Goal: Task Accomplishment & Management: Manage account settings

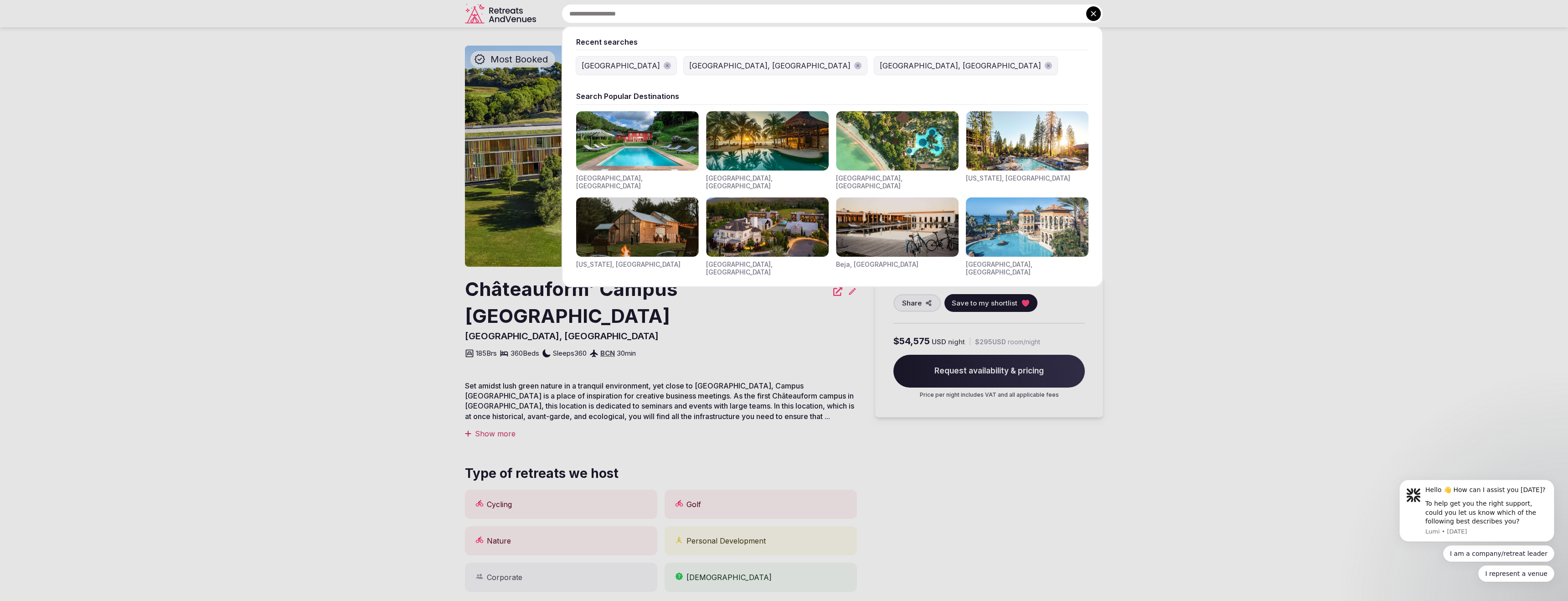
click at [680, 13] on div "Recent searches [GEOGRAPHIC_DATA] [GEOGRAPHIC_DATA], [GEOGRAPHIC_DATA] [GEOGRAP…" at bounding box center [821, 13] width 563 height 19
click at [1095, 14] on icon at bounding box center [1094, 14] width 9 height 9
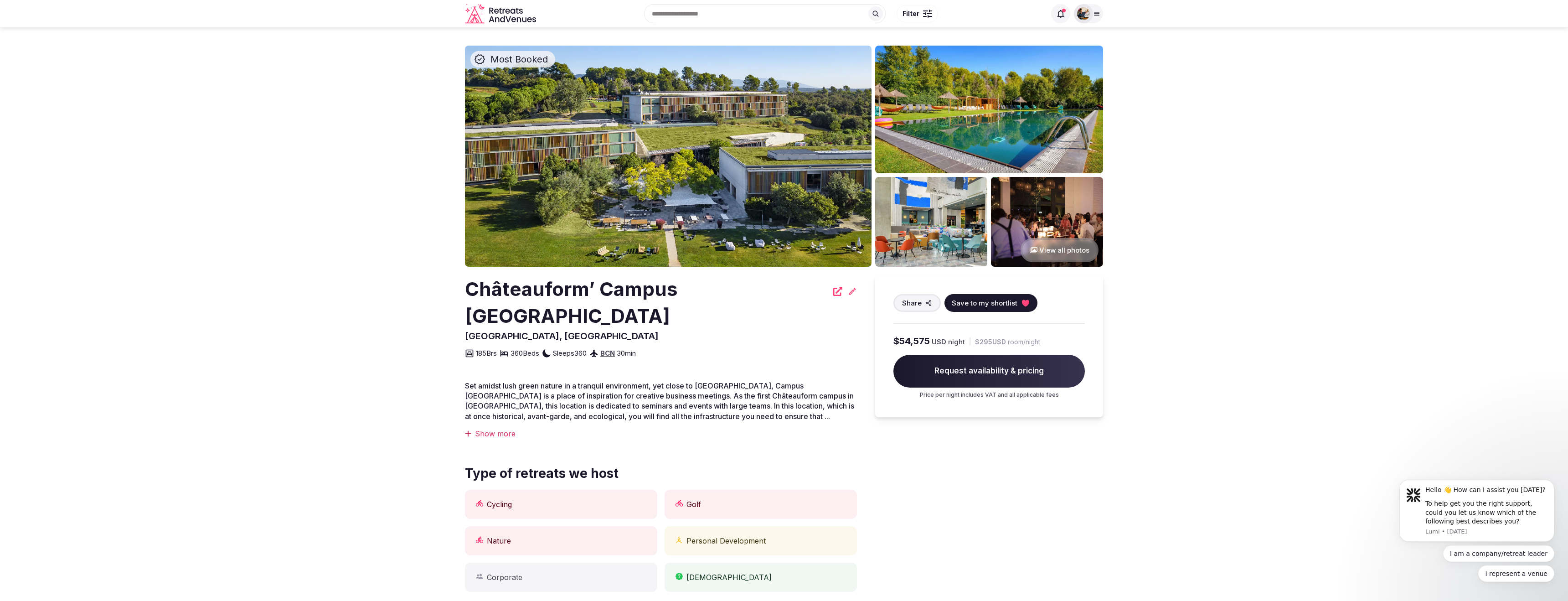
click at [878, 14] on icon at bounding box center [876, 14] width 6 height 6
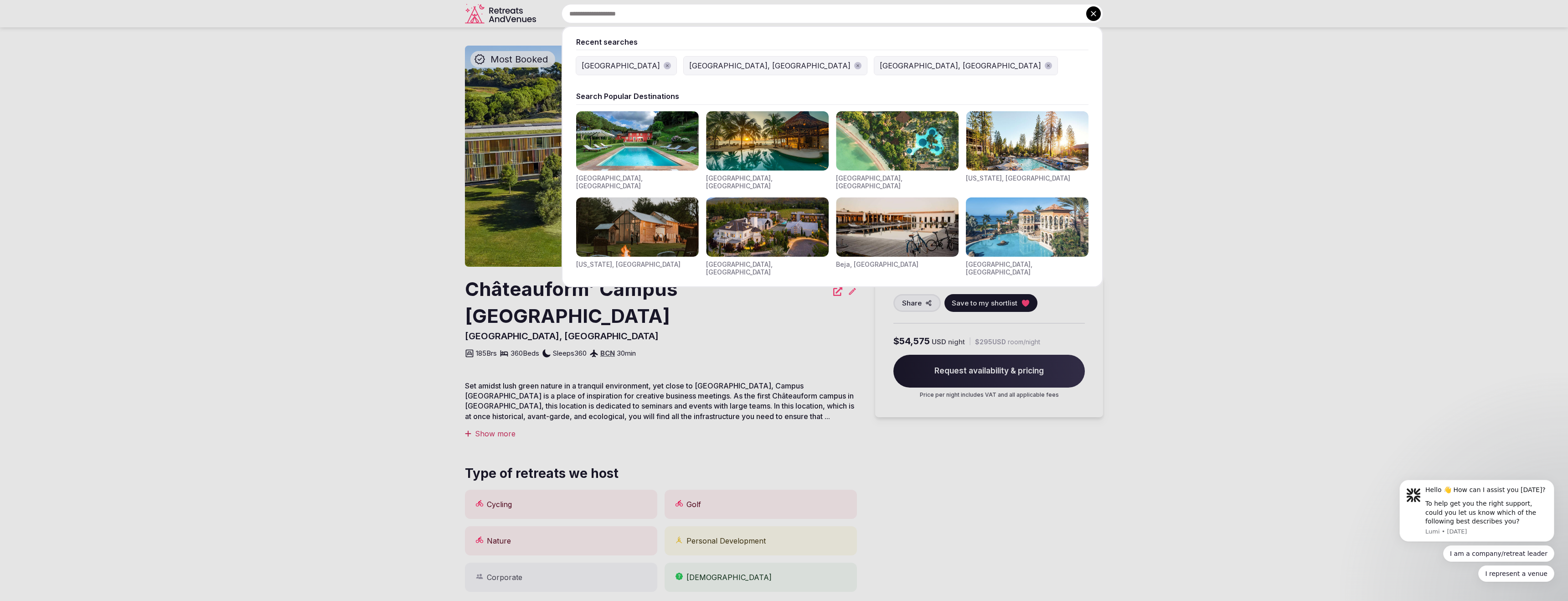
click at [1041, 234] on img "Visit venues for Canarias, Spain" at bounding box center [1027, 227] width 123 height 59
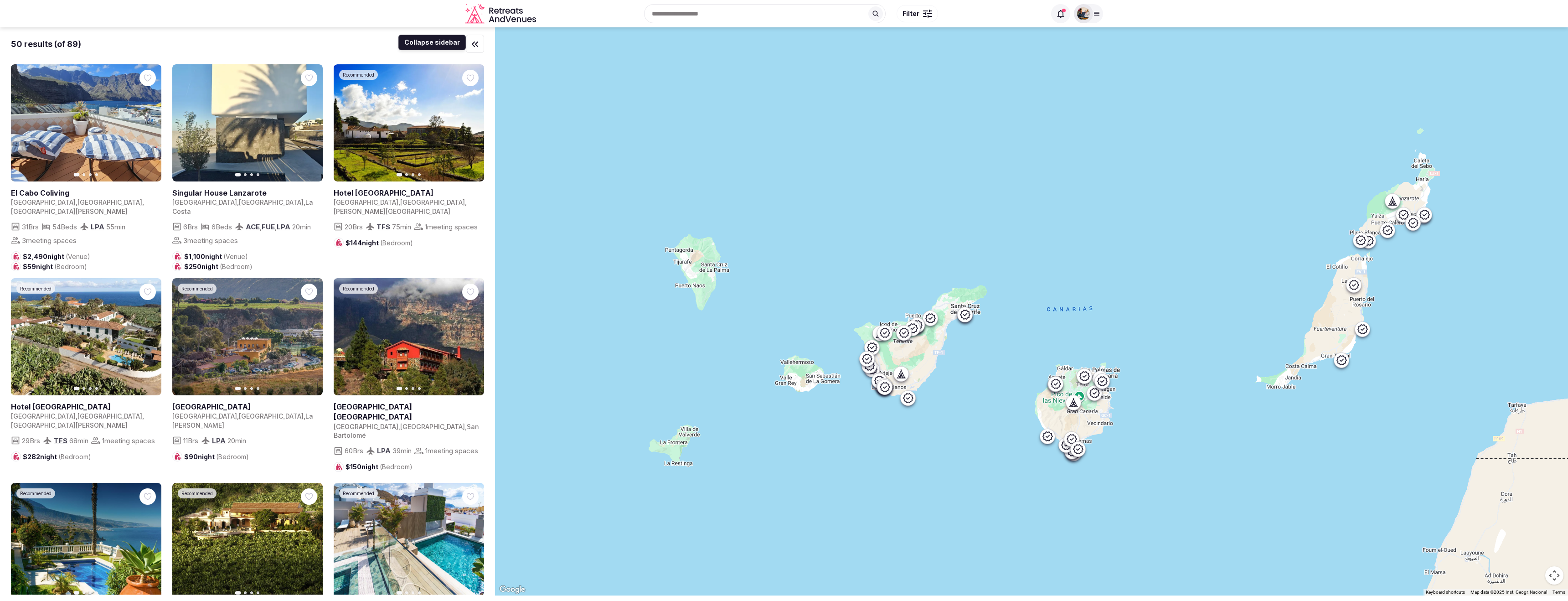
click at [477, 44] on icon "button" at bounding box center [475, 44] width 11 height 11
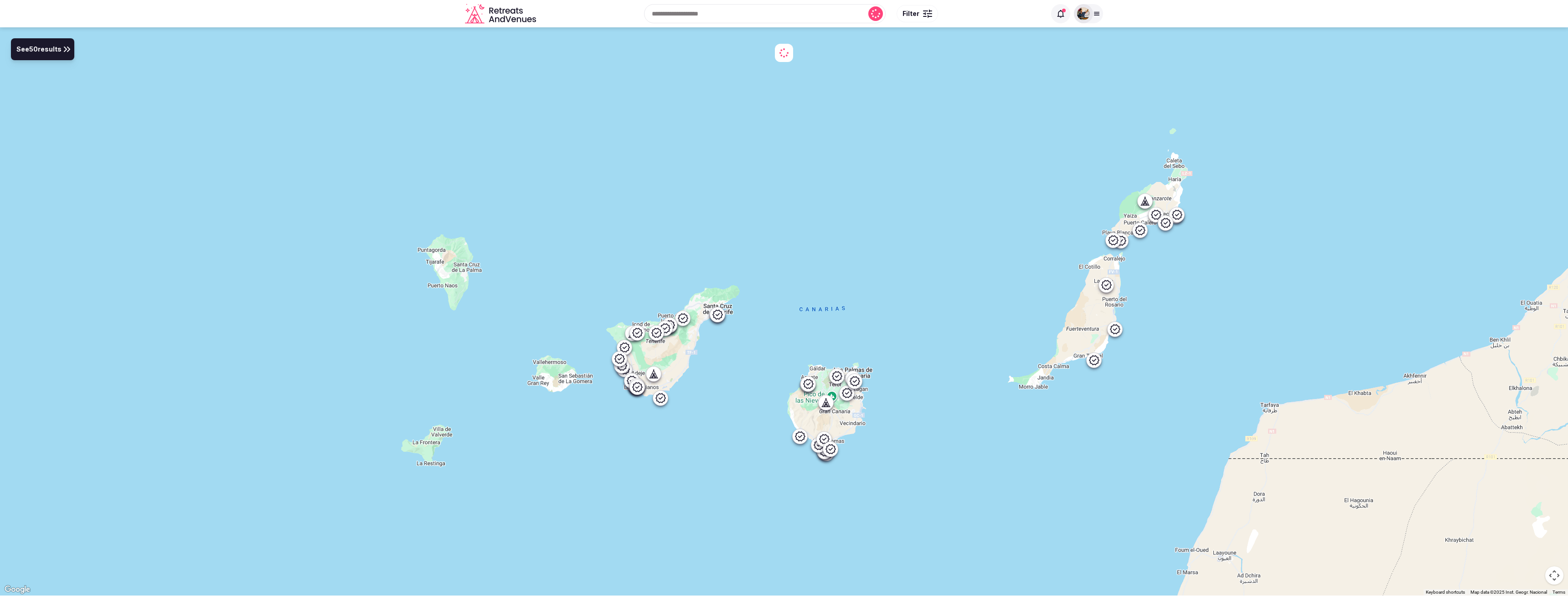
click at [47, 53] on span "See 50 results" at bounding box center [39, 50] width 45 height 10
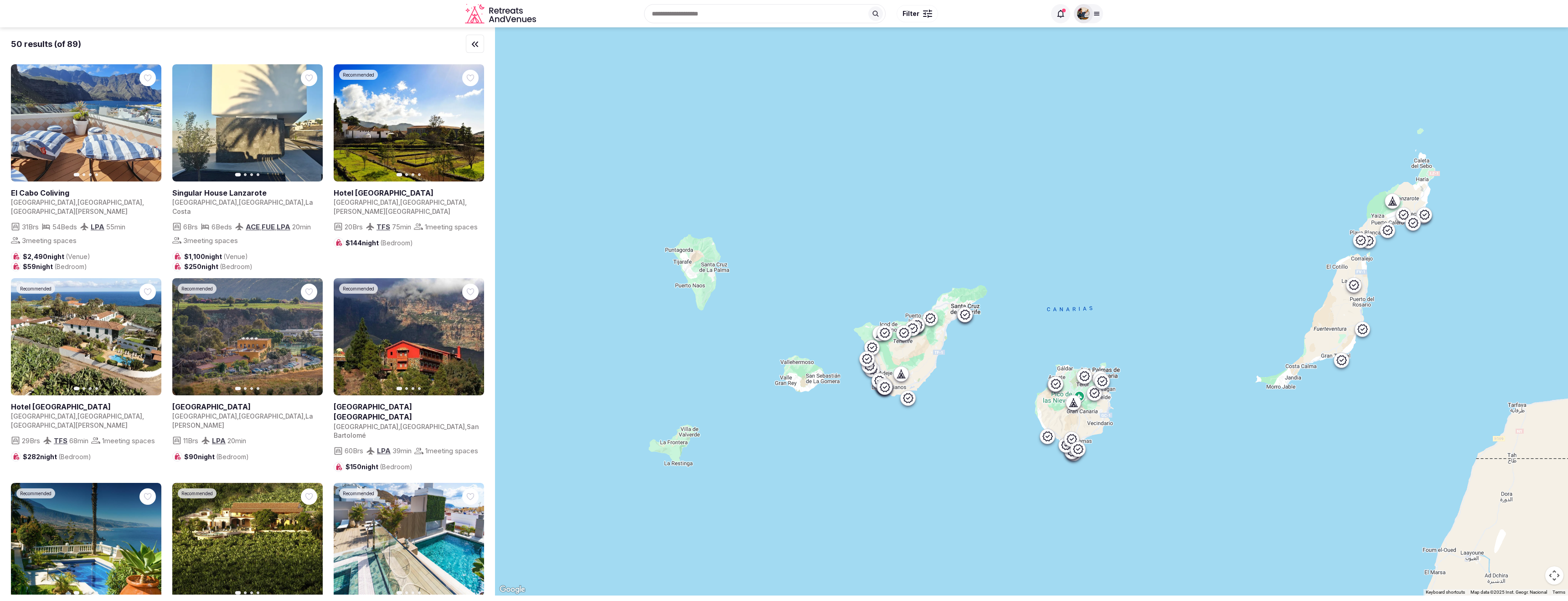
click at [916, 12] on span "Filter" at bounding box center [911, 14] width 17 height 9
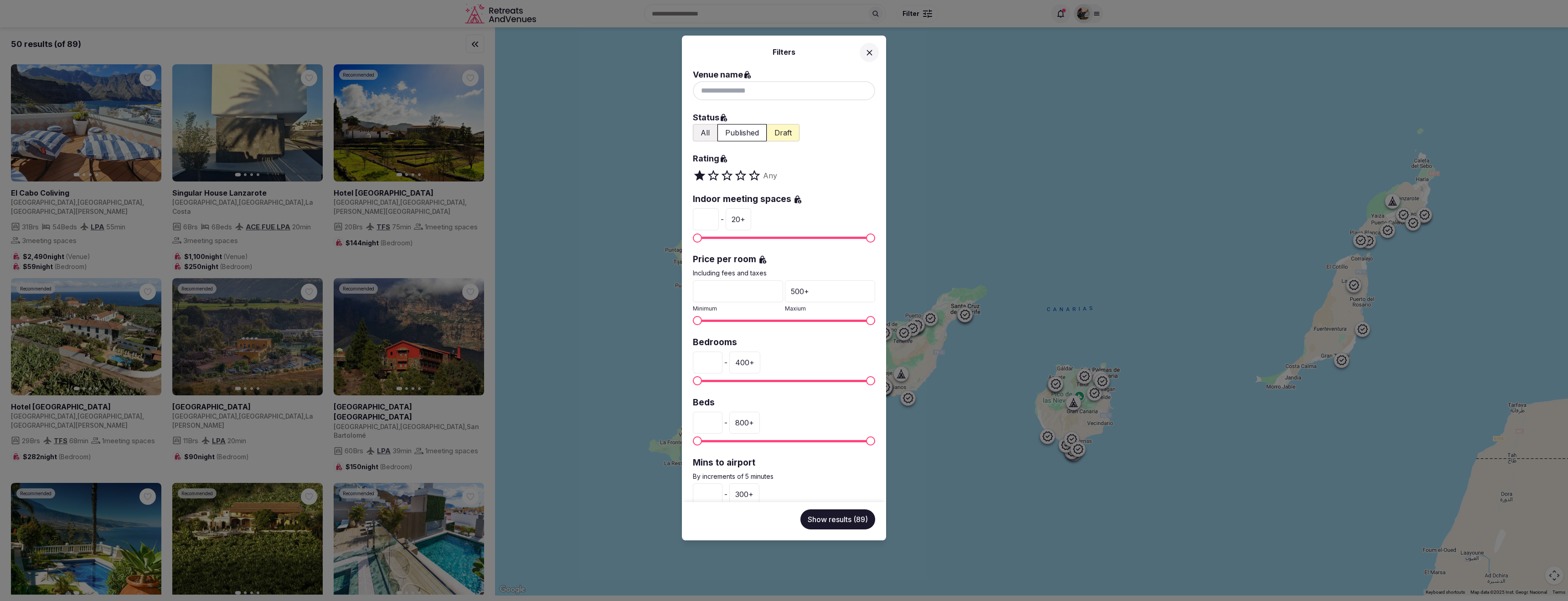
click at [779, 89] on div at bounding box center [784, 91] width 183 height 19
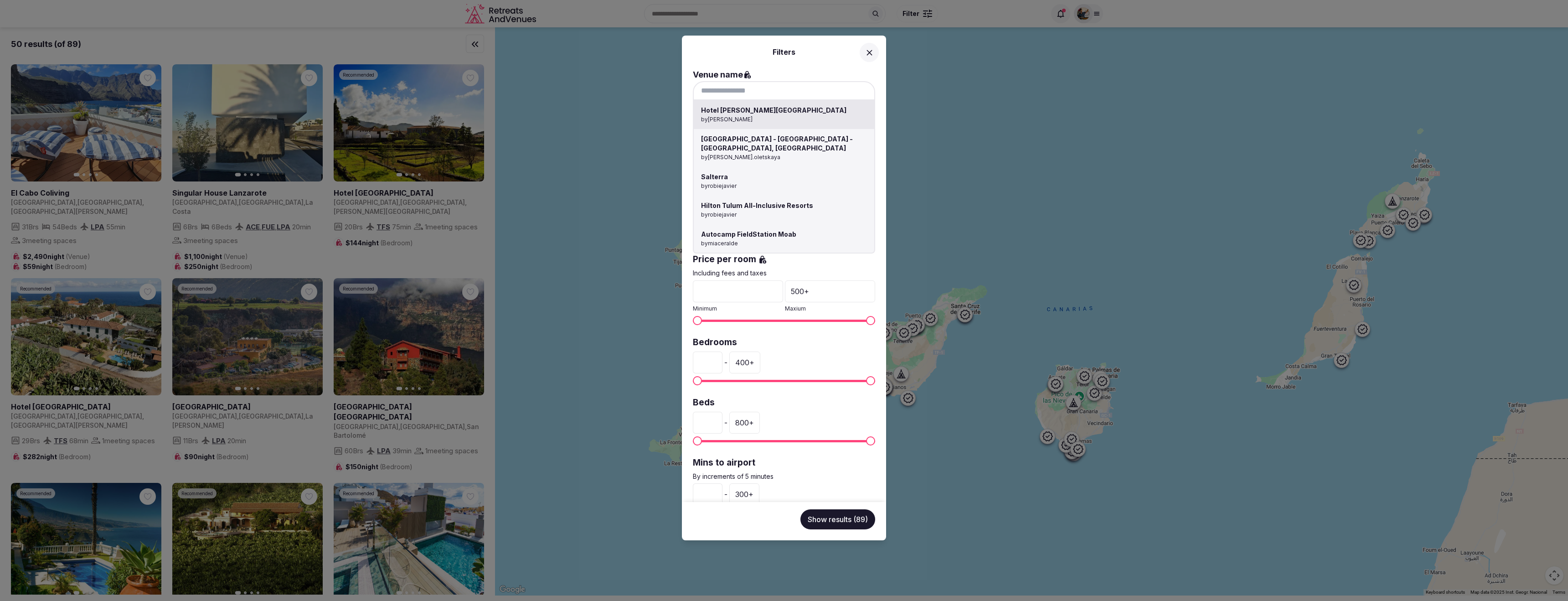
paste input "**********"
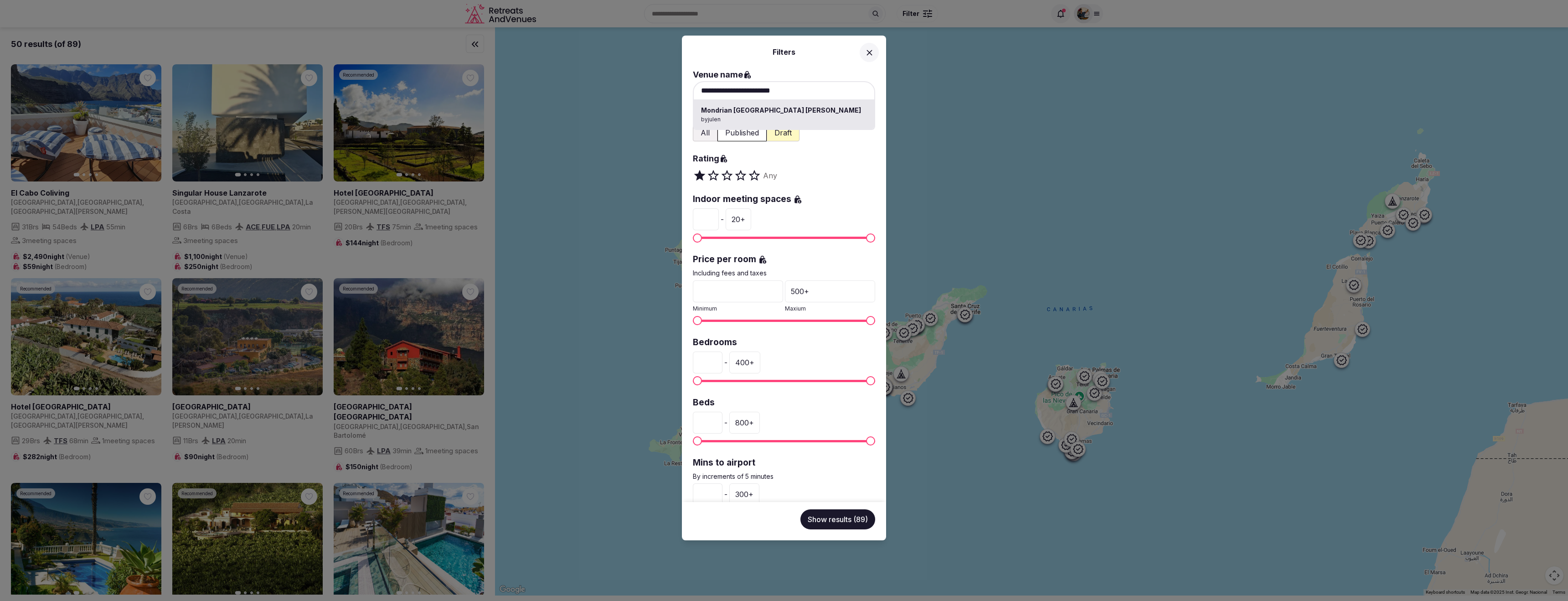
type input "**********"
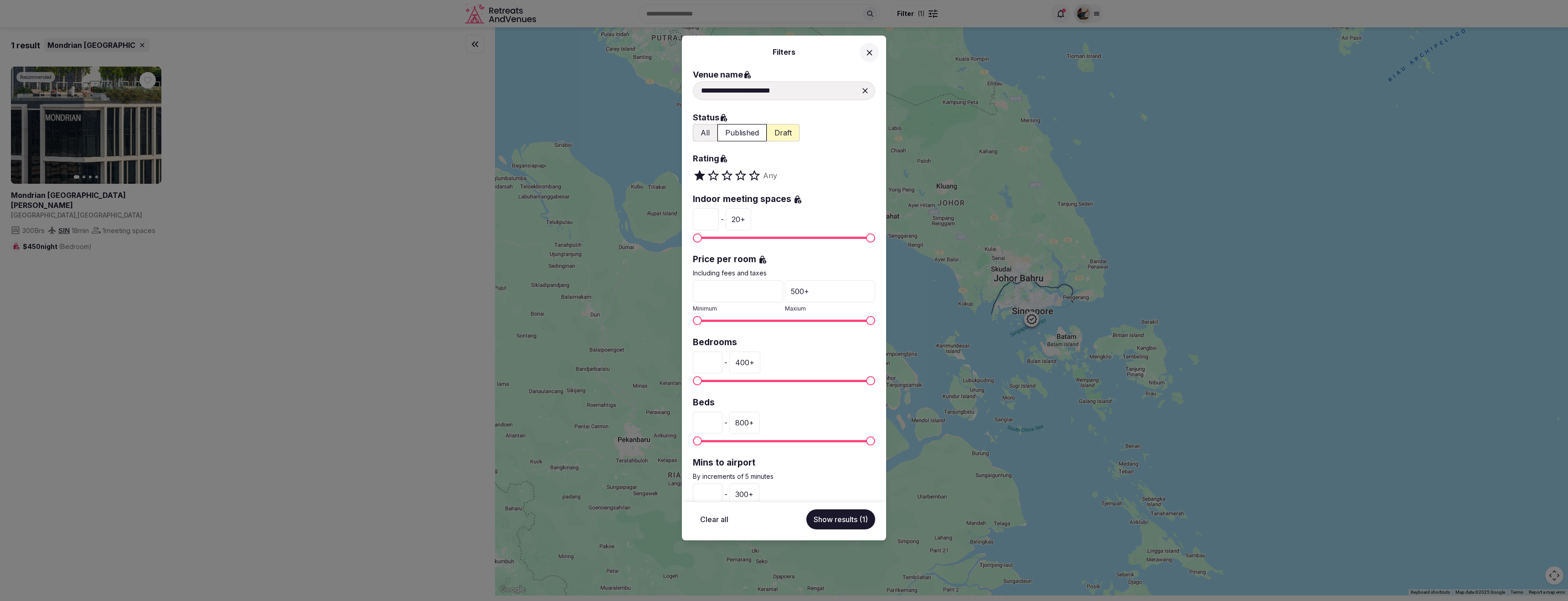
click at [82, 195] on div "**********" at bounding box center [784, 300] width 1568 height 601
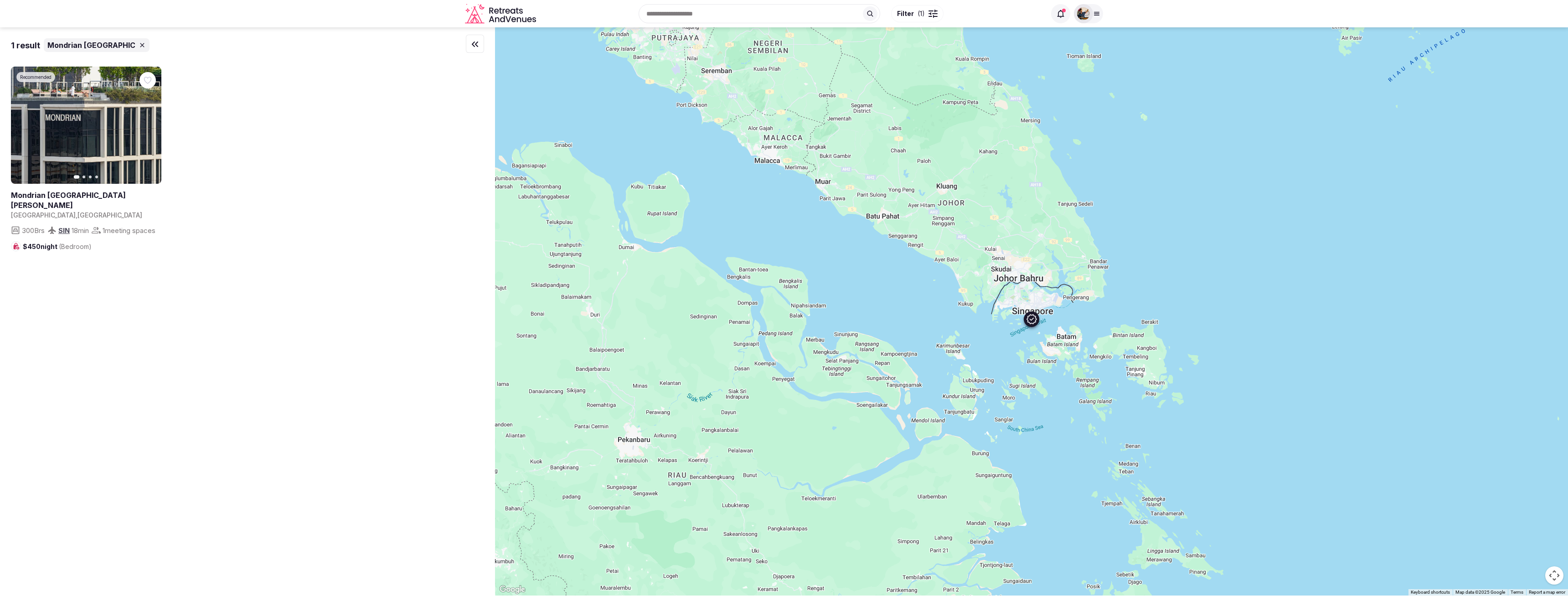
click at [65, 197] on link at bounding box center [86, 200] width 151 height 21
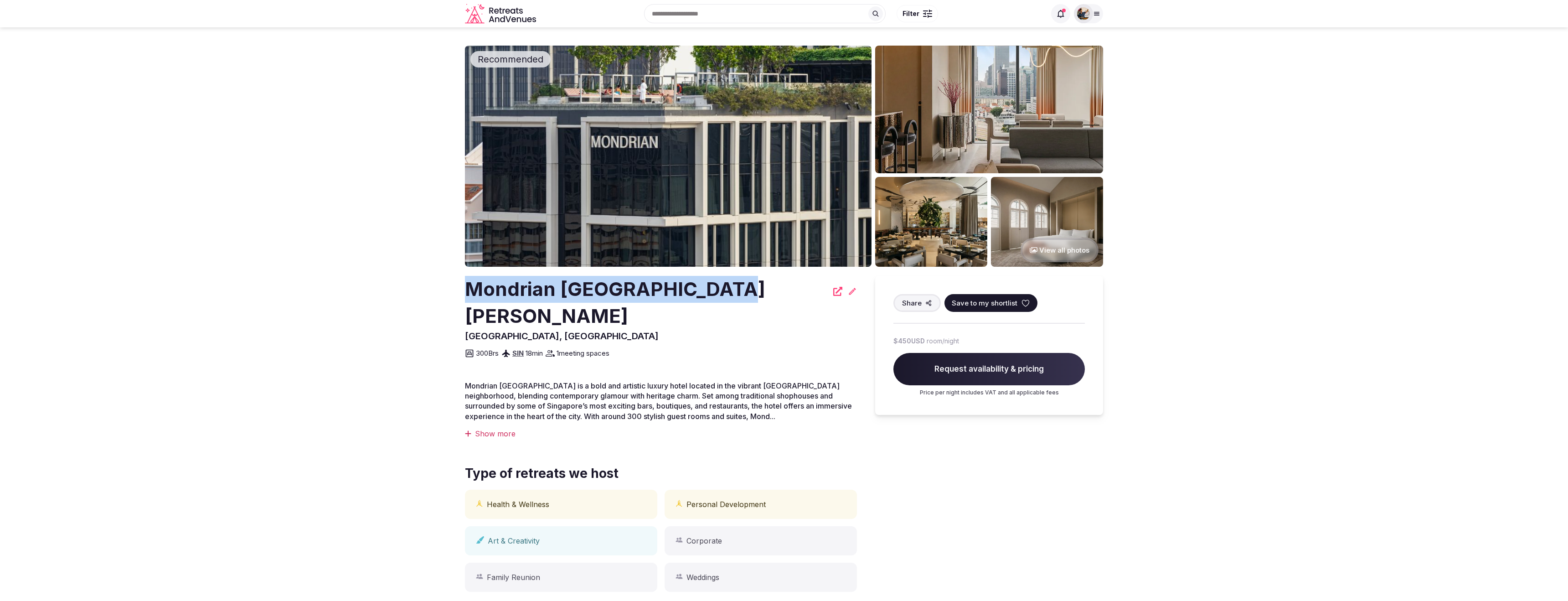
drag, startPoint x: 727, startPoint y: 286, endPoint x: 457, endPoint y: 287, distance: 270.0
click at [457, 287] on section "Recommended View all photos Mondrian Singapore Duxton Singapore, Singapore Shar…" at bounding box center [784, 335] width 1568 height 616
click at [649, 194] on img at bounding box center [668, 156] width 406 height 222
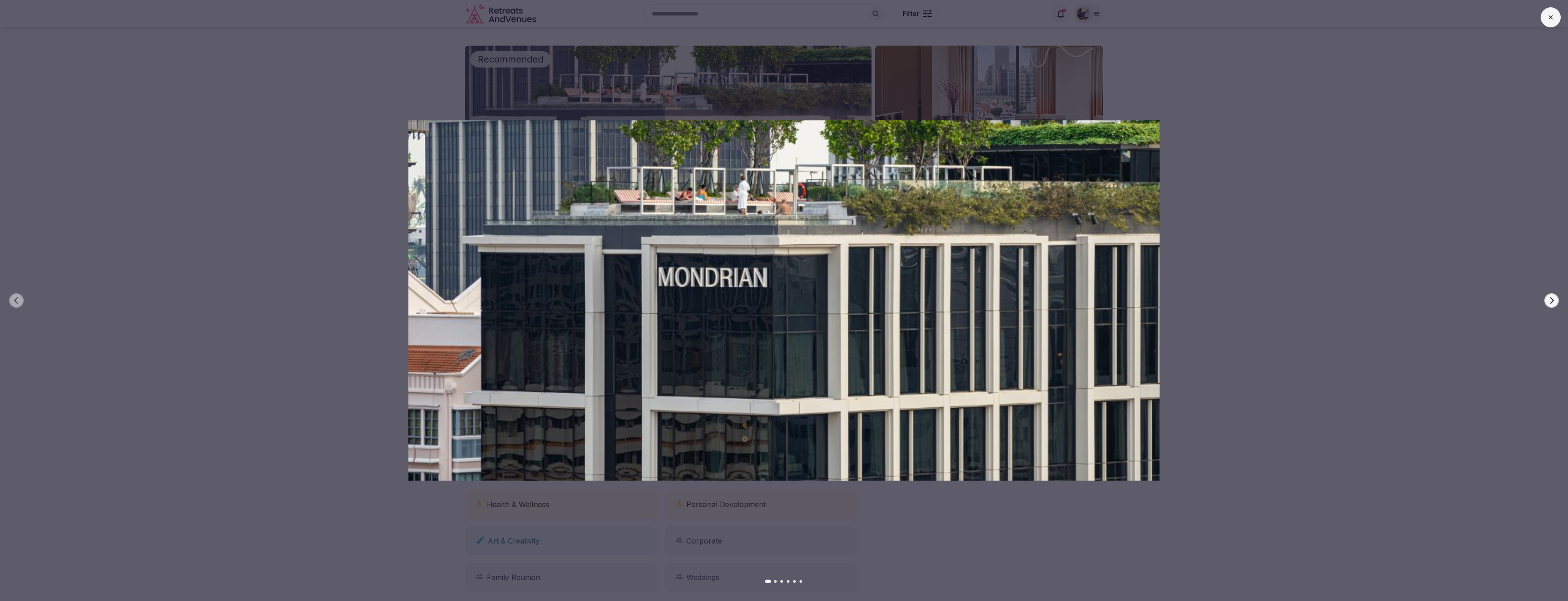
click at [1553, 306] on button "Next slide" at bounding box center [1551, 300] width 14 height 14
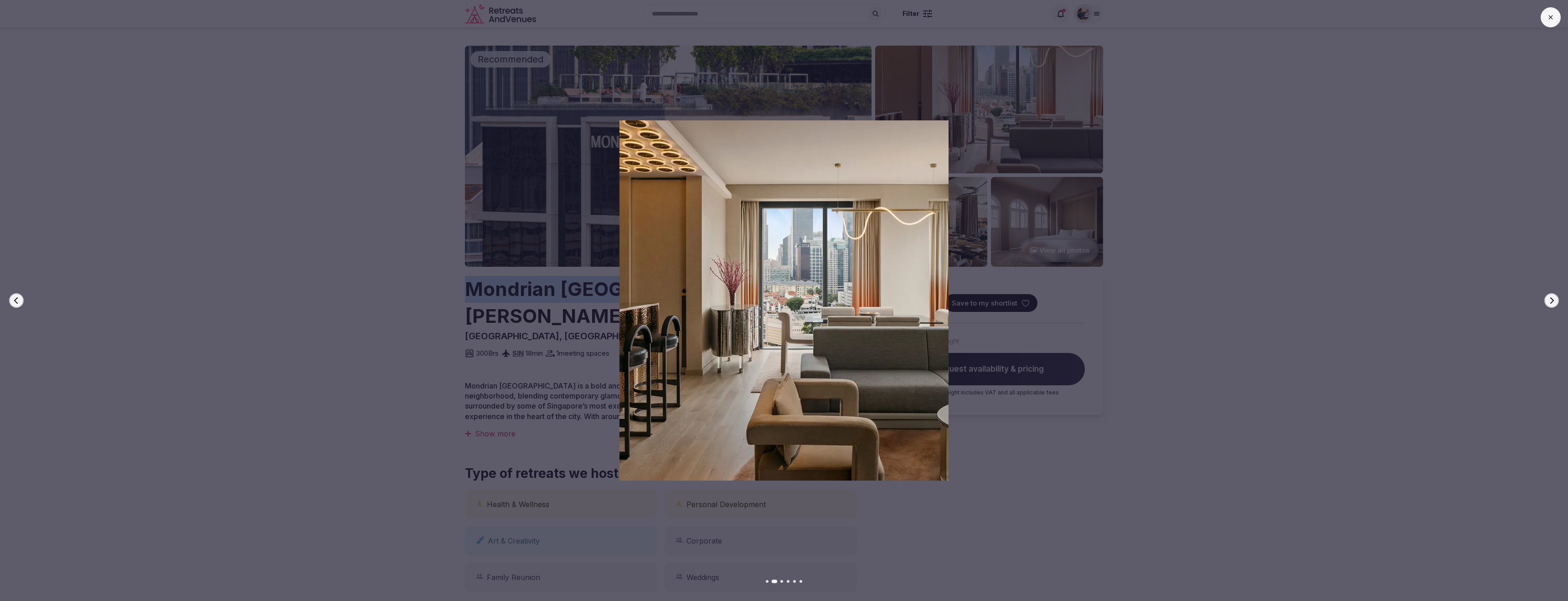
click at [1553, 306] on button "Next slide" at bounding box center [1551, 300] width 14 height 14
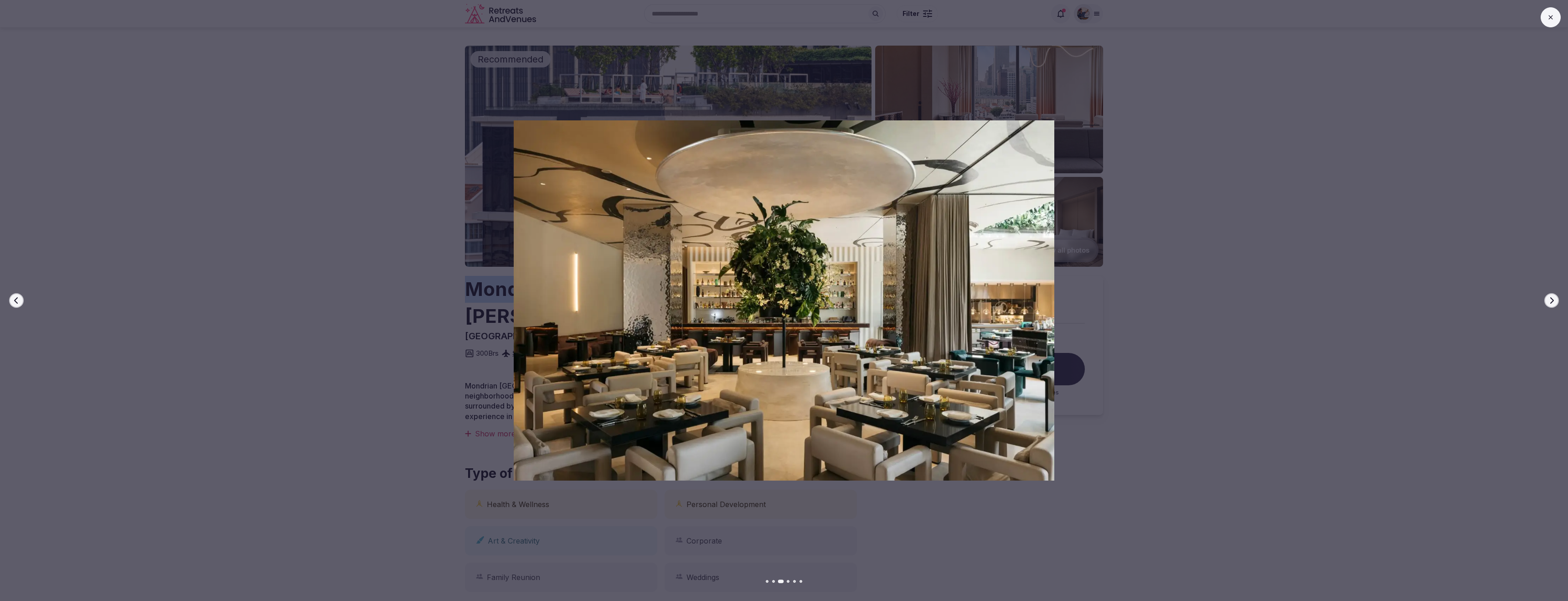
click at [1553, 306] on button "Next slide" at bounding box center [1551, 300] width 14 height 14
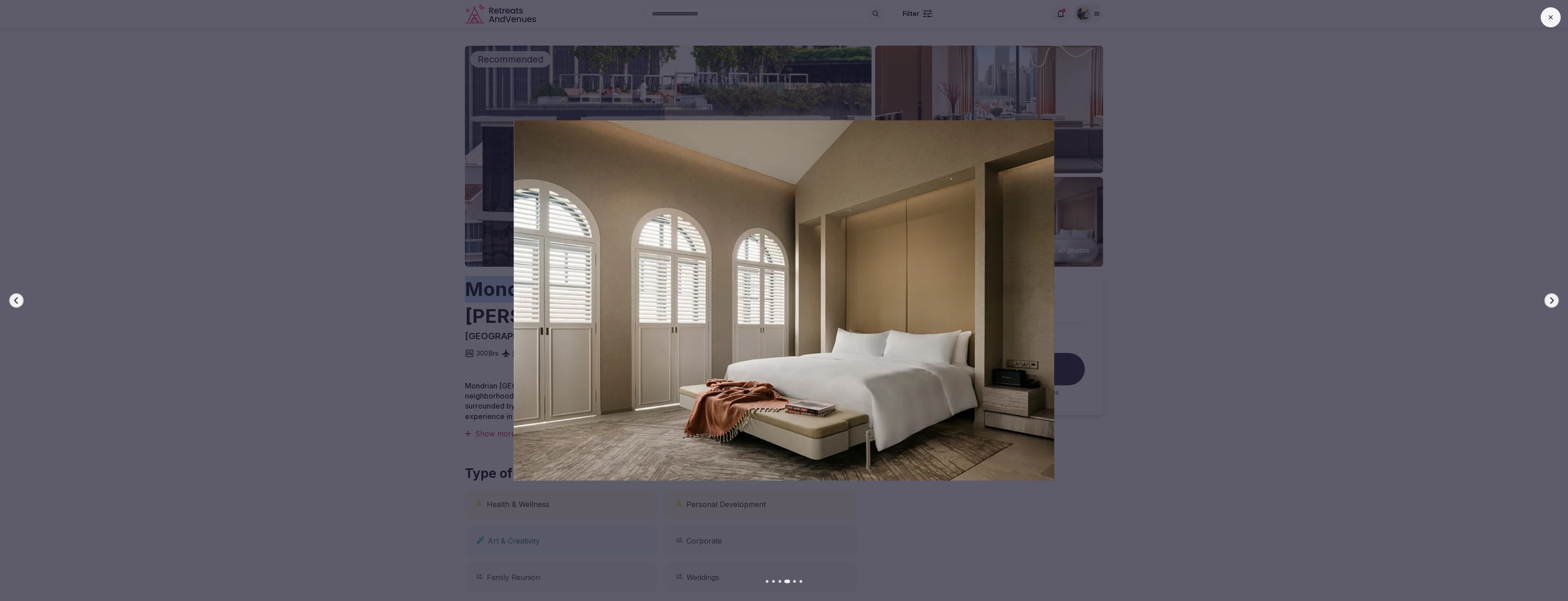
click at [1553, 306] on button "Next slide" at bounding box center [1551, 300] width 14 height 14
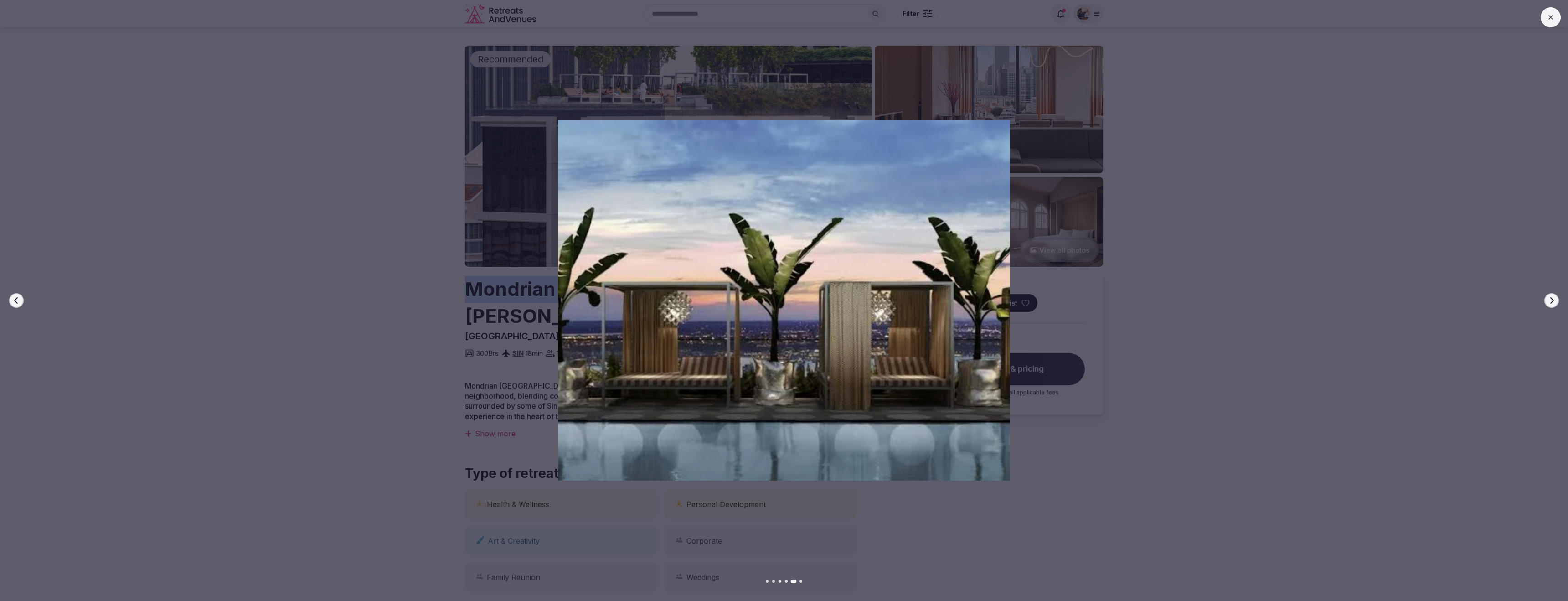
click at [1553, 306] on button "Next slide" at bounding box center [1551, 300] width 14 height 14
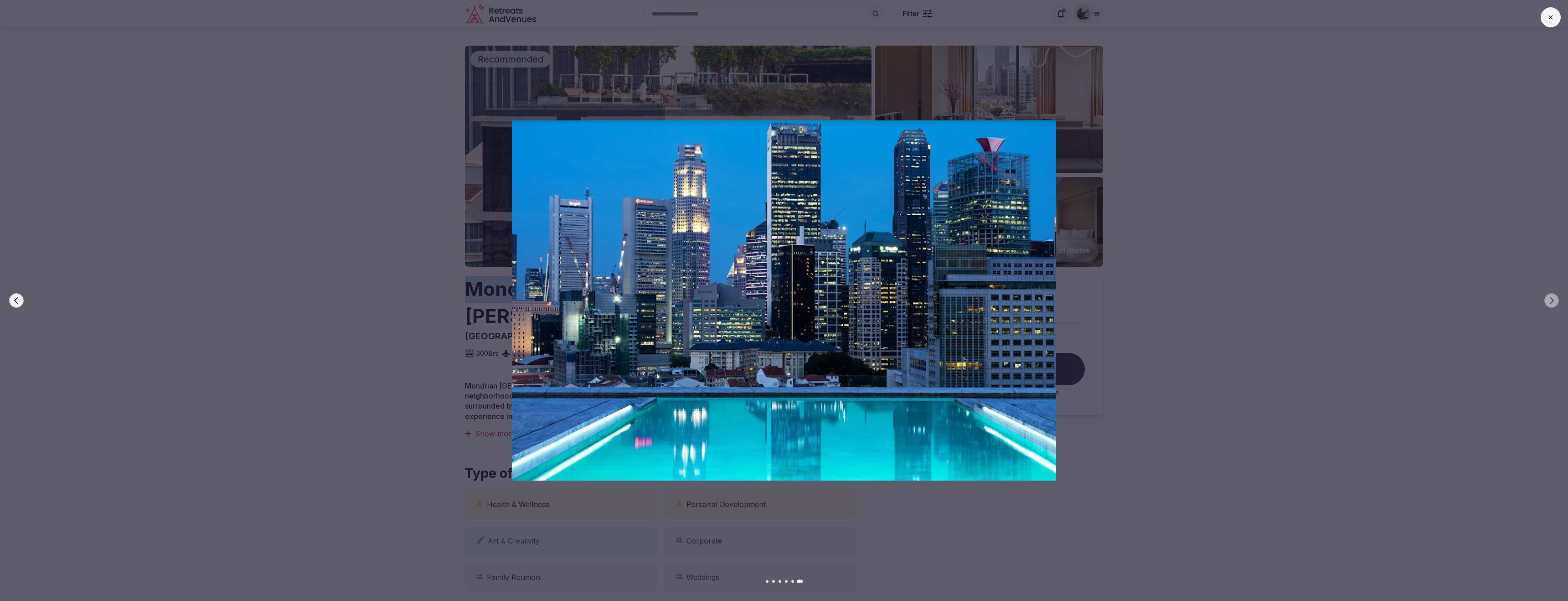
click at [1548, 24] on button at bounding box center [1551, 18] width 20 height 20
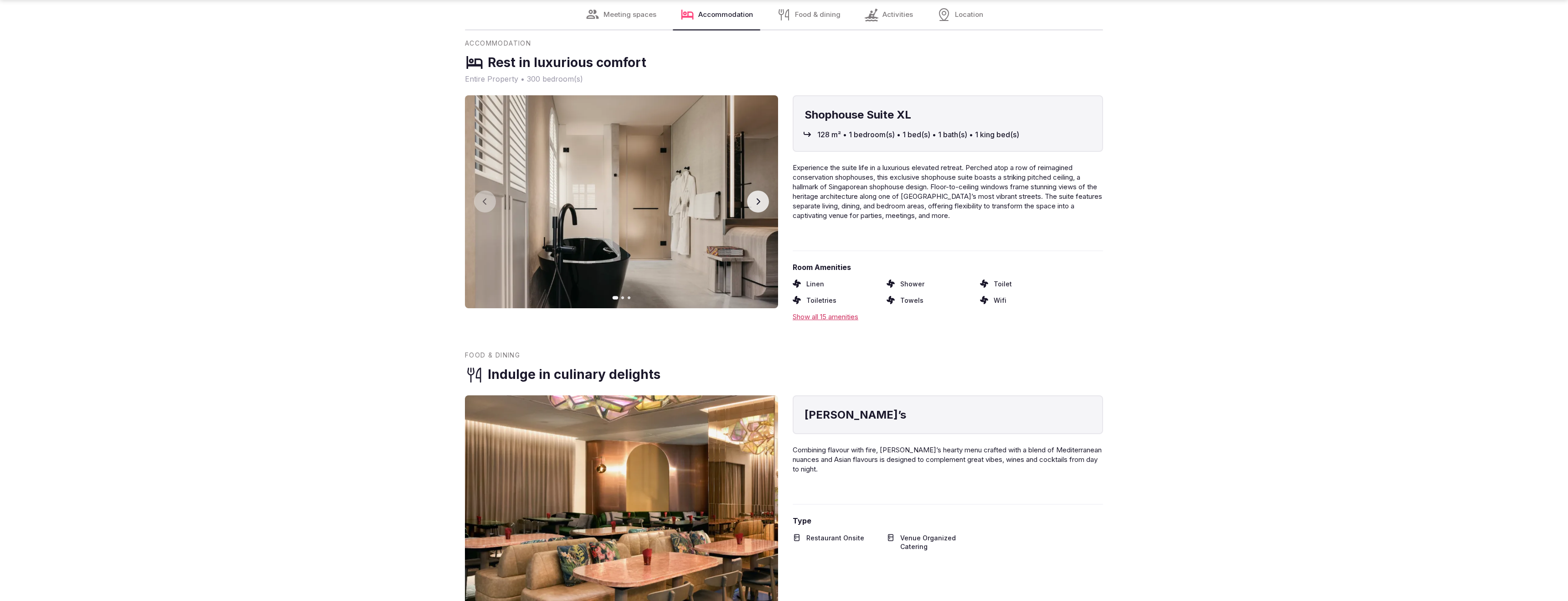
scroll to position [1060, 0]
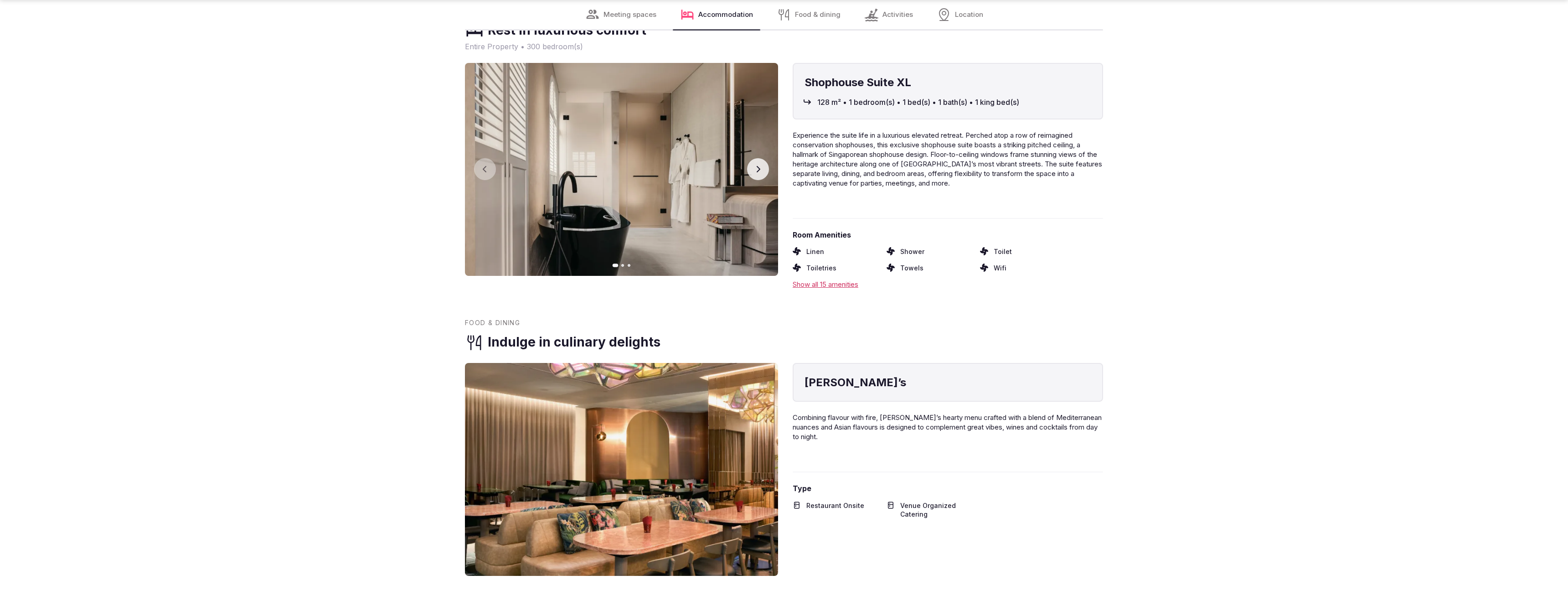
click at [756, 165] on icon "button" at bounding box center [758, 169] width 8 height 8
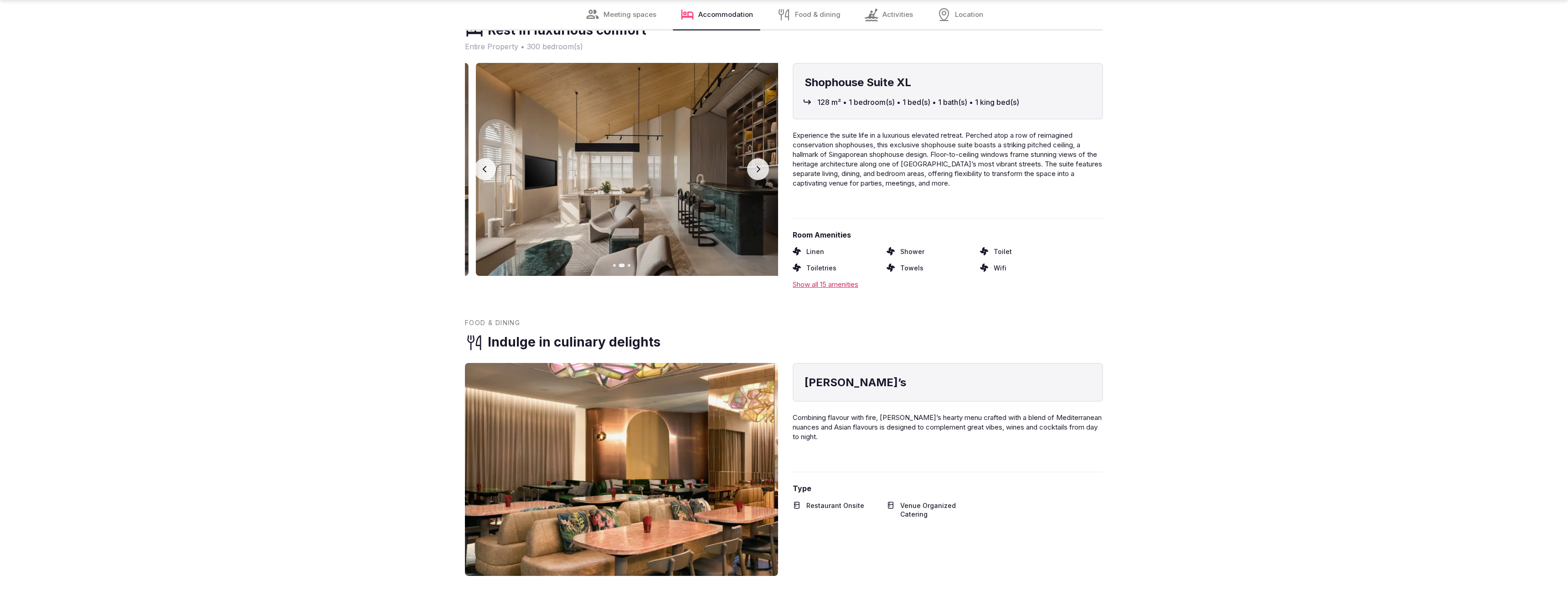
click at [756, 165] on icon "button" at bounding box center [758, 169] width 8 height 8
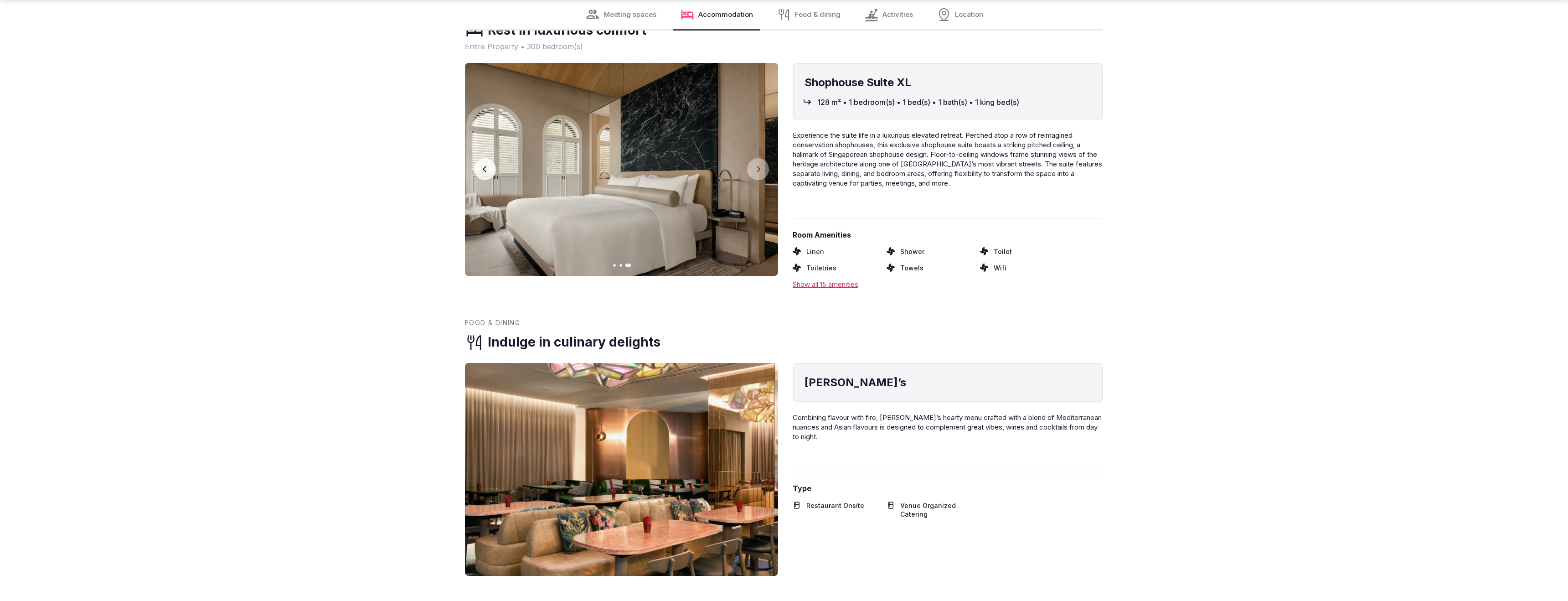
click at [480, 158] on button "Previous slide" at bounding box center [485, 169] width 22 height 22
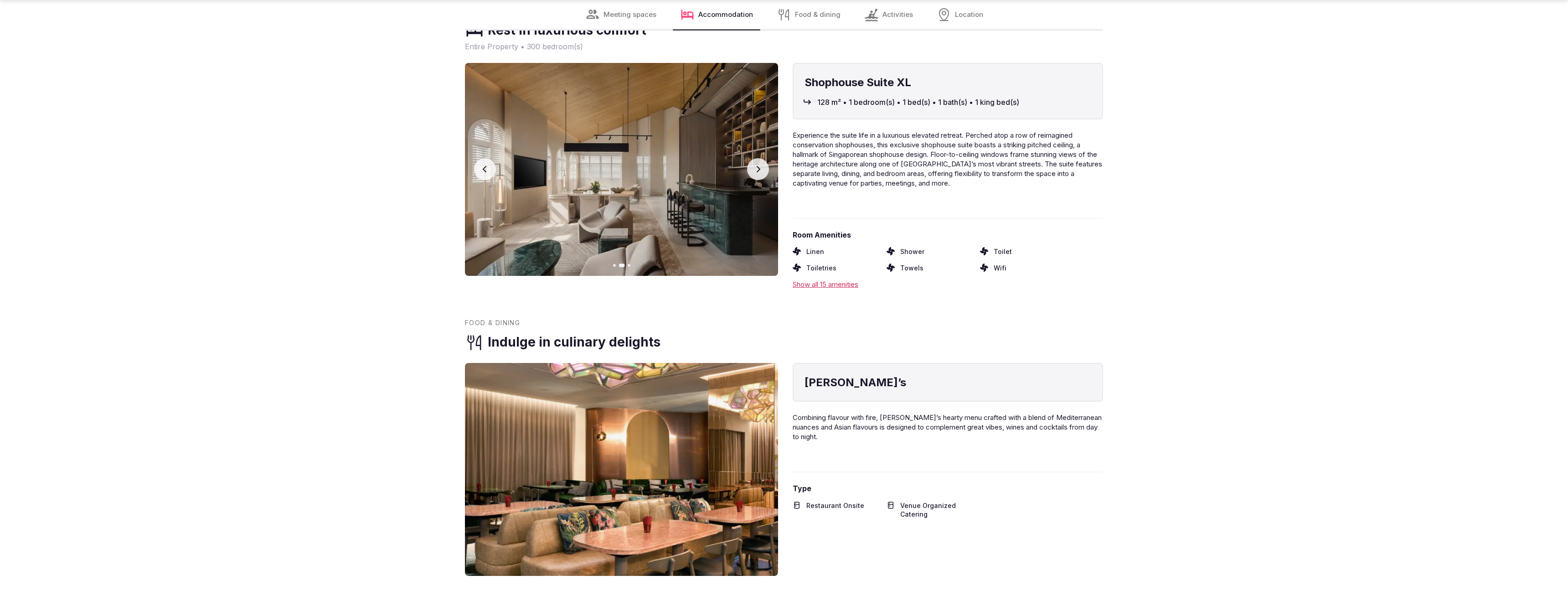
click at [760, 165] on icon "button" at bounding box center [758, 169] width 8 height 8
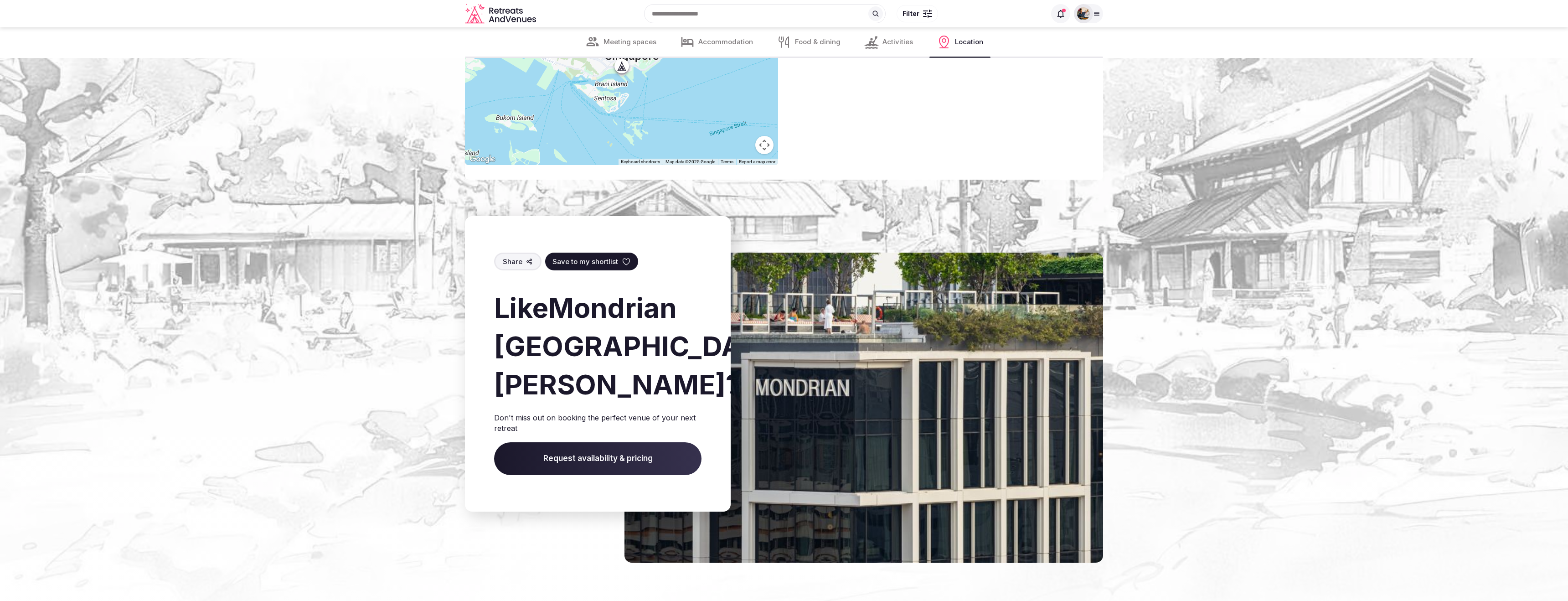
scroll to position [2035, 0]
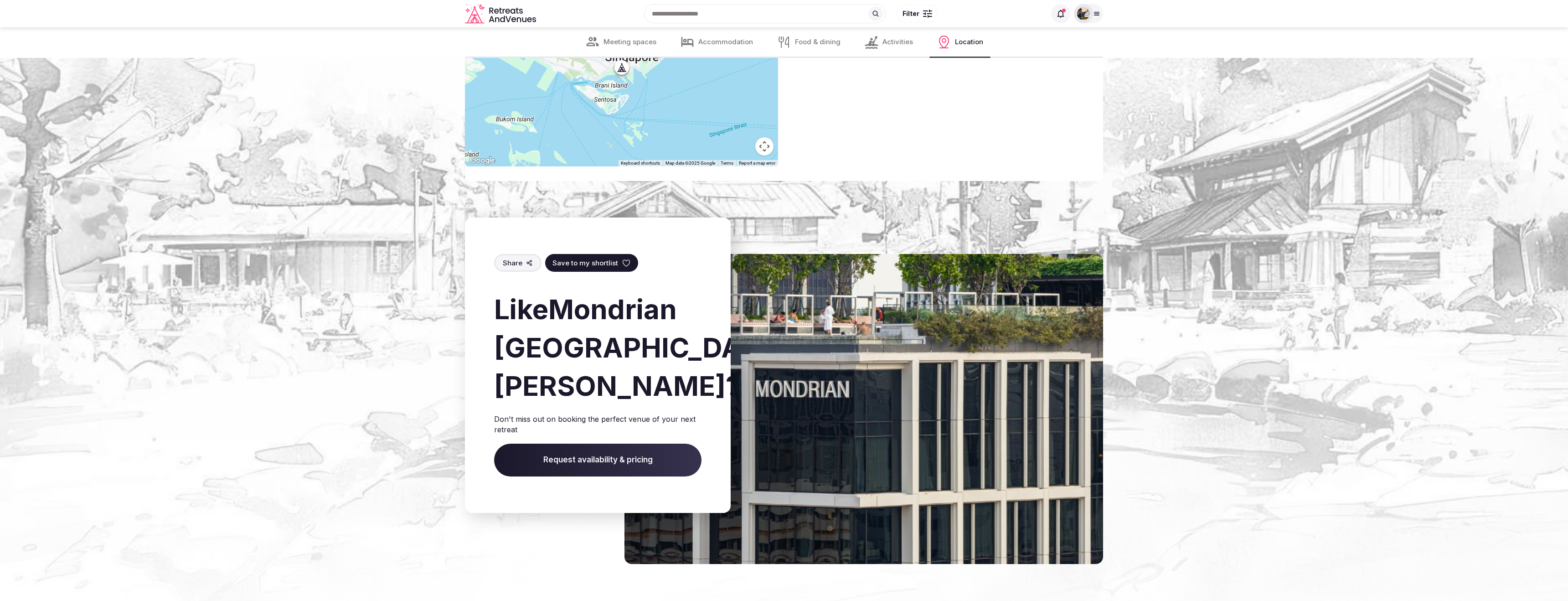
click at [587, 365] on h2 "Like Mondrian Singapore Duxton ?" at bounding box center [598, 347] width 208 height 115
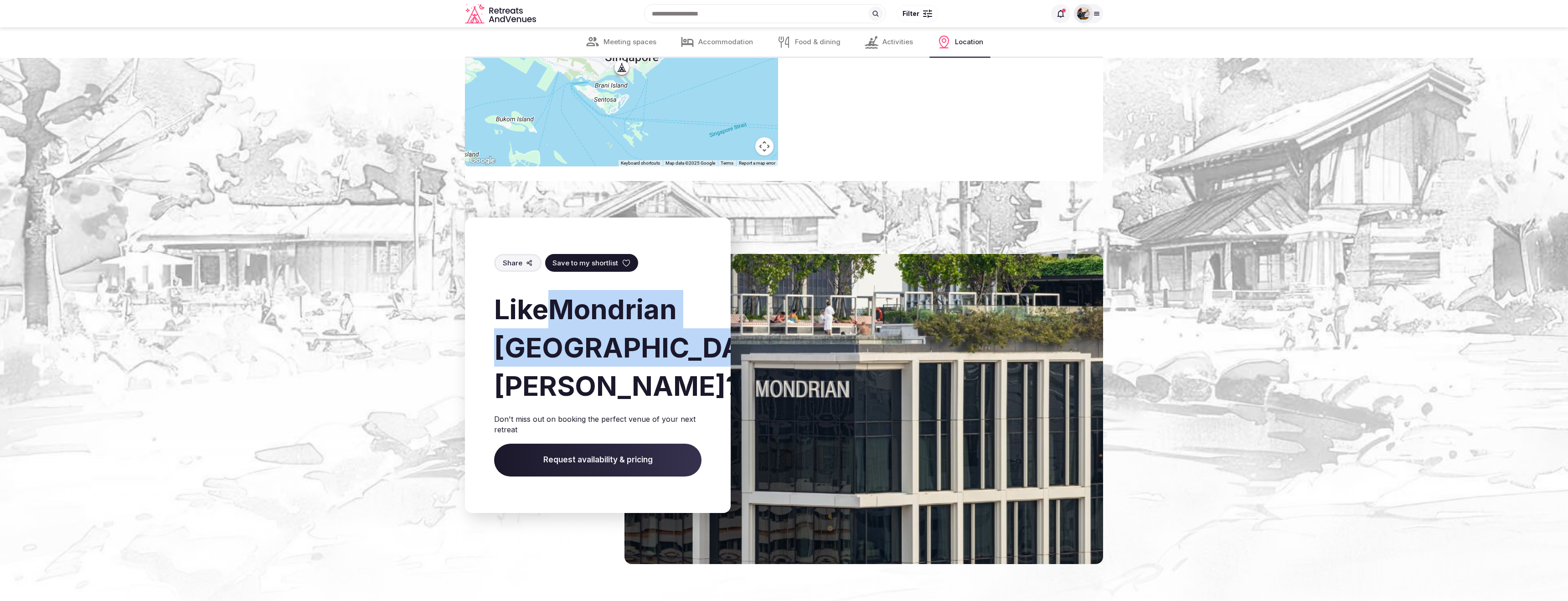
drag, startPoint x: 587, startPoint y: 365, endPoint x: 554, endPoint y: 298, distance: 74.7
click at [554, 298] on h2 "Like Mondrian Singapore Duxton ?" at bounding box center [598, 347] width 208 height 115
copy h2 "Mondrian Singapore Duxton"
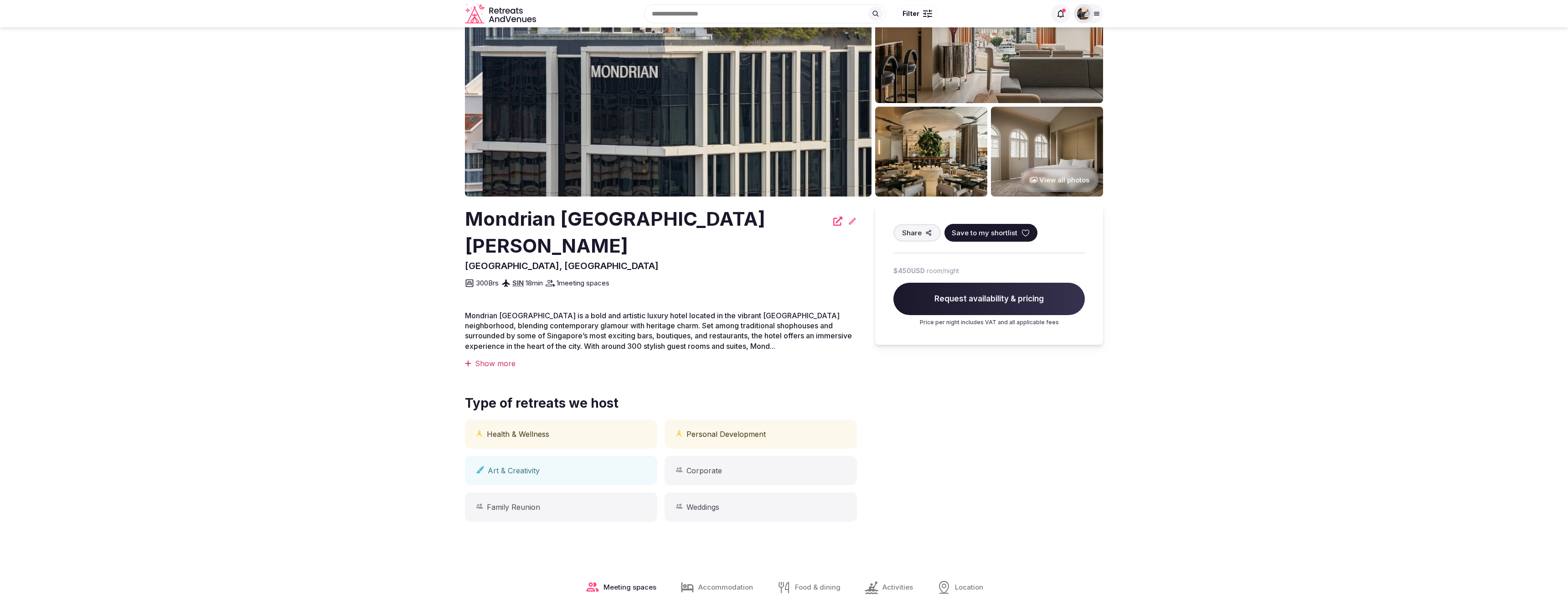
scroll to position [0, 0]
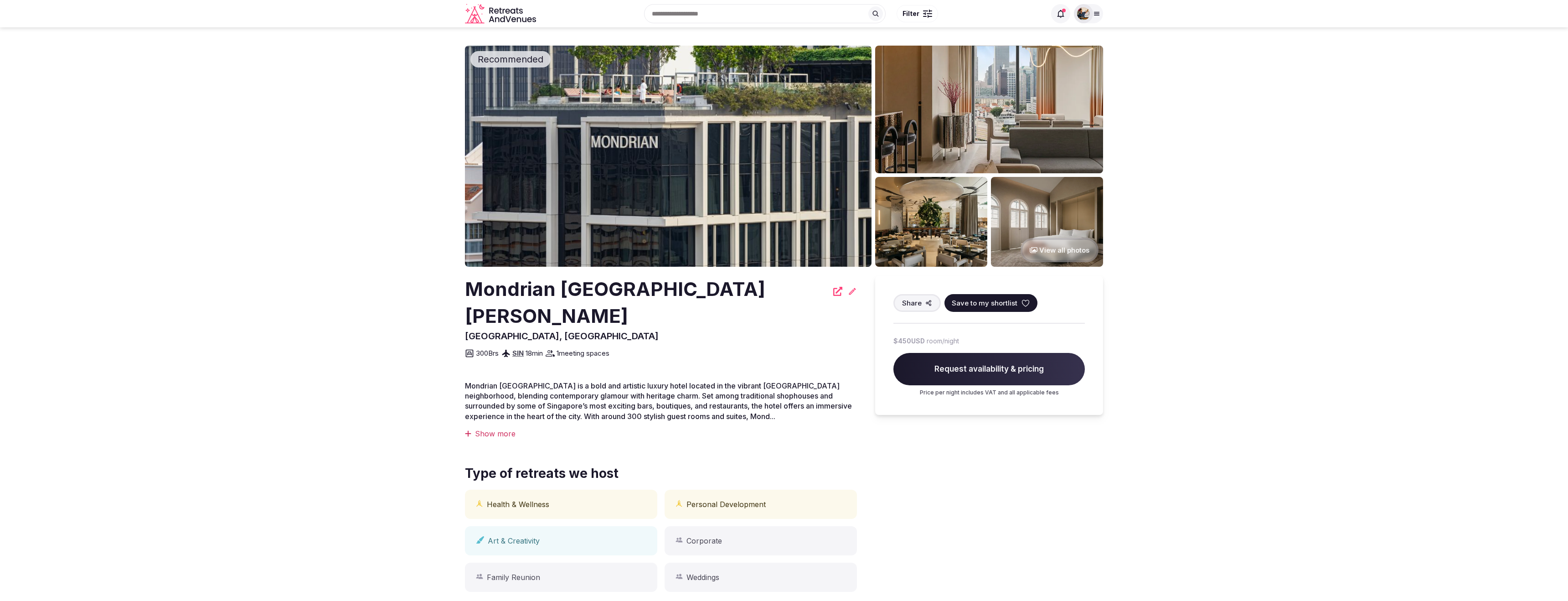
click at [907, 12] on span "Filter" at bounding box center [911, 14] width 17 height 9
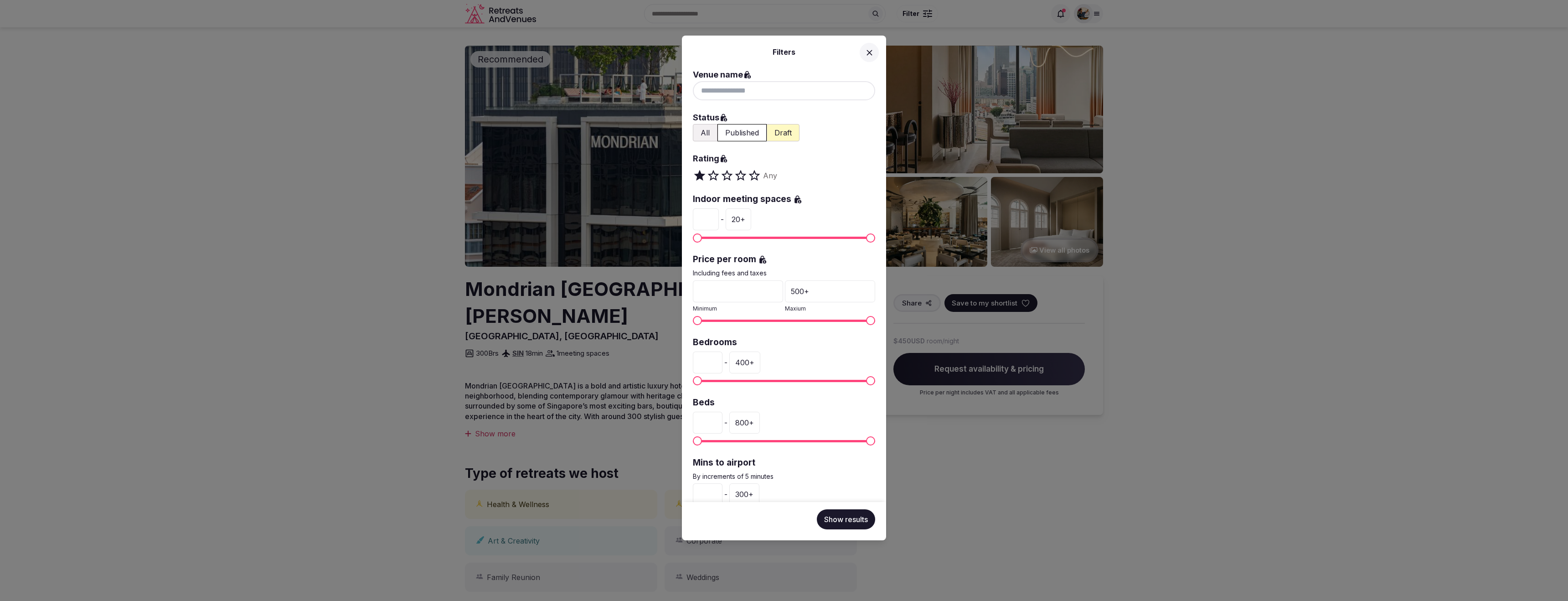
click at [771, 88] on div at bounding box center [784, 91] width 183 height 19
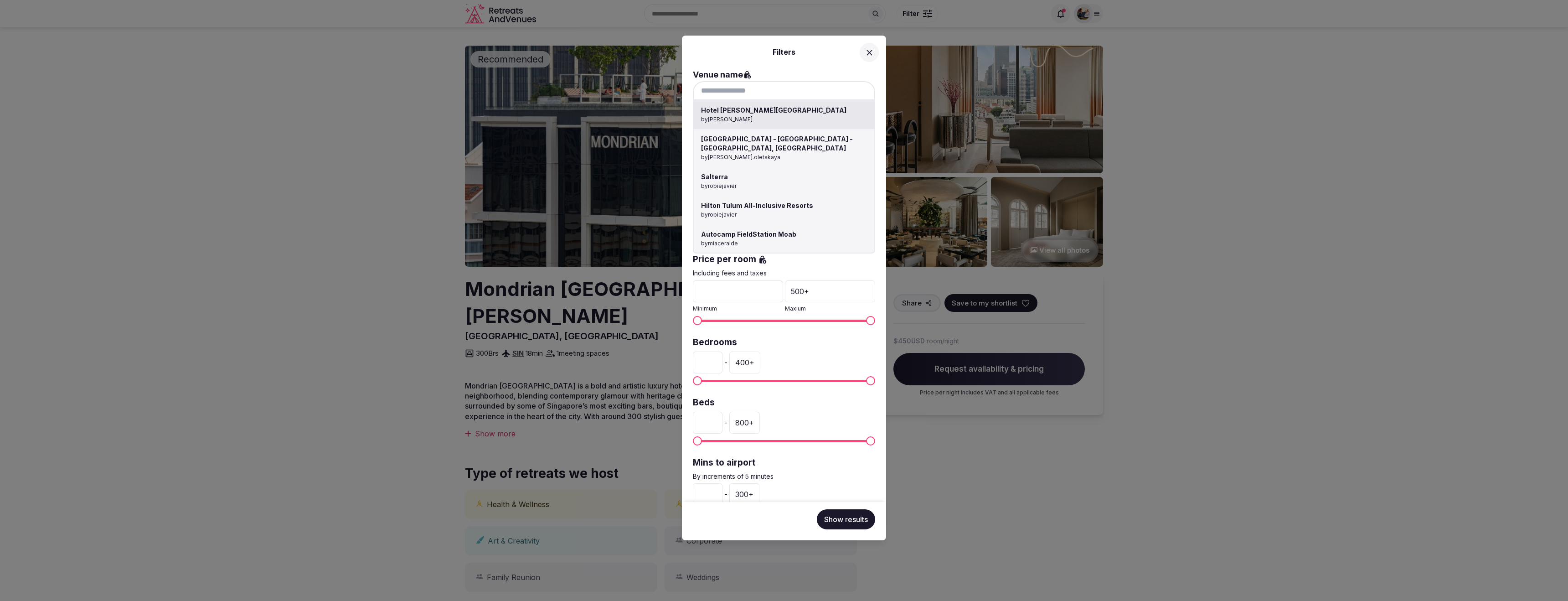
paste input "**********"
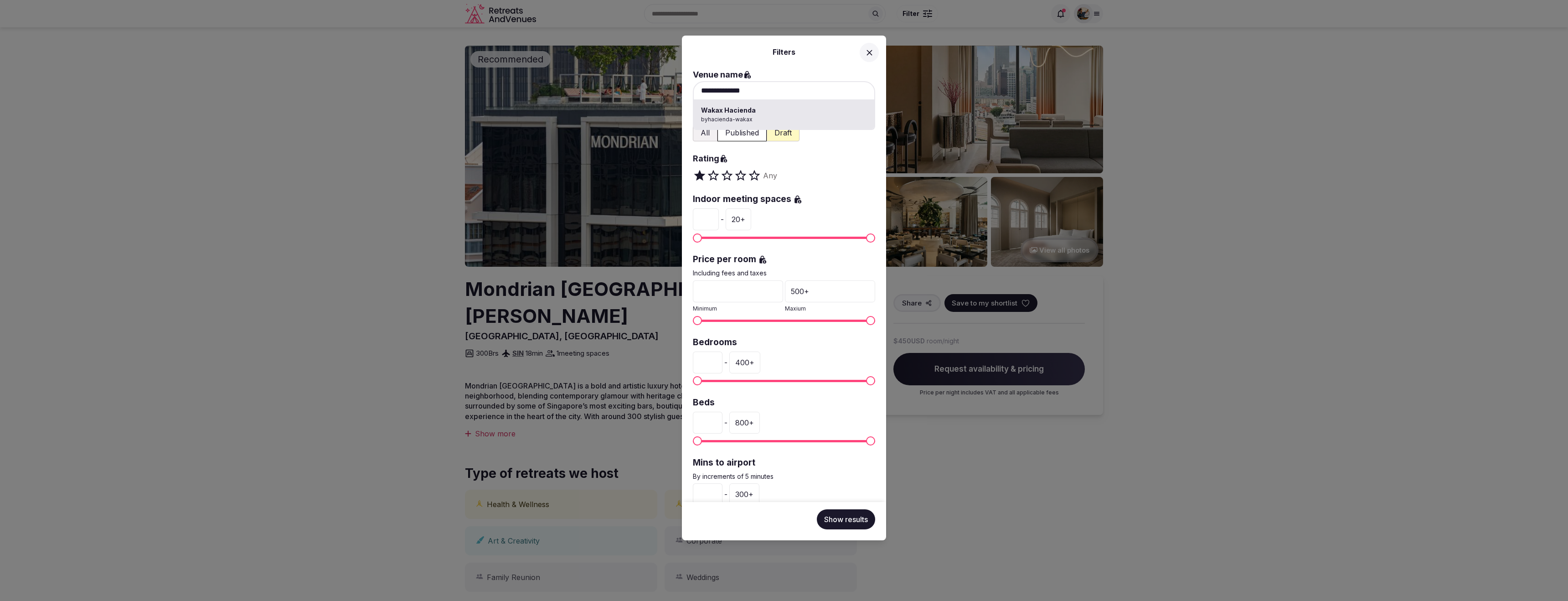
type input "**********"
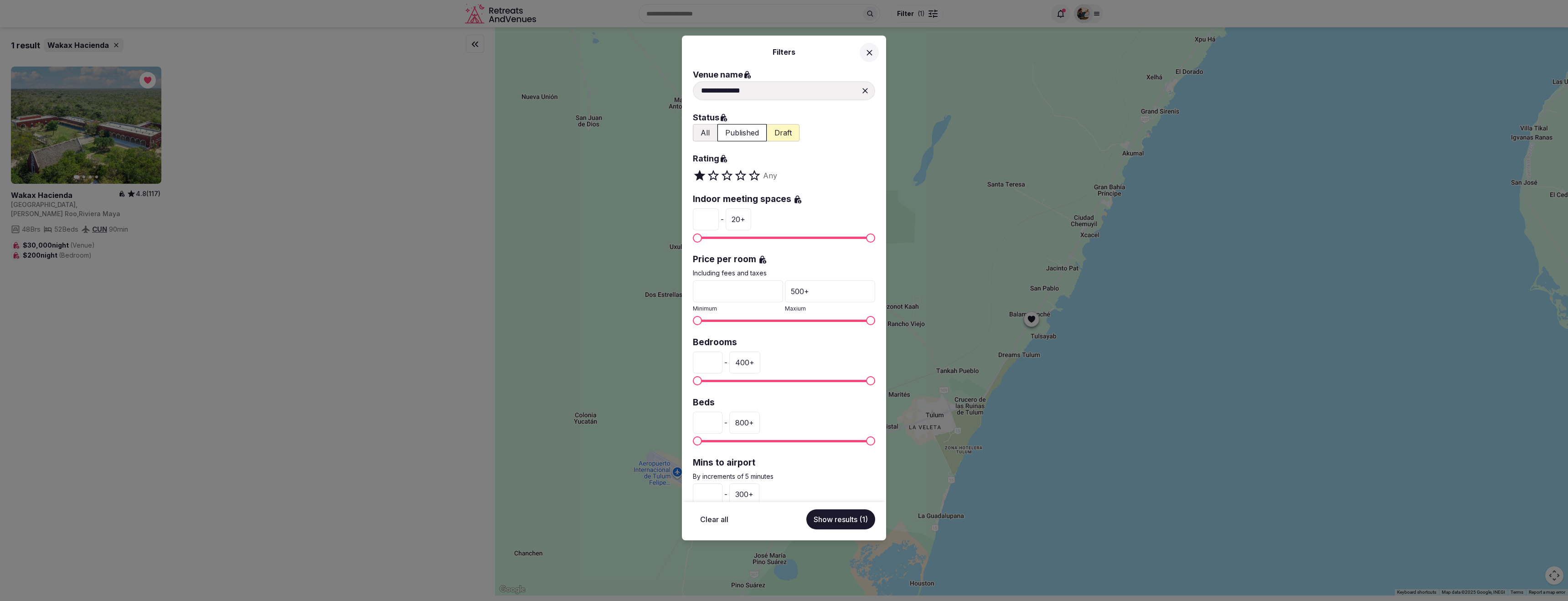
click at [38, 196] on div "**********" at bounding box center [784, 300] width 1568 height 601
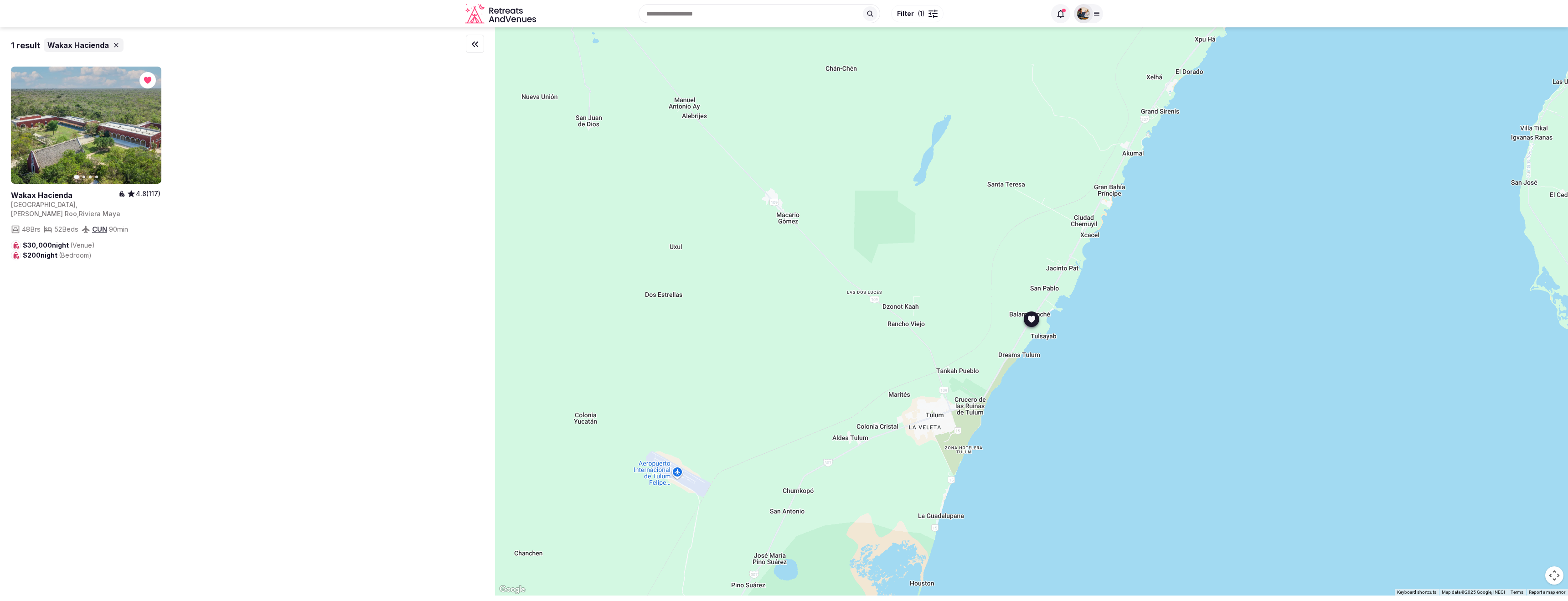
click at [38, 196] on link at bounding box center [64, 195] width 107 height 10
click at [247, 225] on div "Previous slide Next slide Wakax Hacienda 4.8 (117) Mexico , Quintana Roo , Rivi…" at bounding box center [247, 163] width 473 height 193
click at [470, 45] on icon "button" at bounding box center [475, 44] width 11 height 11
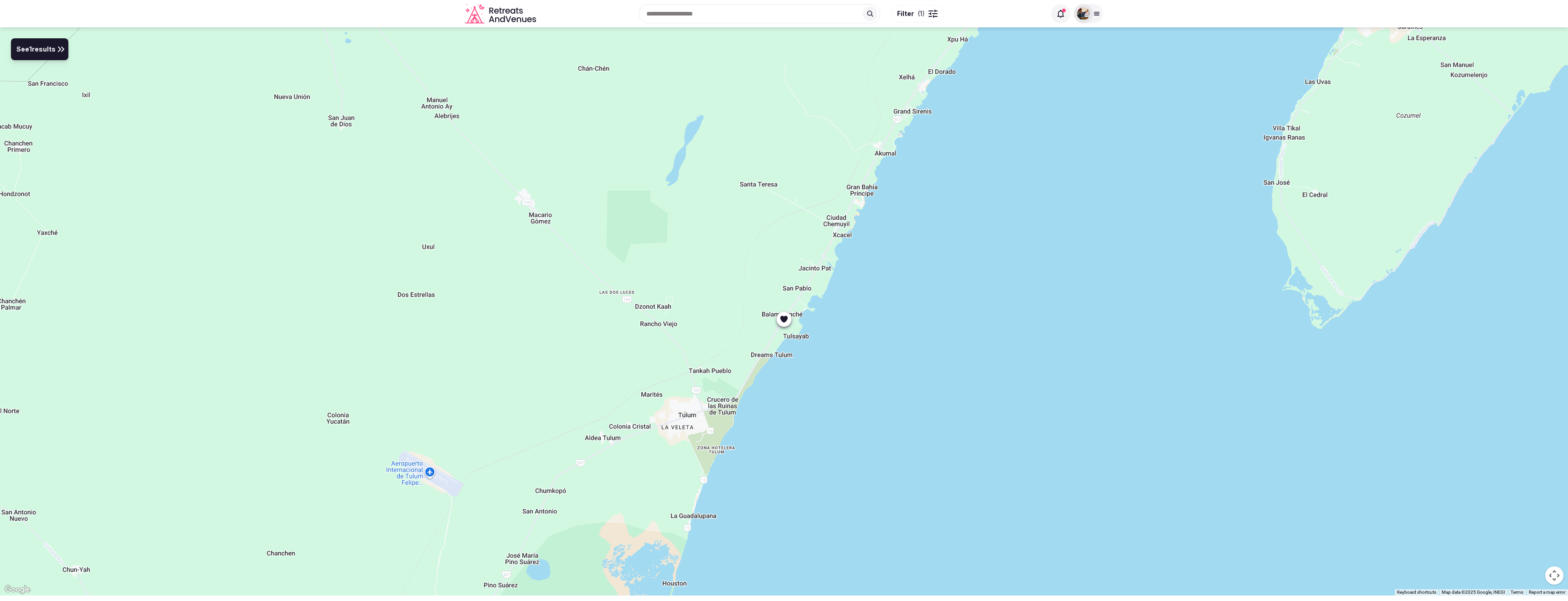
click at [49, 50] on span "See 1 results" at bounding box center [37, 50] width 40 height 10
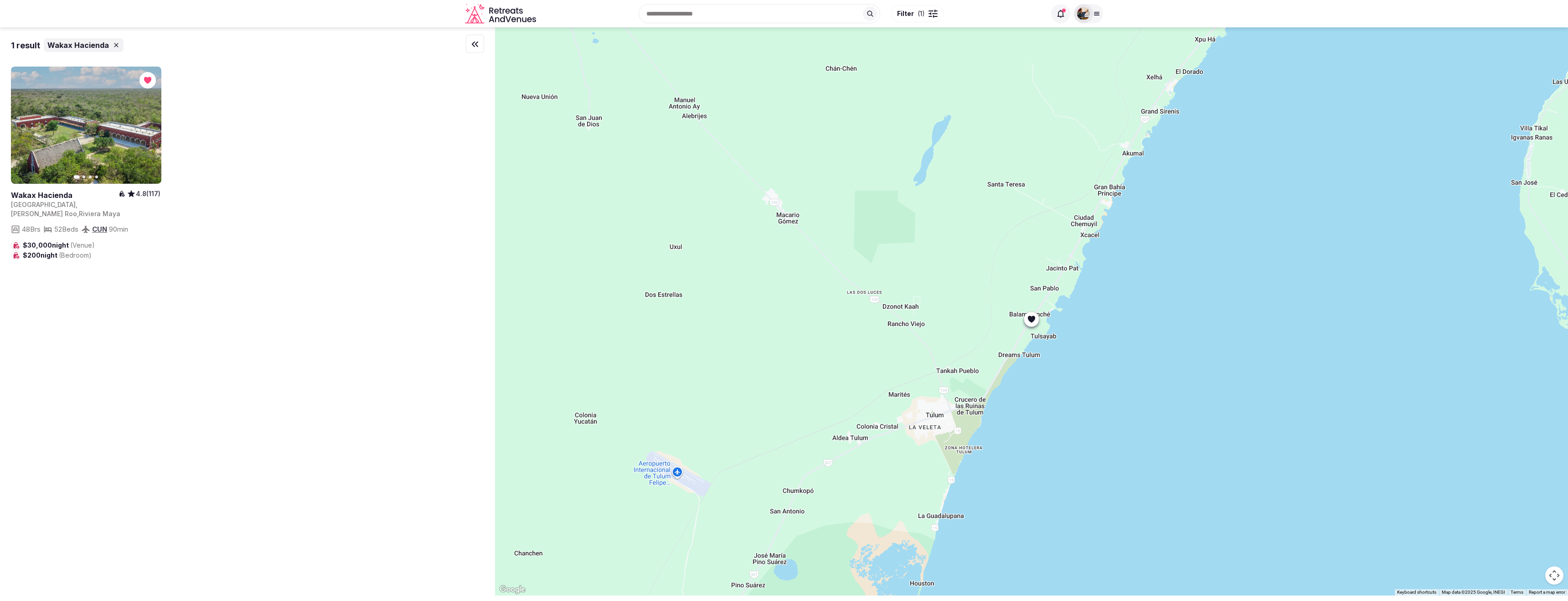
click at [113, 43] on icon at bounding box center [116, 46] width 8 height 8
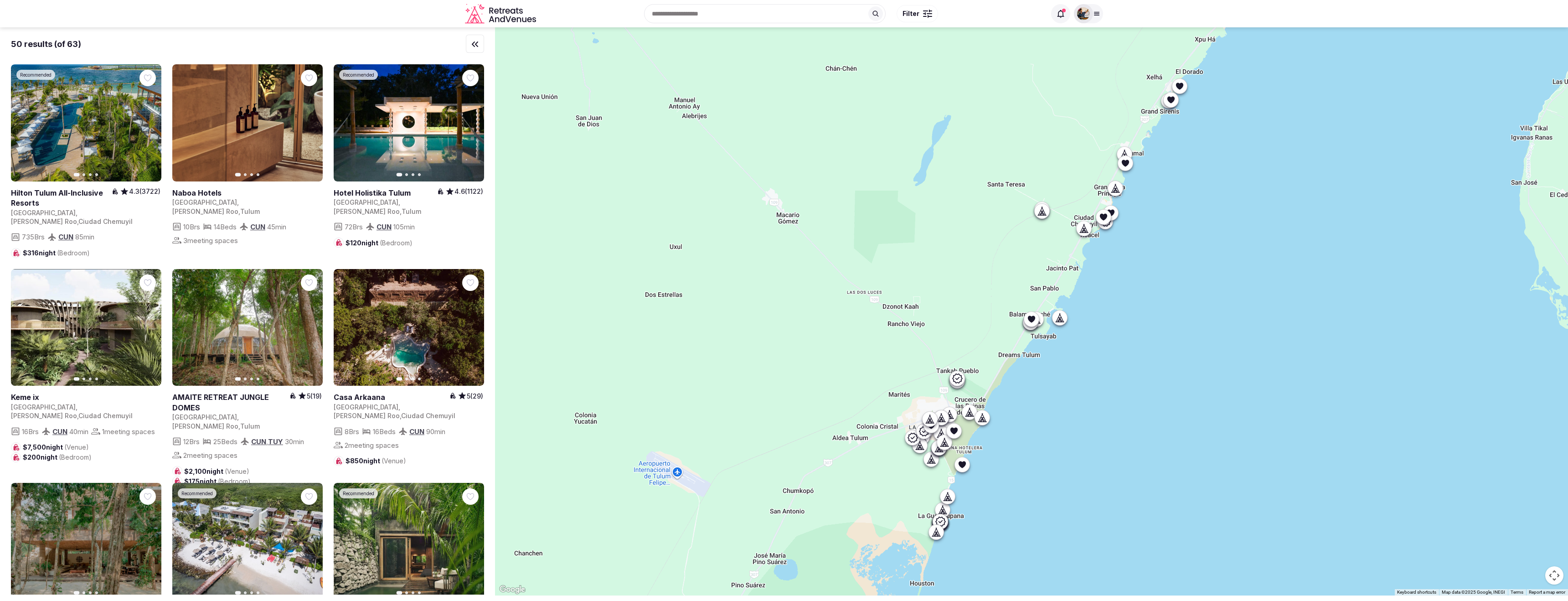
click at [916, 18] on button "Filter" at bounding box center [917, 14] width 42 height 18
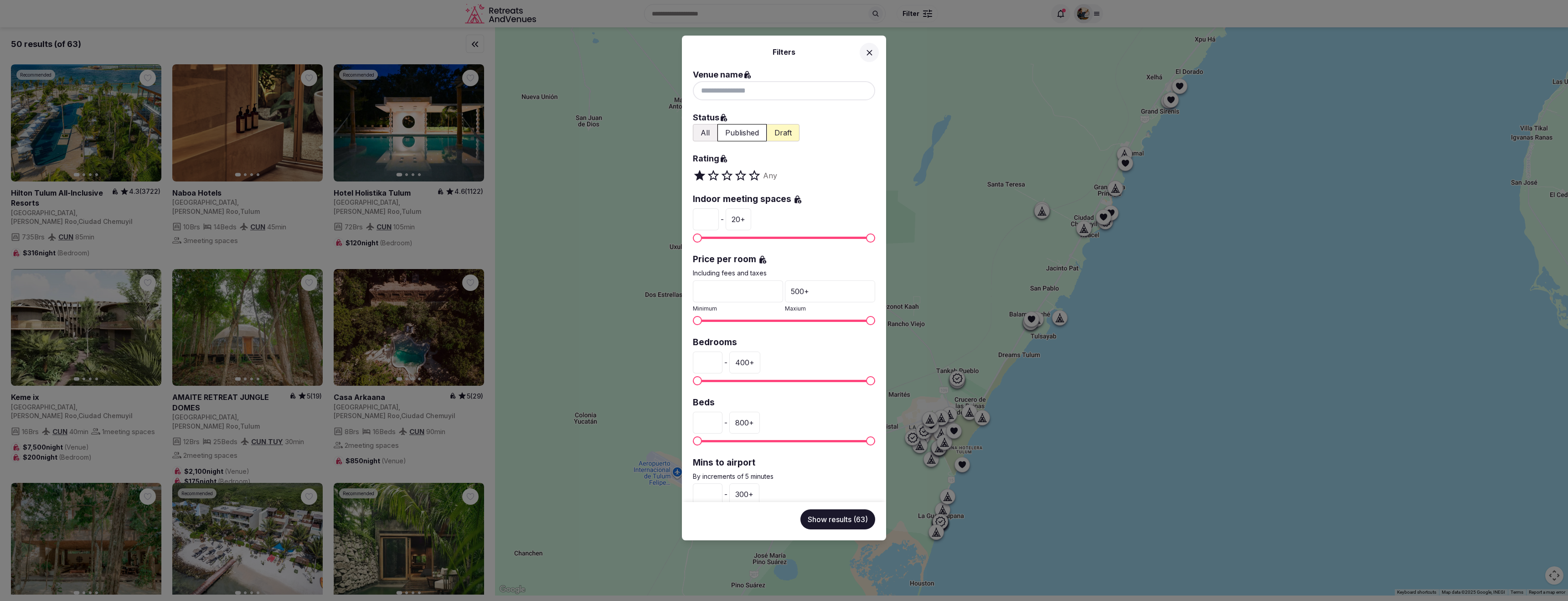
click at [700, 134] on button "All" at bounding box center [705, 133] width 24 height 18
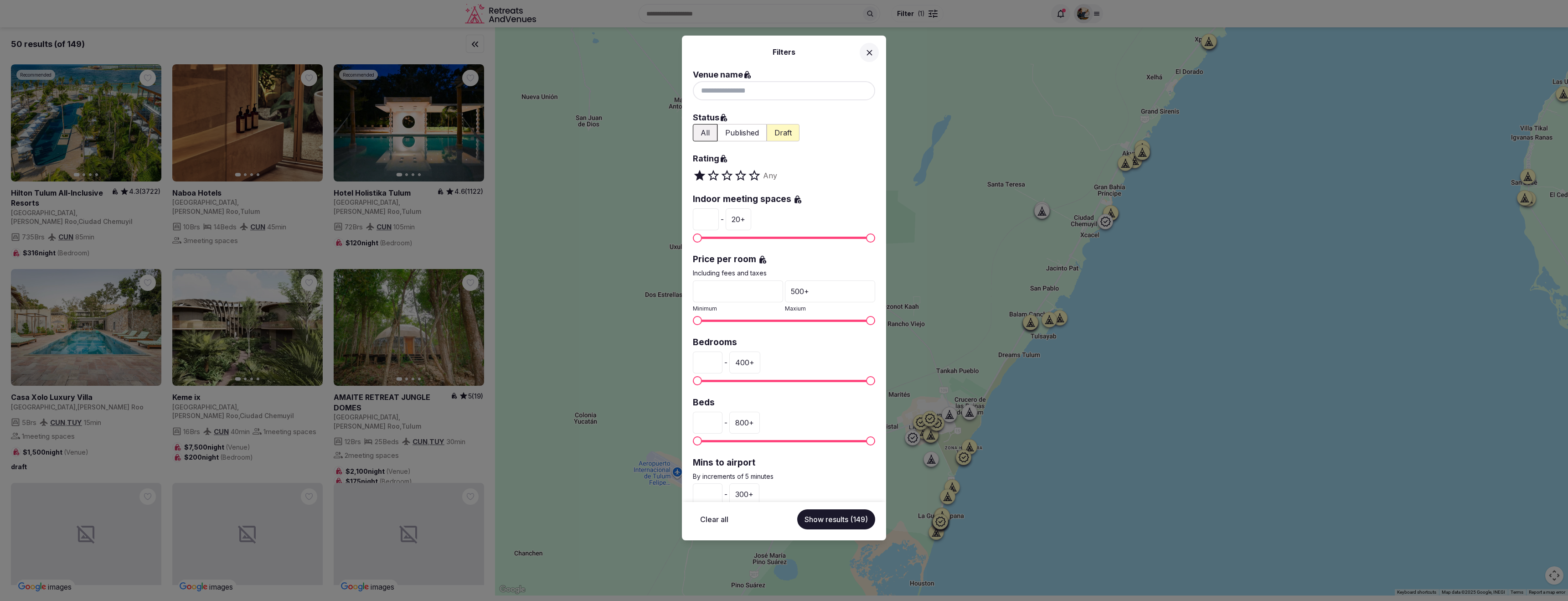
click at [870, 50] on icon at bounding box center [869, 53] width 10 height 10
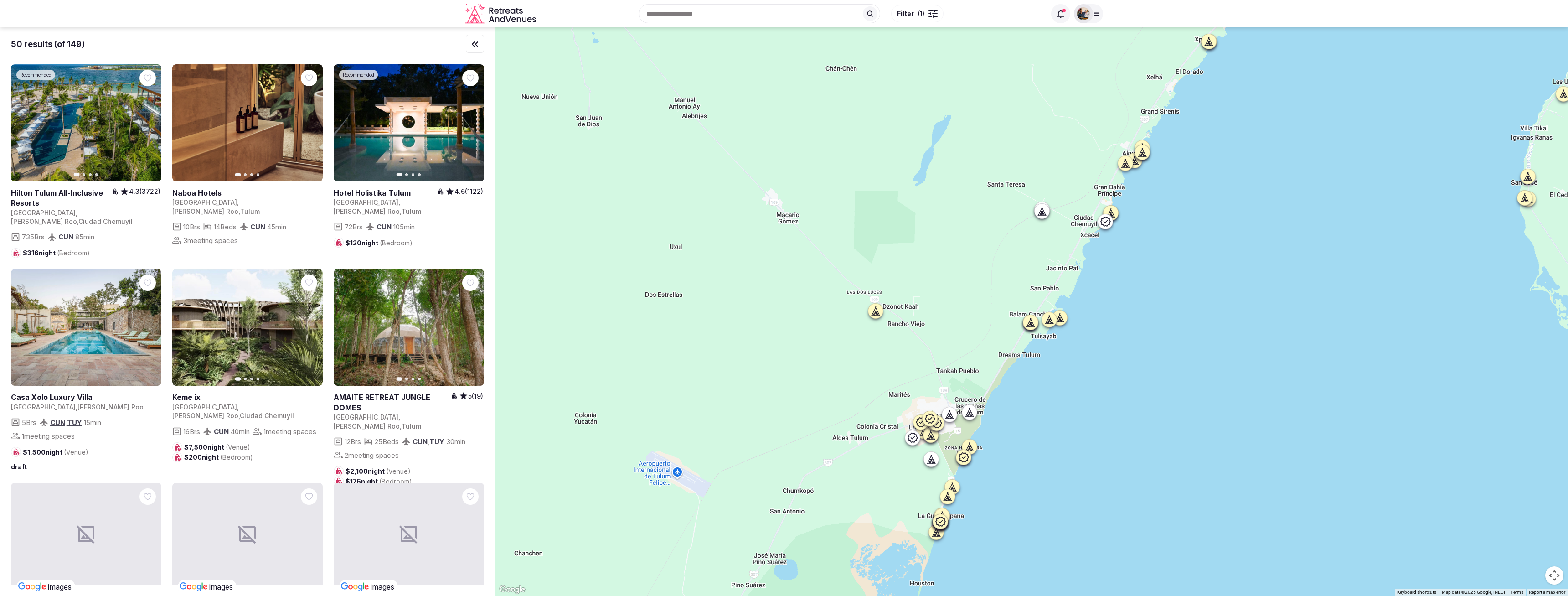
click at [916, 19] on button "Filter ( 1 )" at bounding box center [917, 14] width 53 height 18
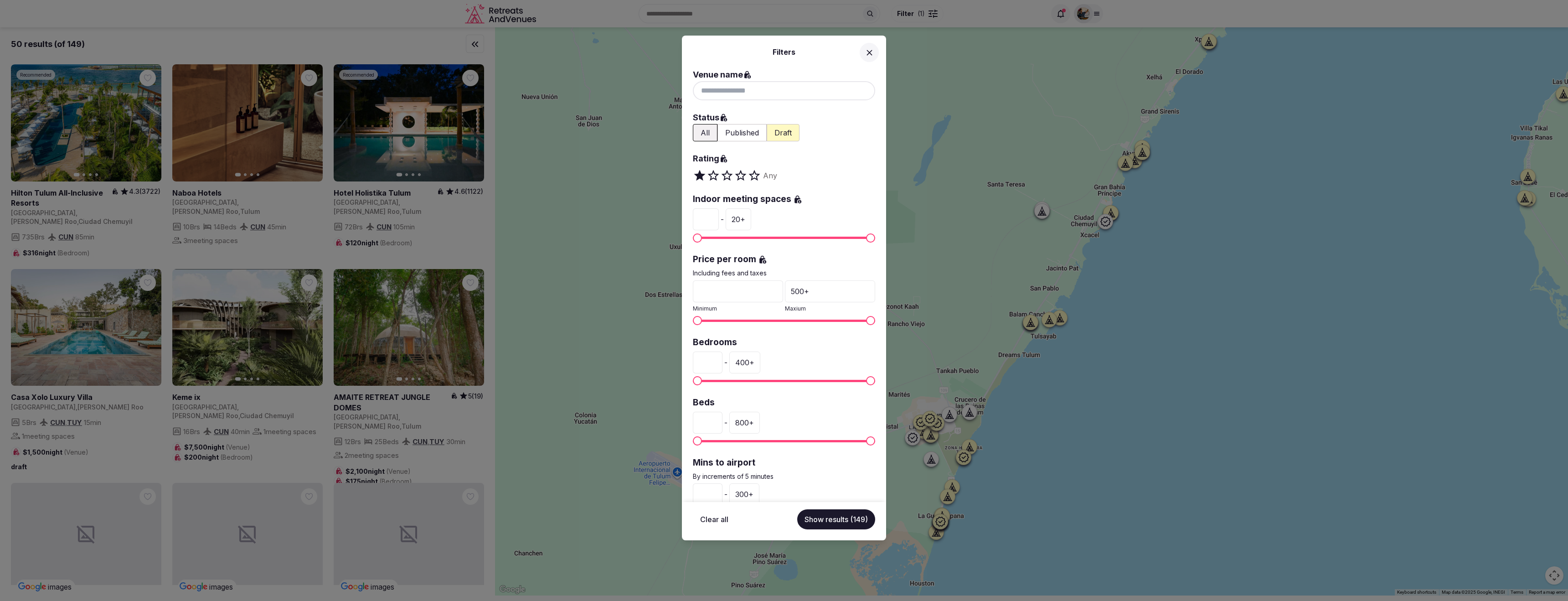
click at [733, 135] on button "Published" at bounding box center [742, 133] width 49 height 18
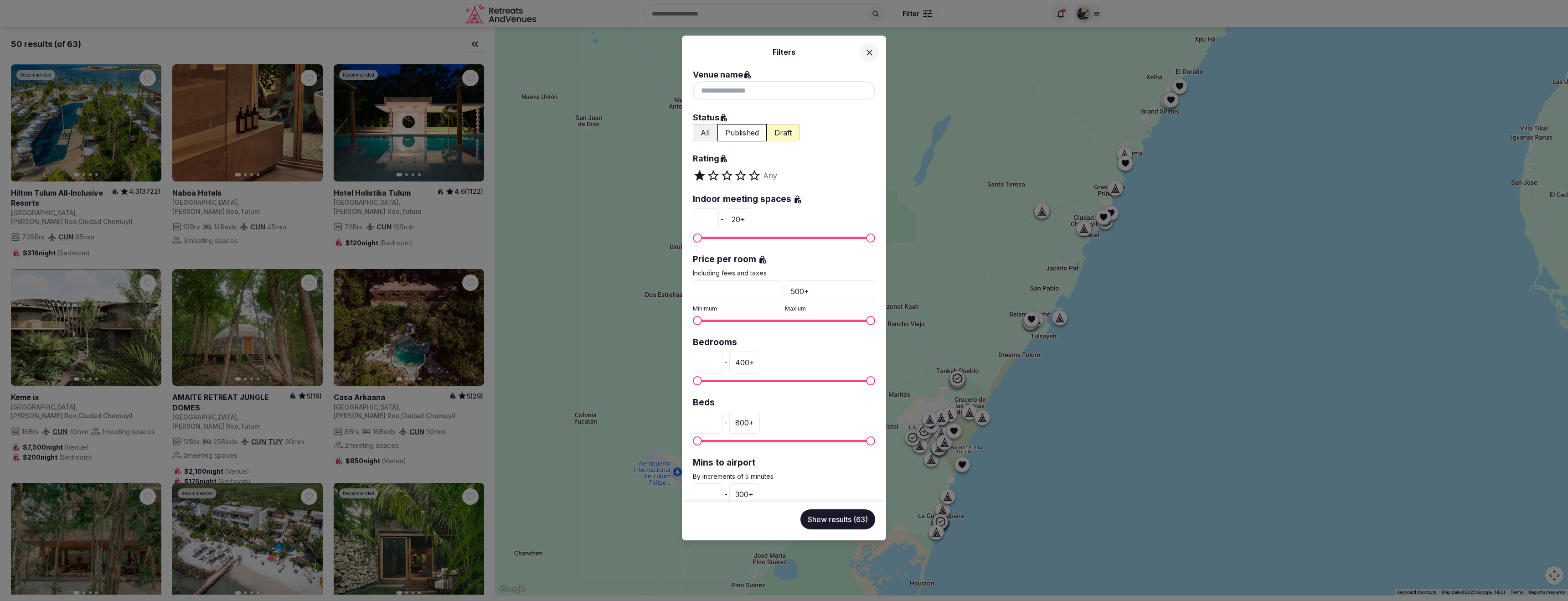
click at [861, 514] on button "Show results (63)" at bounding box center [838, 519] width 75 height 20
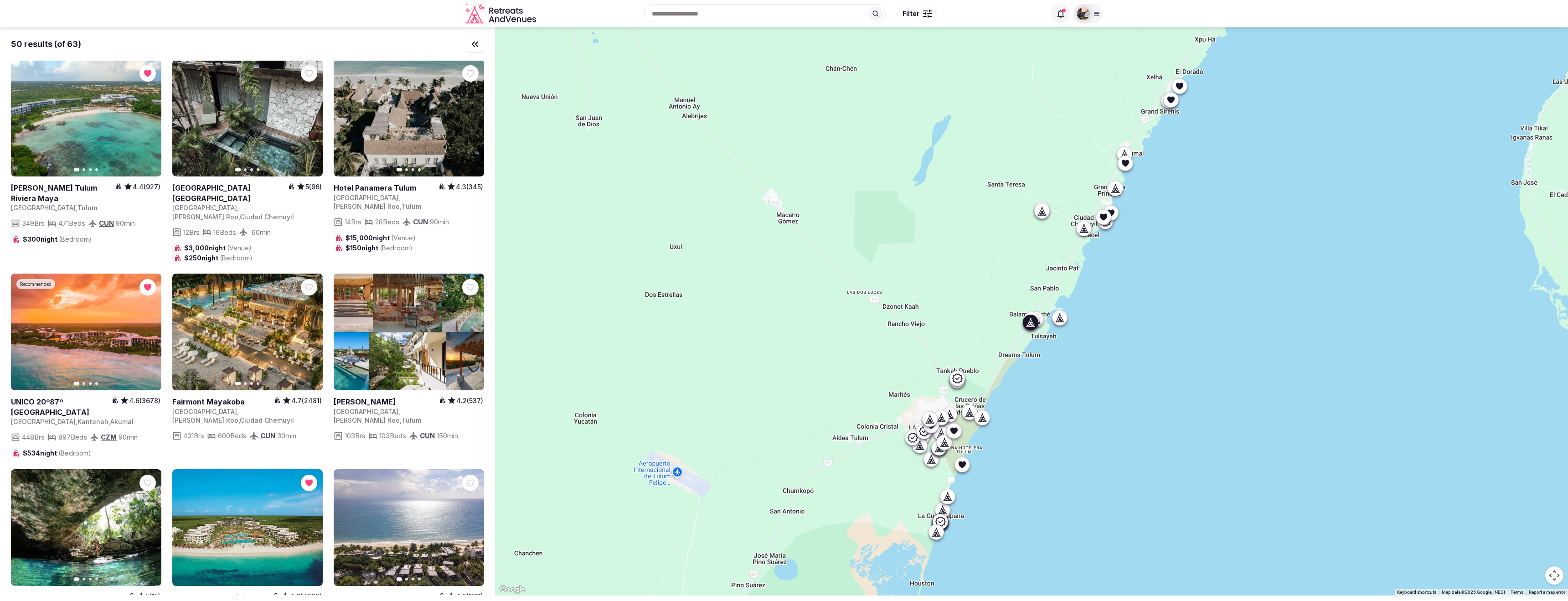
scroll to position [857, 0]
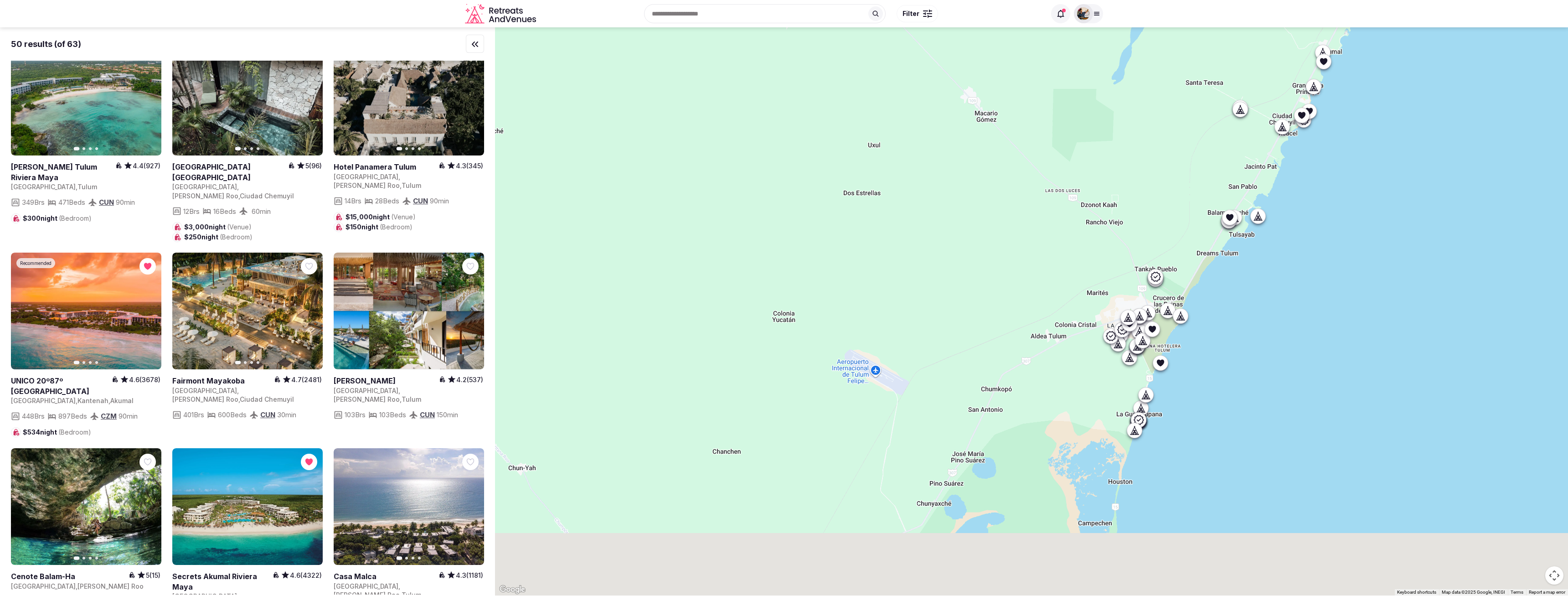
drag, startPoint x: 700, startPoint y: 301, endPoint x: 900, endPoint y: 199, distance: 224.5
click at [900, 199] on div at bounding box center [1031, 312] width 1073 height 568
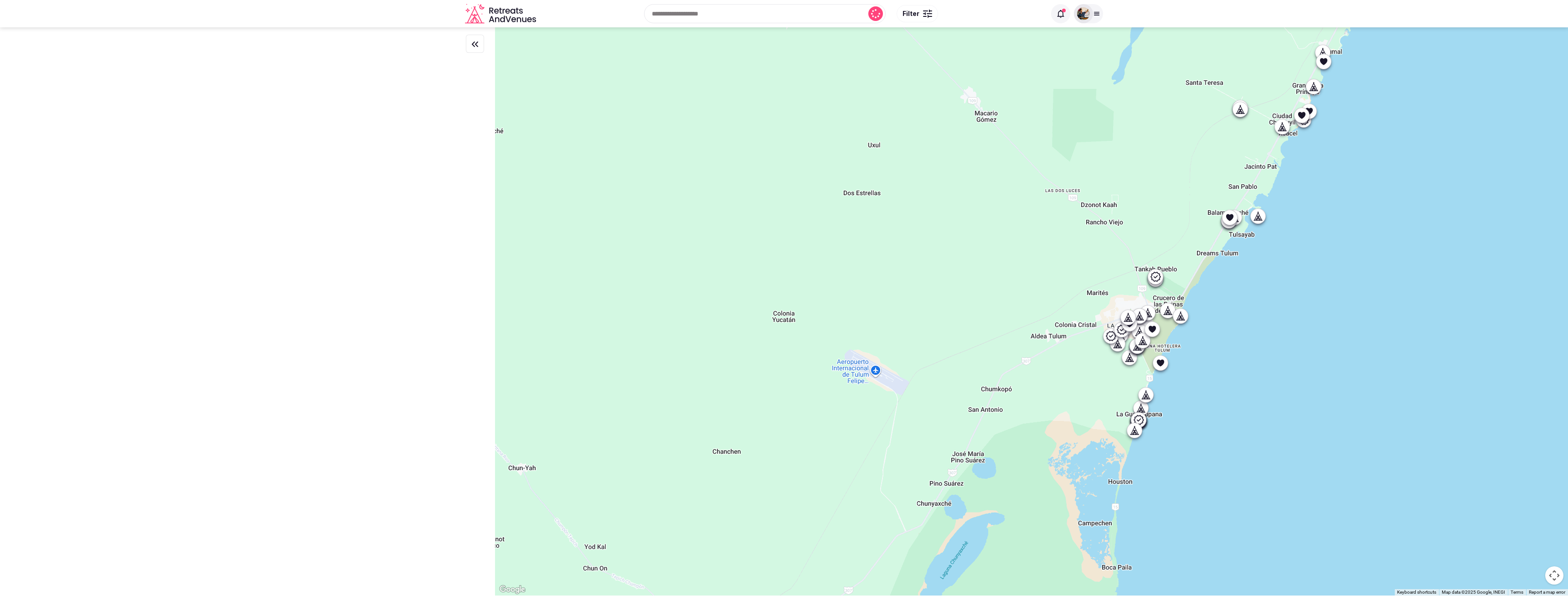
scroll to position [0, 0]
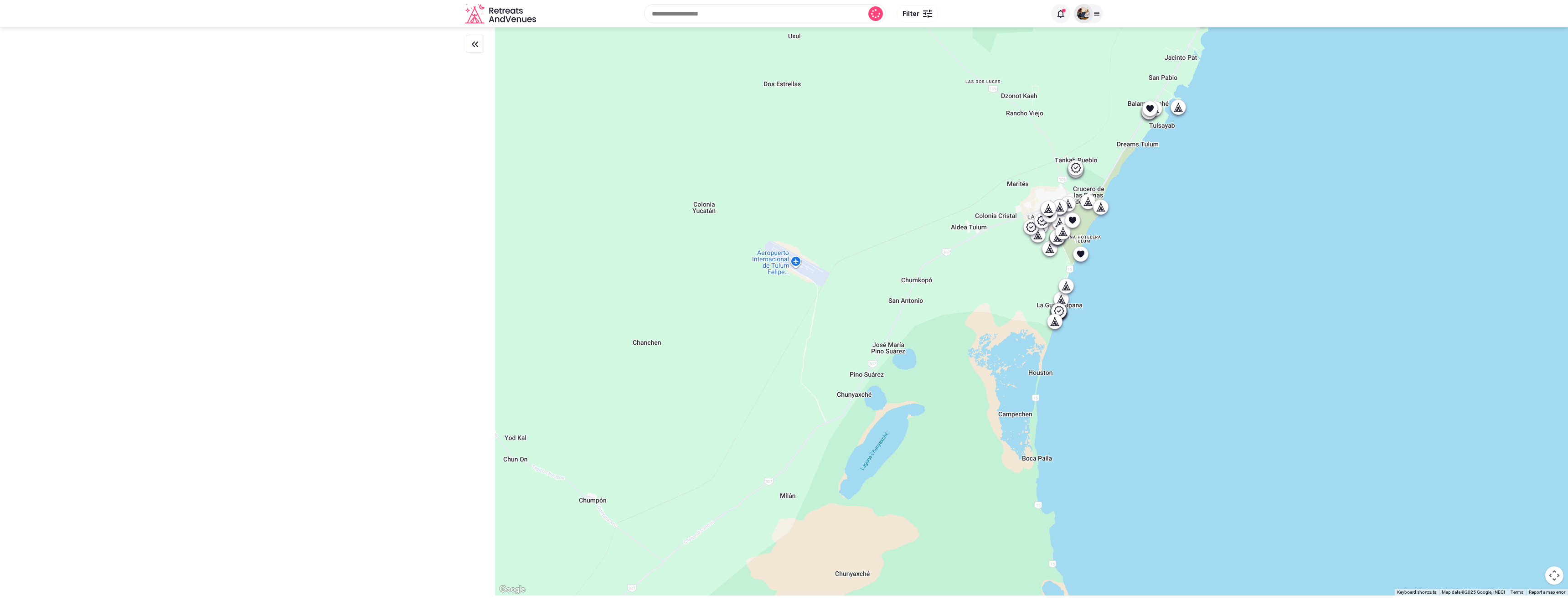
drag, startPoint x: 907, startPoint y: 309, endPoint x: 816, endPoint y: 182, distance: 156.2
click at [820, 188] on div at bounding box center [1031, 312] width 1073 height 568
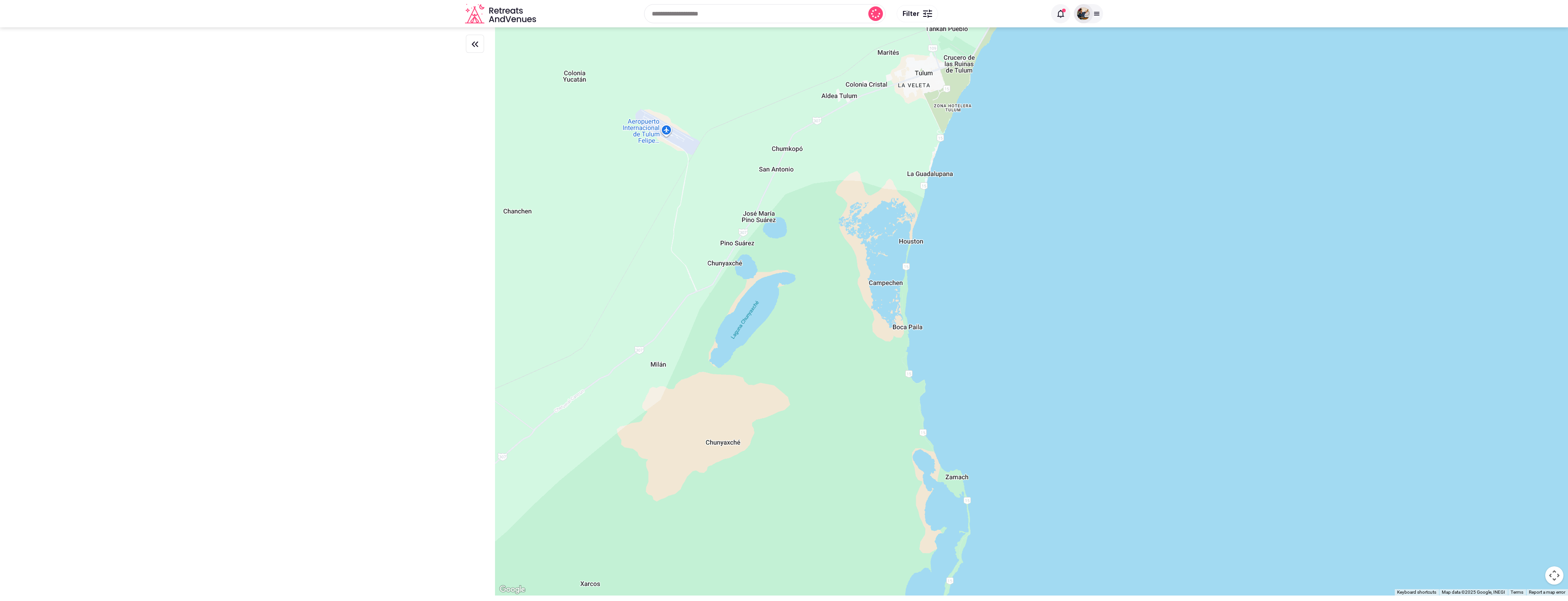
drag, startPoint x: 839, startPoint y: 245, endPoint x: 686, endPoint y: 50, distance: 247.9
click at [688, 72] on div at bounding box center [1031, 312] width 1073 height 568
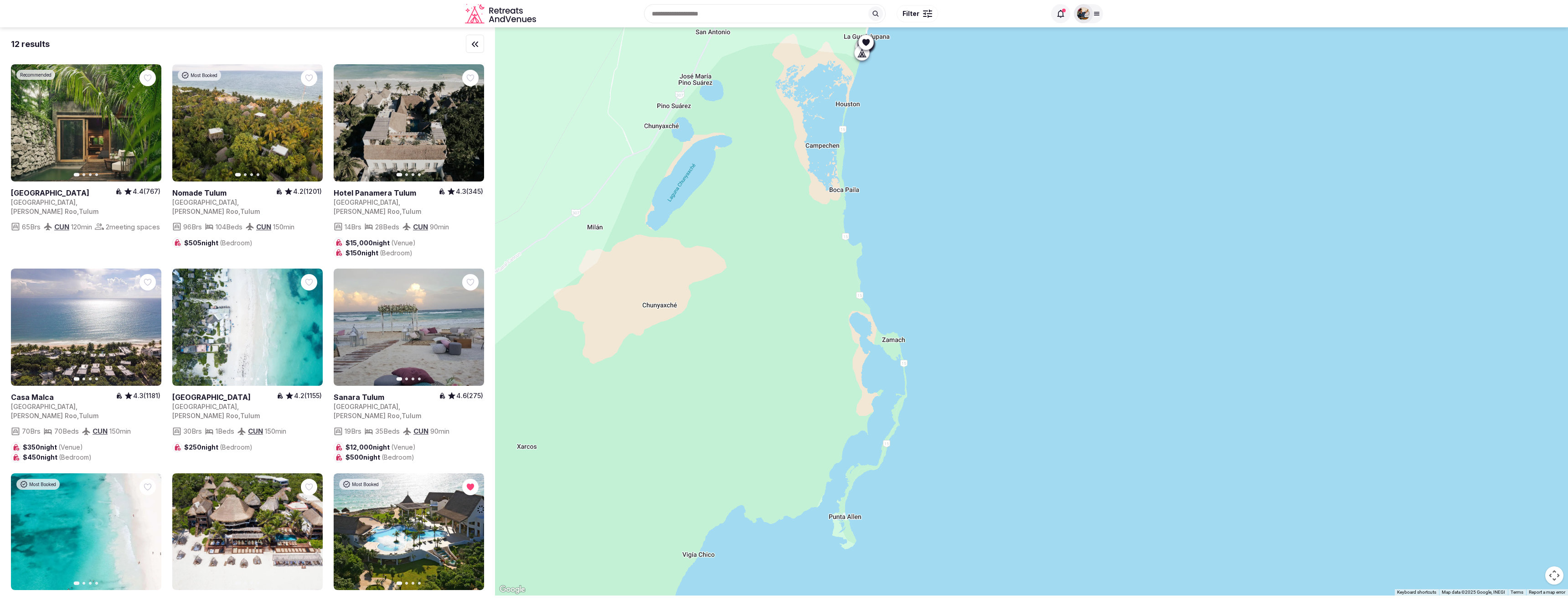
drag, startPoint x: 671, startPoint y: 188, endPoint x: 679, endPoint y: 353, distance: 165.2
click at [679, 353] on div at bounding box center [1031, 312] width 1073 height 568
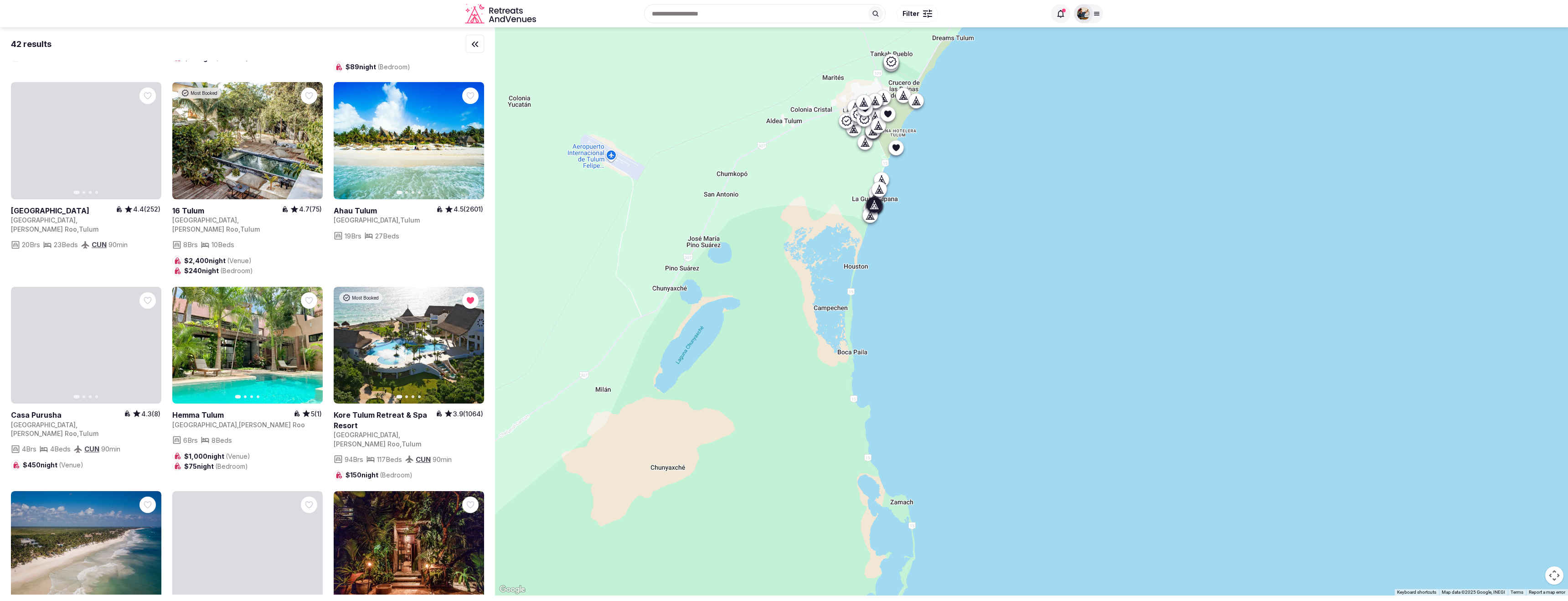
scroll to position [2272, 0]
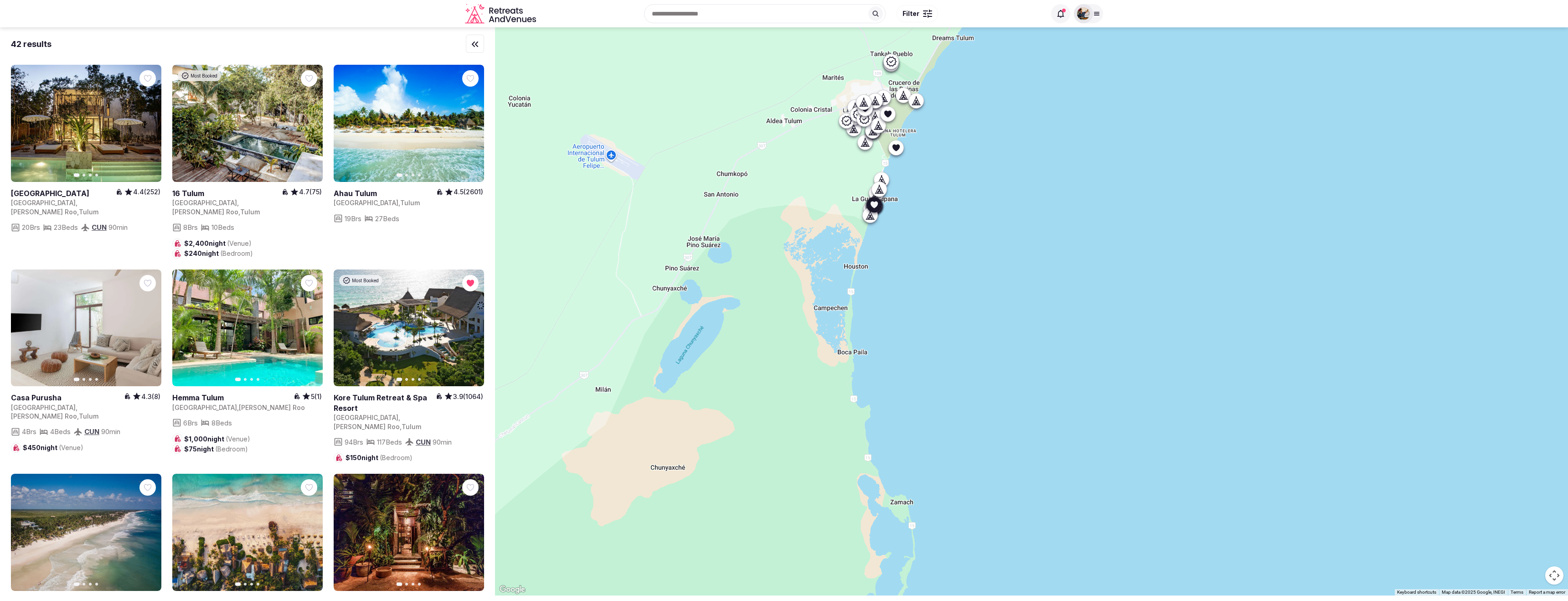
click at [423, 270] on link at bounding box center [409, 328] width 151 height 117
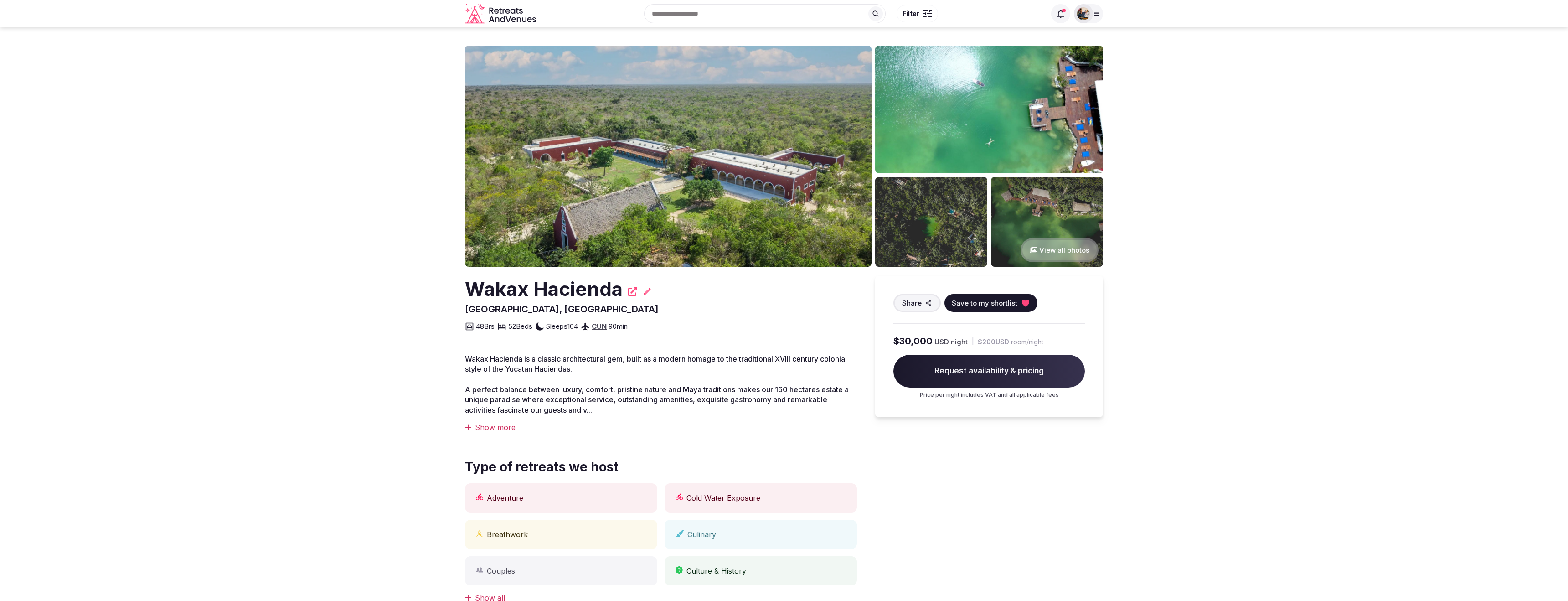
click at [487, 136] on img at bounding box center [668, 156] width 406 height 222
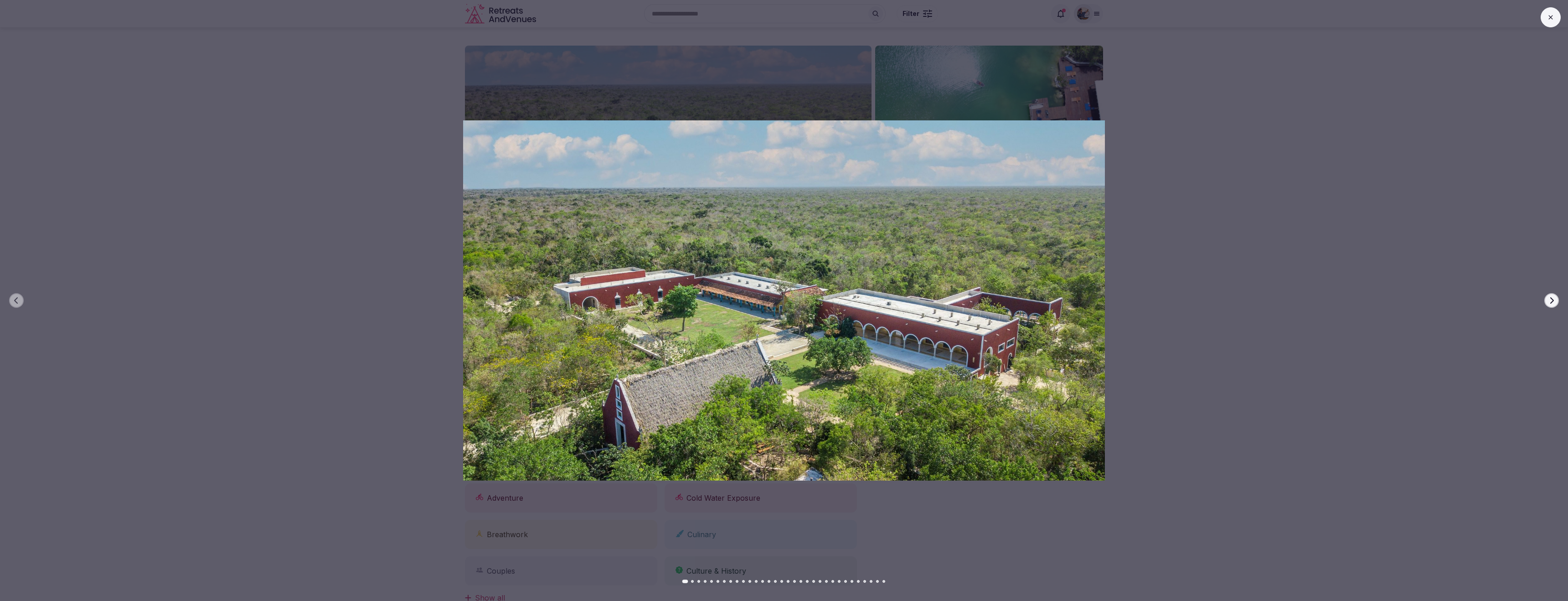
click at [1544, 303] on div at bounding box center [780, 301] width 1576 height 361
click at [1551, 300] on icon "button" at bounding box center [1552, 301] width 8 height 8
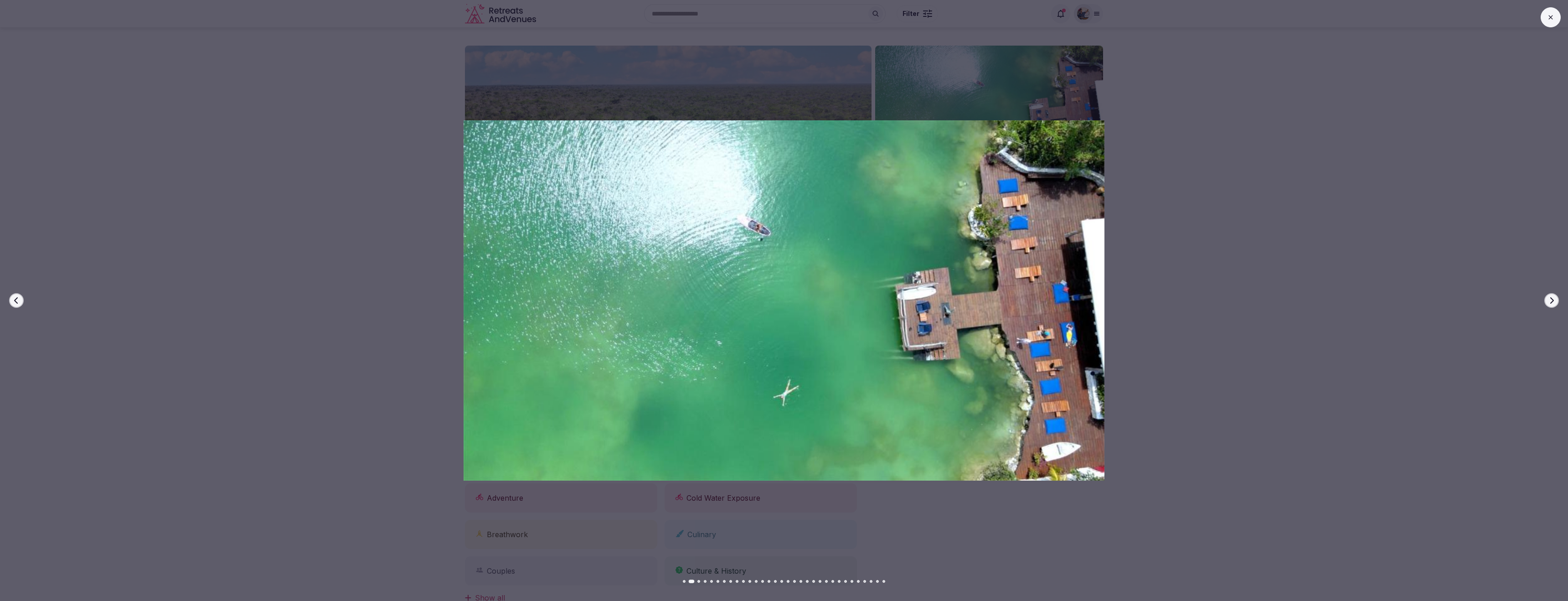
click at [1551, 300] on icon "button" at bounding box center [1552, 301] width 8 height 8
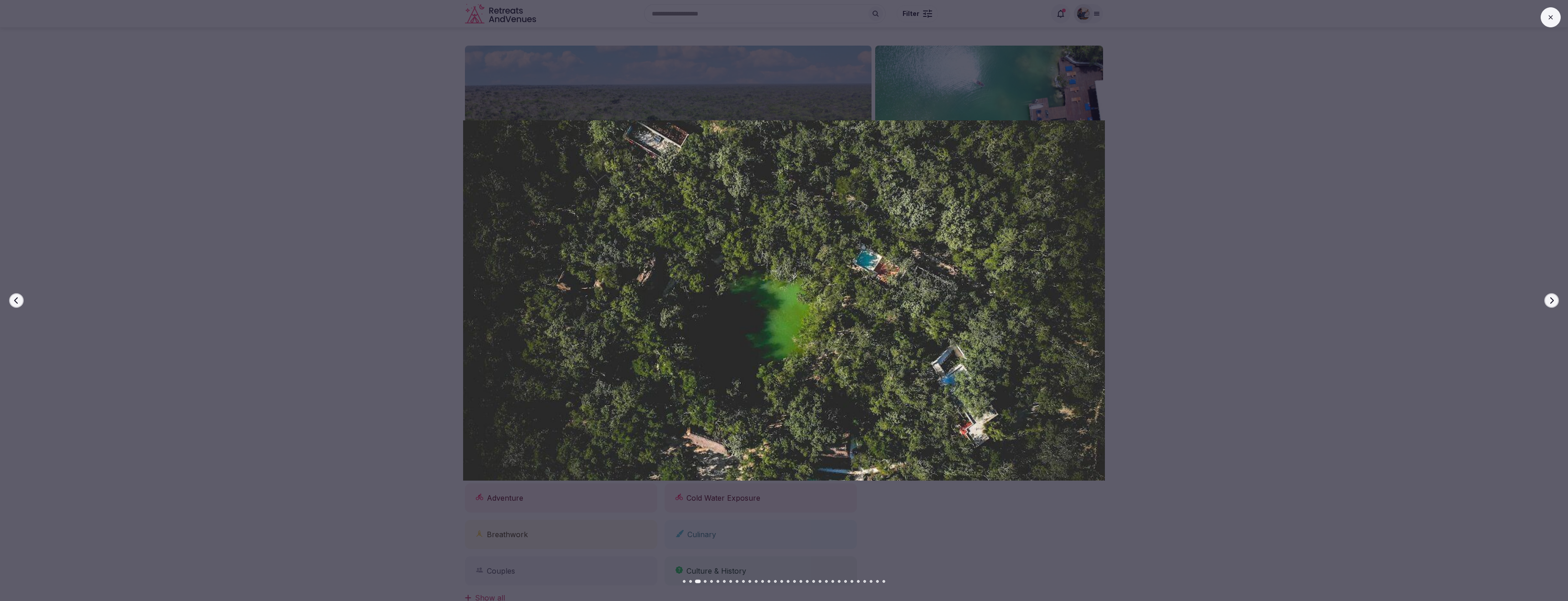
click at [1551, 300] on icon "button" at bounding box center [1552, 301] width 8 height 8
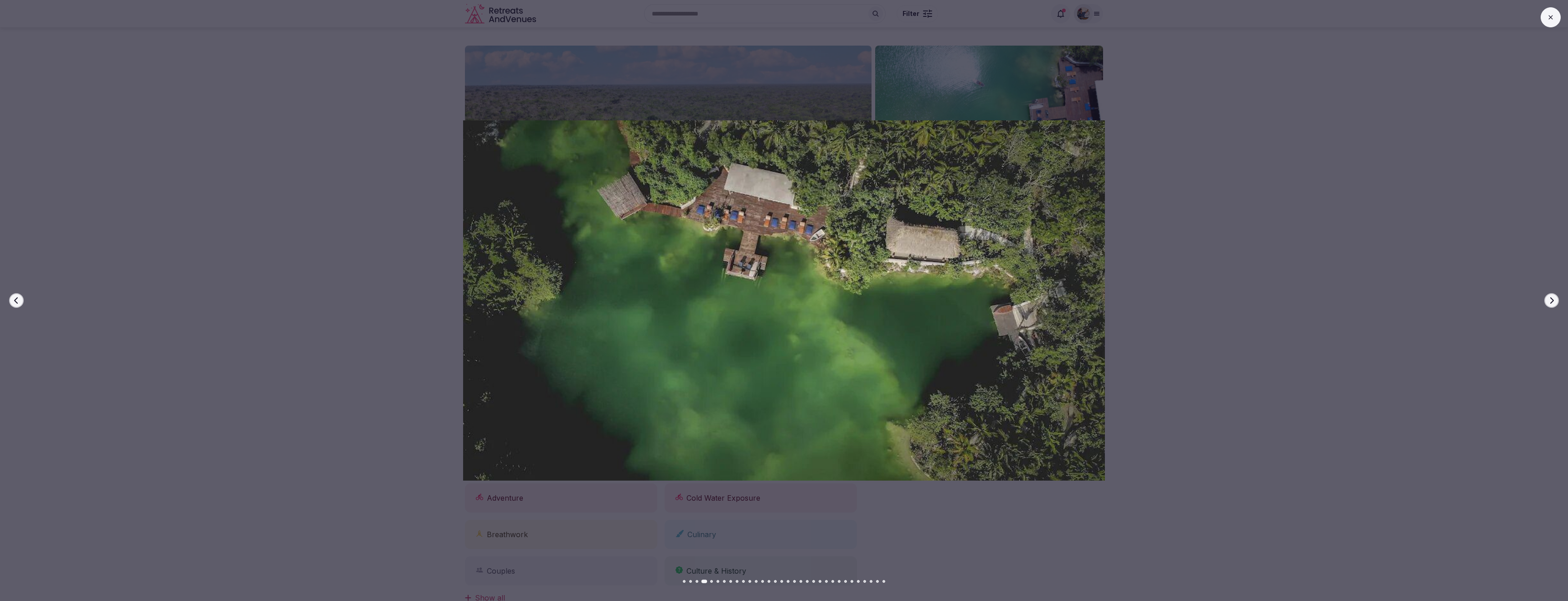
click at [1551, 300] on icon "button" at bounding box center [1552, 301] width 8 height 8
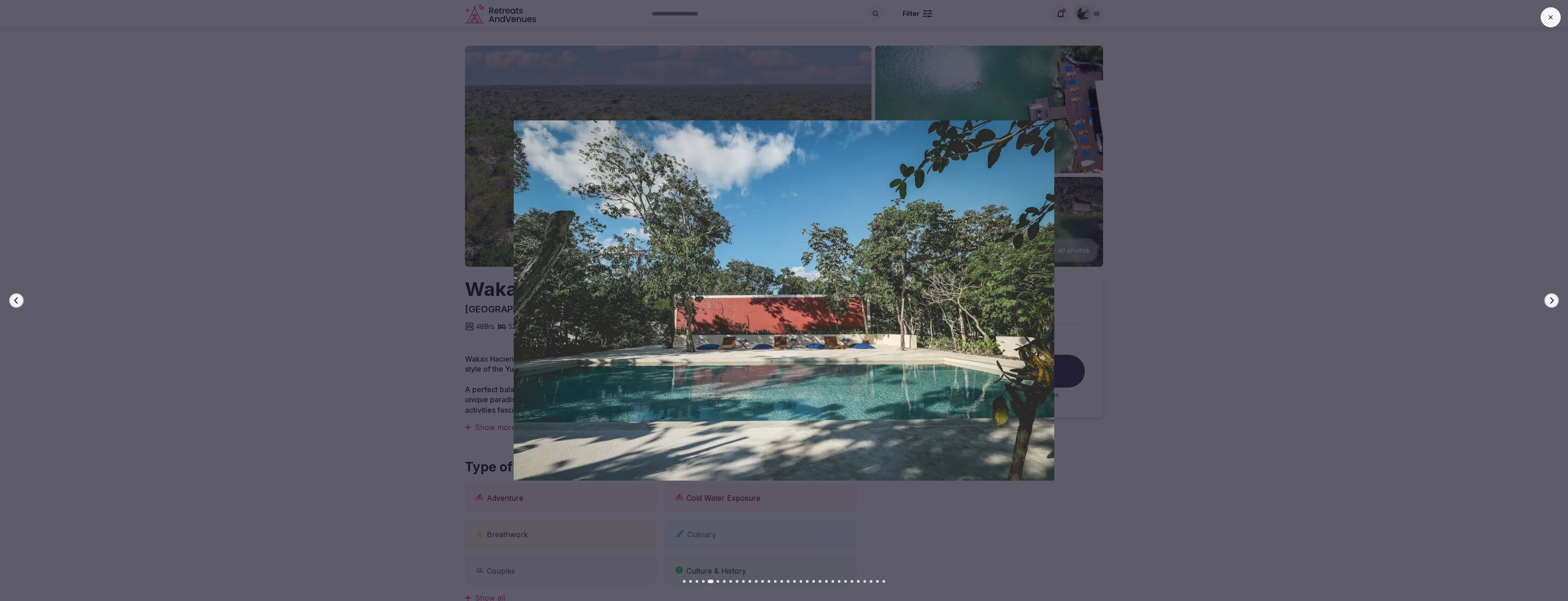
click at [1551, 300] on icon "button" at bounding box center [1552, 301] width 8 height 8
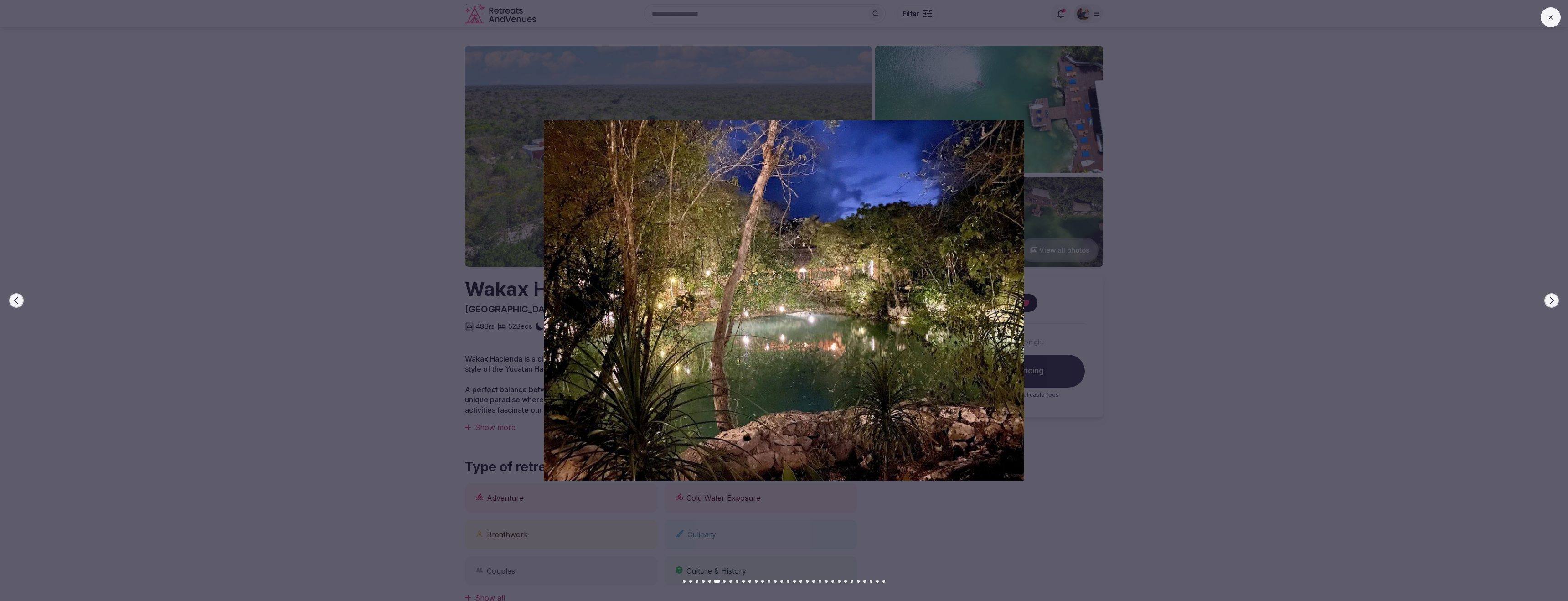
click at [1551, 300] on icon "button" at bounding box center [1552, 301] width 8 height 8
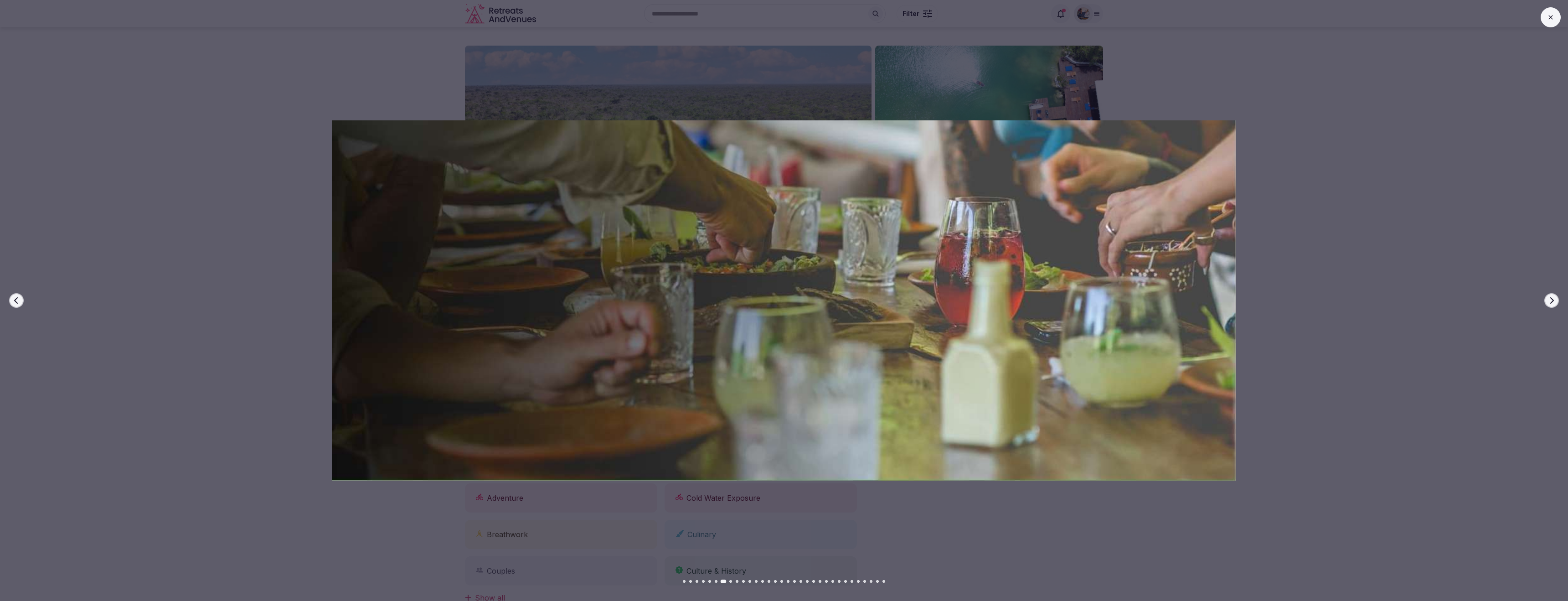
click at [1551, 300] on icon "button" at bounding box center [1552, 301] width 8 height 8
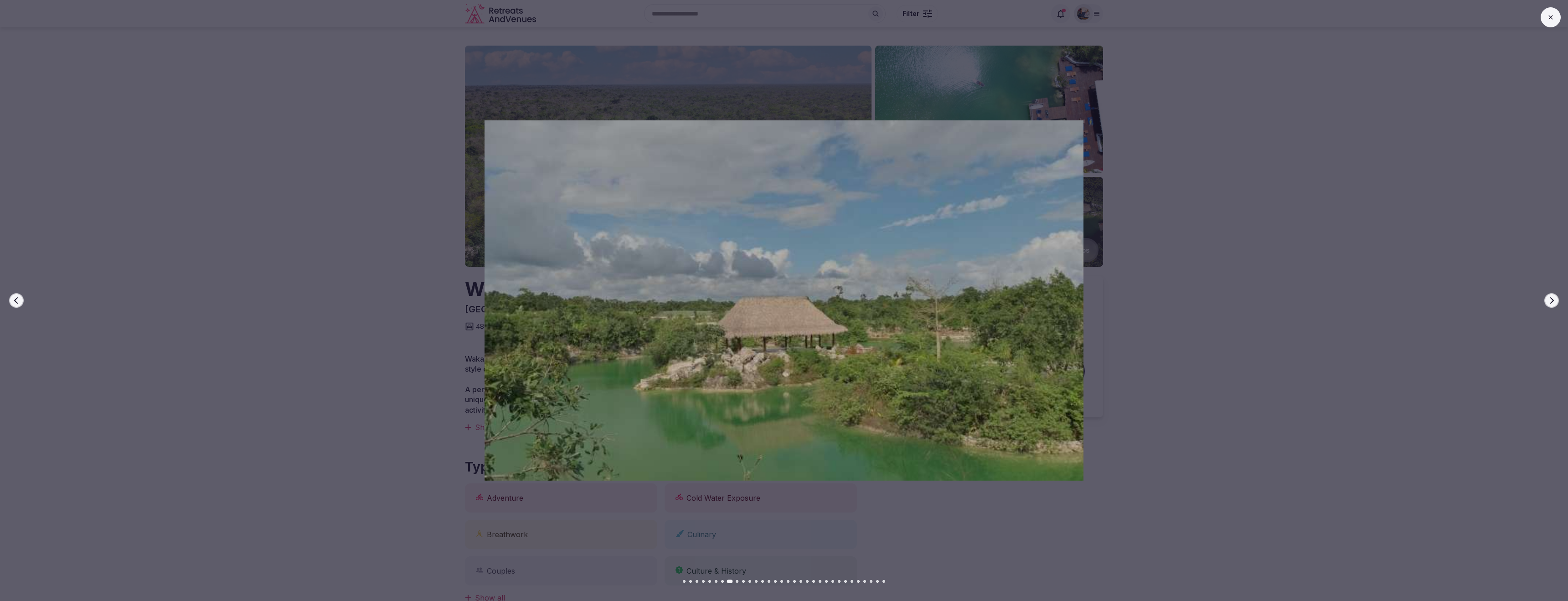
click at [1551, 300] on icon "button" at bounding box center [1552, 301] width 8 height 8
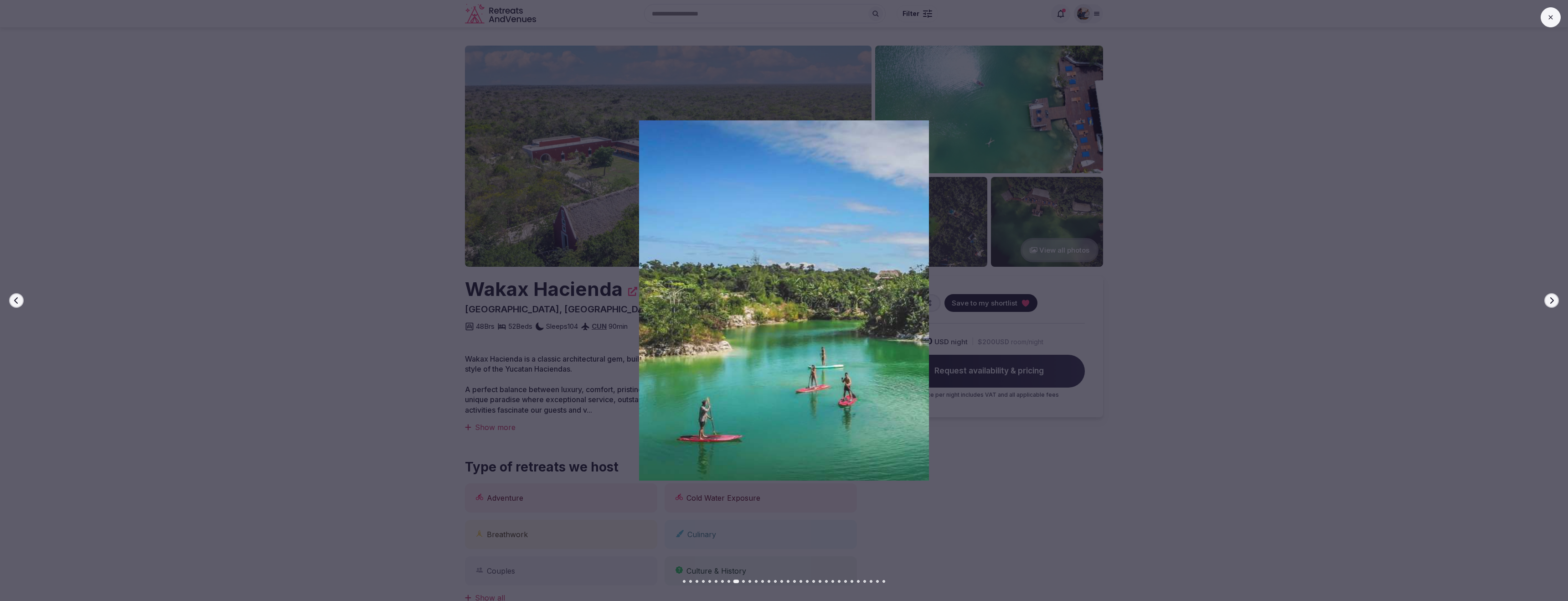
click at [1551, 300] on icon "button" at bounding box center [1552, 301] width 8 height 8
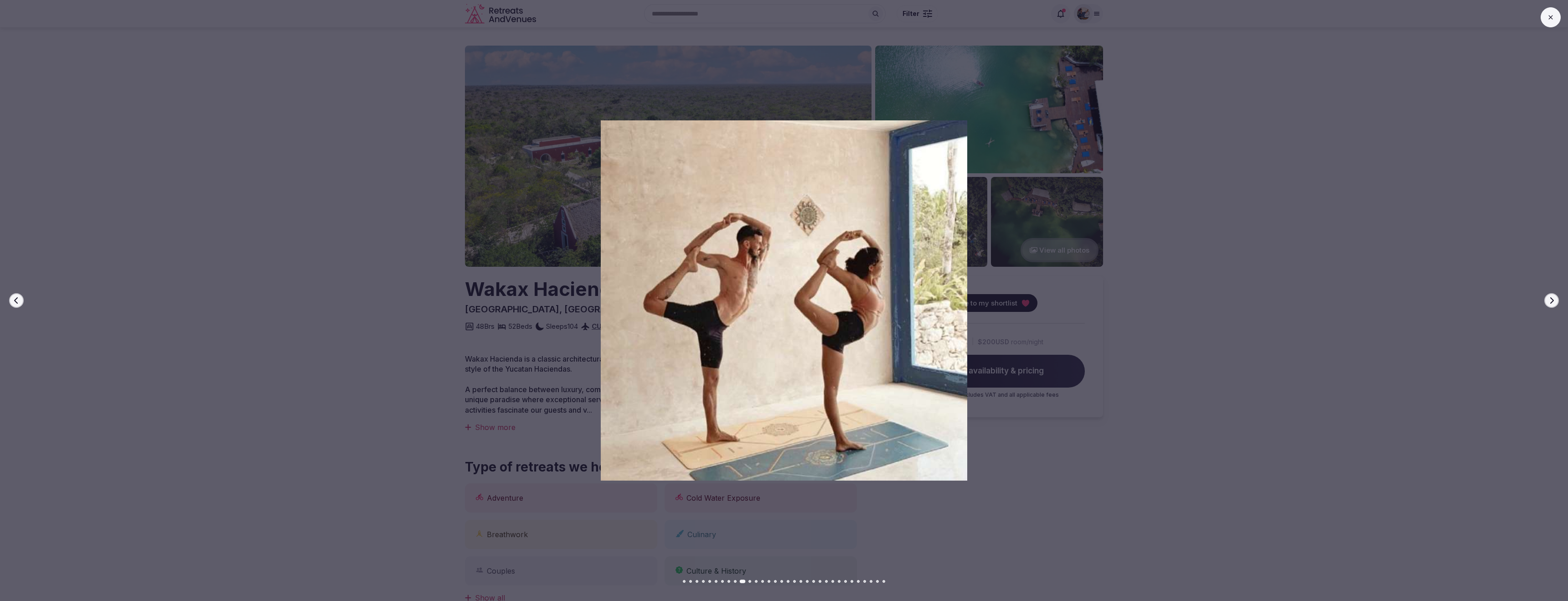
click at [1551, 300] on icon "button" at bounding box center [1552, 301] width 8 height 8
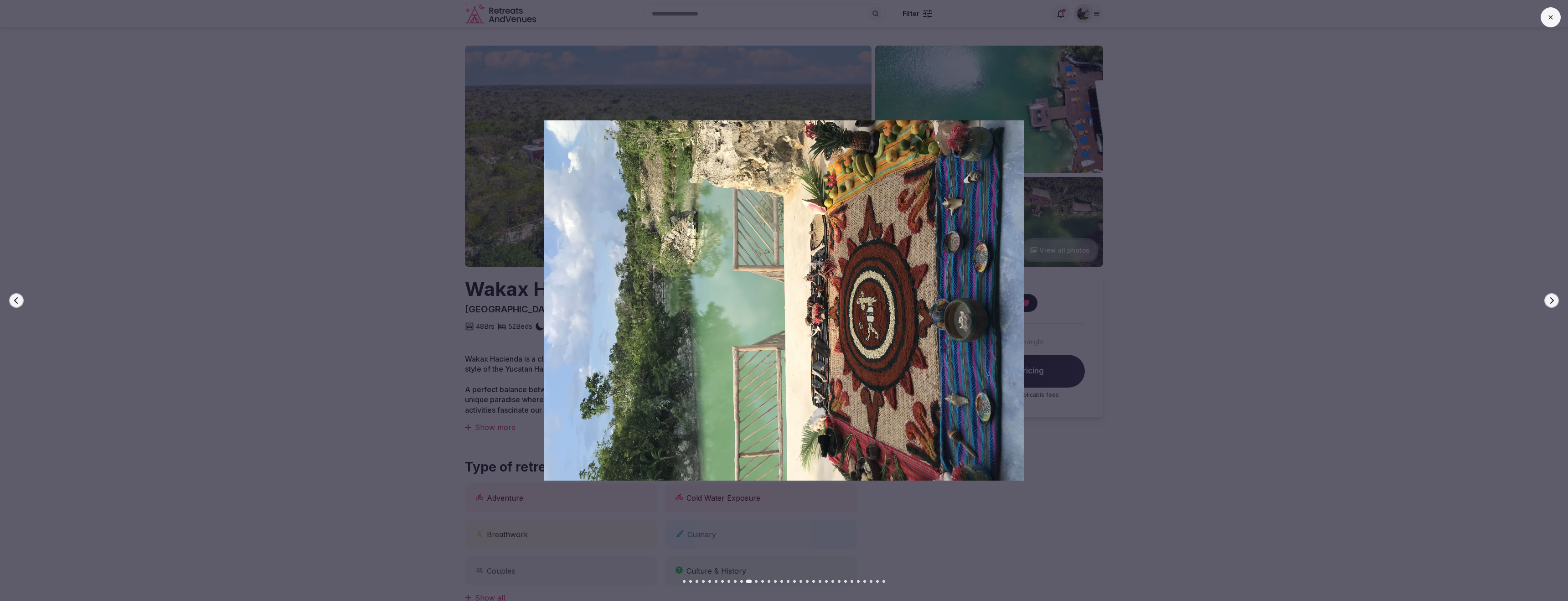
click at [1551, 300] on icon "button" at bounding box center [1552, 301] width 8 height 8
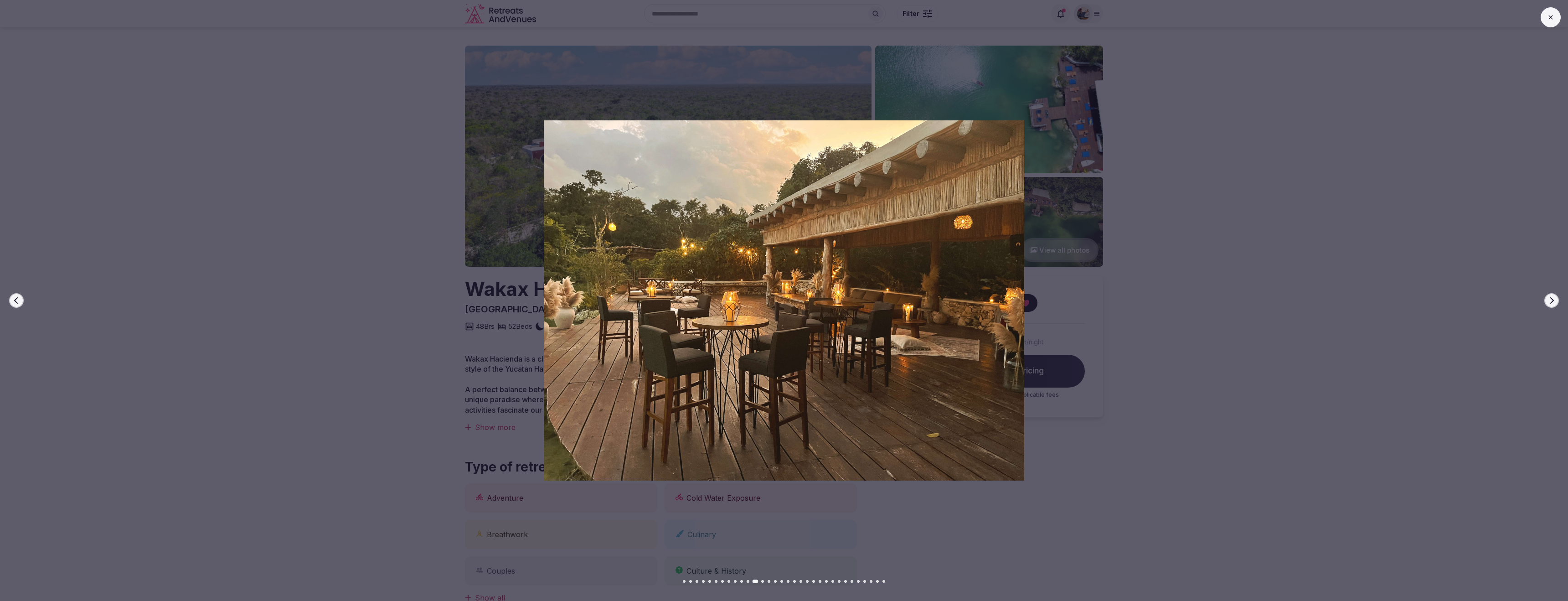
click at [1551, 300] on icon "button" at bounding box center [1552, 301] width 8 height 8
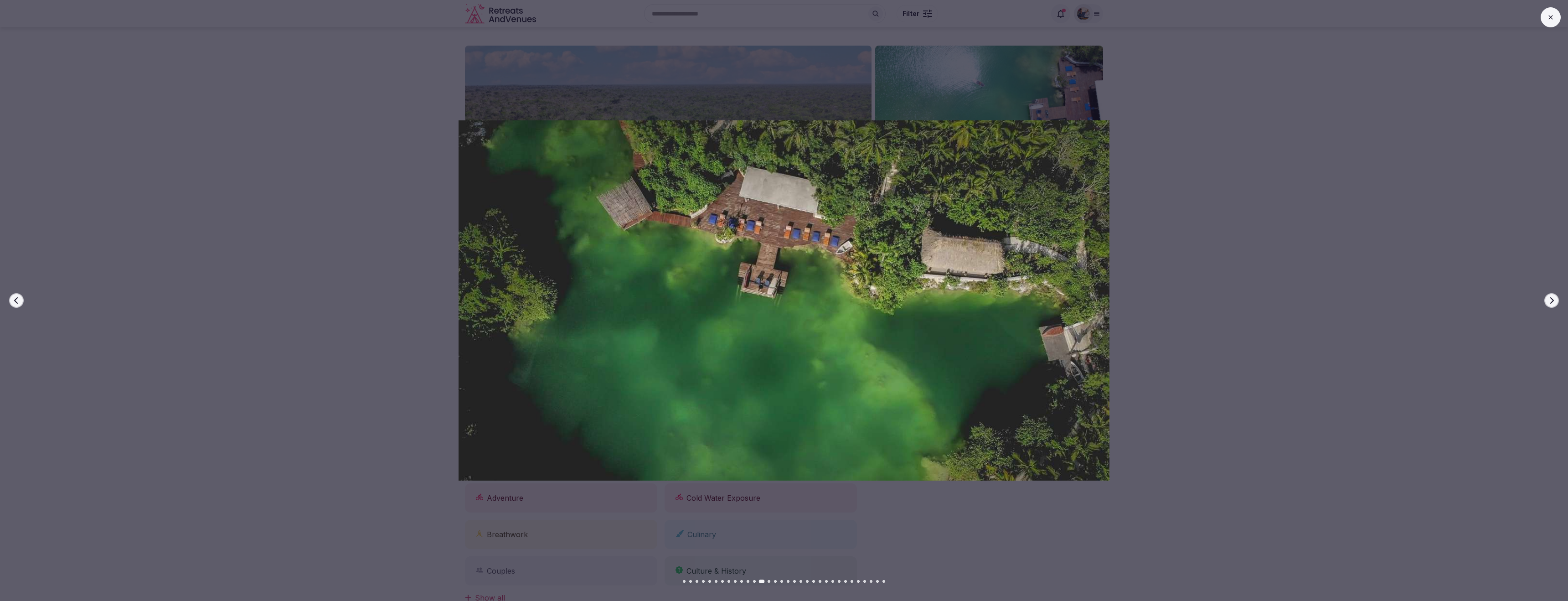
click at [1551, 300] on icon "button" at bounding box center [1552, 301] width 8 height 8
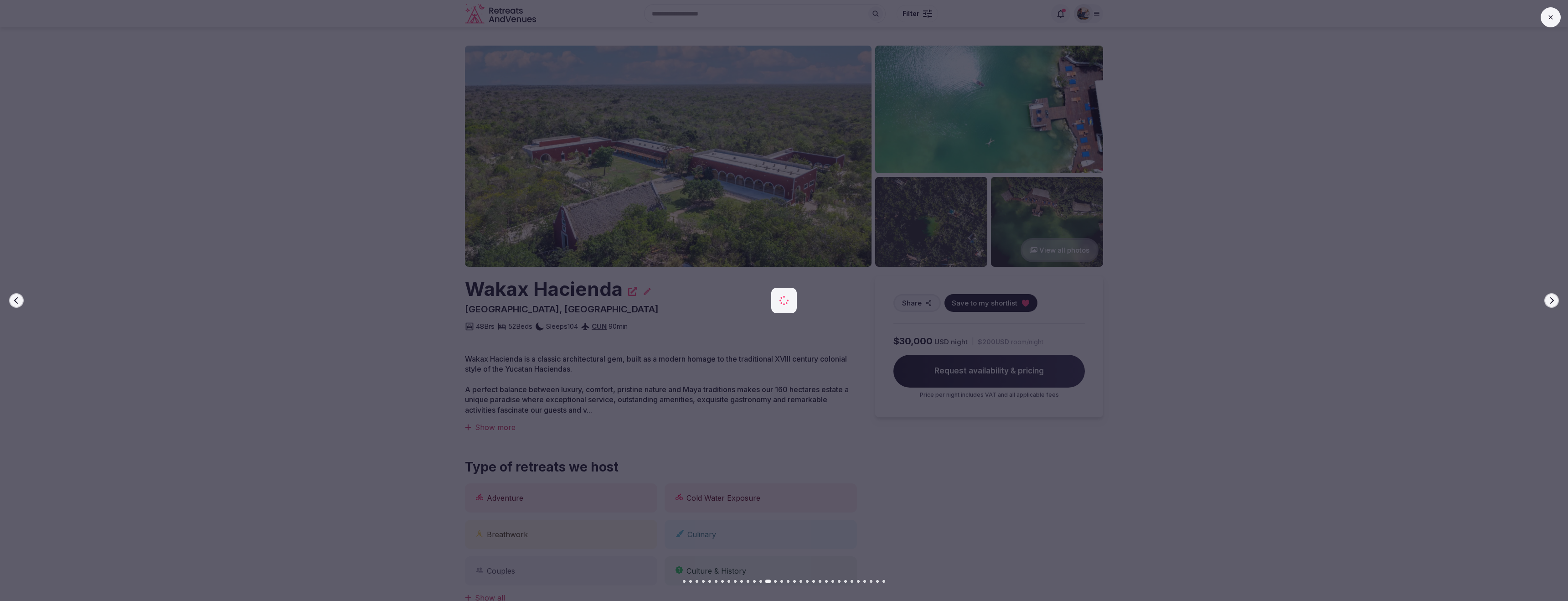
click at [1551, 300] on icon "button" at bounding box center [1552, 301] width 8 height 8
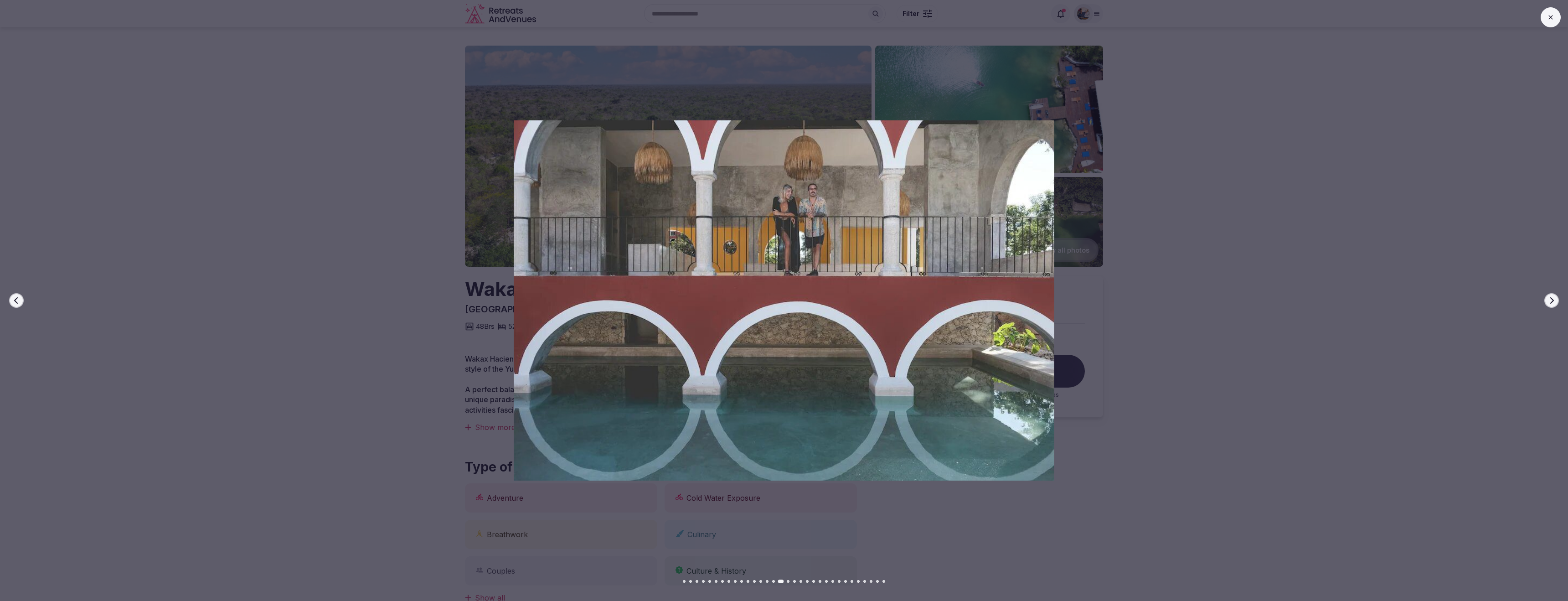
click at [1551, 300] on icon "button" at bounding box center [1552, 301] width 8 height 8
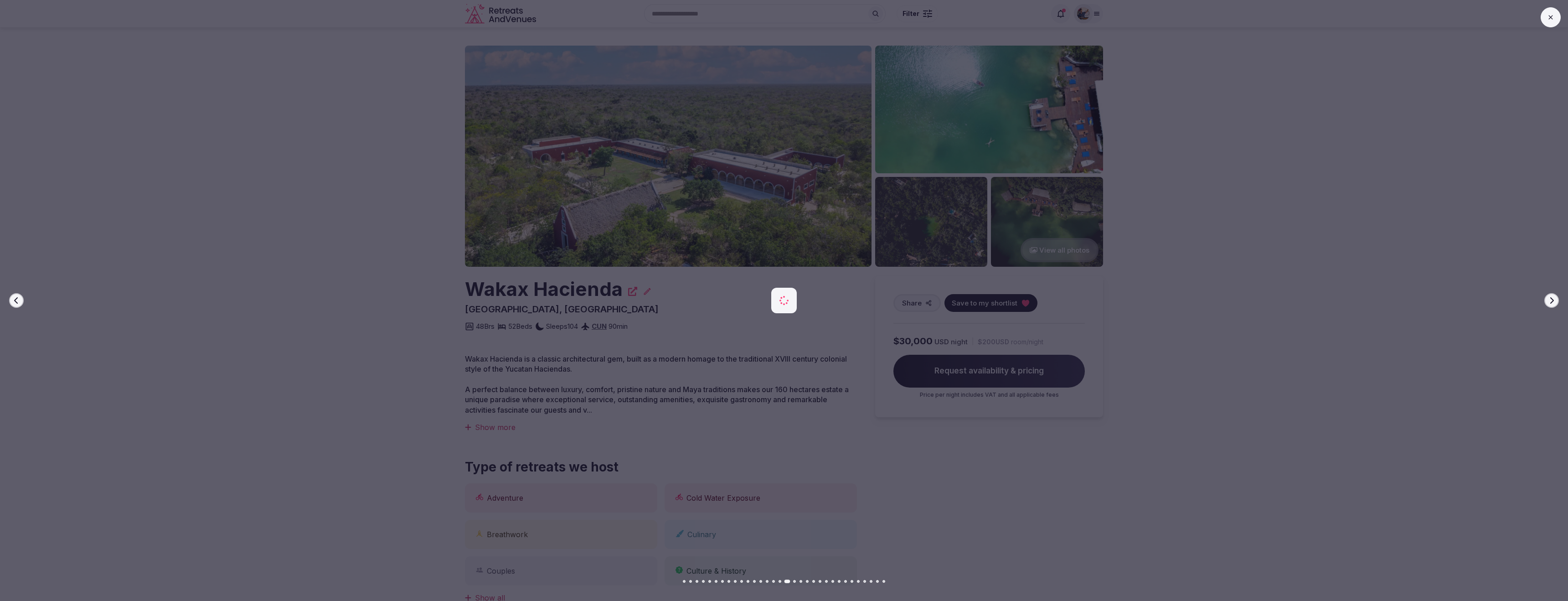
click at [1551, 300] on icon "button" at bounding box center [1552, 301] width 8 height 8
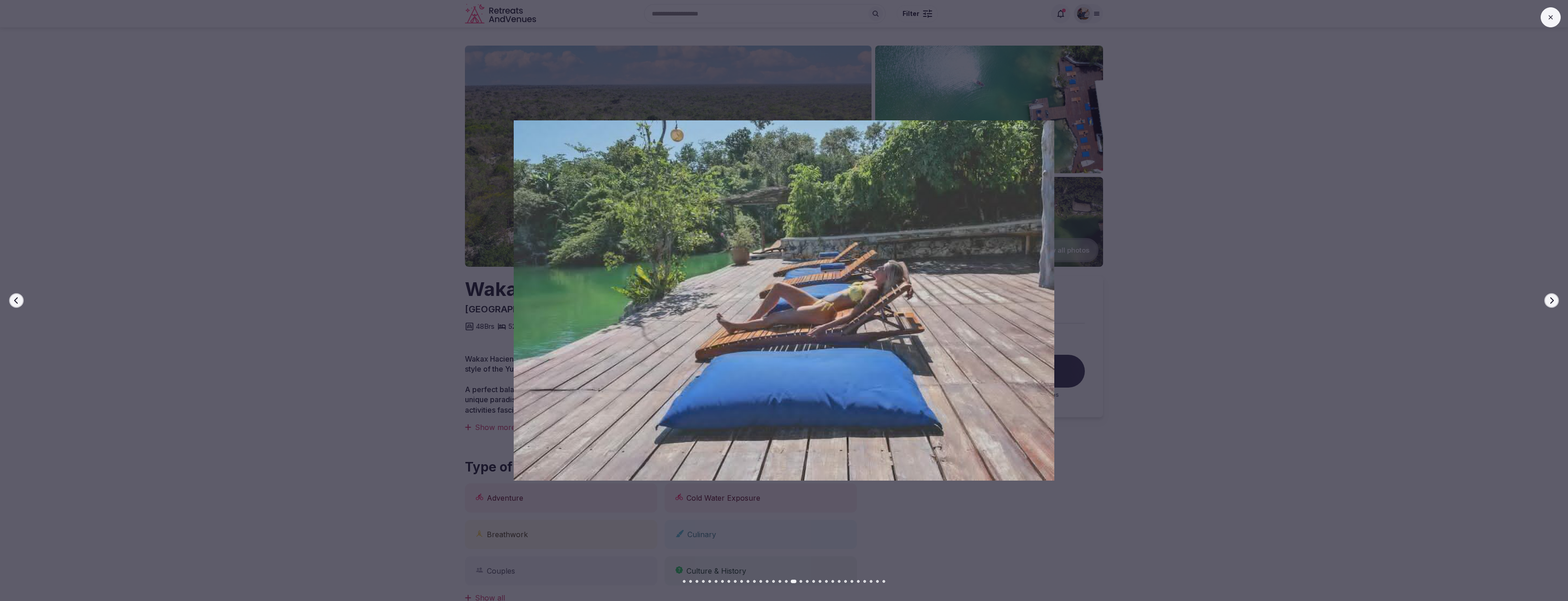
click at [1551, 300] on icon "button" at bounding box center [1552, 301] width 8 height 8
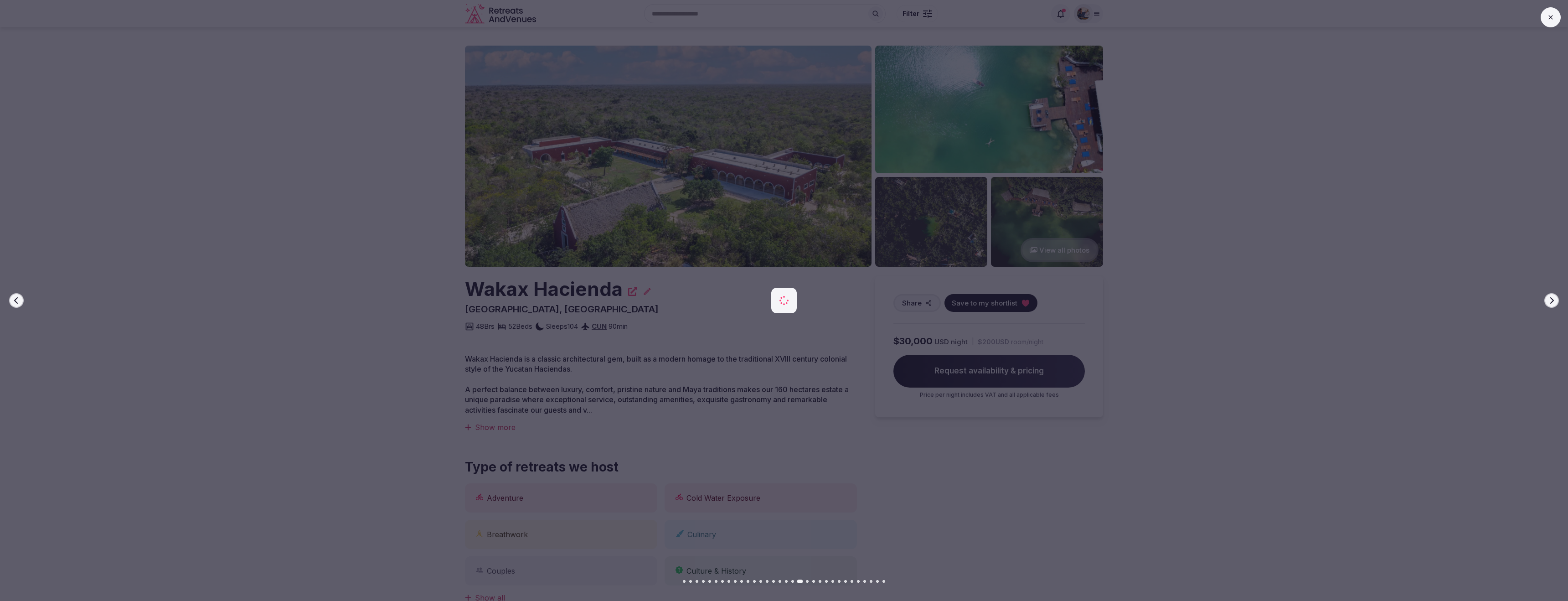
click at [1551, 300] on icon "button" at bounding box center [1552, 301] width 8 height 8
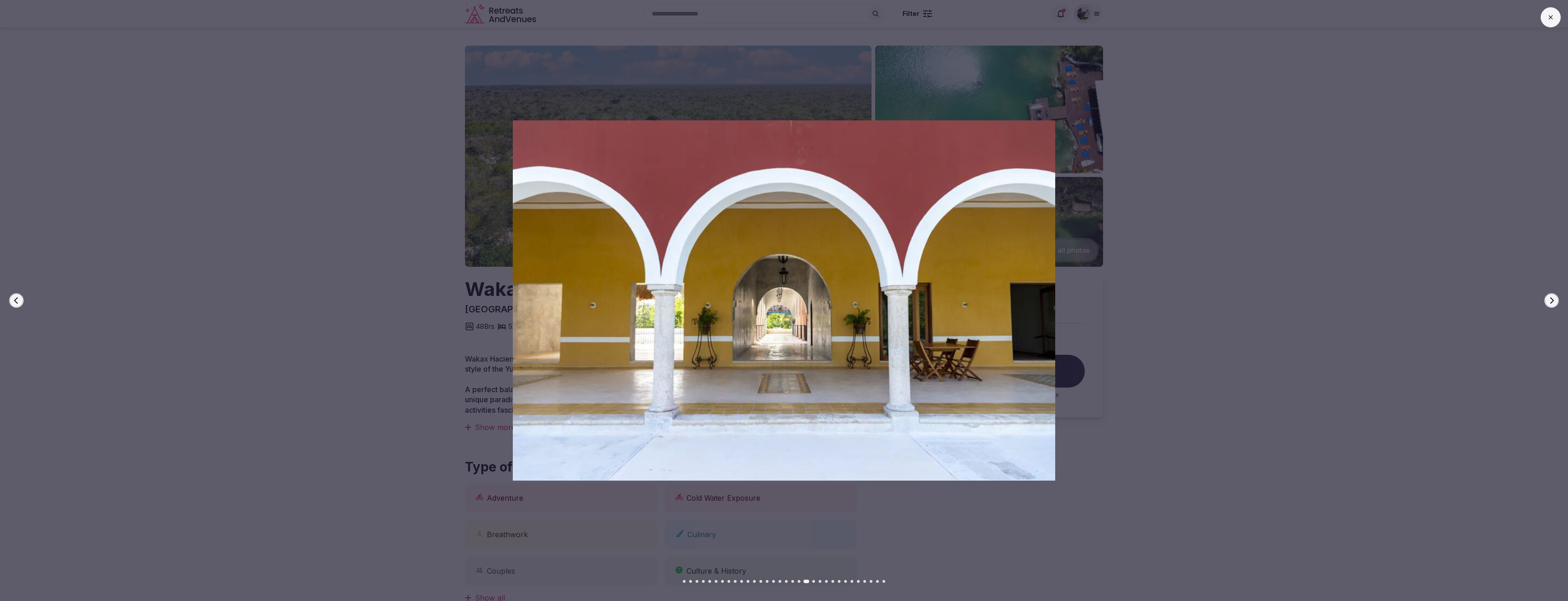
click at [1551, 297] on icon "button" at bounding box center [1552, 301] width 8 height 8
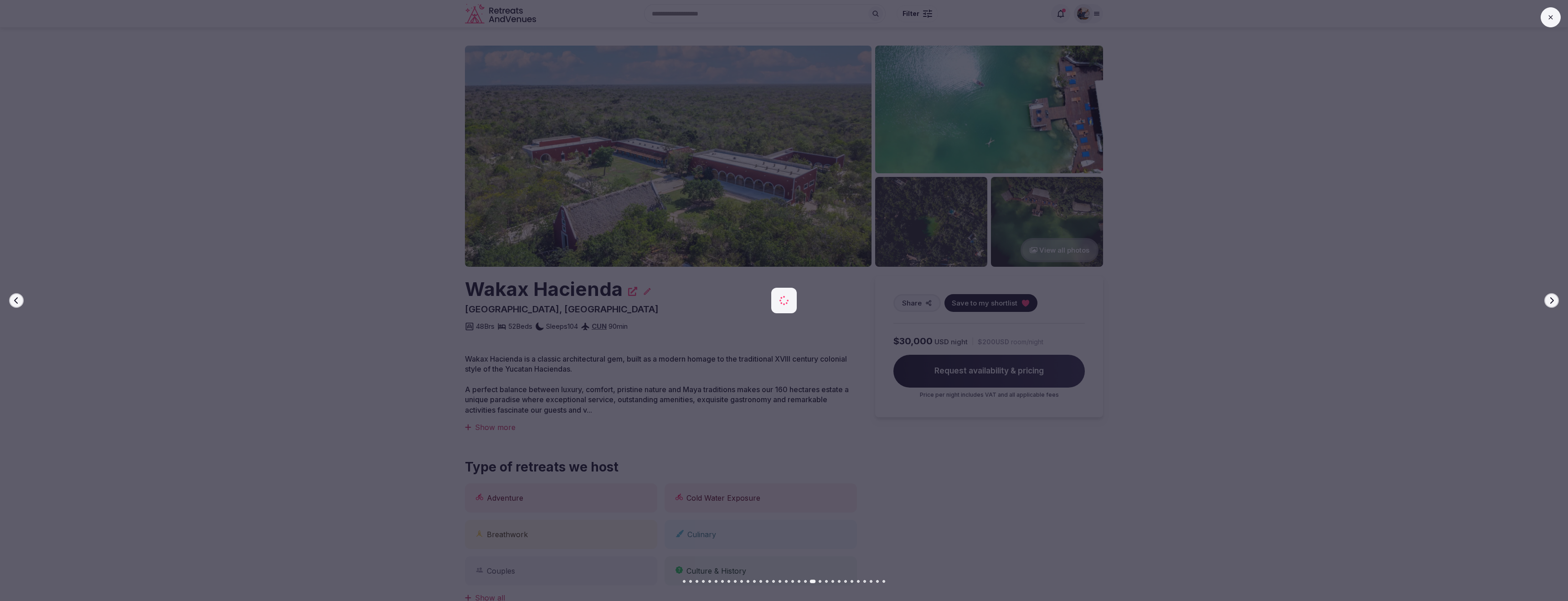
click at [1551, 297] on icon "button" at bounding box center [1552, 301] width 8 height 8
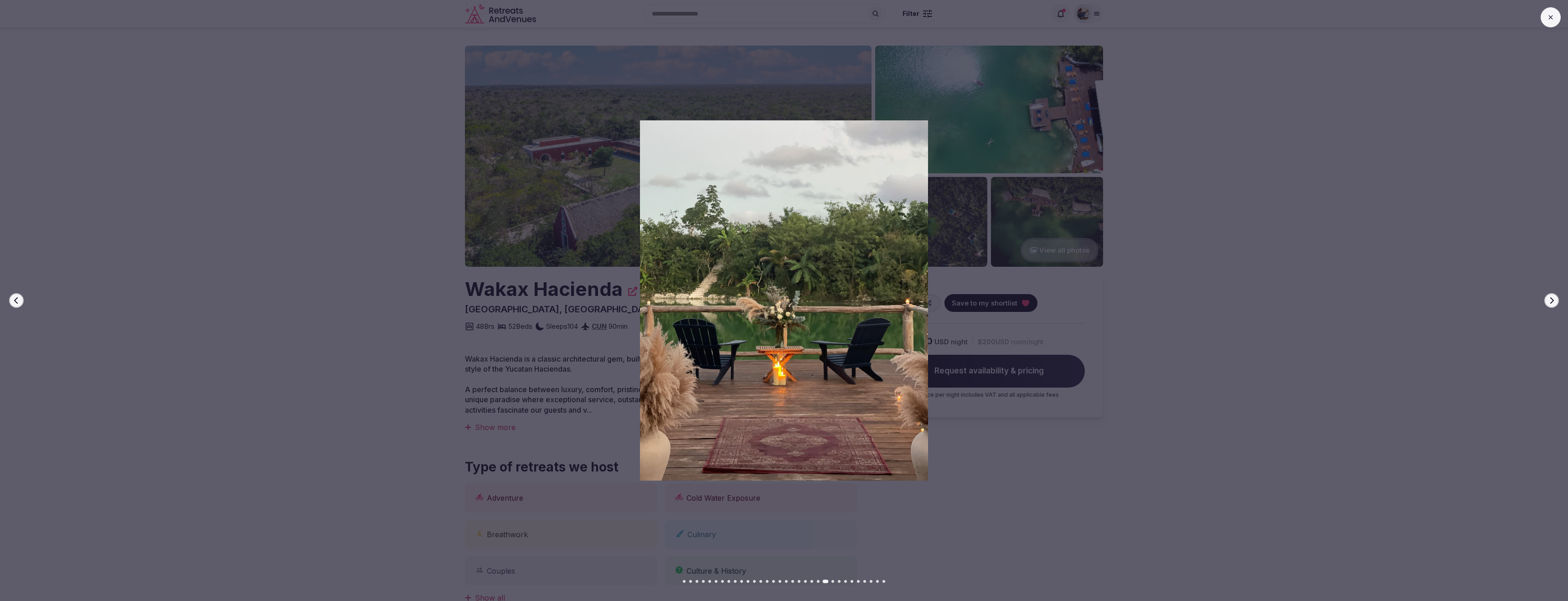
click at [1551, 297] on icon "button" at bounding box center [1552, 301] width 8 height 8
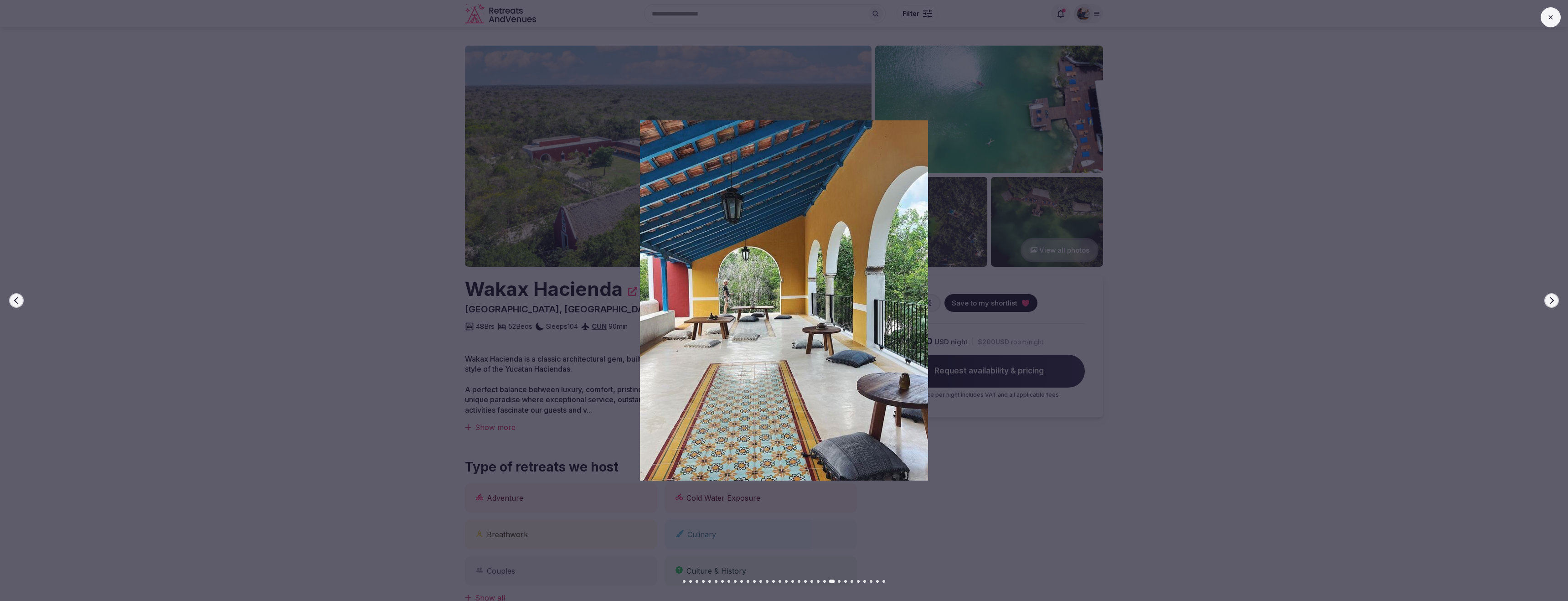
click at [1551, 297] on icon "button" at bounding box center [1552, 301] width 8 height 8
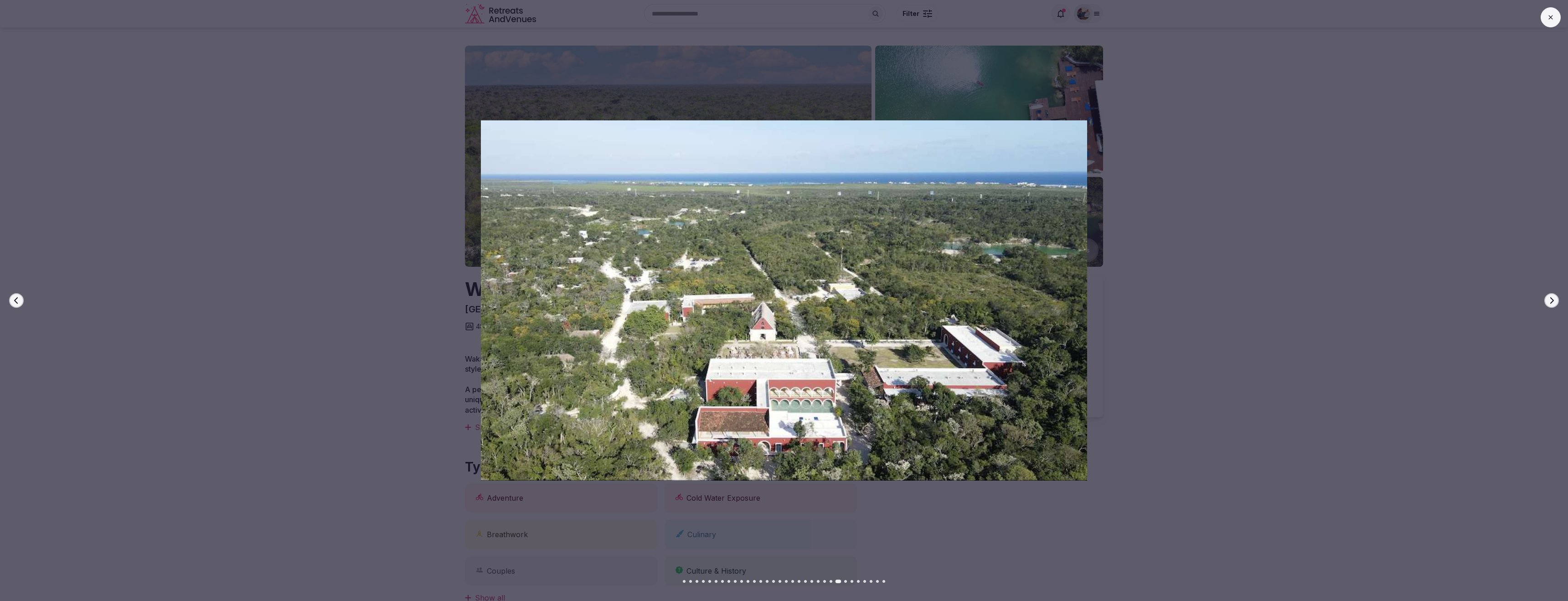
click at [1551, 297] on icon "button" at bounding box center [1552, 301] width 8 height 8
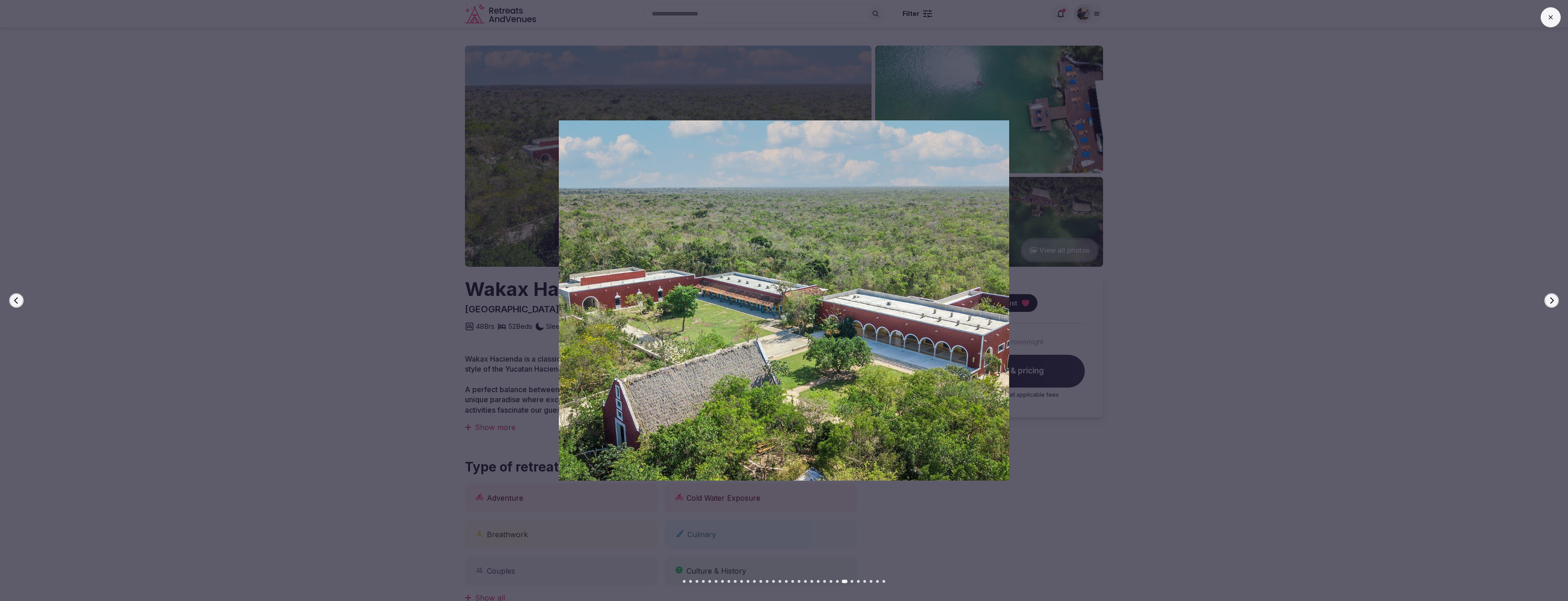
click at [1551, 297] on icon "button" at bounding box center [1552, 301] width 8 height 8
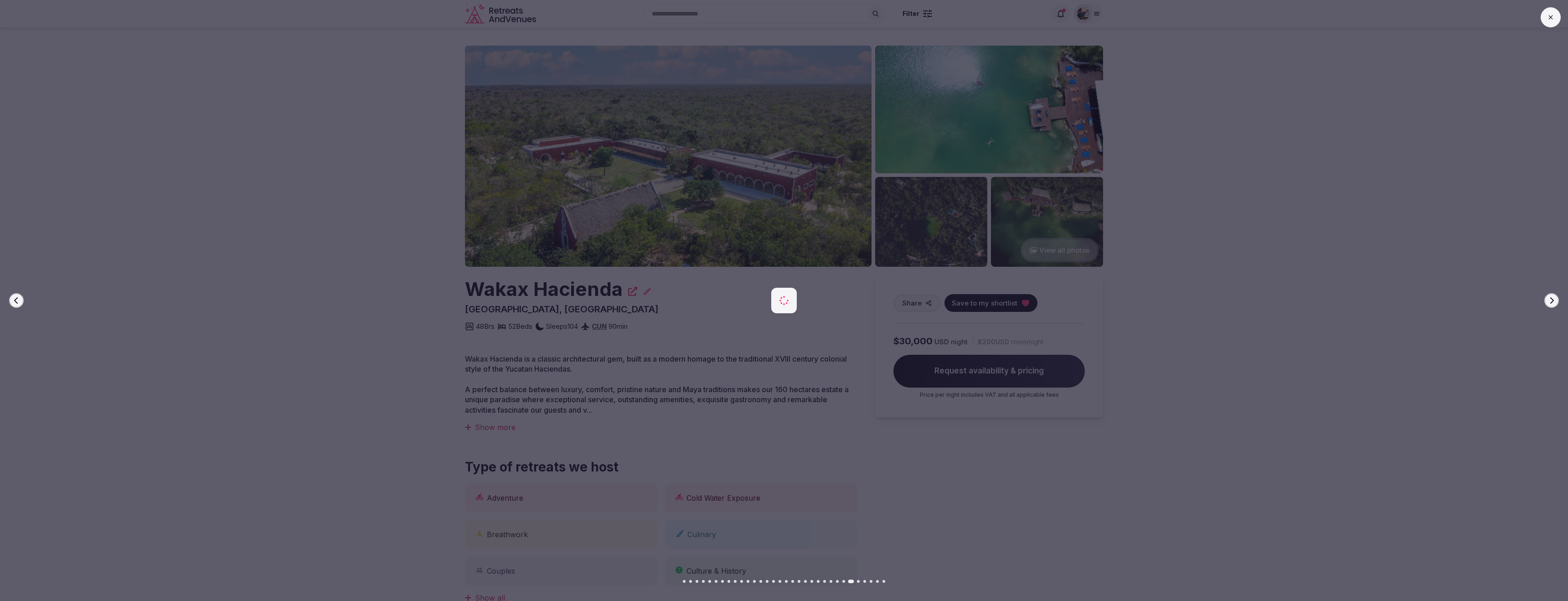
click at [1551, 297] on icon "button" at bounding box center [1552, 301] width 8 height 8
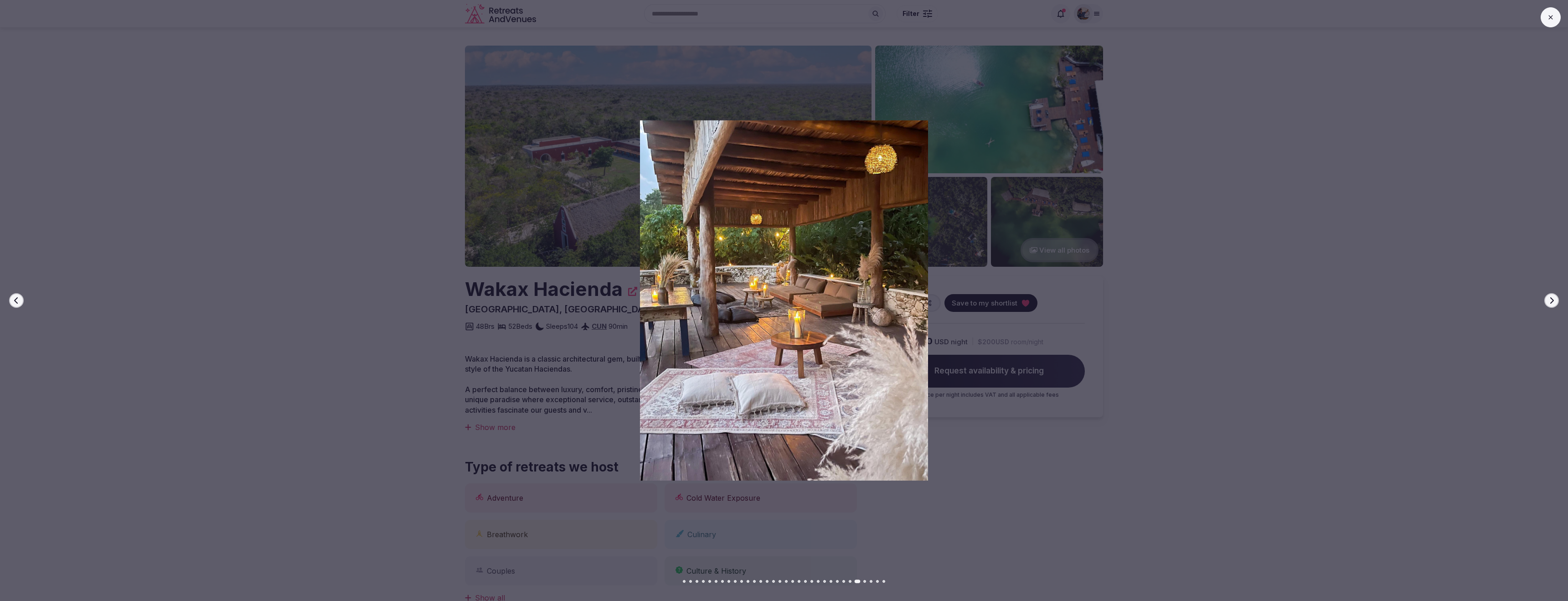
click at [1546, 18] on button at bounding box center [1551, 18] width 20 height 20
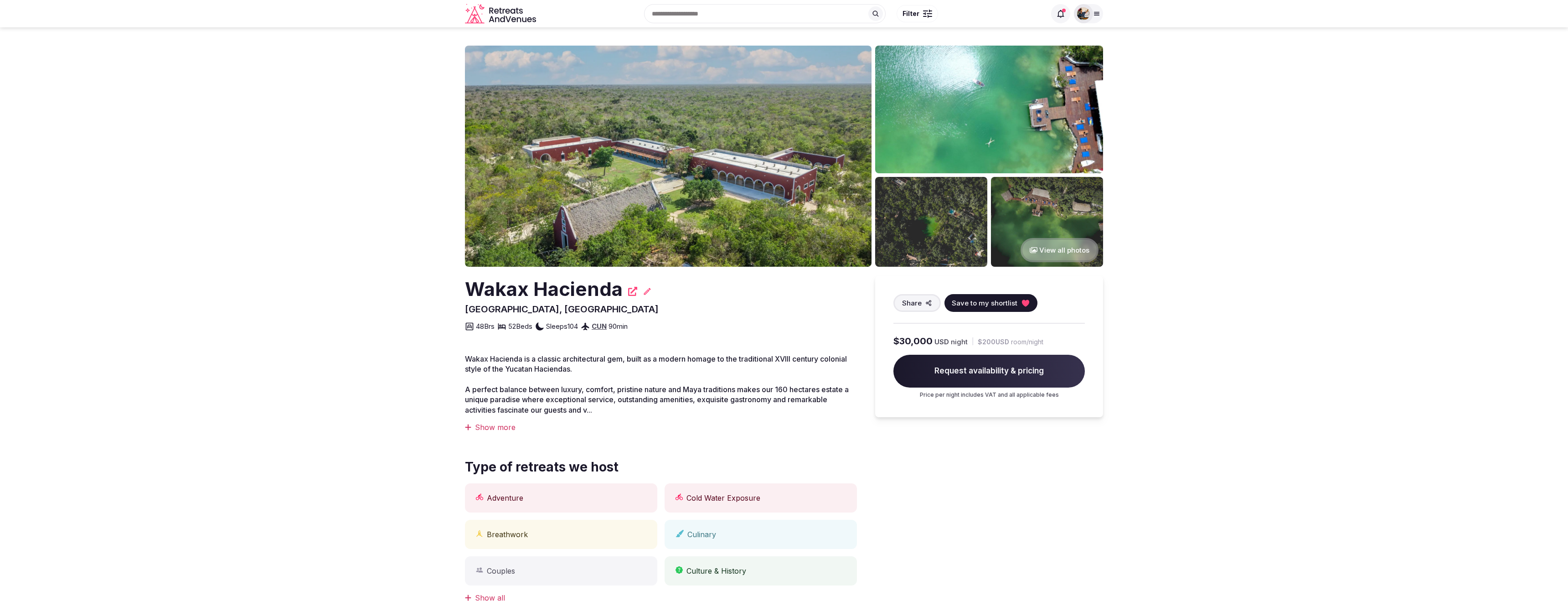
click at [380, 217] on section "View all photos Wakax Hacienda Riviera Maya, Mexico Share Save to my shortlist …" at bounding box center [784, 519] width 1568 height 985
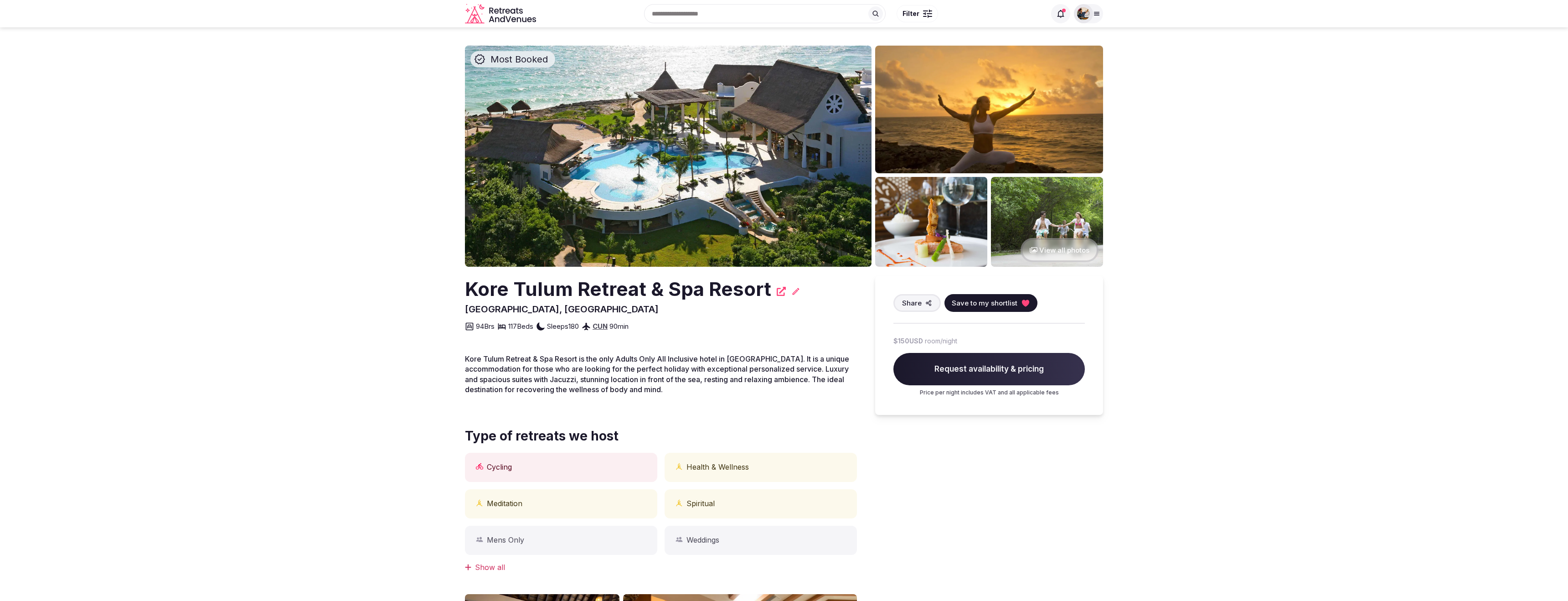
click at [692, 200] on img at bounding box center [668, 156] width 406 height 222
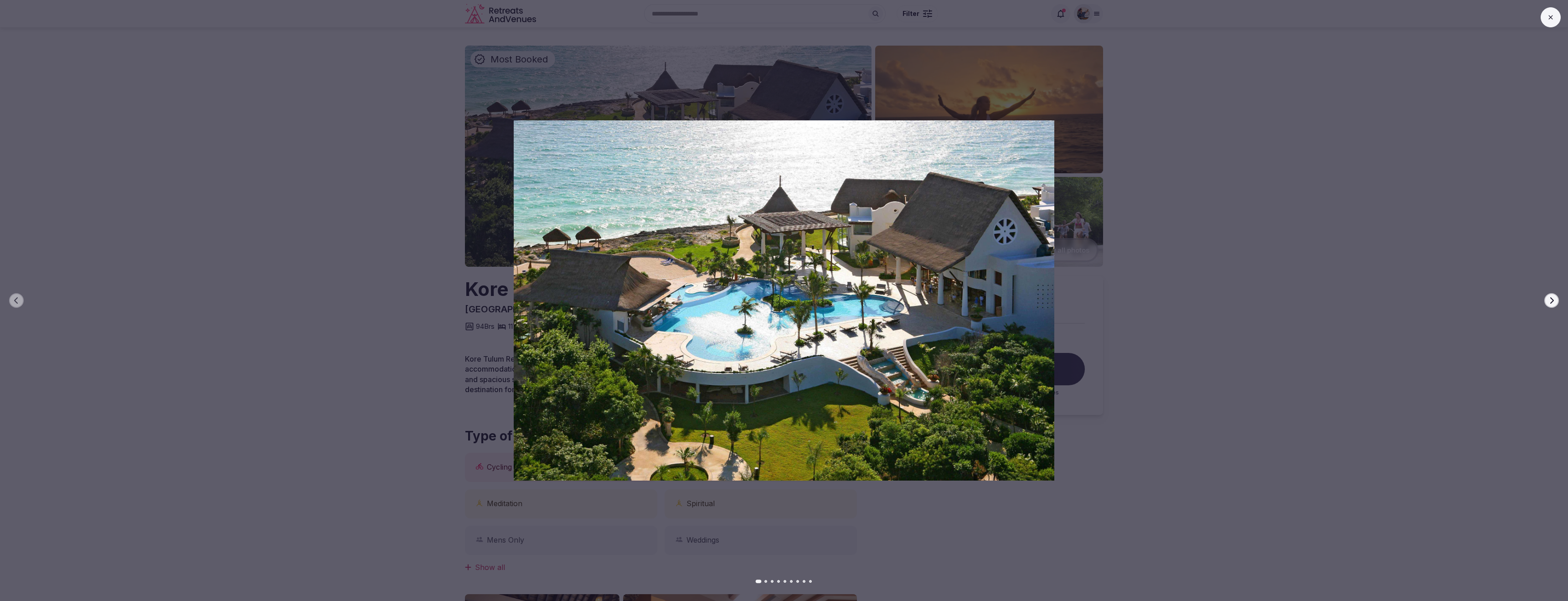
click at [1549, 296] on button "Next slide" at bounding box center [1551, 300] width 14 height 14
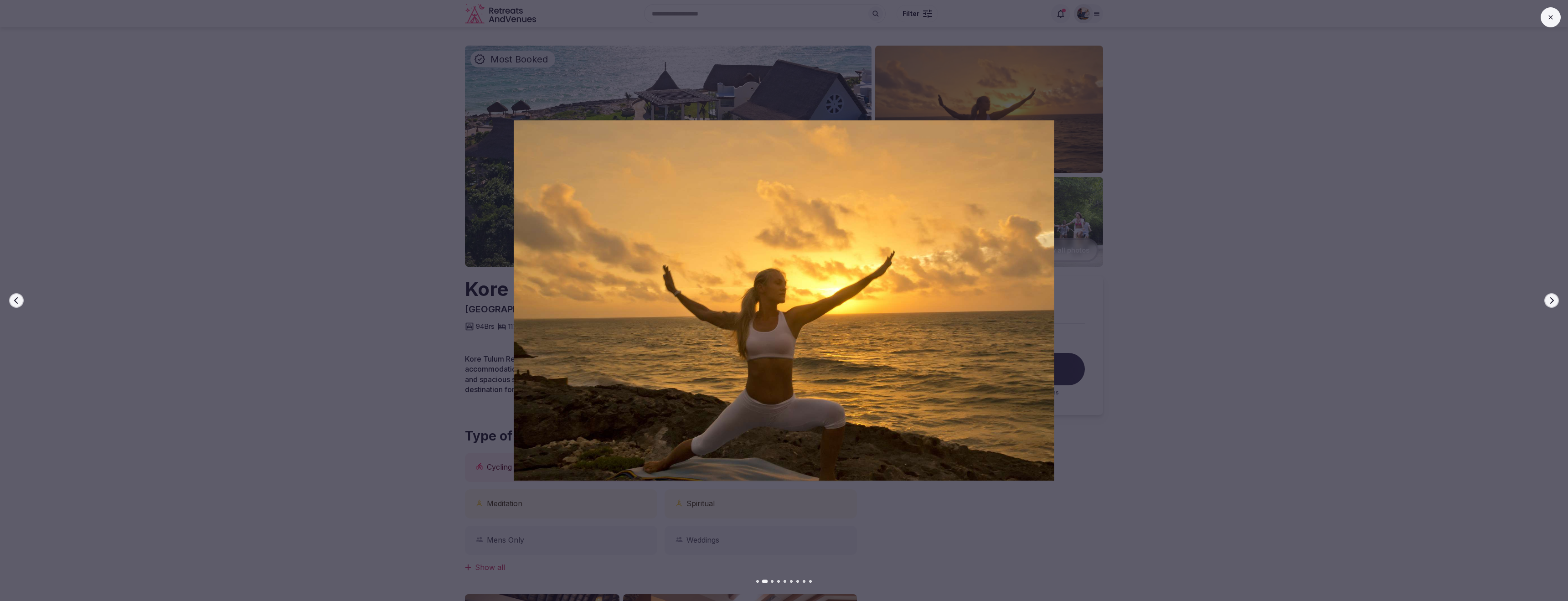
click at [1549, 296] on button "Next slide" at bounding box center [1551, 300] width 14 height 14
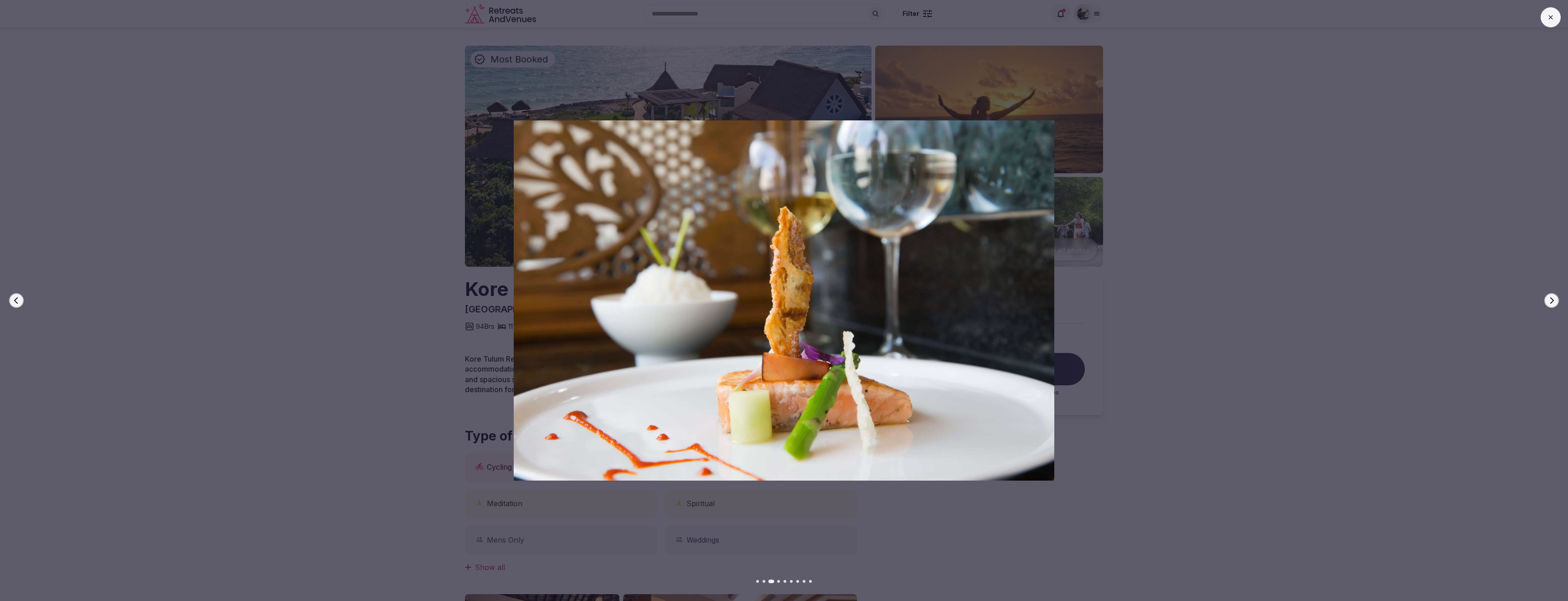
click at [1549, 296] on button "Next slide" at bounding box center [1551, 300] width 14 height 14
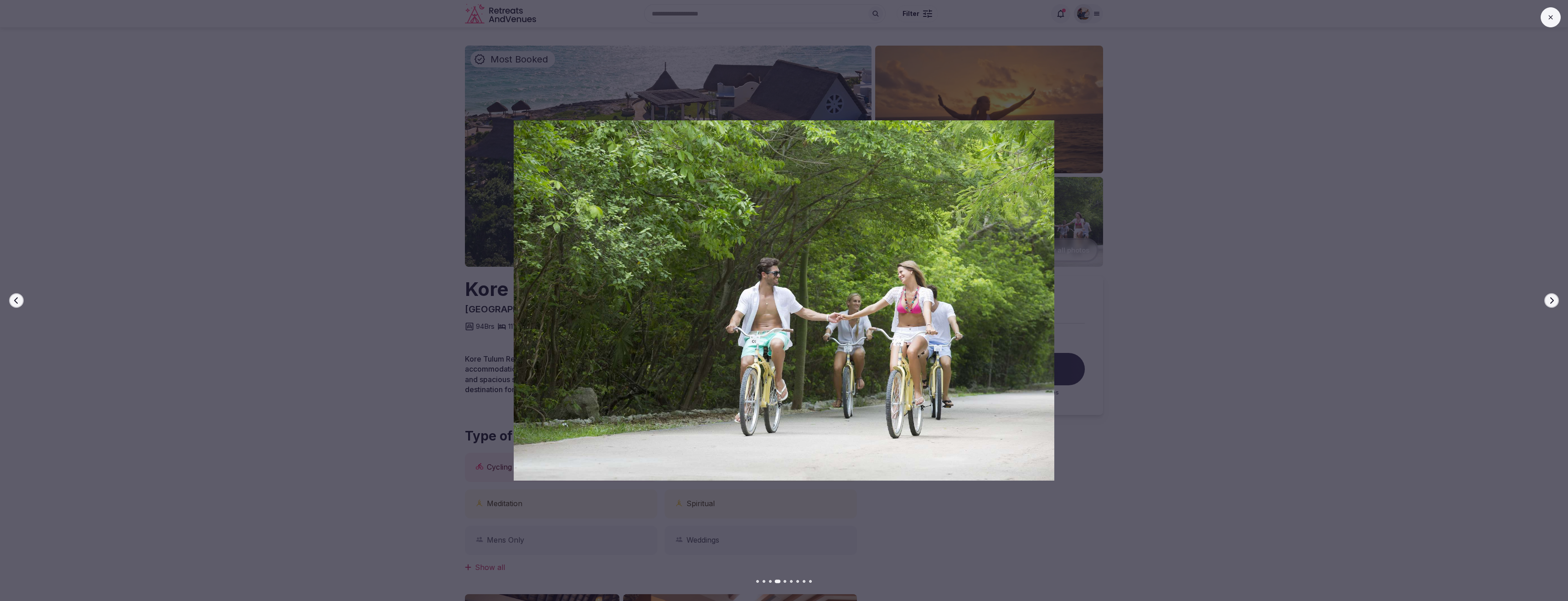
click at [1549, 296] on button "Next slide" at bounding box center [1551, 300] width 14 height 14
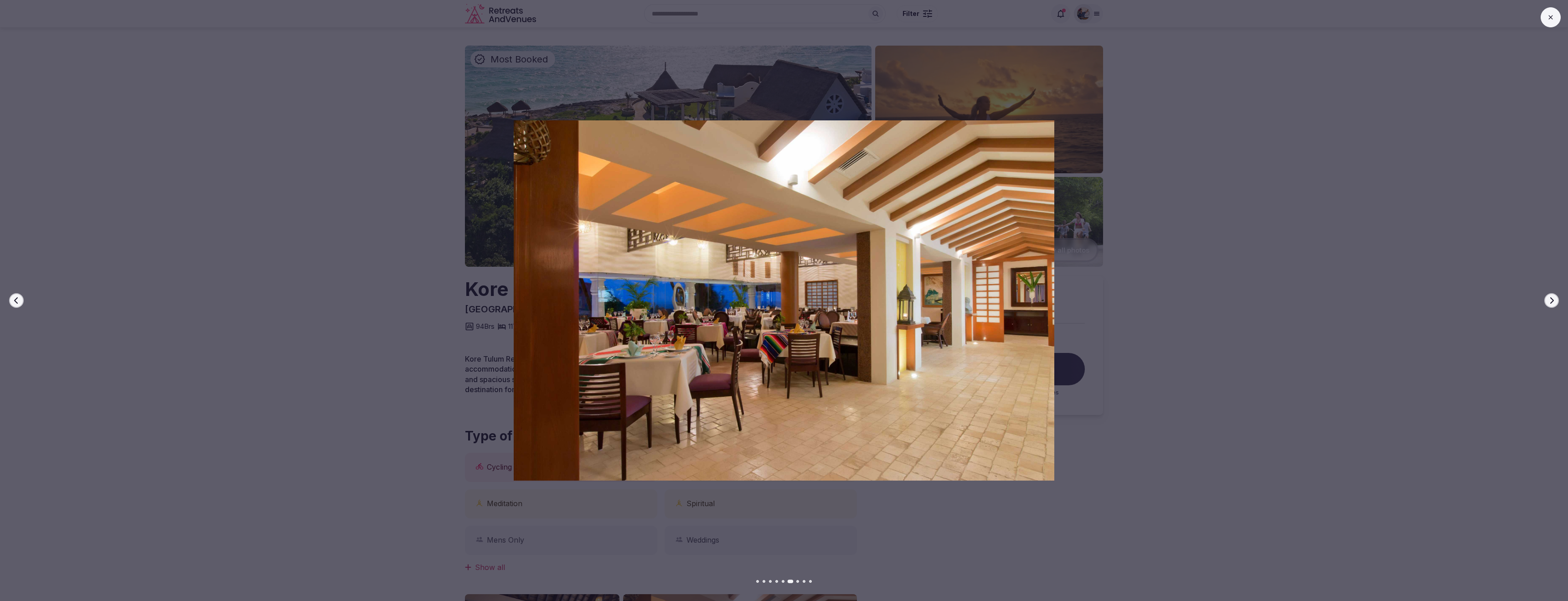
click at [1549, 296] on button "Next slide" at bounding box center [1551, 300] width 14 height 14
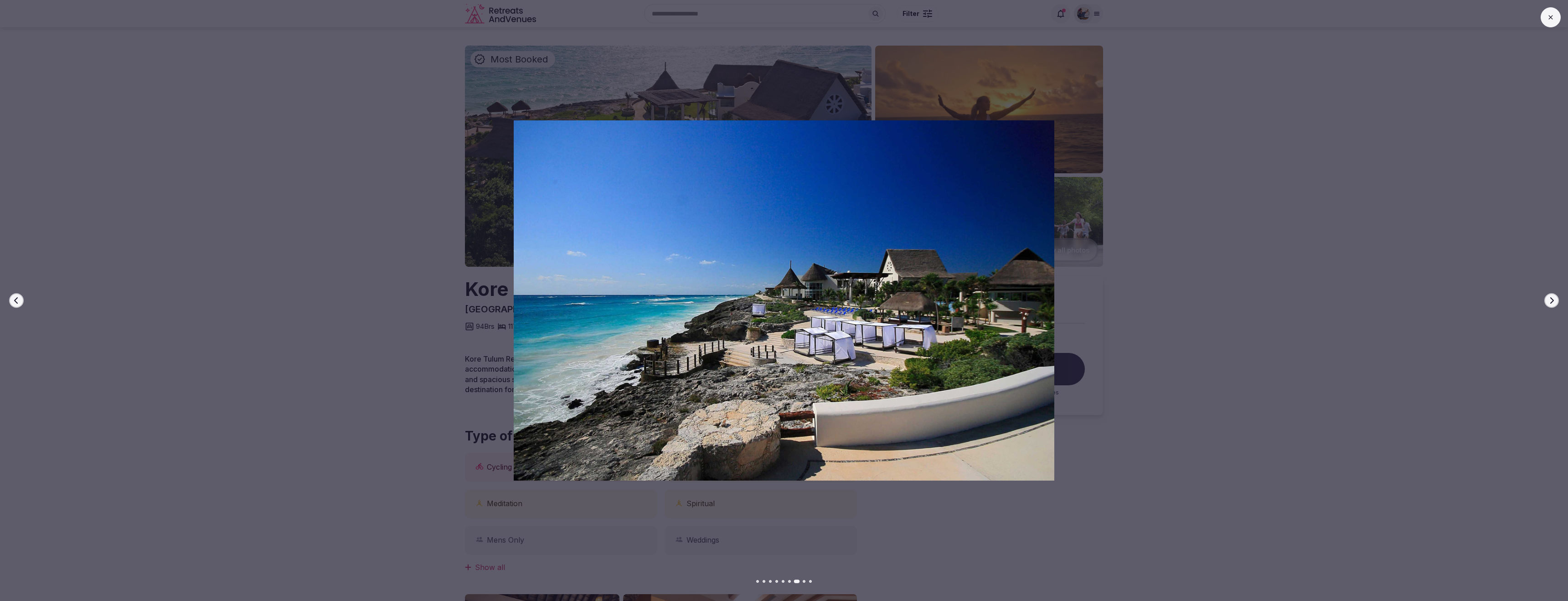
click at [1549, 296] on button "Next slide" at bounding box center [1551, 300] width 14 height 14
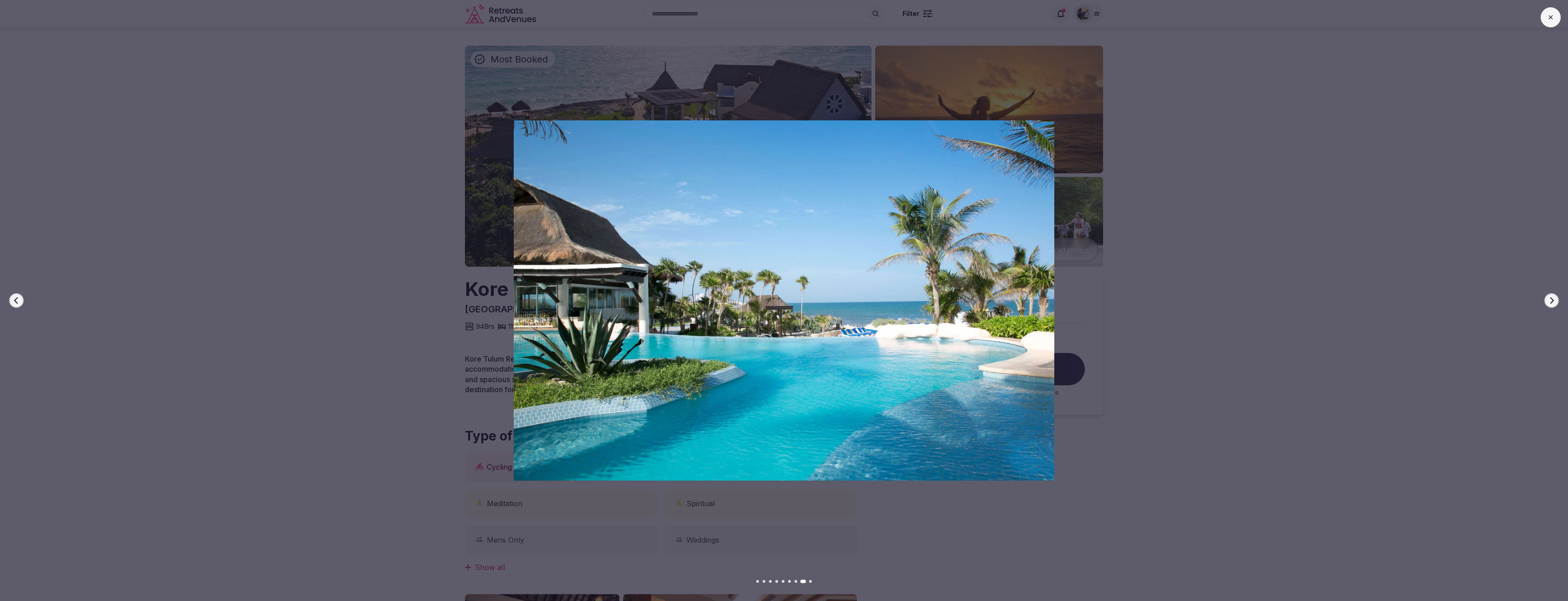
click at [1549, 296] on button "Next slide" at bounding box center [1551, 300] width 14 height 14
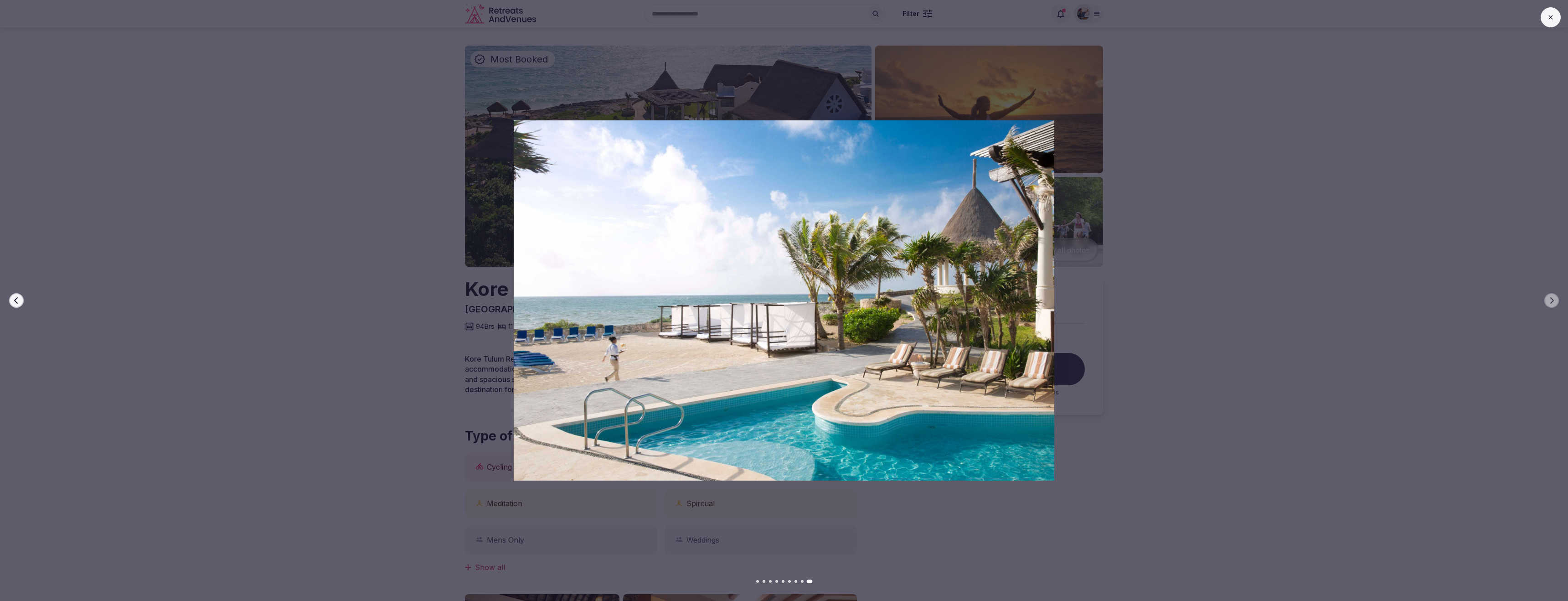
click at [21, 307] on div at bounding box center [780, 301] width 1576 height 361
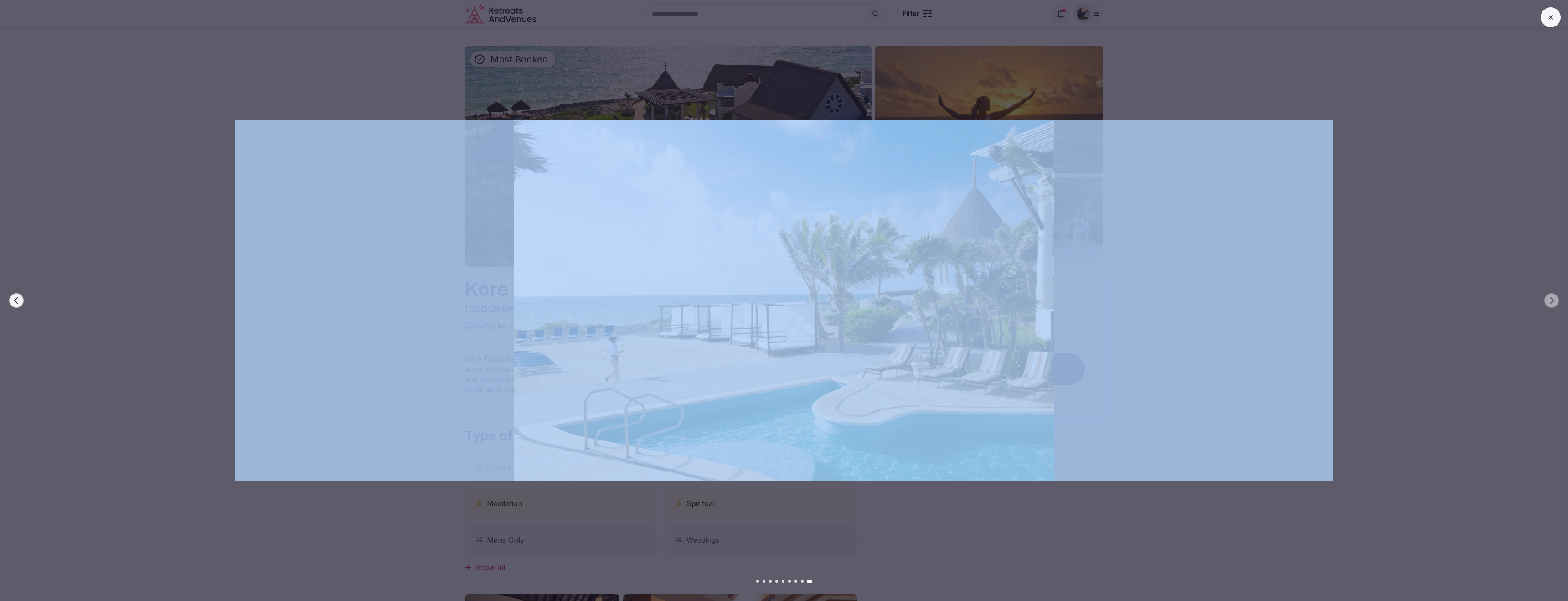
click at [21, 307] on div at bounding box center [780, 301] width 1576 height 361
click at [20, 303] on icon "button" at bounding box center [17, 301] width 8 height 8
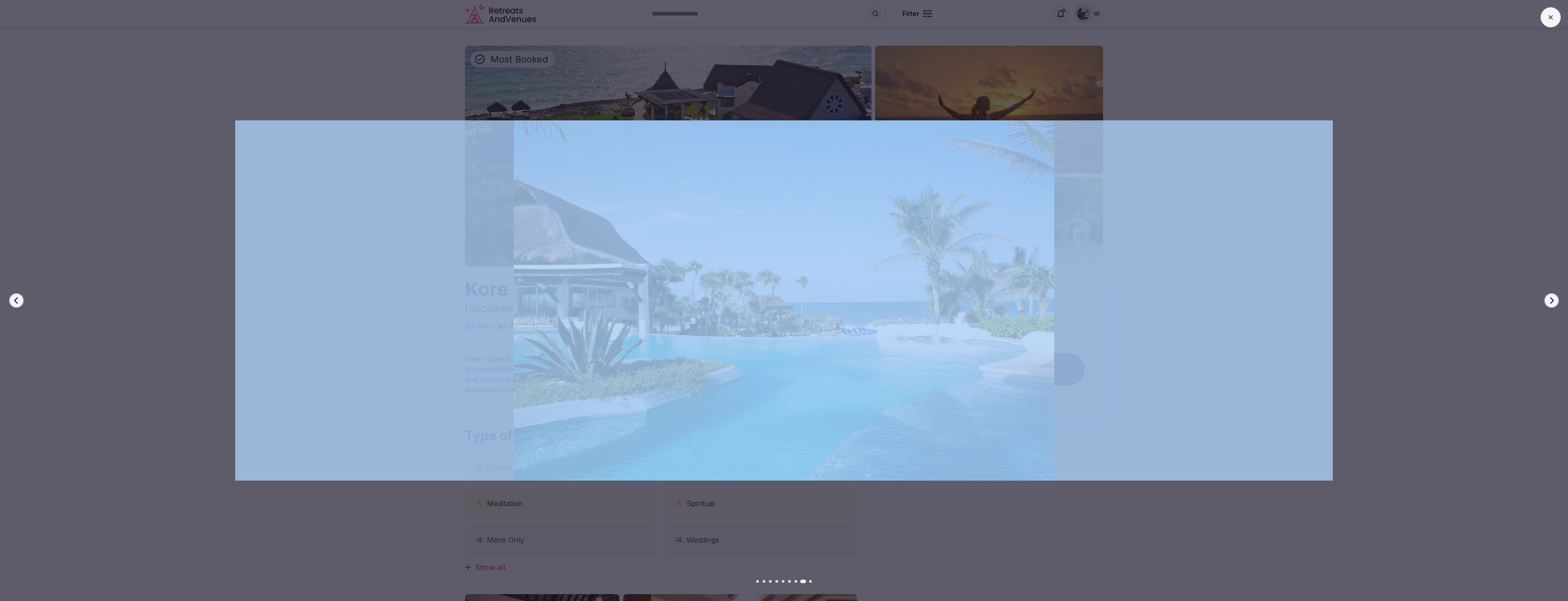
click at [20, 303] on icon "button" at bounding box center [17, 301] width 8 height 8
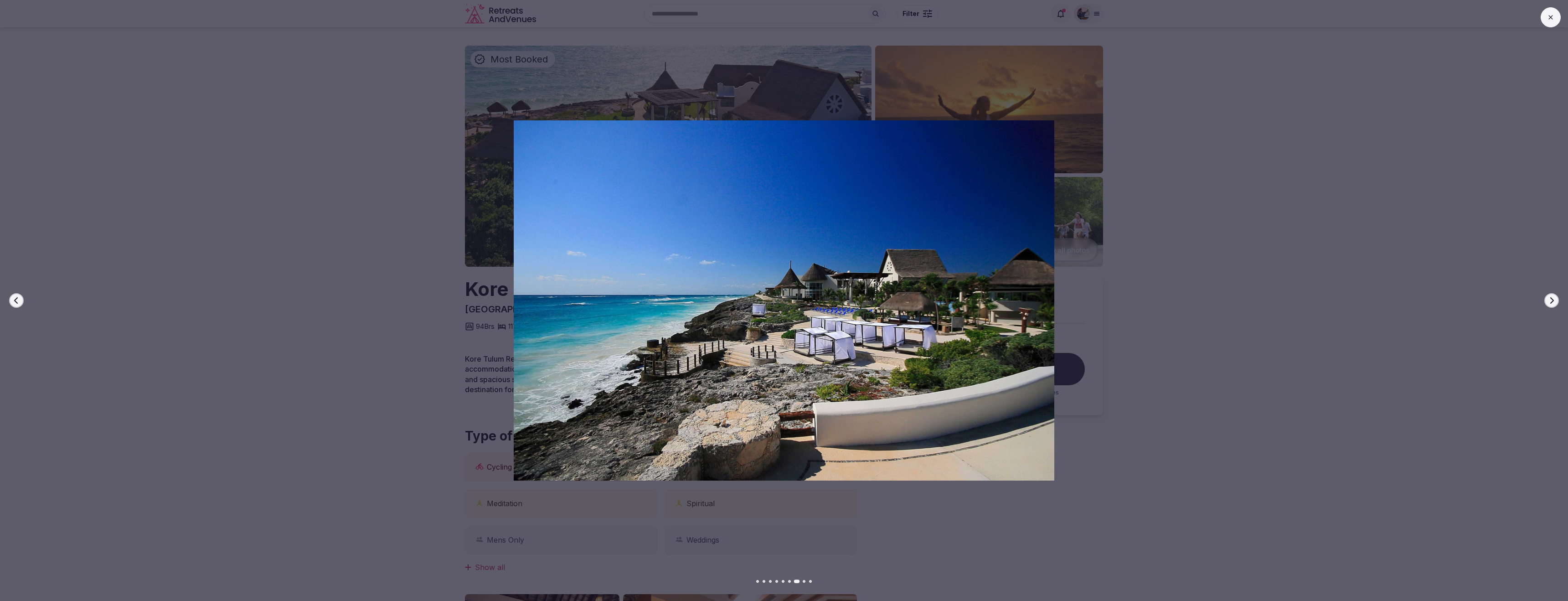
click at [20, 303] on icon "button" at bounding box center [17, 301] width 8 height 8
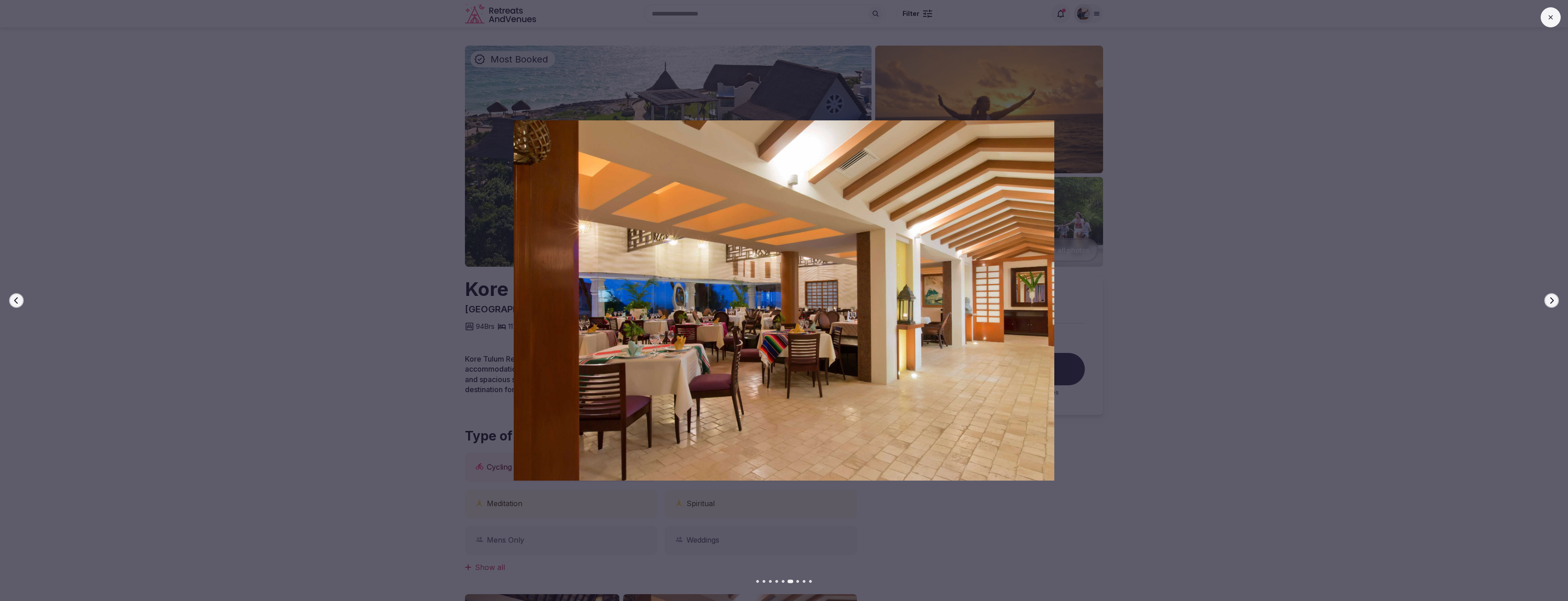
click at [20, 303] on icon "button" at bounding box center [17, 301] width 8 height 8
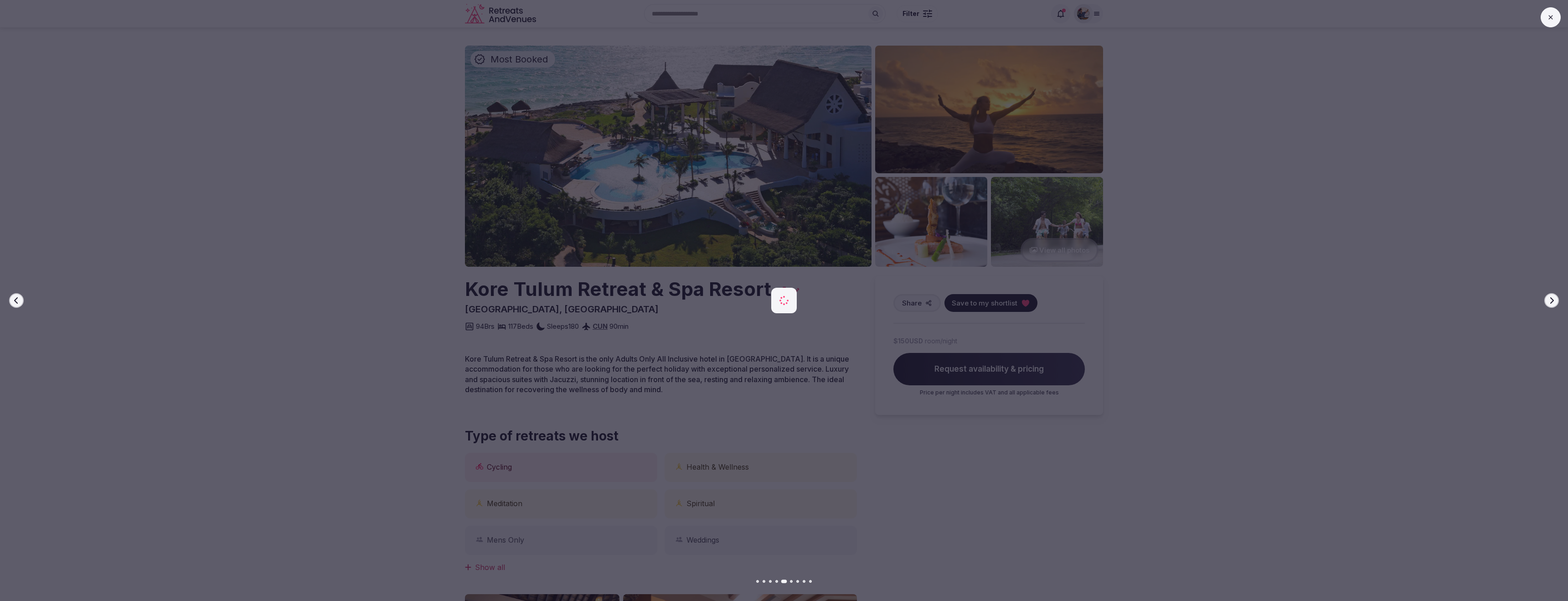
click at [20, 303] on icon "button" at bounding box center [17, 301] width 8 height 8
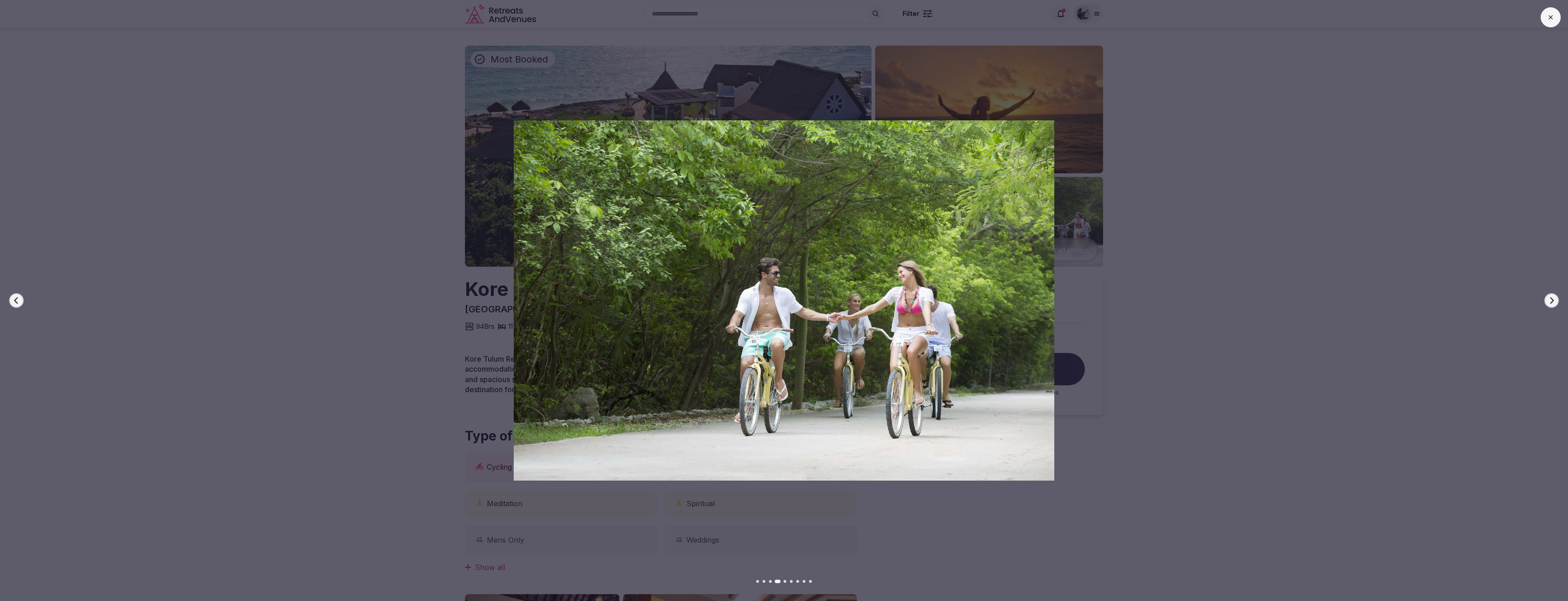
click at [20, 303] on icon "button" at bounding box center [17, 301] width 8 height 8
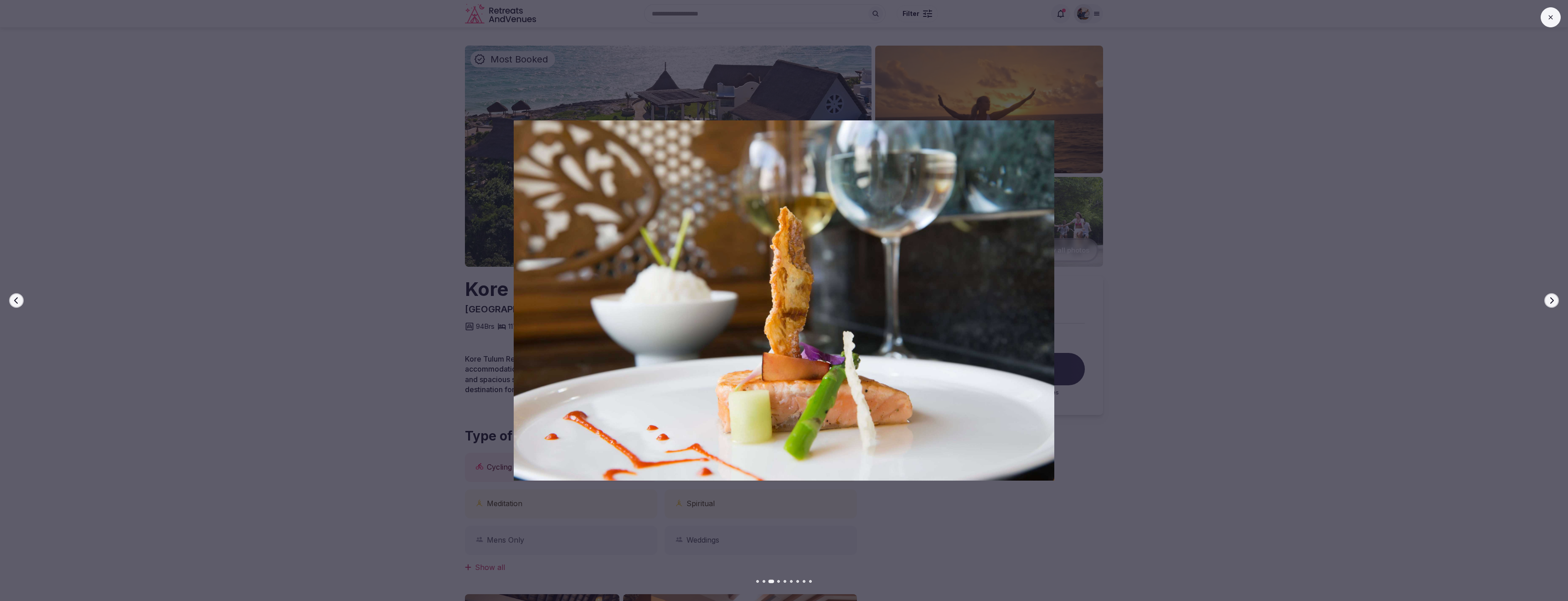
click at [20, 303] on icon "button" at bounding box center [17, 301] width 8 height 8
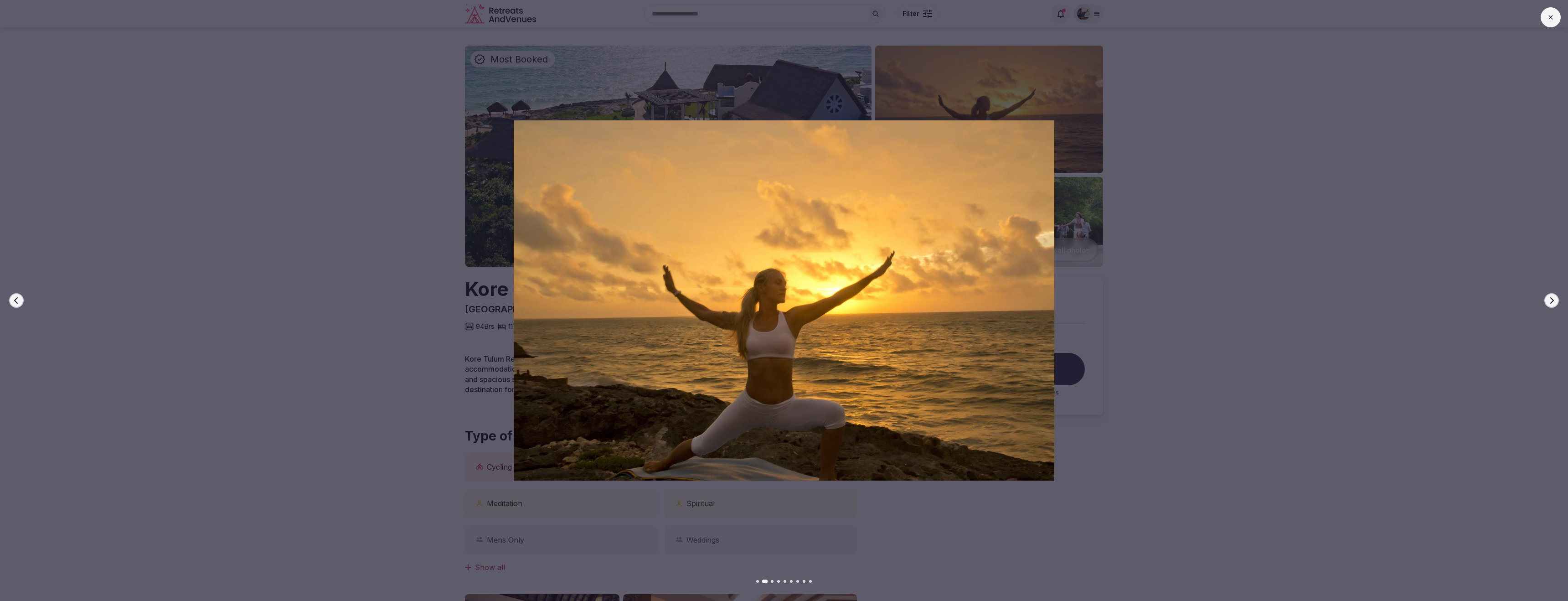
click at [20, 303] on icon "button" at bounding box center [17, 301] width 8 height 8
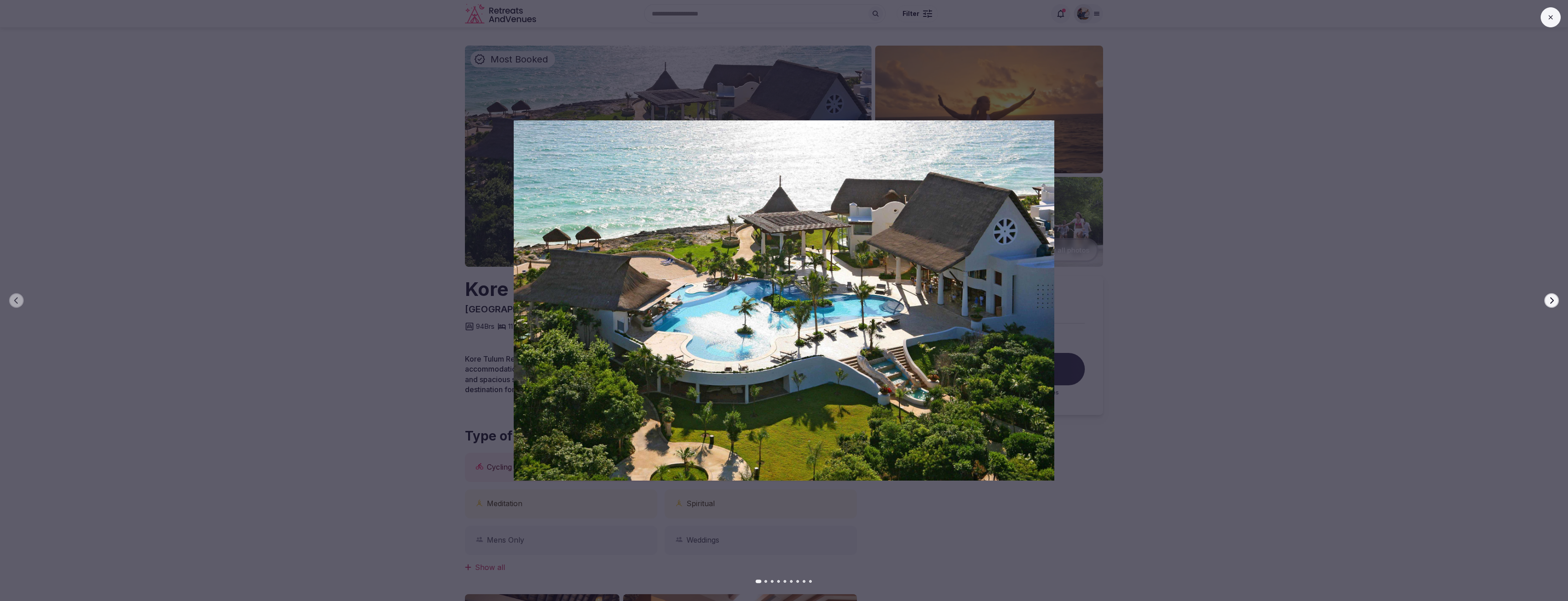
click at [1547, 21] on button at bounding box center [1551, 18] width 20 height 20
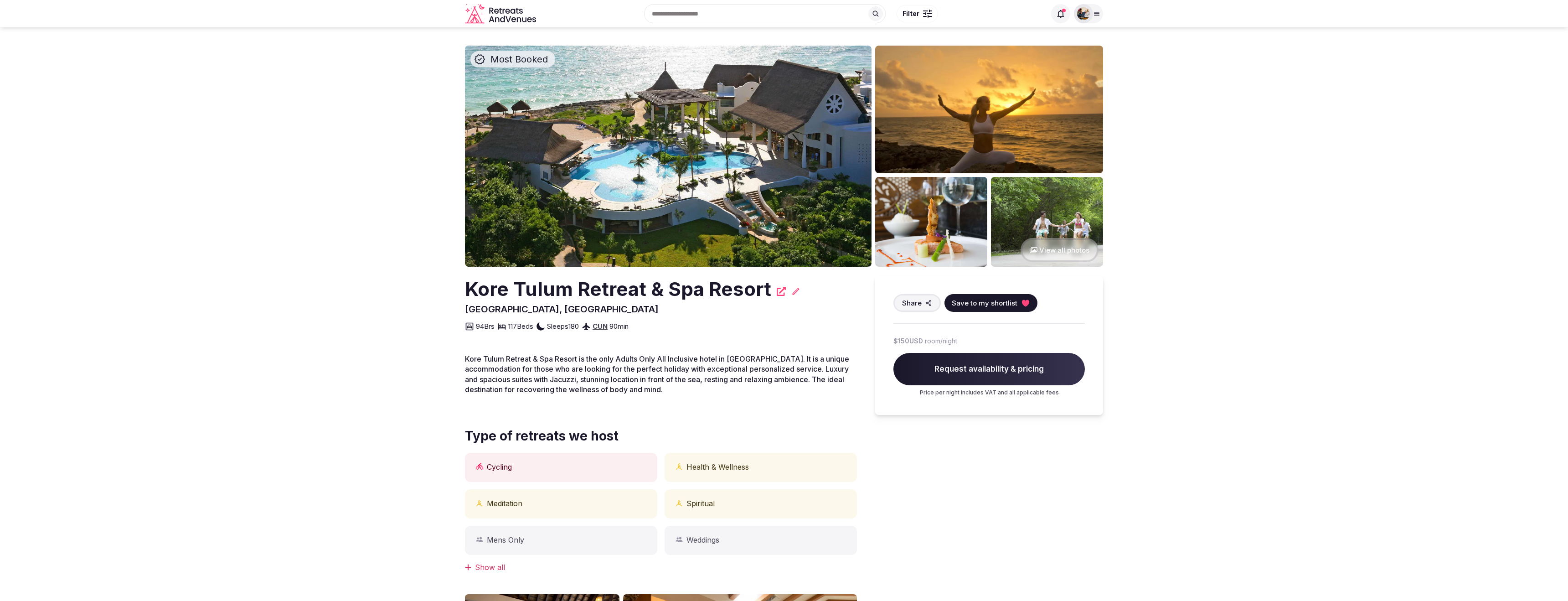
click at [499, 18] on icon "Retreats and Venues company logo" at bounding box center [499, 20] width 5 height 5
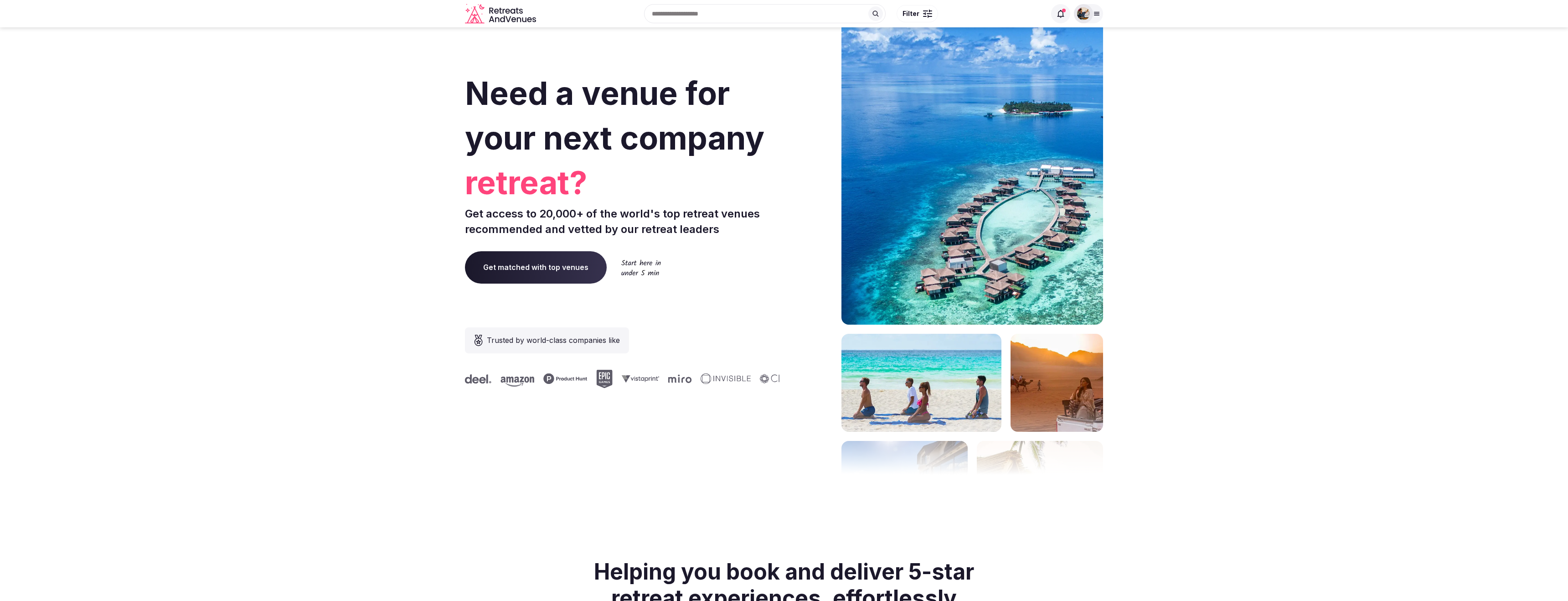
click at [1090, 14] on img at bounding box center [1083, 14] width 13 height 13
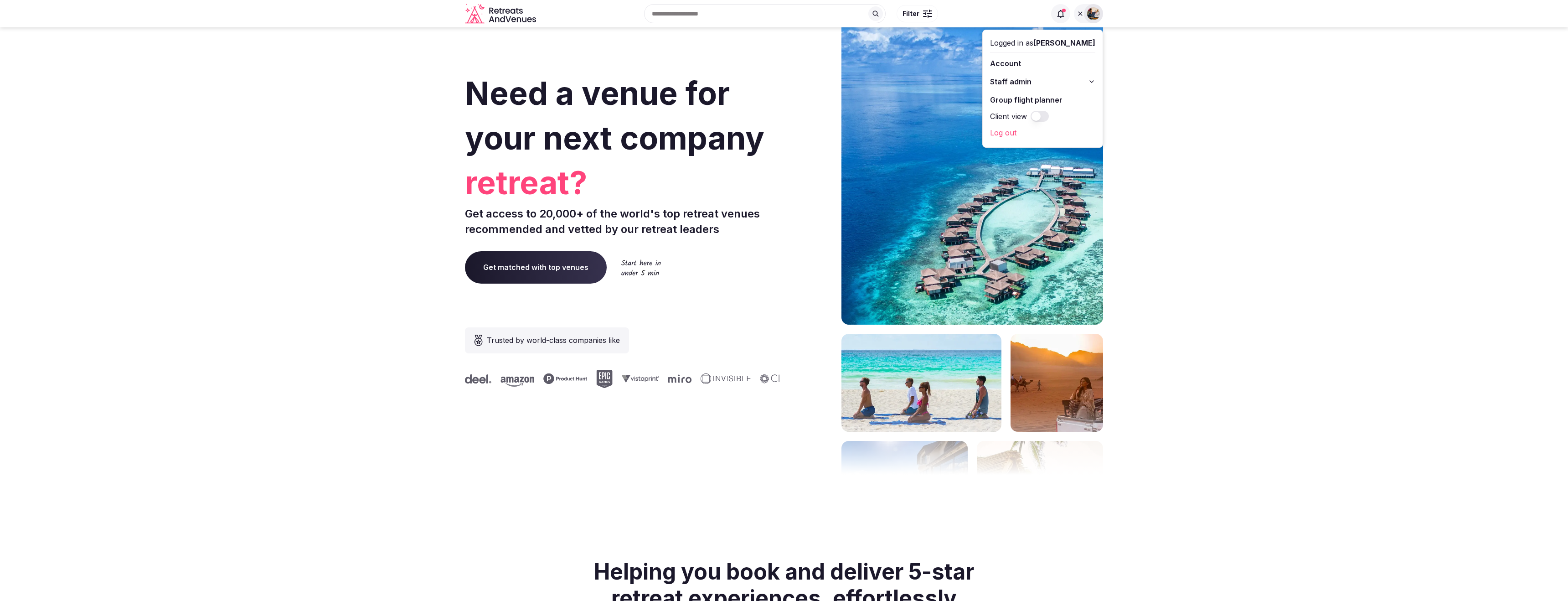
click at [1036, 61] on link "Account" at bounding box center [1043, 63] width 105 height 14
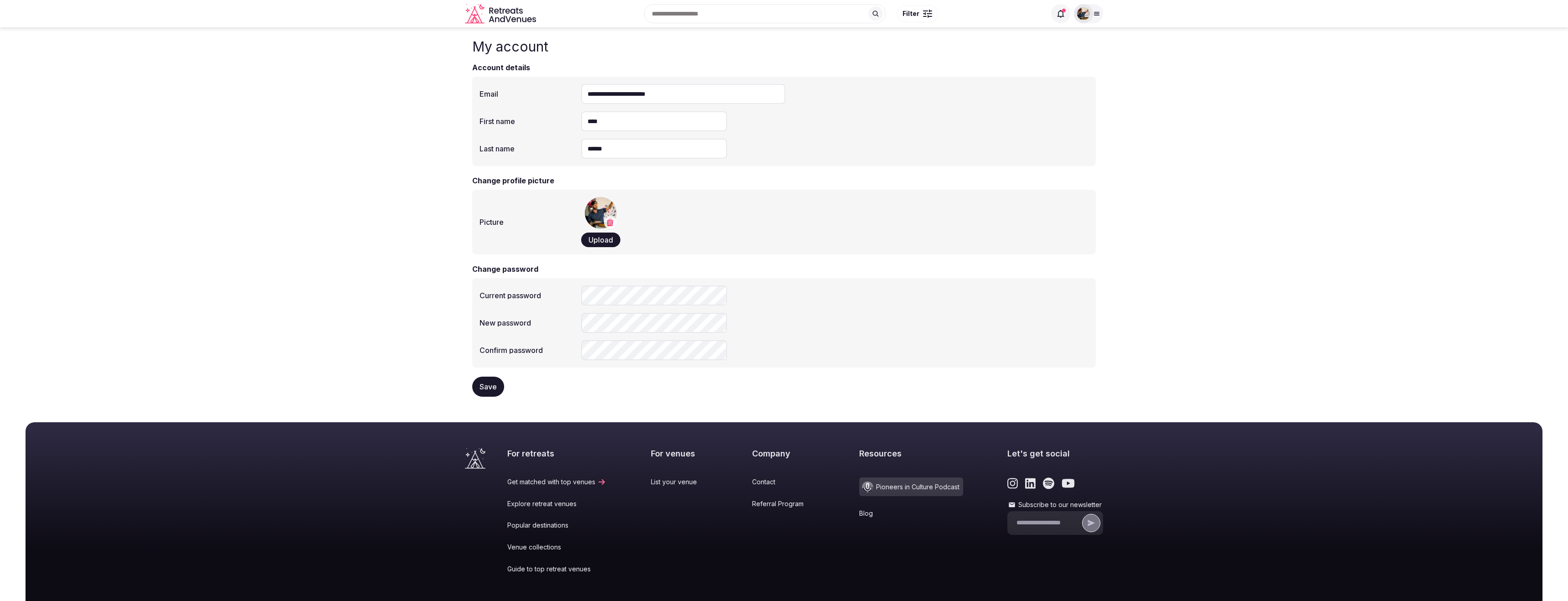
click at [915, 12] on span "Filter" at bounding box center [911, 14] width 17 height 9
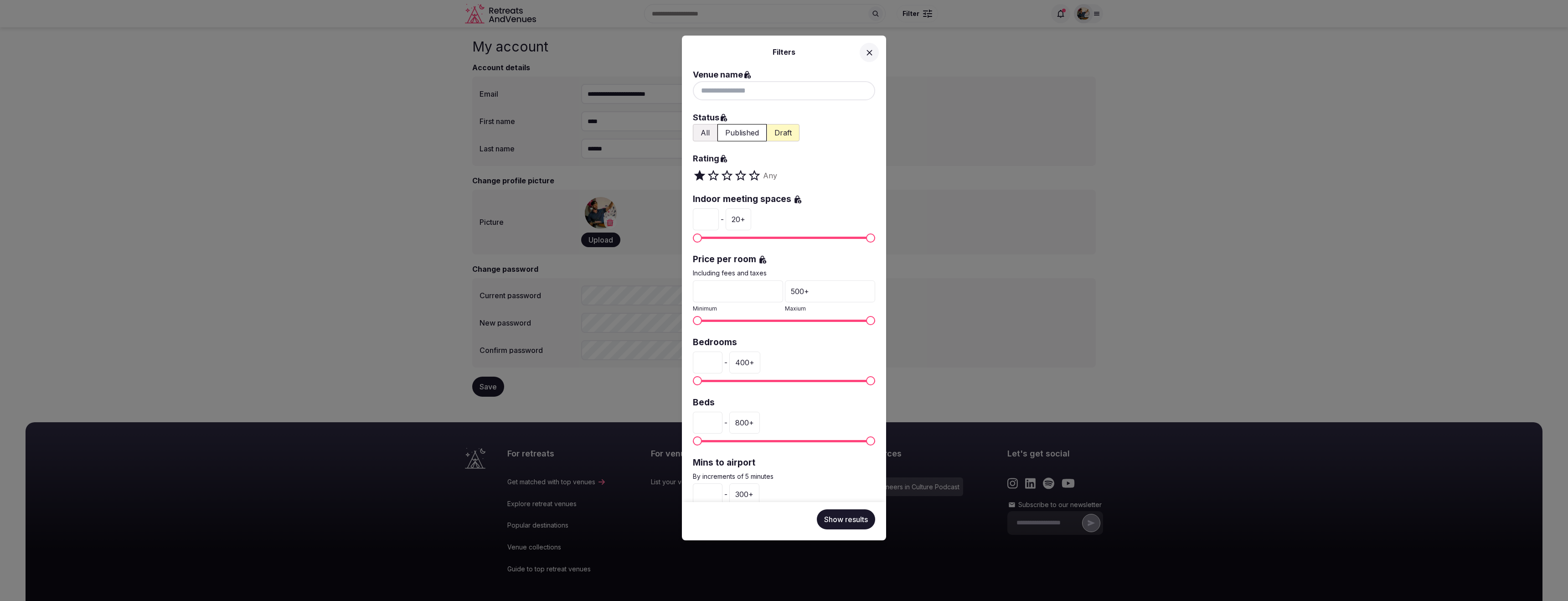
click at [913, 98] on div "Filters Venue name Status All Published Draft Rating Any Indoor meeting spaces …" at bounding box center [784, 300] width 1568 height 601
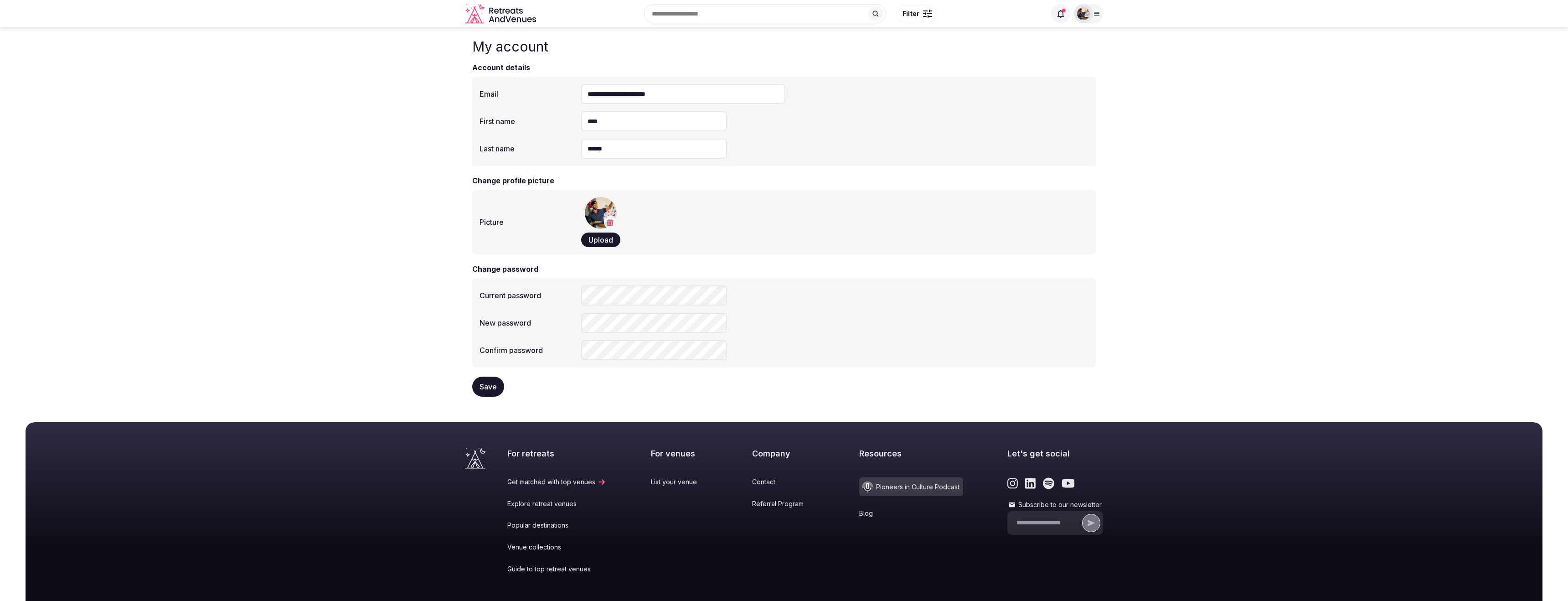
click at [1082, 20] on img at bounding box center [1083, 14] width 13 height 13
click at [955, 57] on div "My account" at bounding box center [784, 45] width 623 height 35
click at [919, 59] on div "My account" at bounding box center [784, 45] width 623 height 35
click at [522, 24] on icon "Retreats and Venues company logo" at bounding box center [502, 14] width 73 height 21
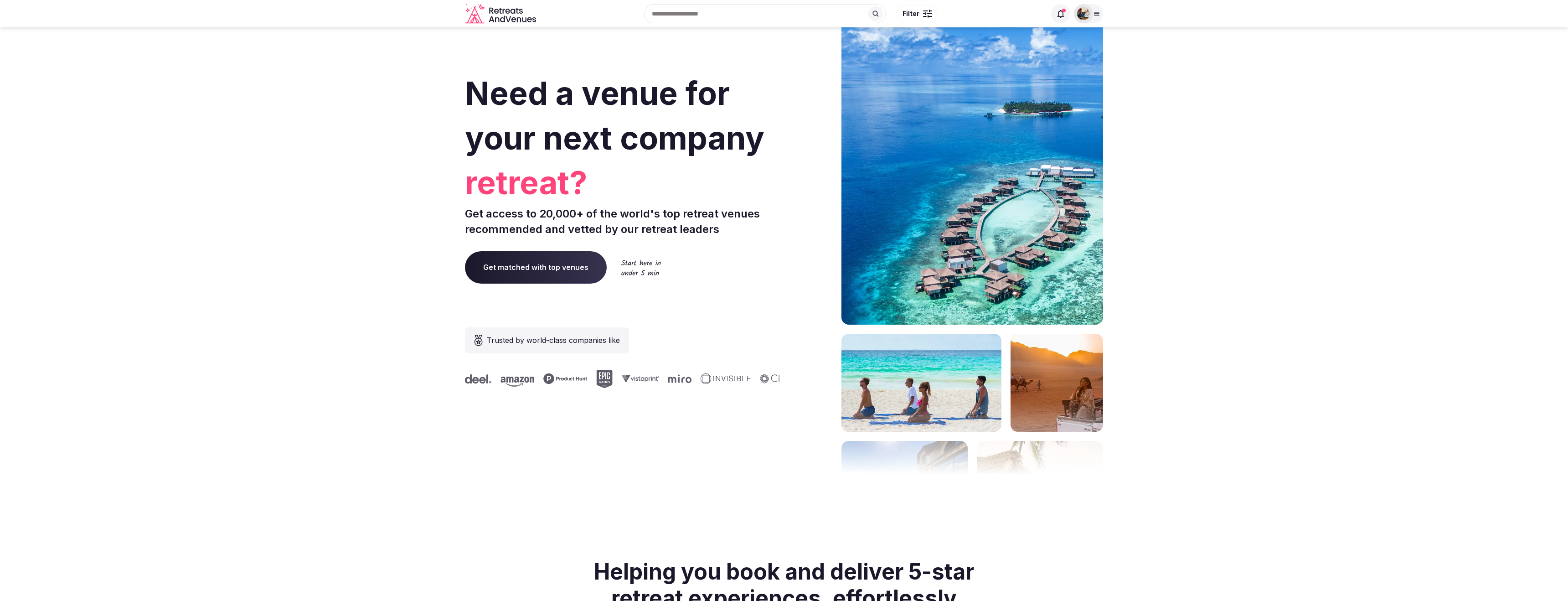
click at [1090, 18] on div at bounding box center [1083, 14] width 13 height 13
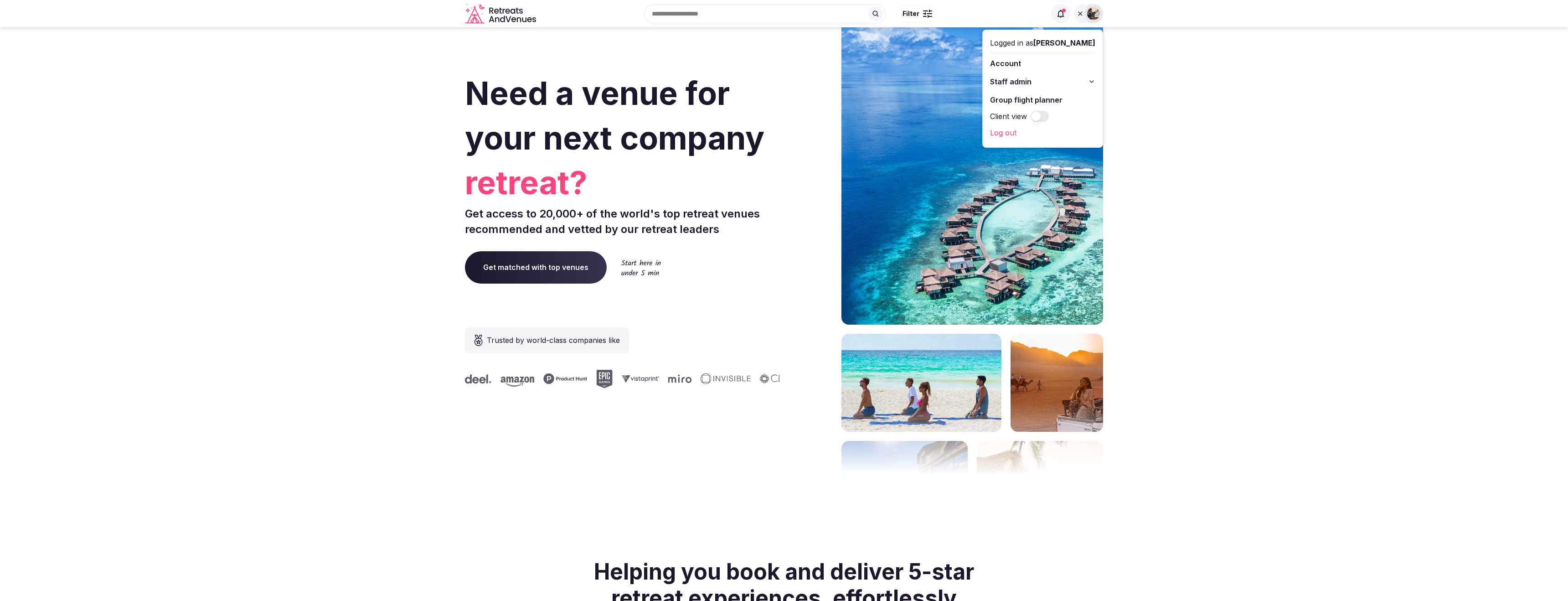
click at [1090, 11] on img at bounding box center [1094, 14] width 13 height 13
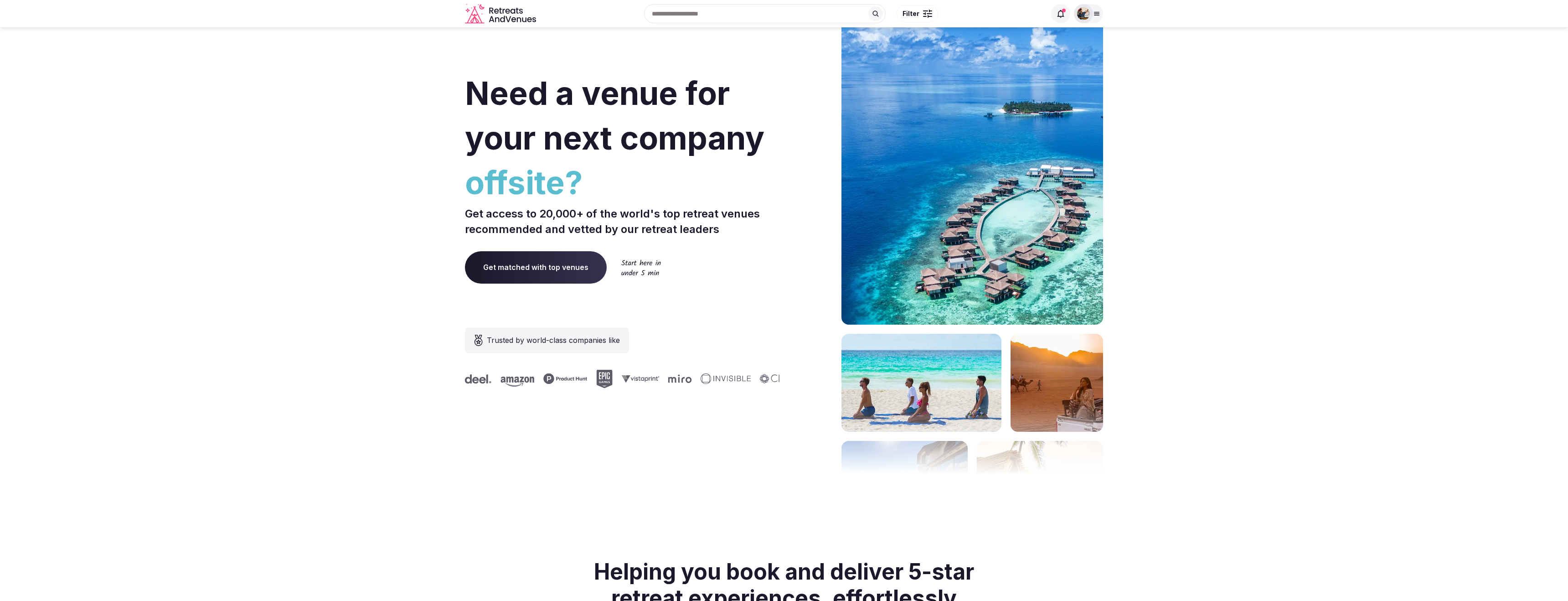
click at [1090, 11] on div at bounding box center [1083, 13] width 19 height 19
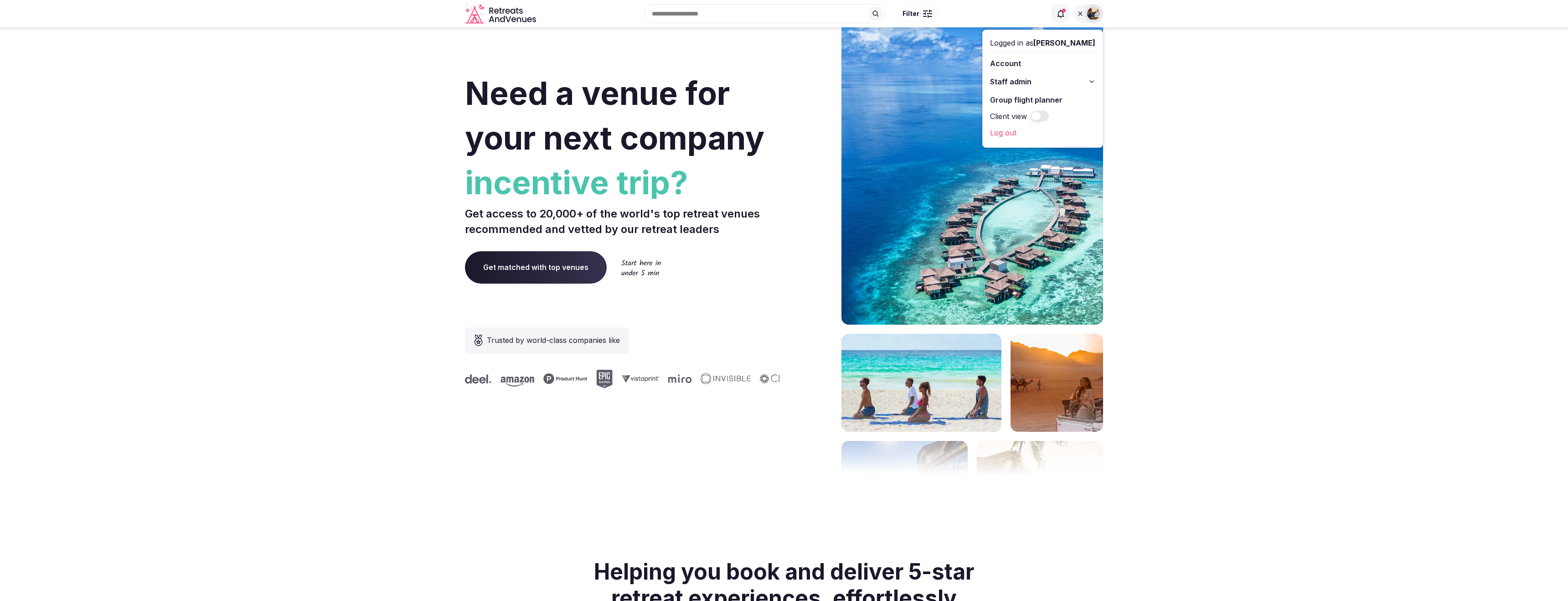
click at [1049, 117] on button "Client view" at bounding box center [1040, 117] width 18 height 11
click at [1135, 67] on section "Need a venue for your next company retreat? Get access to 20,000+ of the world'…" at bounding box center [784, 273] width 1568 height 550
click at [1034, 98] on link "My retreats" at bounding box center [1043, 100] width 105 height 14
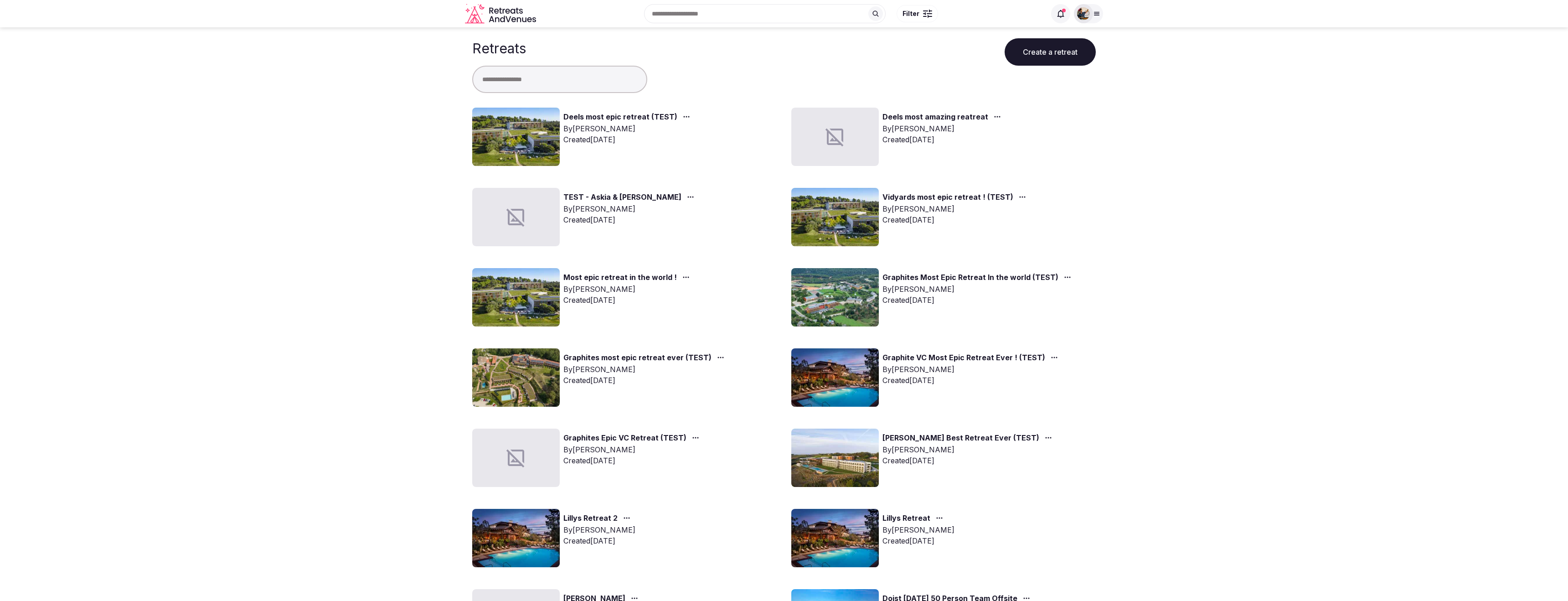
click at [591, 118] on link "Deels most epic retreat (TEST)" at bounding box center [620, 117] width 114 height 12
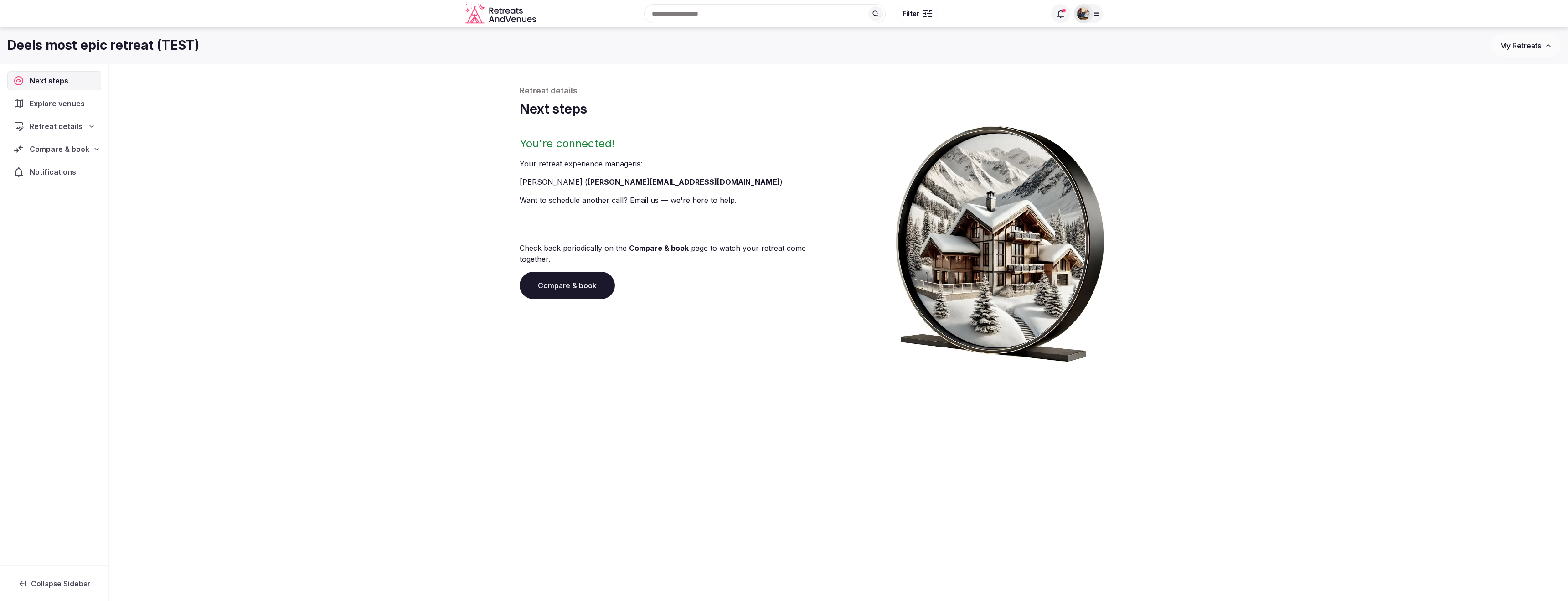
click at [64, 582] on span "Collapse Sidebar" at bounding box center [61, 584] width 59 height 9
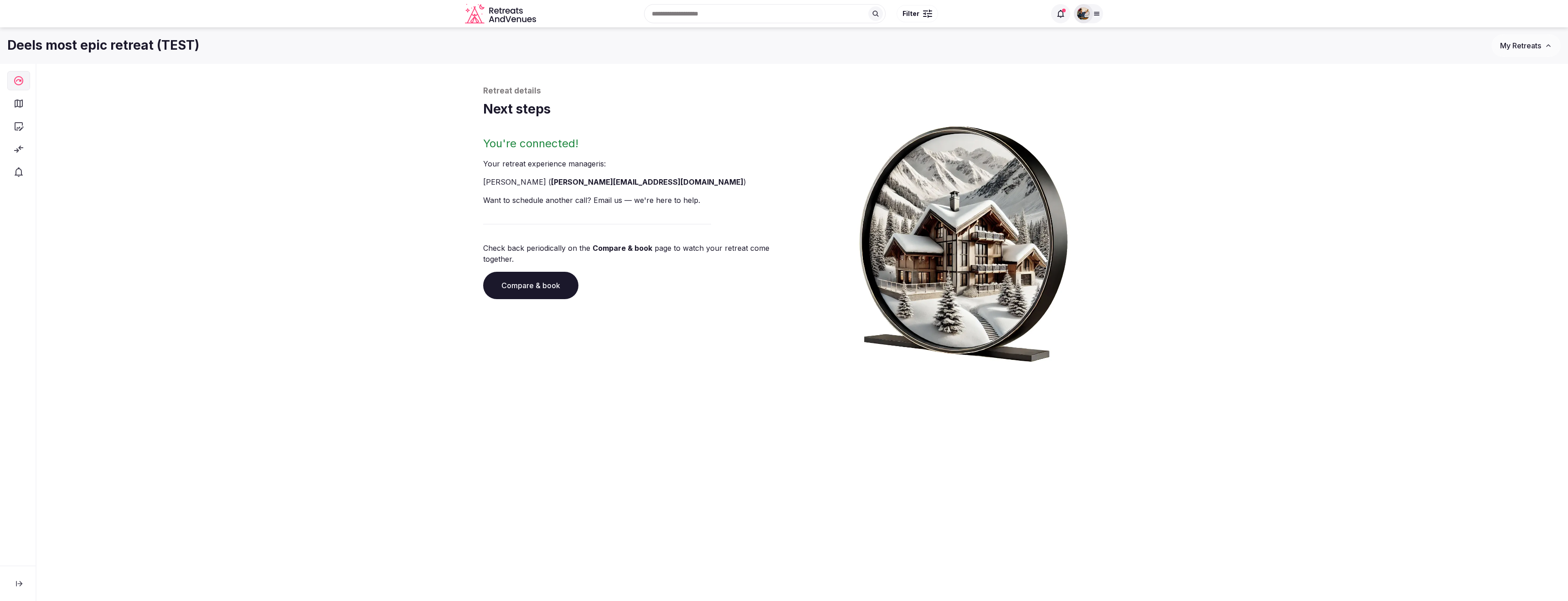
click at [29, 559] on div at bounding box center [18, 315] width 36 height 502
click at [17, 87] on div "button" at bounding box center [19, 80] width 23 height 19
click at [20, 158] on div at bounding box center [18, 149] width 21 height 19
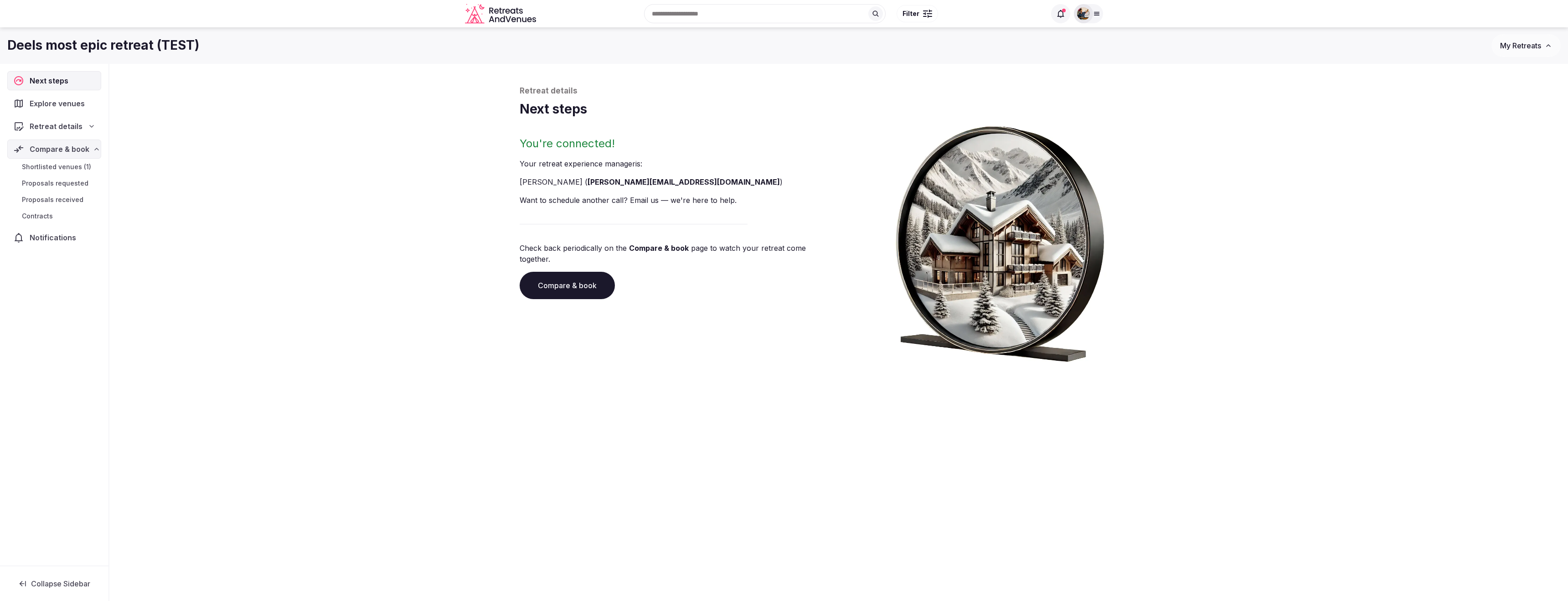
click at [65, 168] on span "Shortlisted venues (1)" at bounding box center [56, 167] width 69 height 9
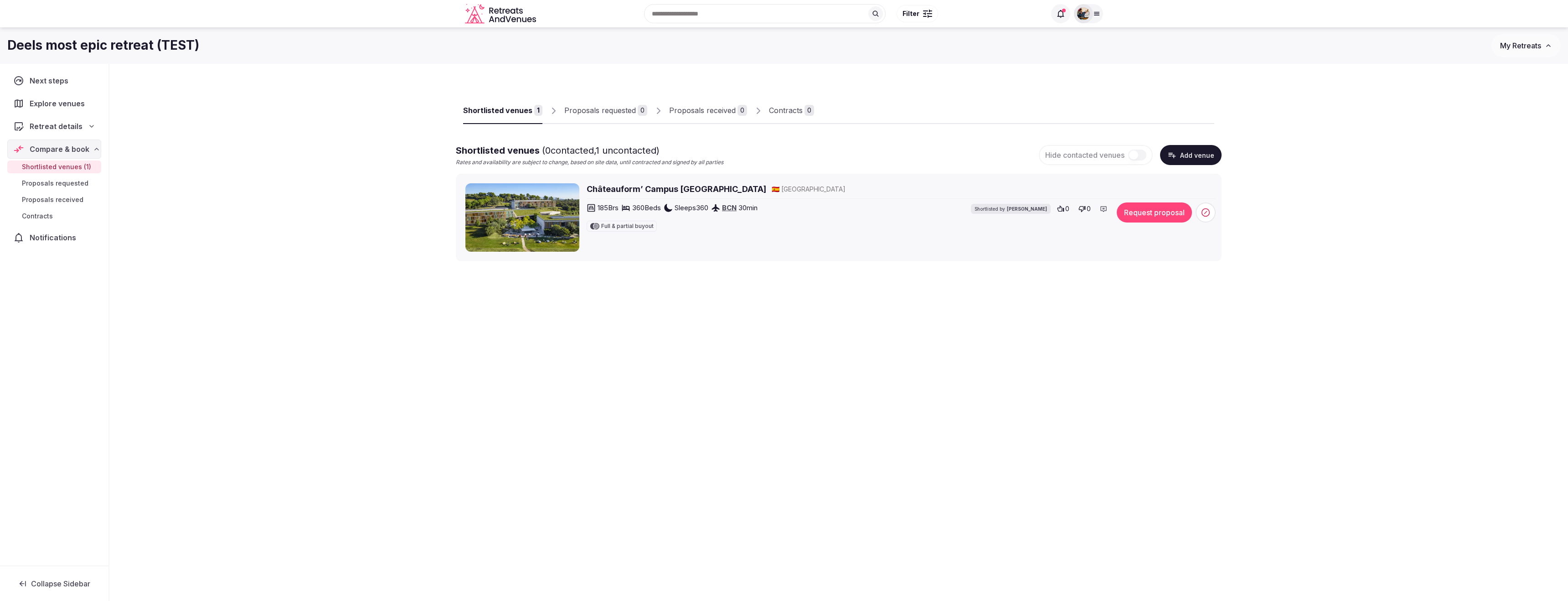
click at [1149, 213] on button "Request proposal" at bounding box center [1154, 213] width 75 height 20
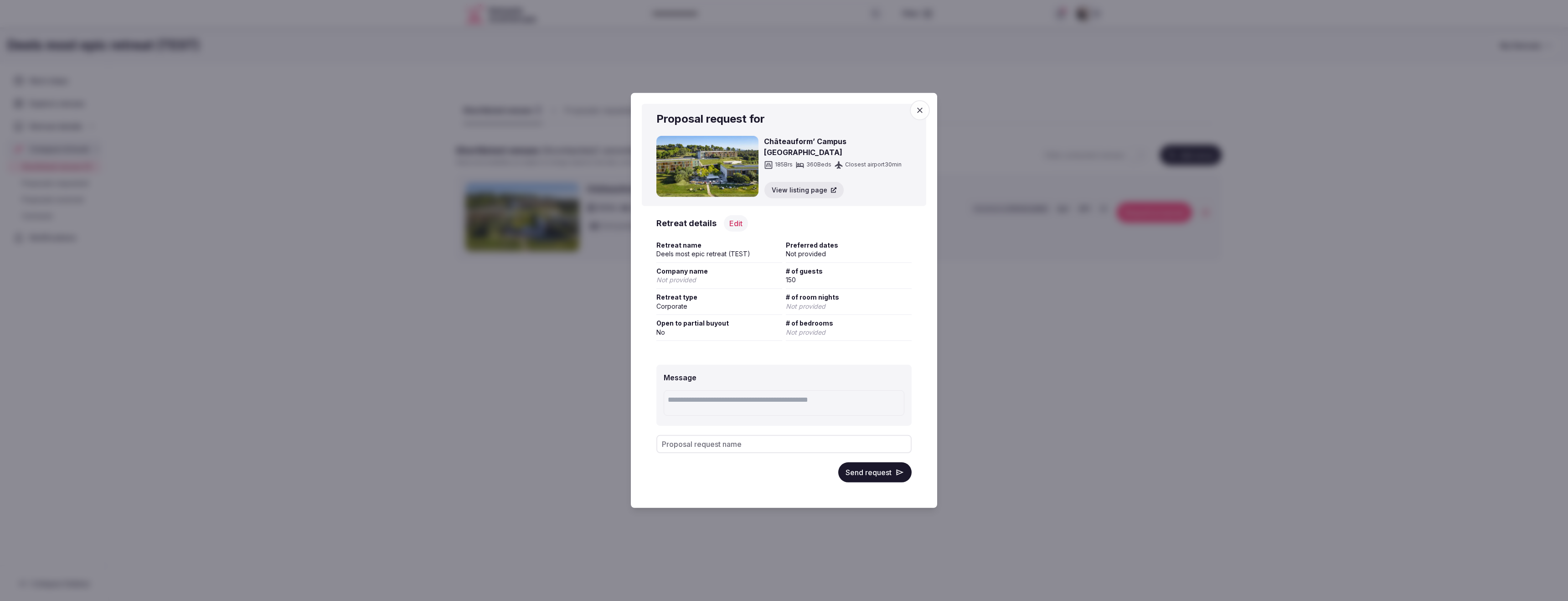
click at [923, 111] on icon "button" at bounding box center [920, 110] width 9 height 9
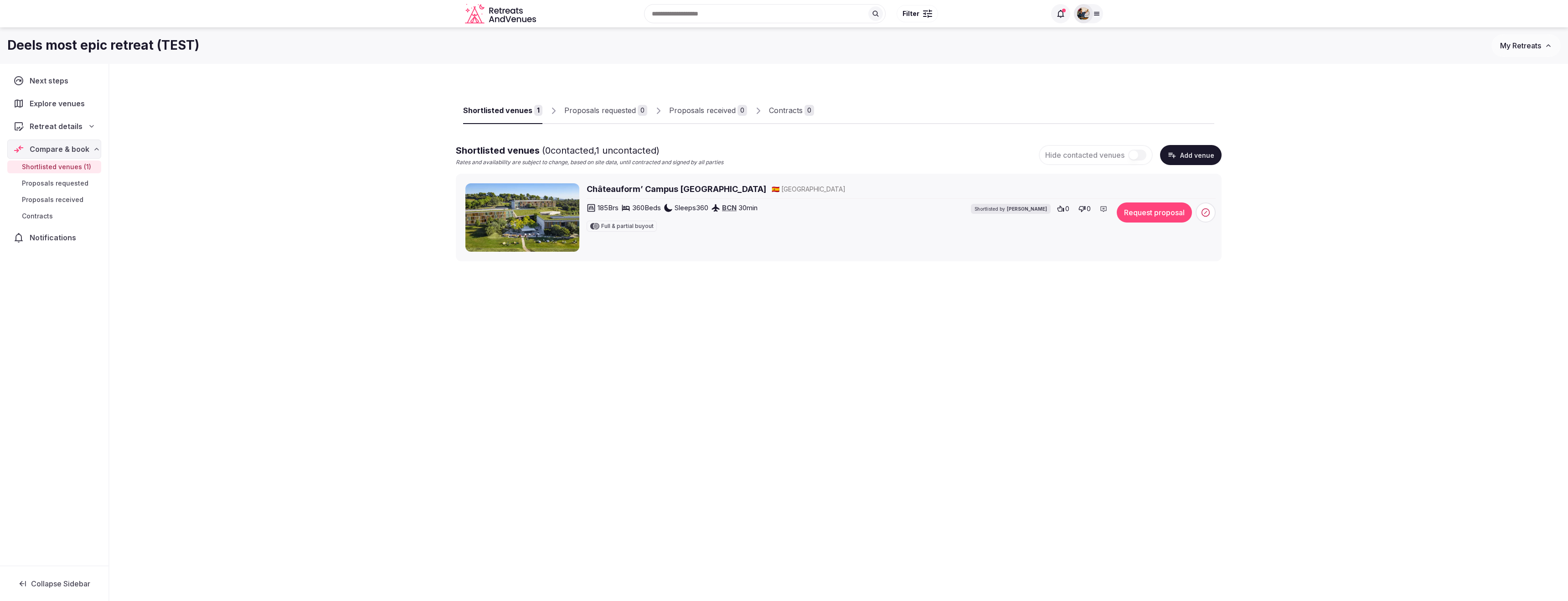
click at [1081, 12] on img at bounding box center [1083, 14] width 13 height 13
click at [1049, 113] on button "Client view" at bounding box center [1040, 117] width 18 height 11
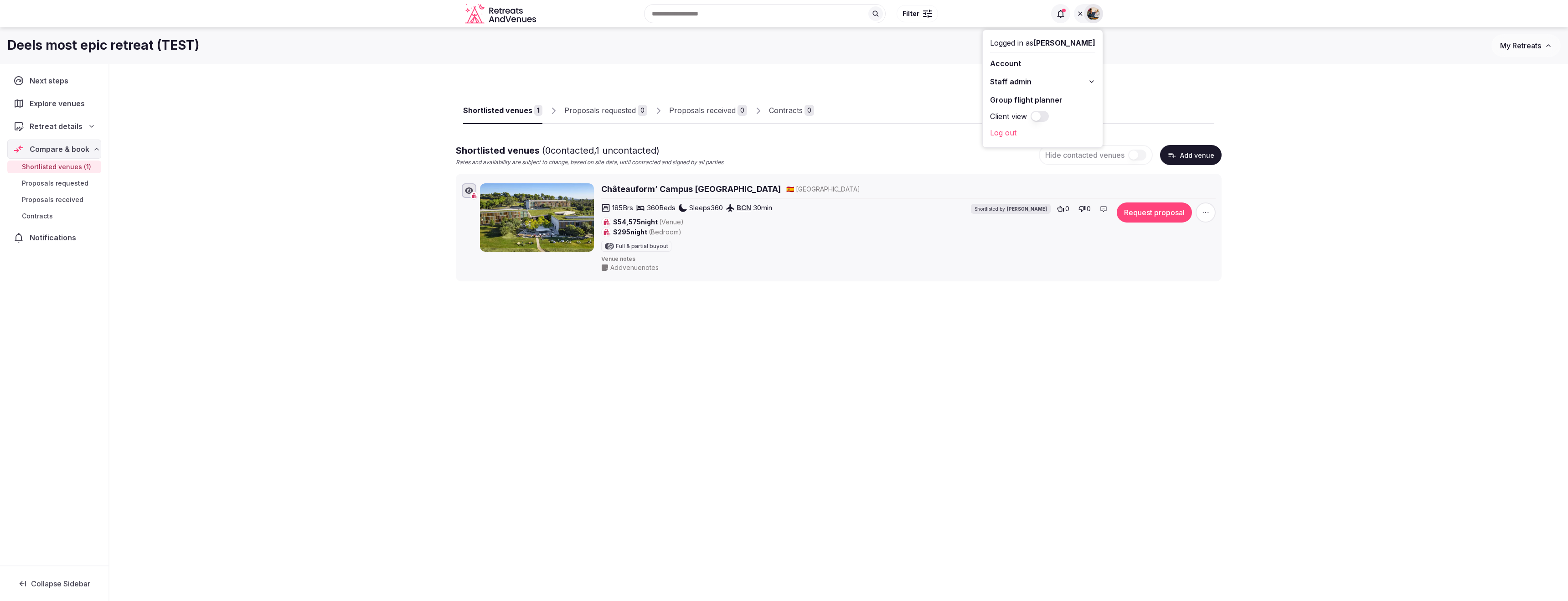
click at [1130, 210] on button "Request proposal" at bounding box center [1154, 213] width 75 height 20
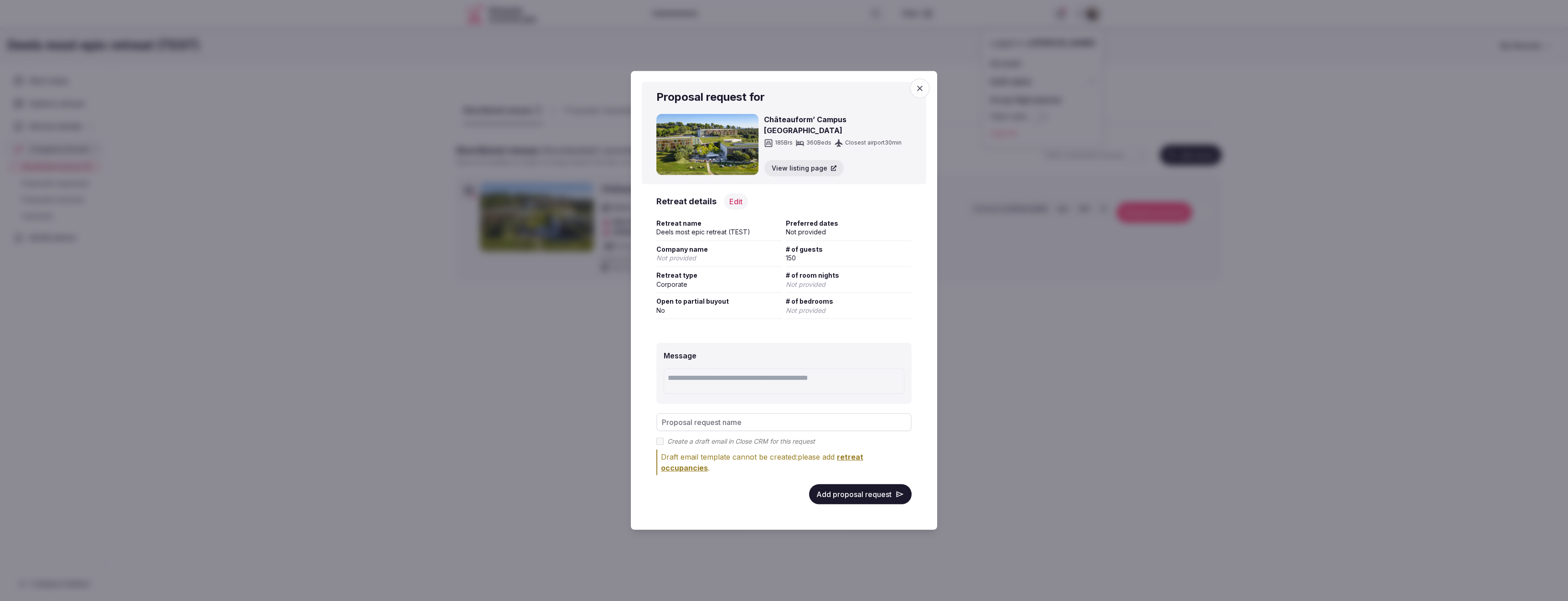
click at [734, 203] on button "Edit" at bounding box center [736, 201] width 24 height 17
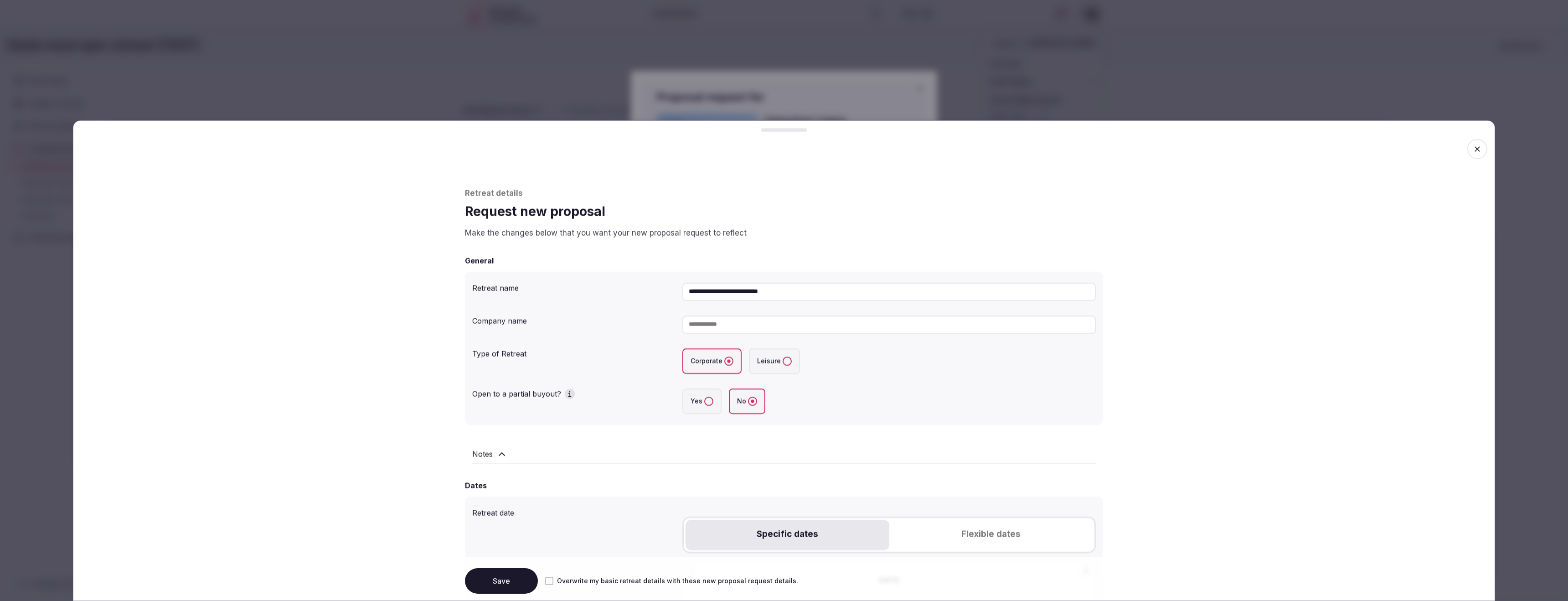
click at [1478, 149] on icon "button" at bounding box center [1477, 149] width 5 height 5
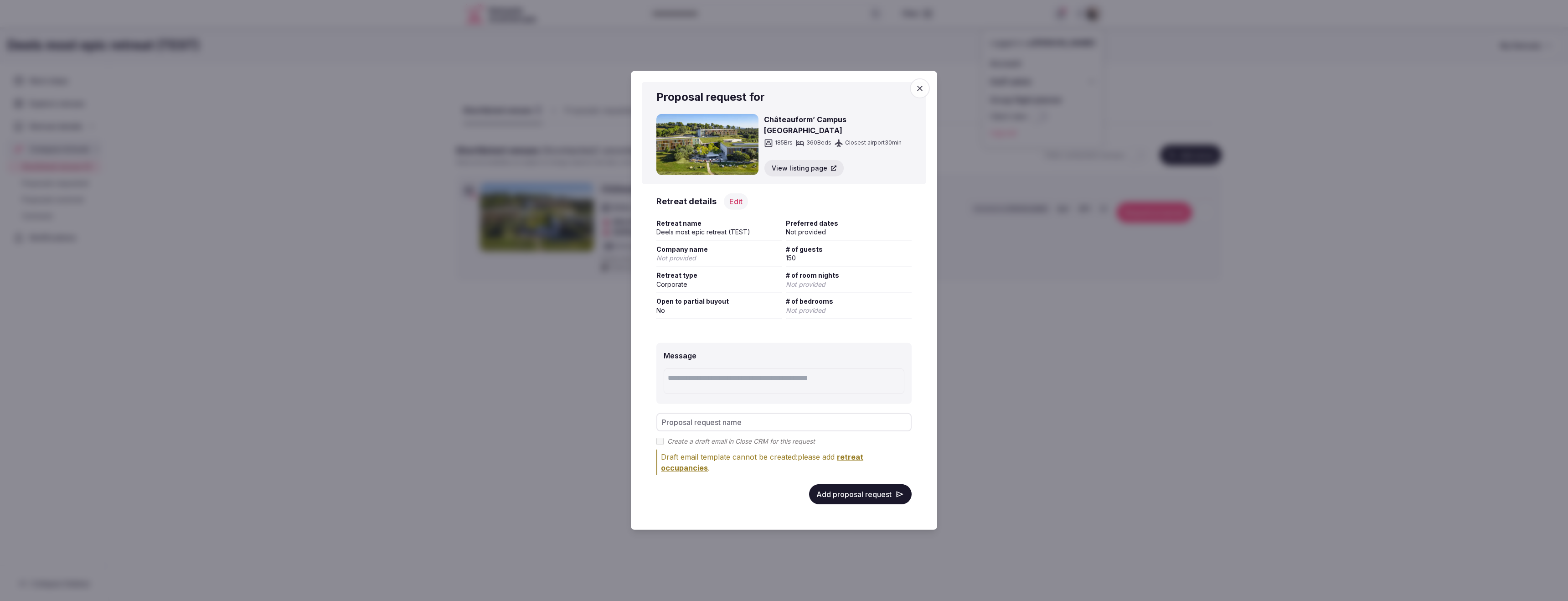
click at [922, 89] on icon "button" at bounding box center [920, 88] width 9 height 9
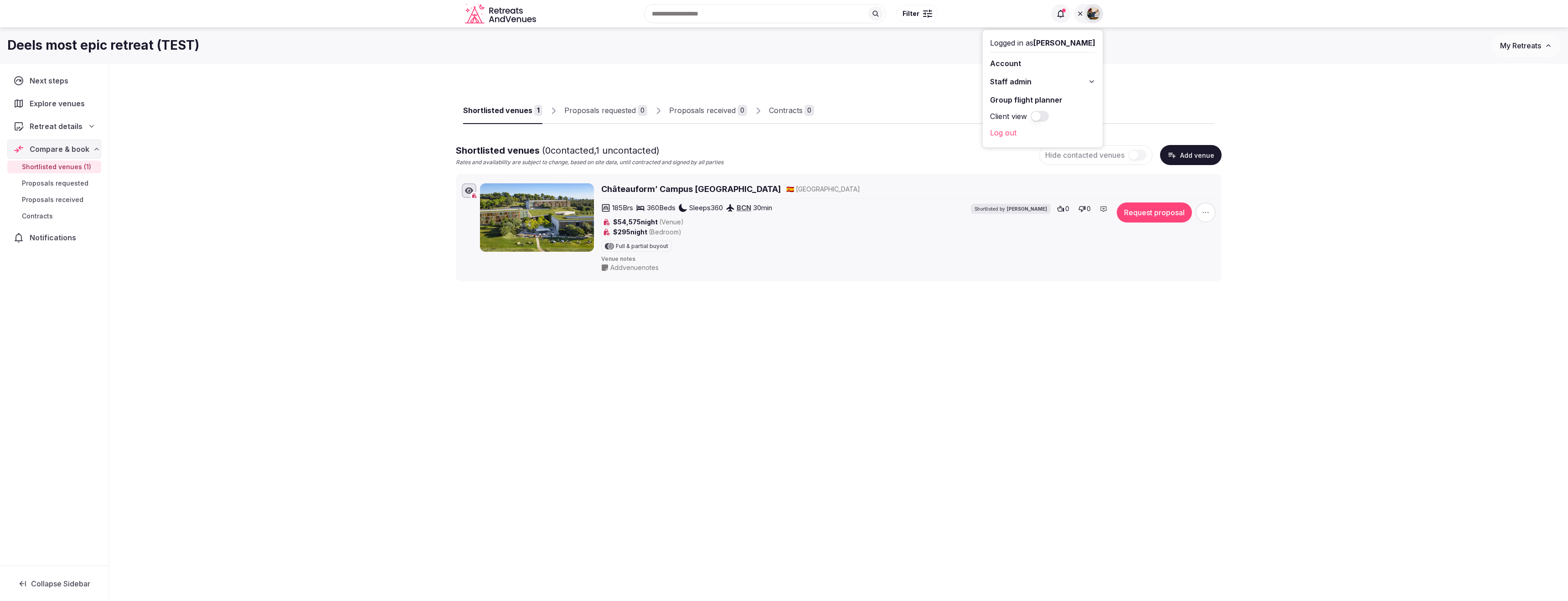
click at [1185, 104] on div "Shortlisted venues 1 Proposals requested 0 Proposals received 0 Contracts 0" at bounding box center [839, 103] width 751 height 42
click at [589, 109] on div "Proposals requested" at bounding box center [601, 110] width 72 height 11
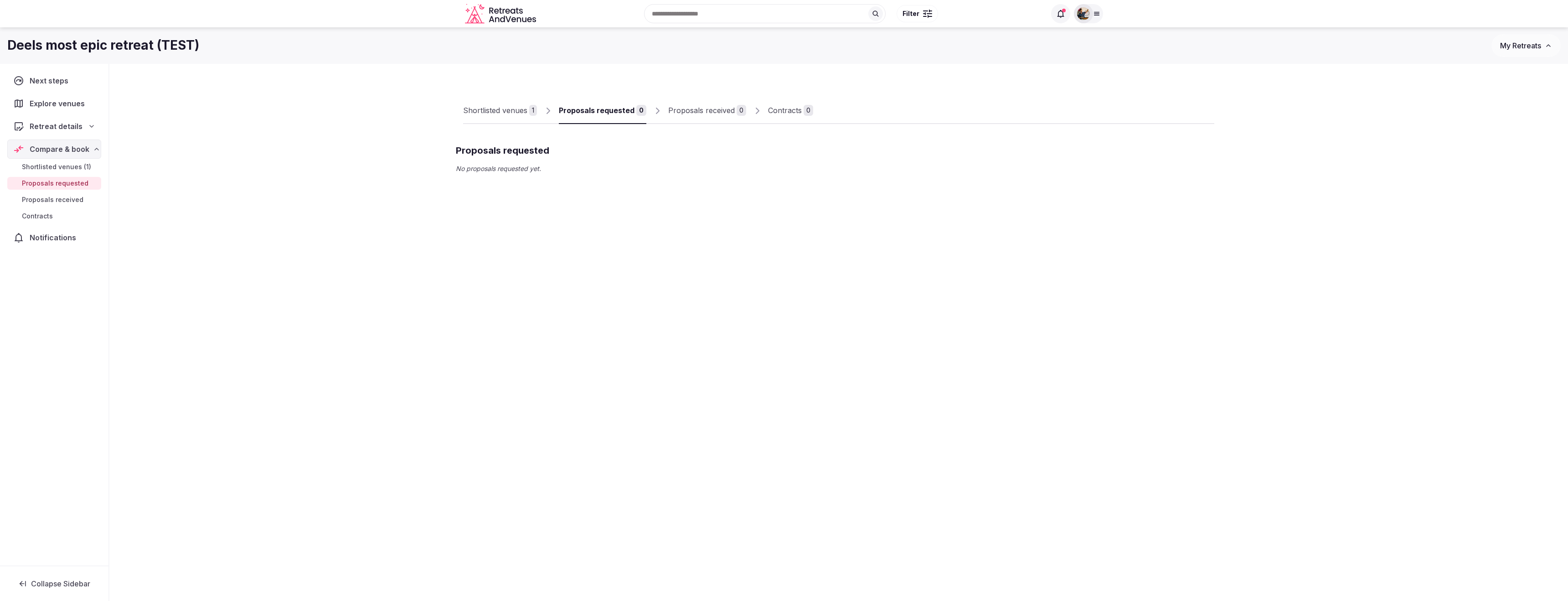
click at [719, 113] on div "Proposals received" at bounding box center [701, 110] width 66 height 11
click at [1099, 8] on div at bounding box center [1088, 13] width 29 height 19
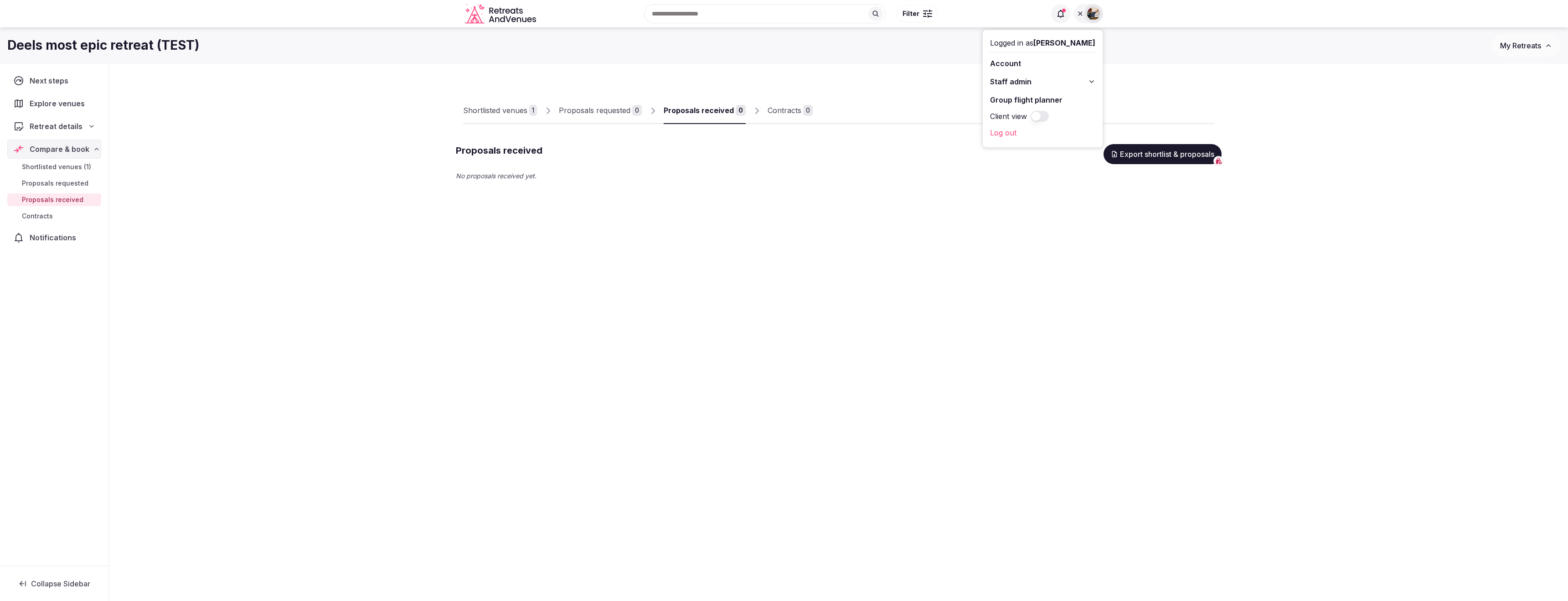
click at [1049, 113] on button "Client view" at bounding box center [1040, 117] width 18 height 11
click at [1017, 104] on link "My retreats" at bounding box center [1043, 100] width 105 height 14
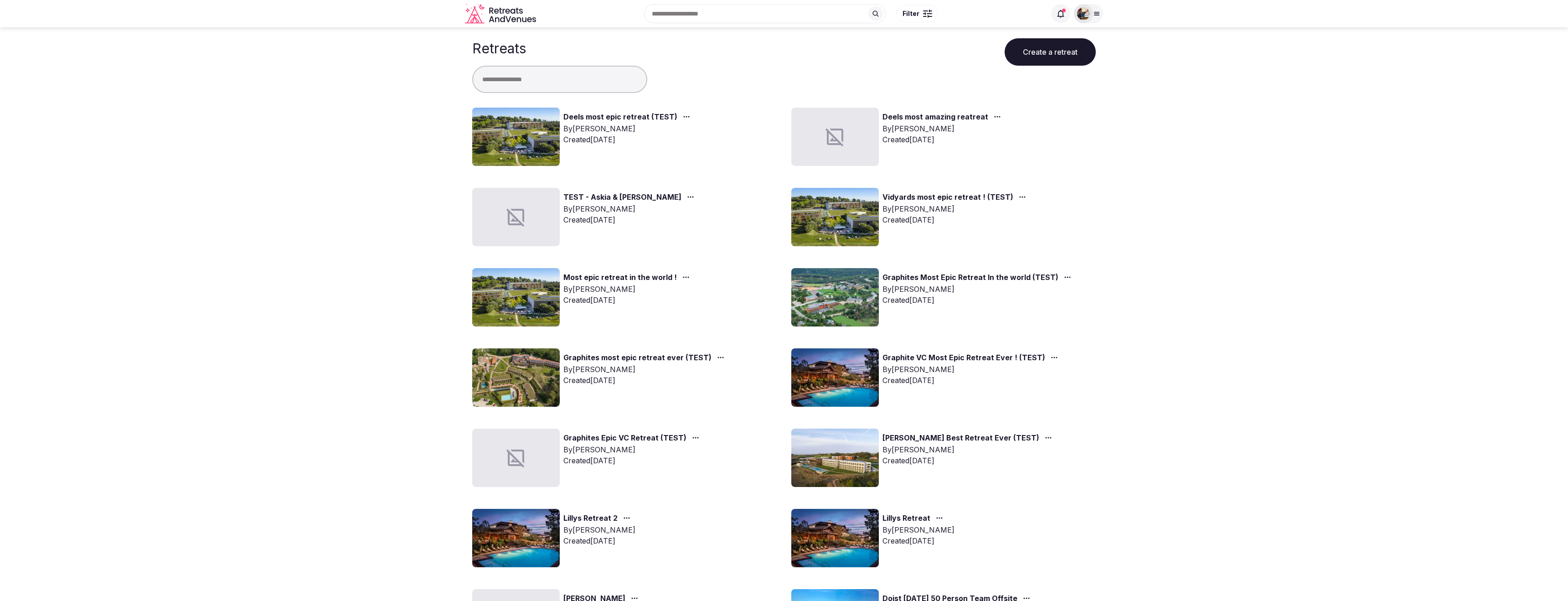
click at [1095, 20] on div at bounding box center [1088, 13] width 29 height 19
click at [1049, 116] on button "Client view" at bounding box center [1040, 117] width 18 height 11
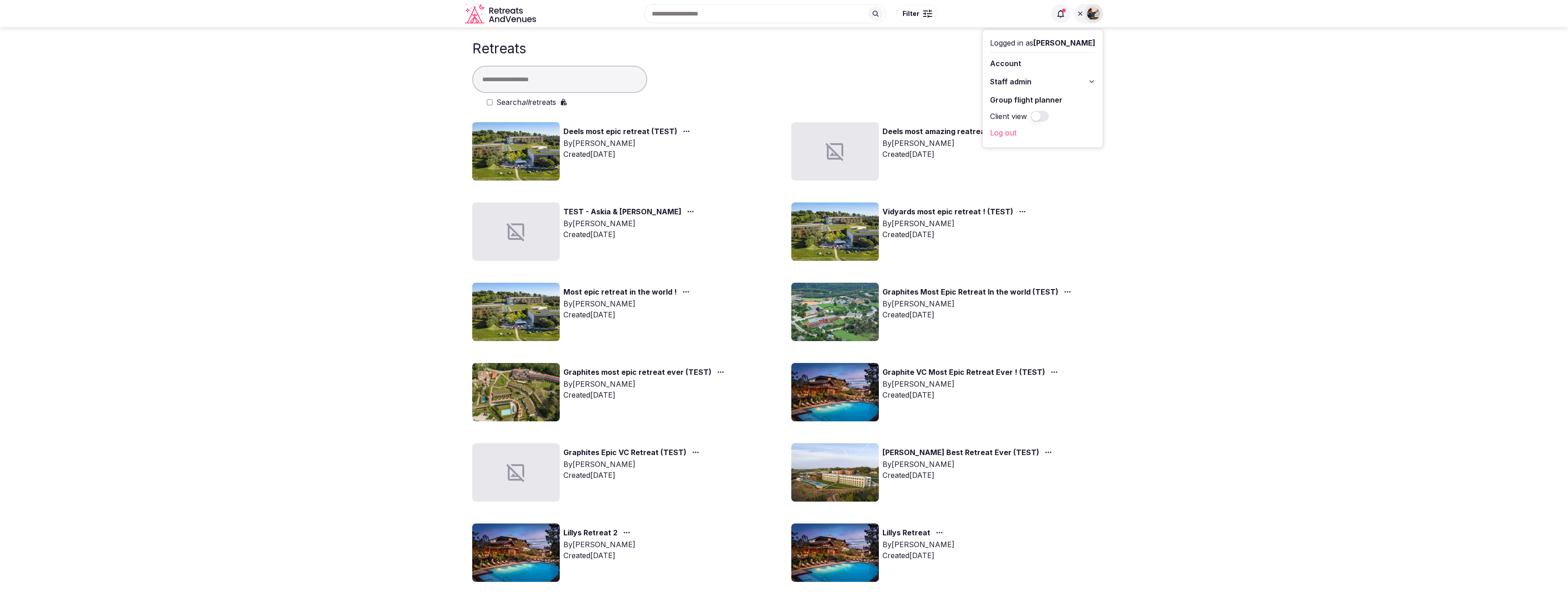
click at [1069, 85] on button "Staff admin" at bounding box center [1043, 82] width 105 height 14
click at [1037, 133] on link "Retreats" at bounding box center [1043, 130] width 105 height 14
click at [1035, 133] on link "Retreats" at bounding box center [1043, 130] width 105 height 14
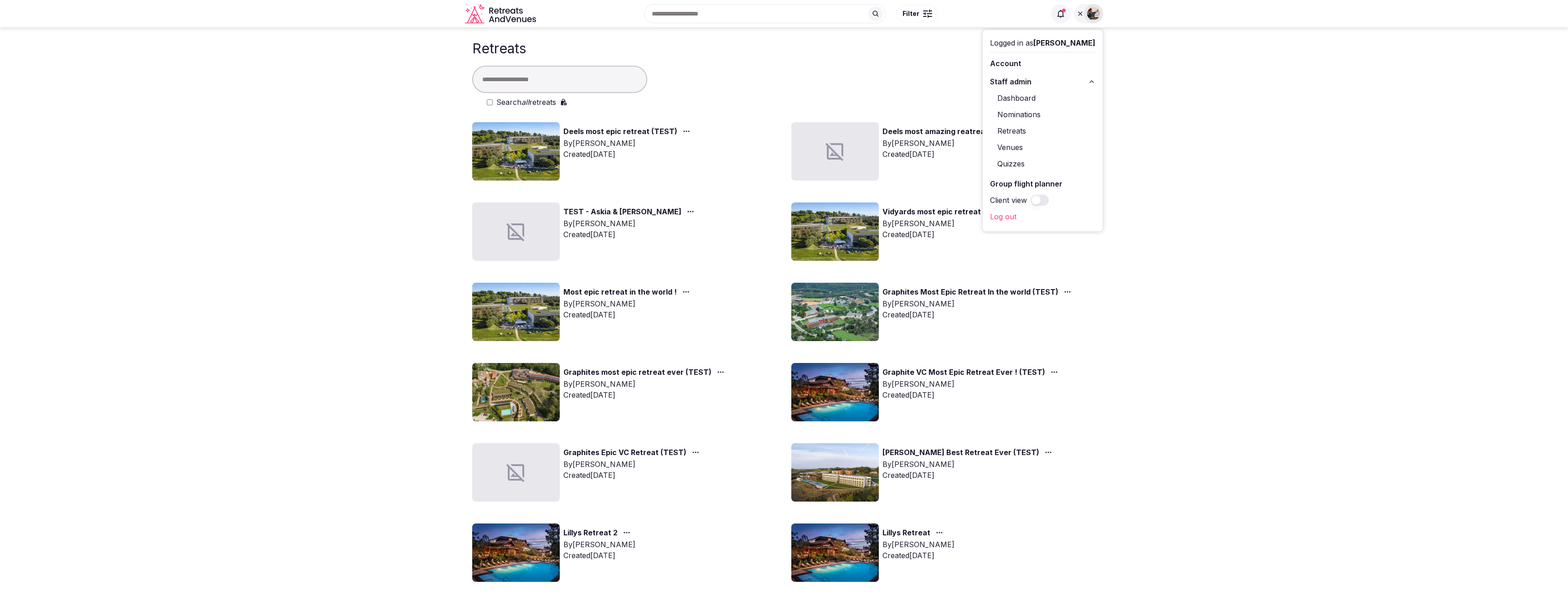
click at [1035, 133] on link "Retreats" at bounding box center [1043, 130] width 105 height 14
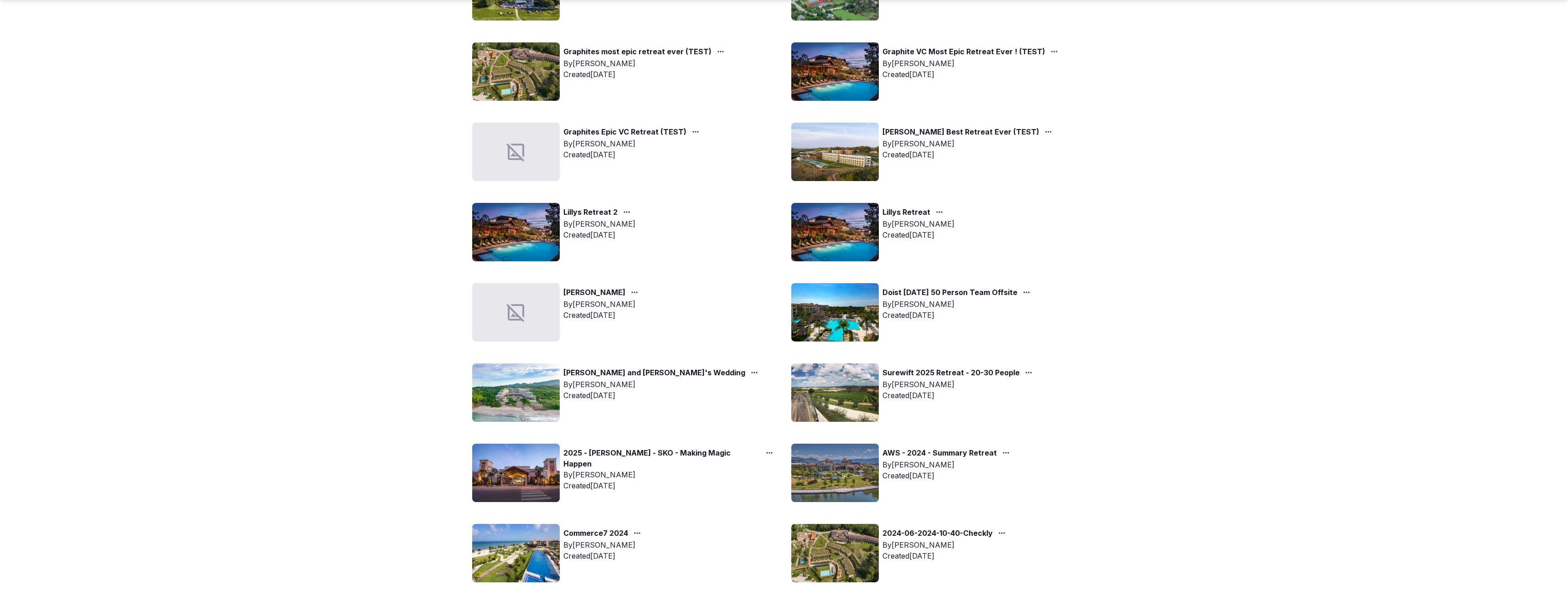
scroll to position [324, 0]
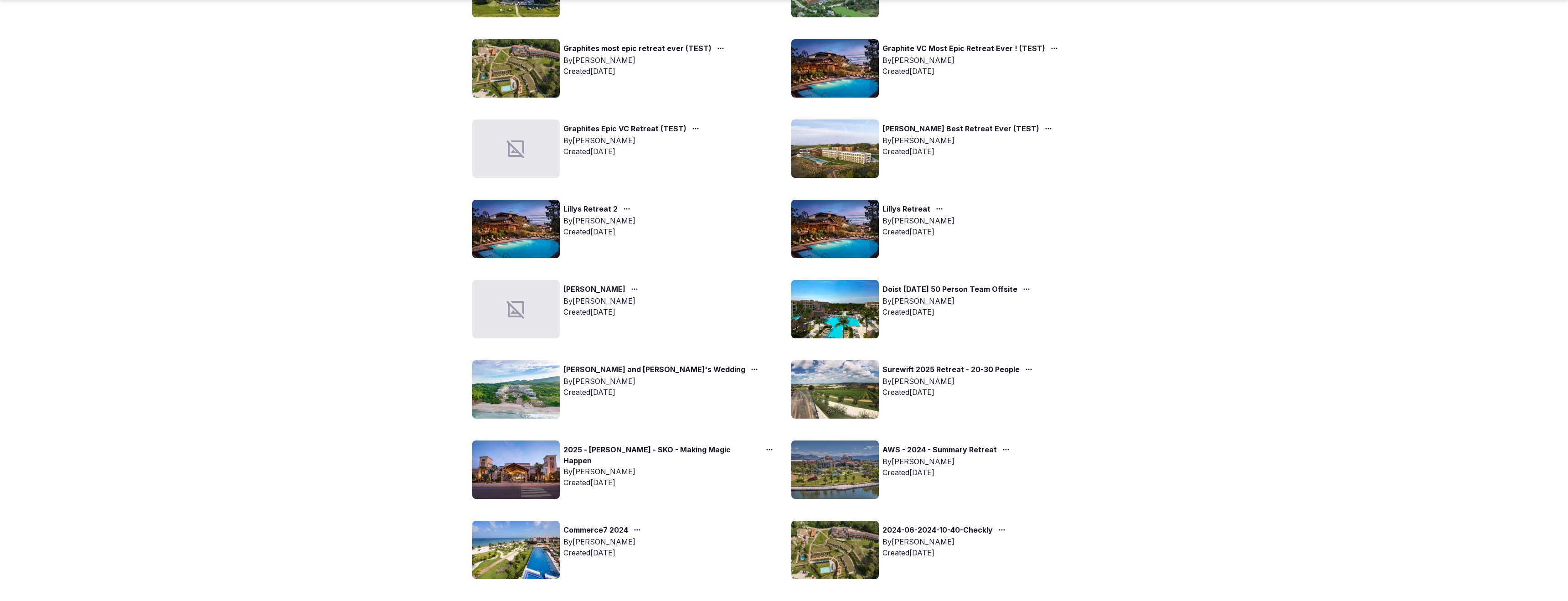
click at [945, 289] on link "Doist Feb 2025 50 Person Team Offsite" at bounding box center [950, 290] width 135 height 12
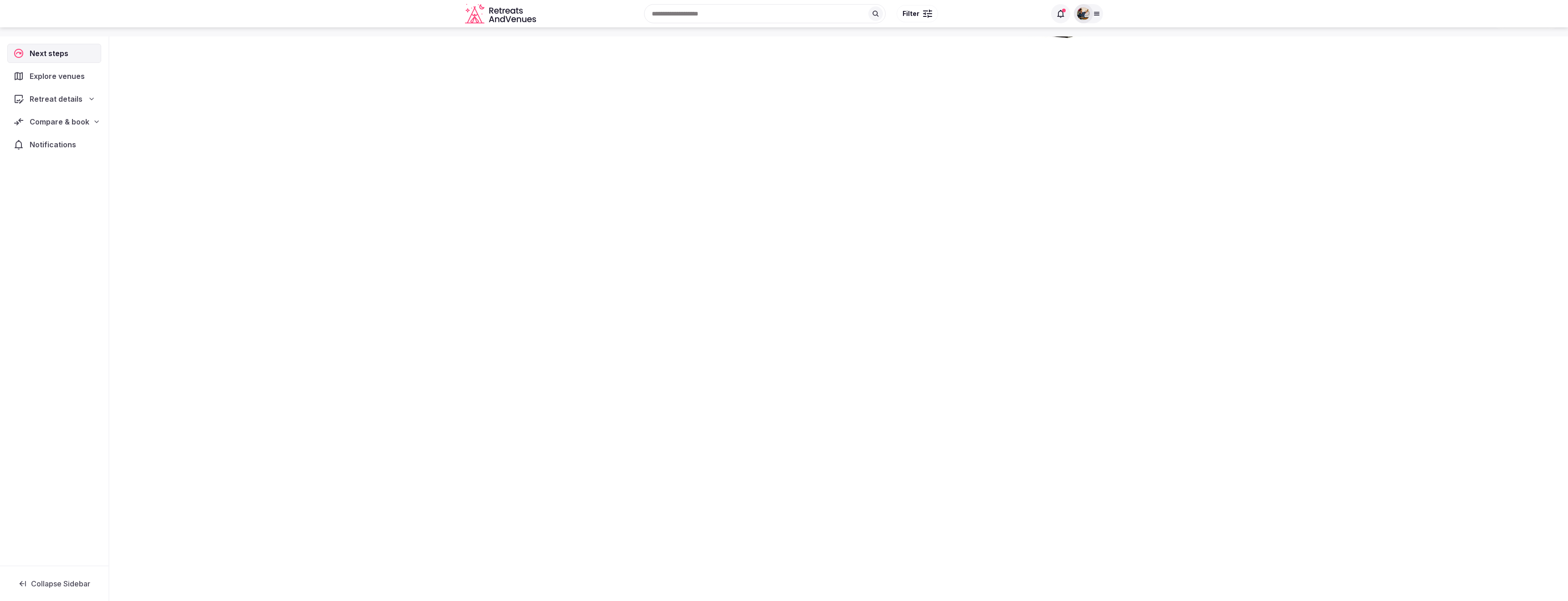
scroll to position [31, 0]
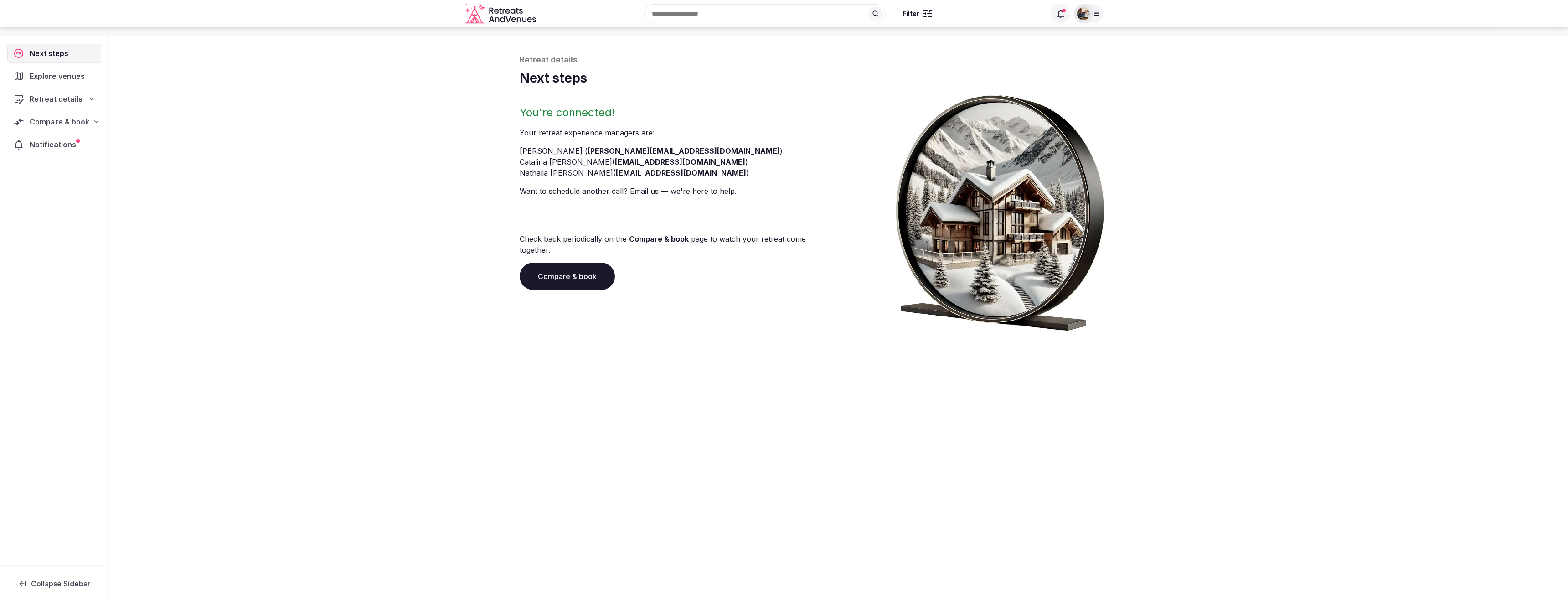
click at [91, 121] on div "Compare & book" at bounding box center [54, 122] width 81 height 11
click at [57, 138] on span "Shortlisted venues (7)" at bounding box center [57, 139] width 71 height 9
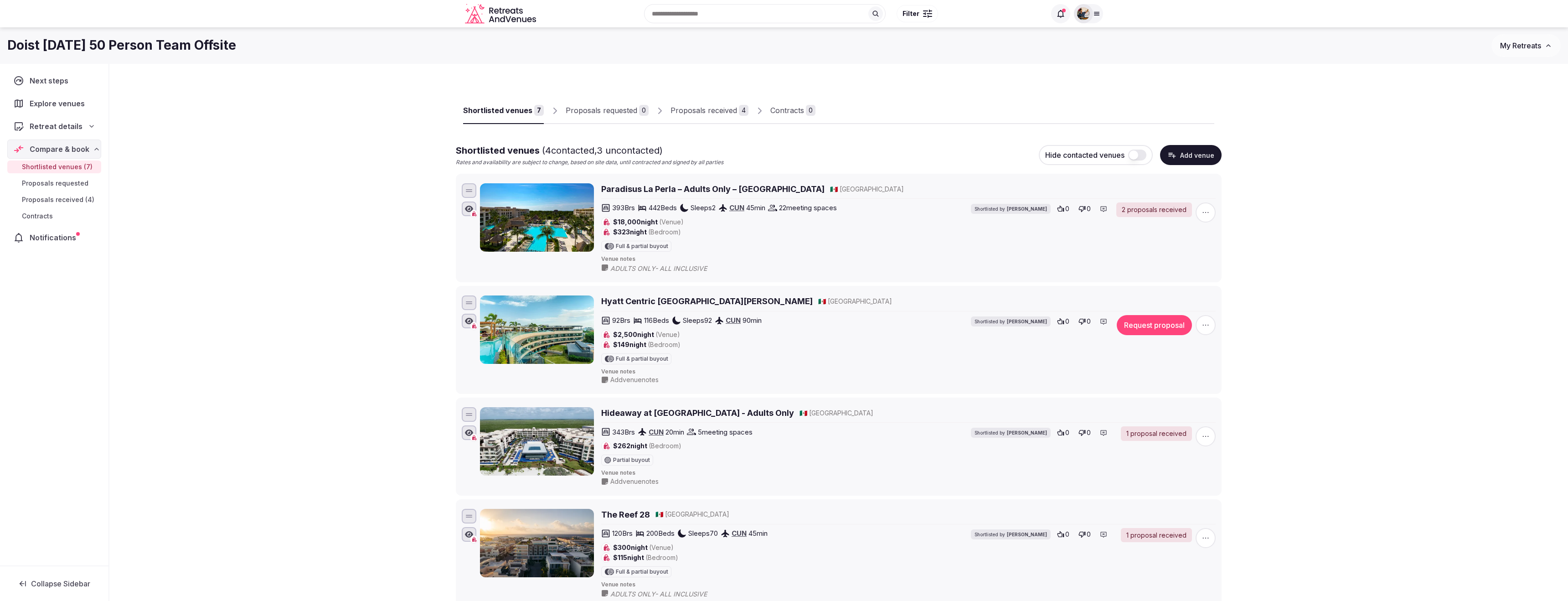
click at [590, 110] on div "Proposals requested" at bounding box center [601, 110] width 72 height 11
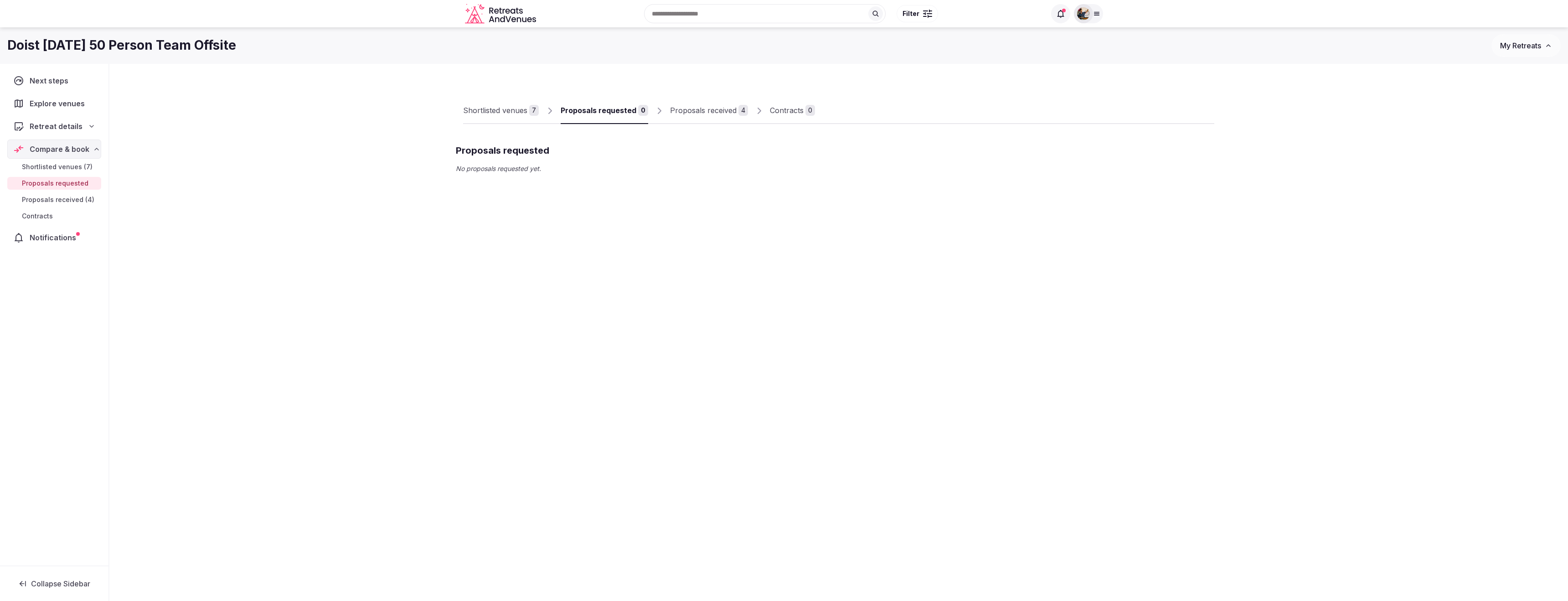
click at [700, 120] on link "Proposals received 4" at bounding box center [709, 110] width 78 height 27
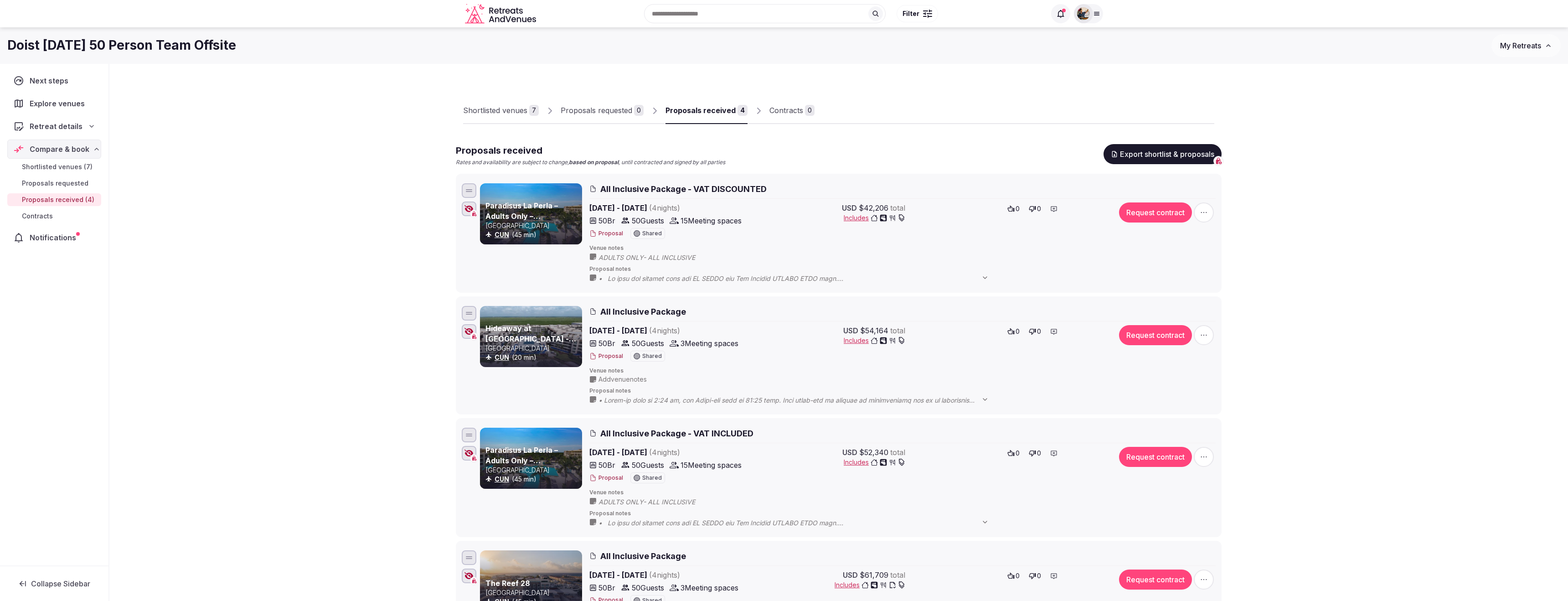
click at [777, 116] on div "Contracts" at bounding box center [786, 110] width 33 height 11
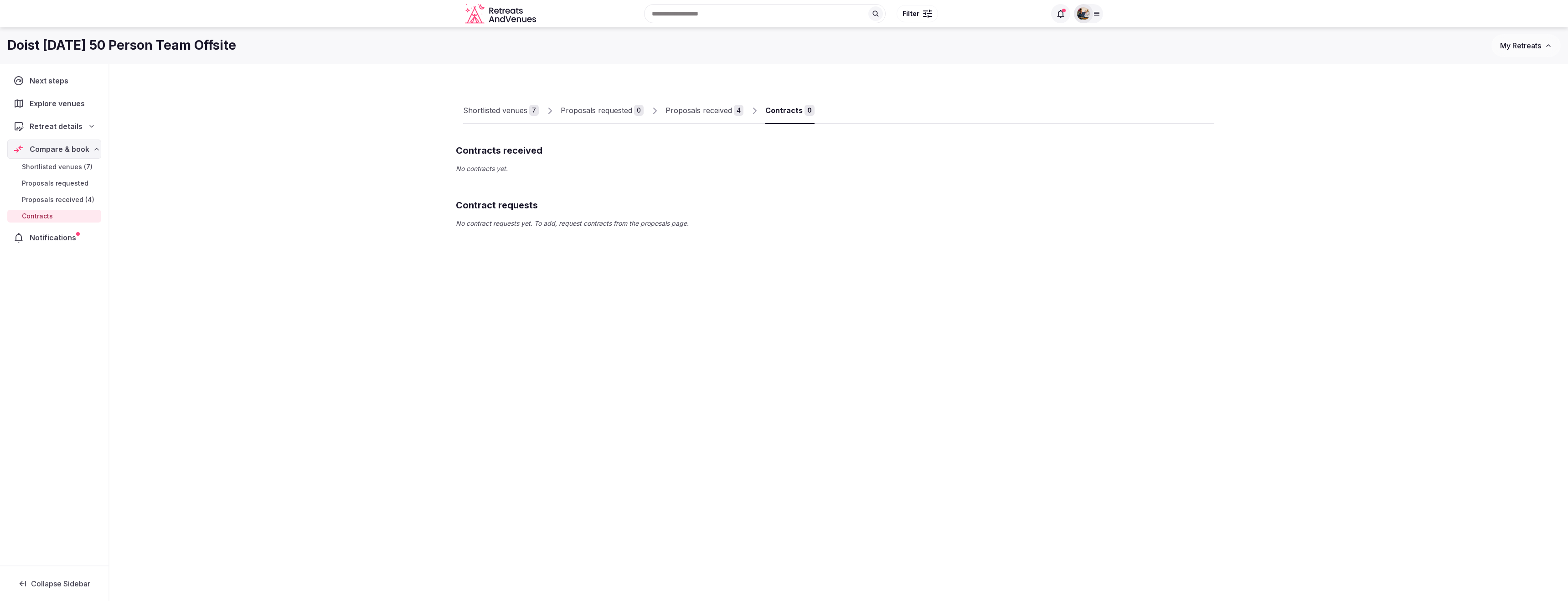
click at [519, 174] on div "Contracts received No contracts yet." at bounding box center [839, 162] width 766 height 37
click at [668, 109] on div "Proposals received" at bounding box center [699, 110] width 66 height 11
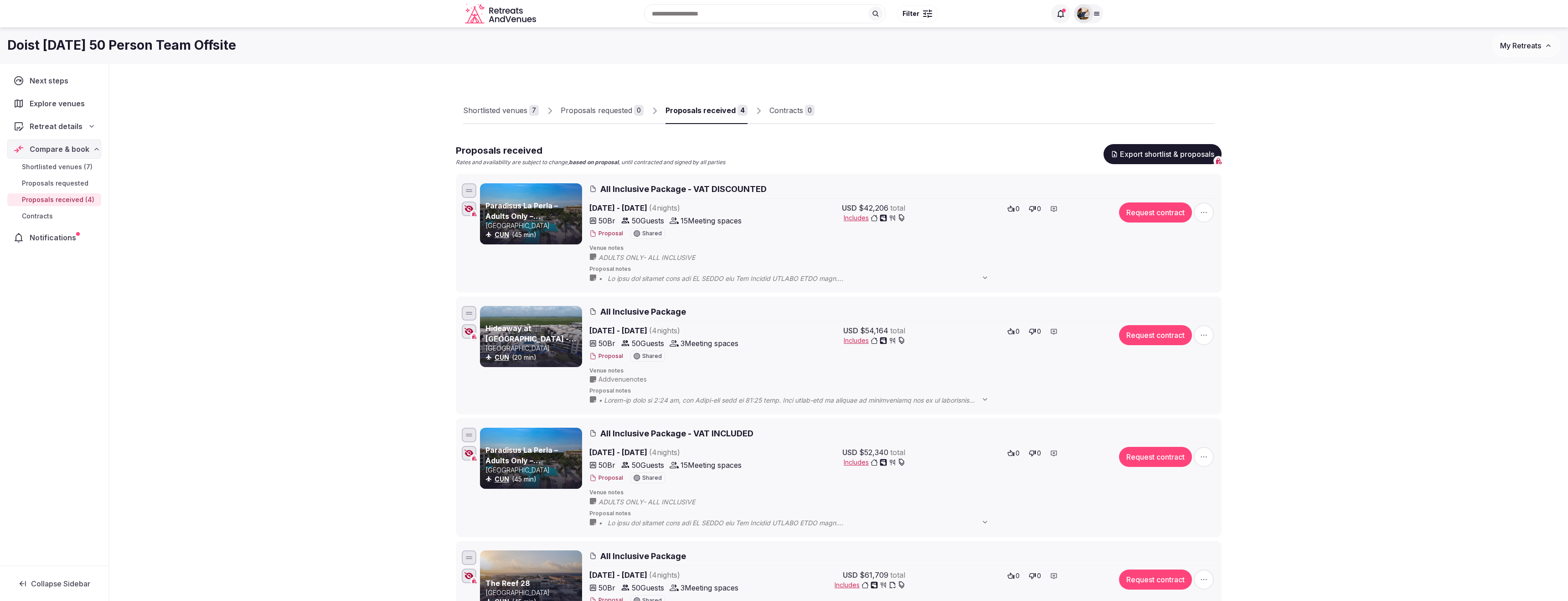
click at [599, 114] on div "Proposals requested" at bounding box center [597, 110] width 72 height 11
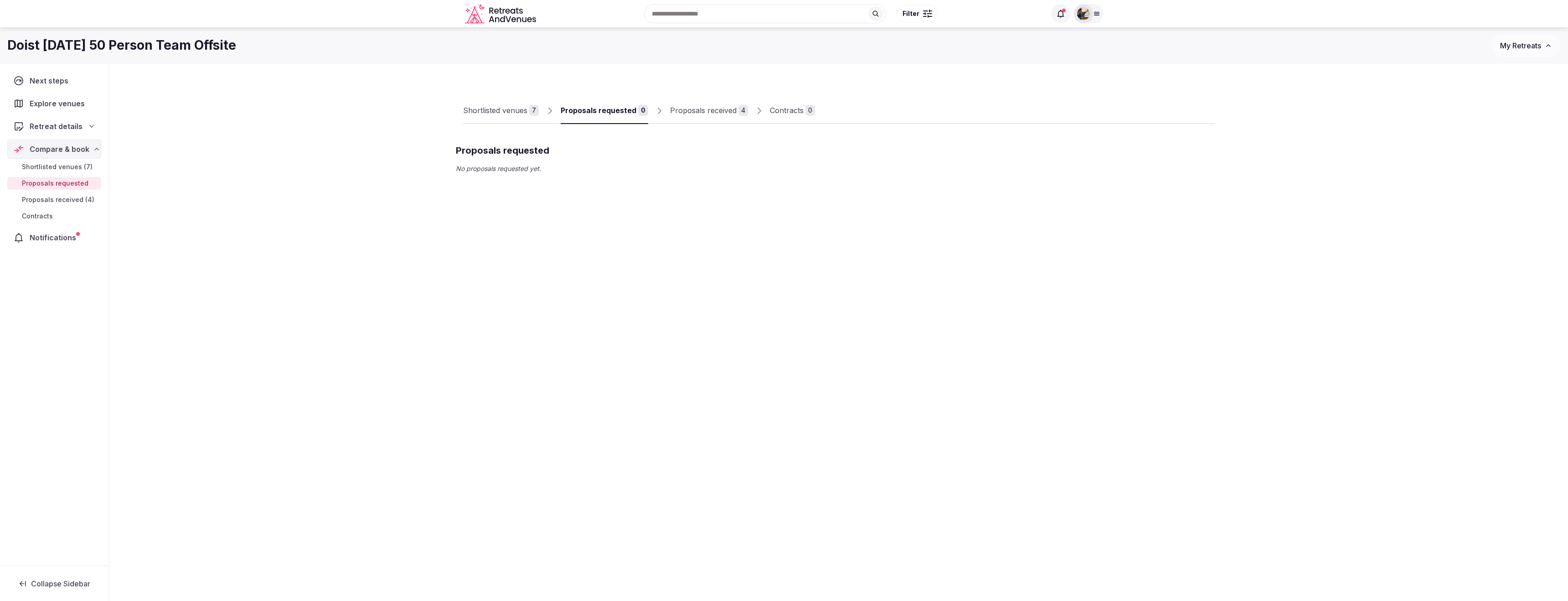
click at [693, 108] on div "Proposals received" at bounding box center [703, 110] width 66 height 11
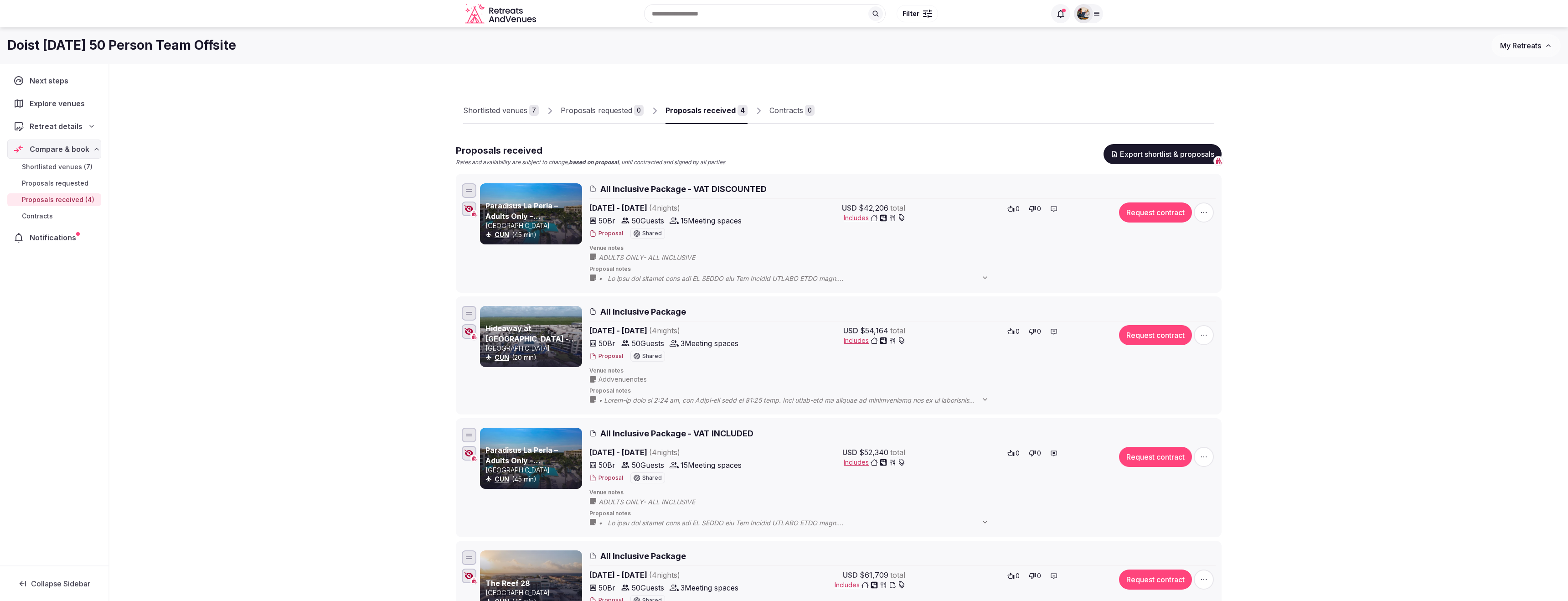
click at [795, 125] on div "Shortlisted venues 7 Proposals requested 0 Proposals received 4 Contracts 0" at bounding box center [839, 104] width 766 height 44
click at [791, 117] on link "Contracts 0" at bounding box center [792, 110] width 45 height 27
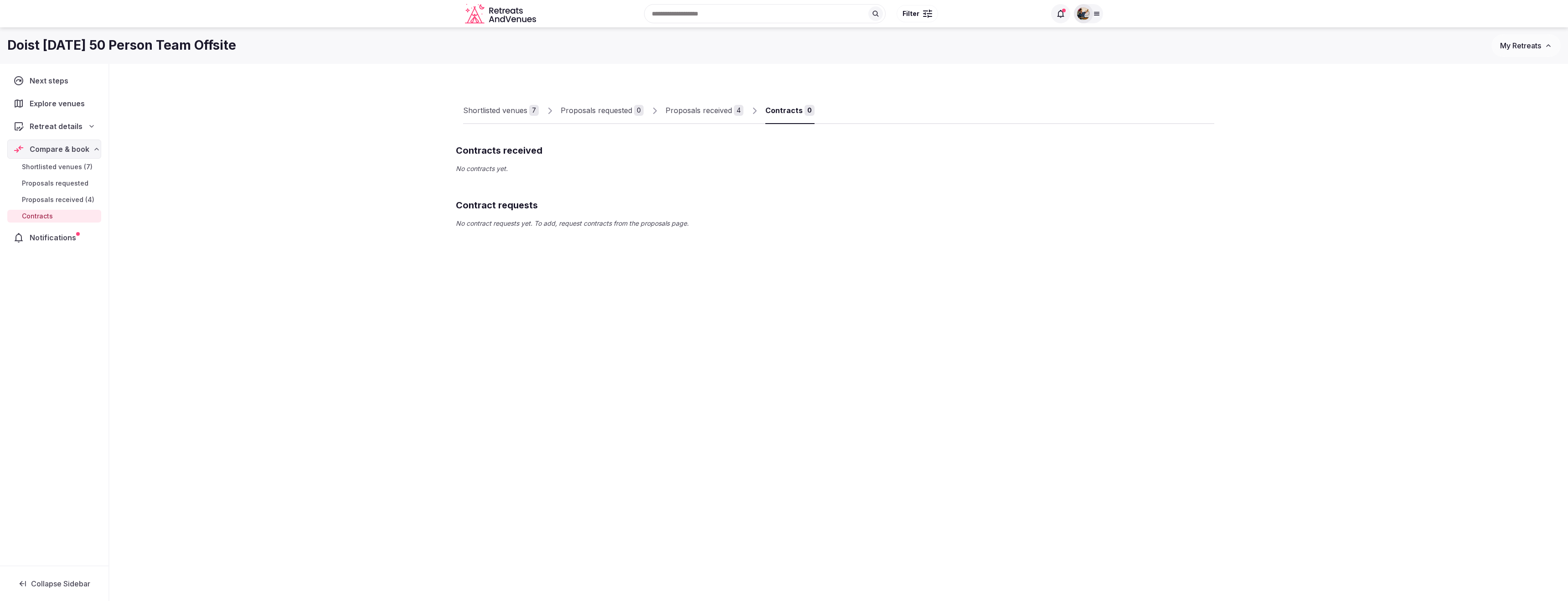
click at [697, 112] on div "Proposals received" at bounding box center [699, 110] width 66 height 11
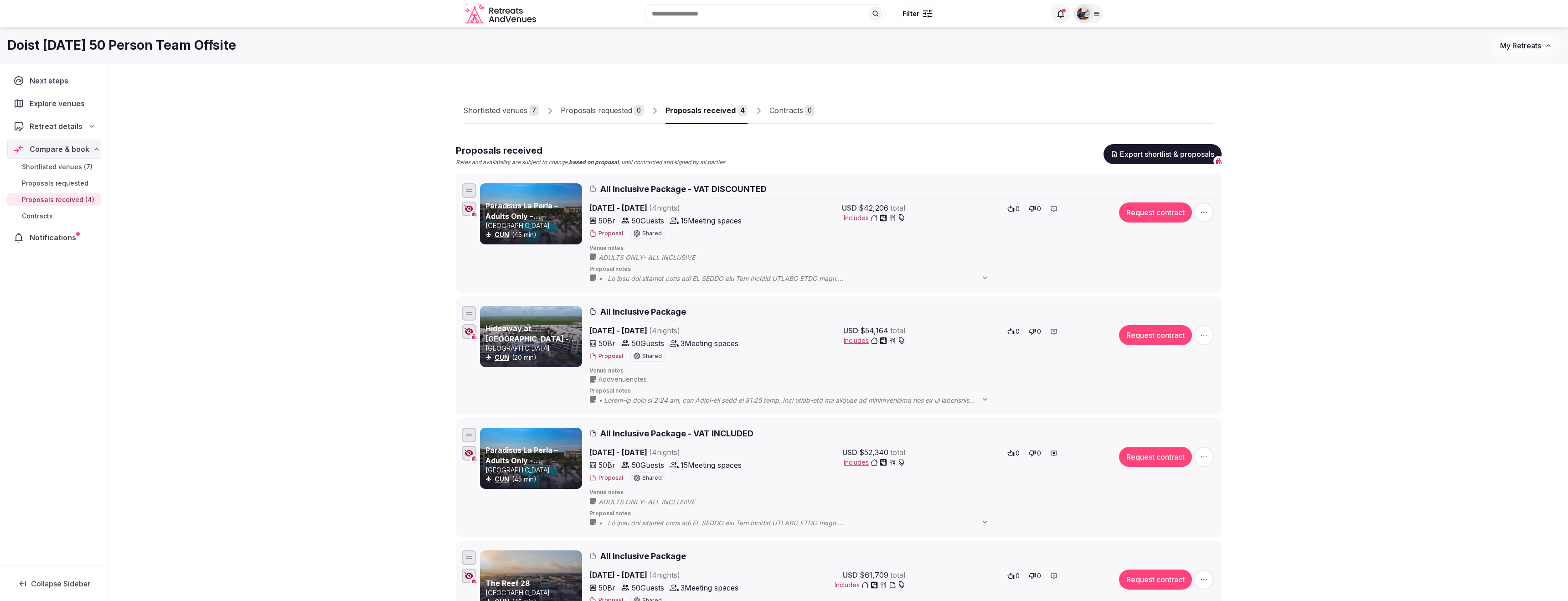
click at [771, 118] on link "Contracts 0" at bounding box center [792, 110] width 45 height 27
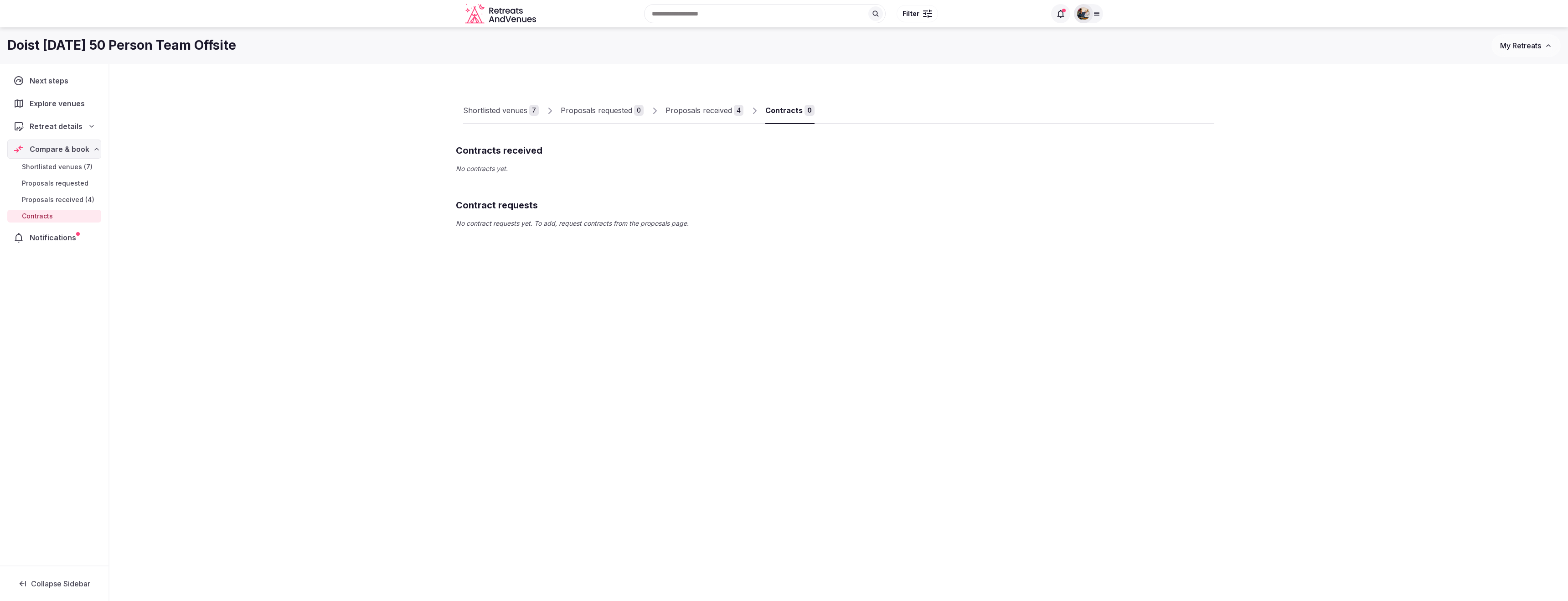
click at [714, 122] on link "Proposals received 4" at bounding box center [705, 110] width 78 height 27
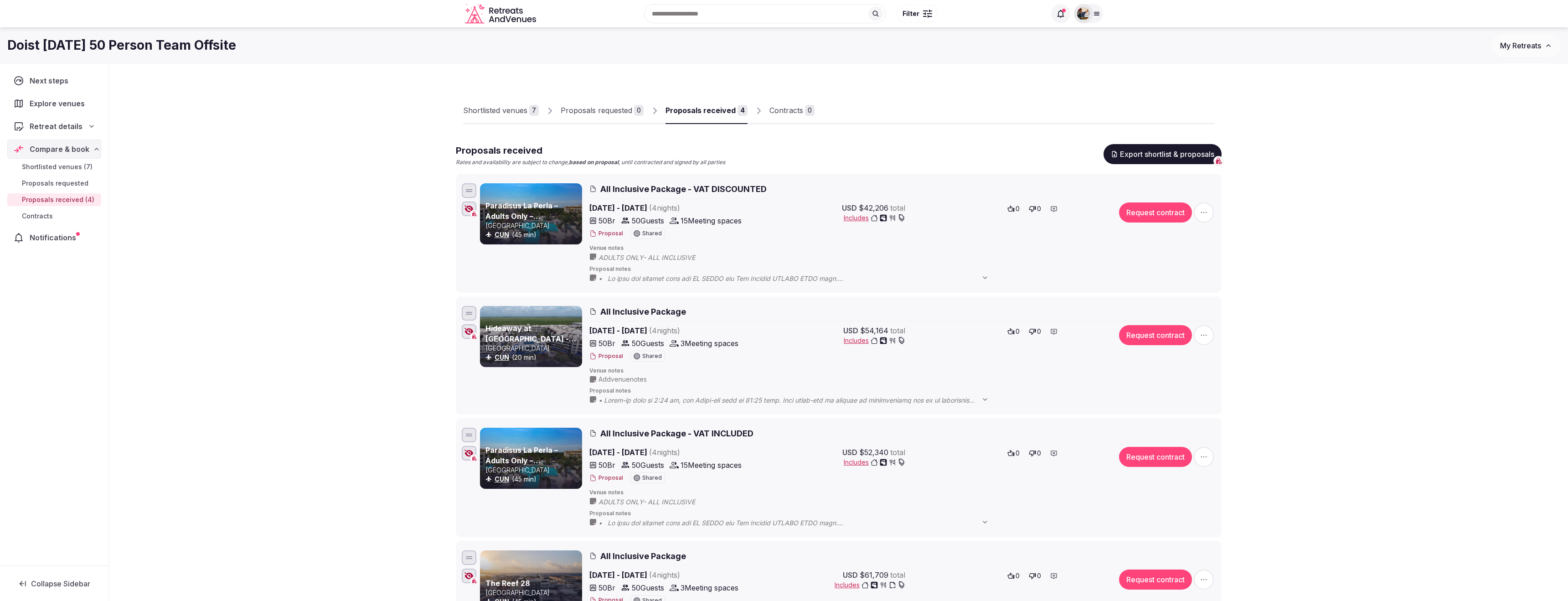
click at [1200, 212] on icon "button" at bounding box center [1204, 213] width 9 height 9
click at [1241, 225] on div "Shortlisted venues 7 Proposals requested 0 Proposals received 4 Contracts 0 Pro…" at bounding box center [839, 449] width 1459 height 769
click at [1040, 145] on div "Proposals received Rates and availability are subject to change, based on propo…" at bounding box center [839, 155] width 766 height 22
click at [1546, 40] on button "My Retreats" at bounding box center [1526, 46] width 69 height 23
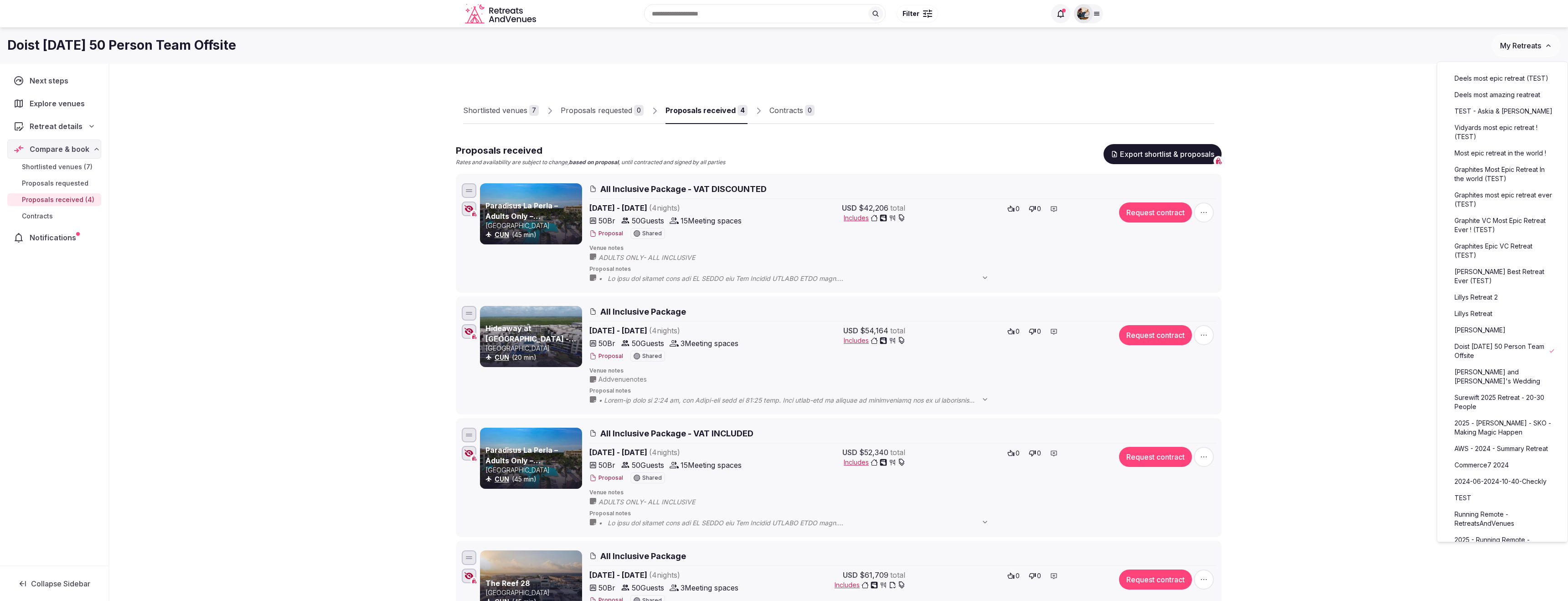
click at [1095, 14] on icon at bounding box center [1097, 14] width 8 height 8
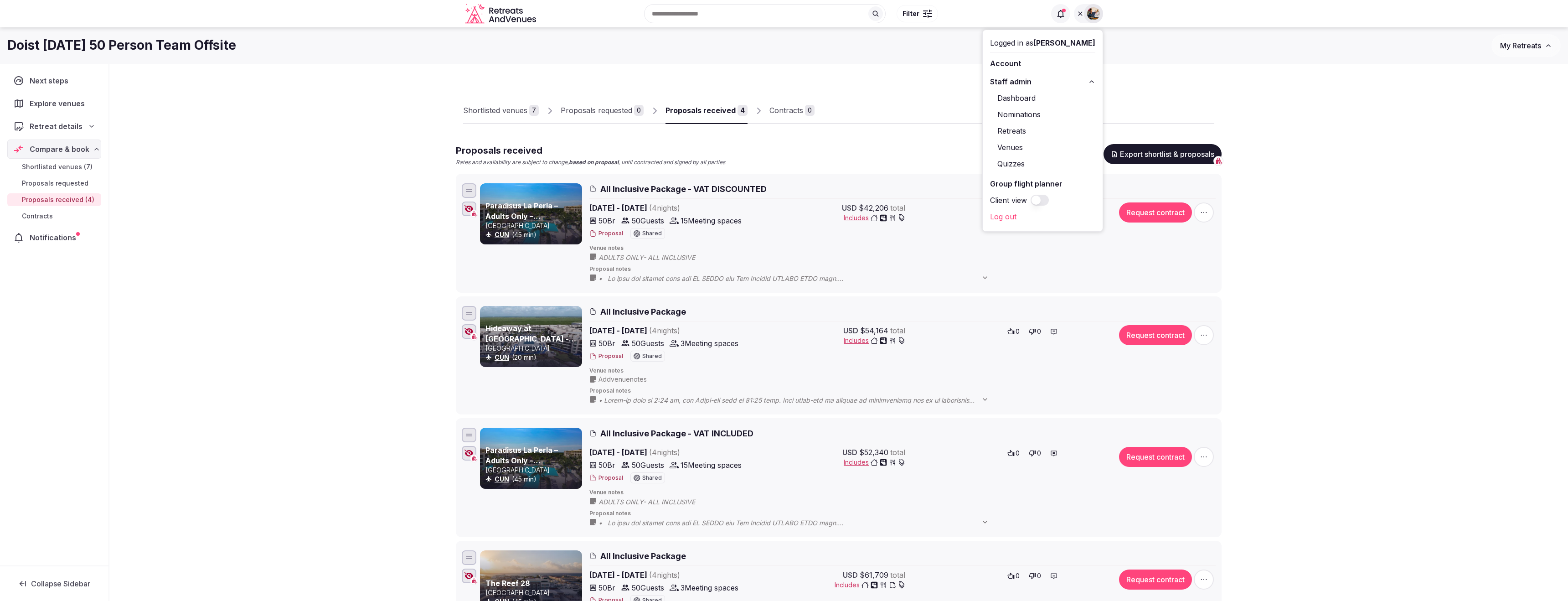
click at [1036, 133] on link "Retreats" at bounding box center [1043, 130] width 105 height 14
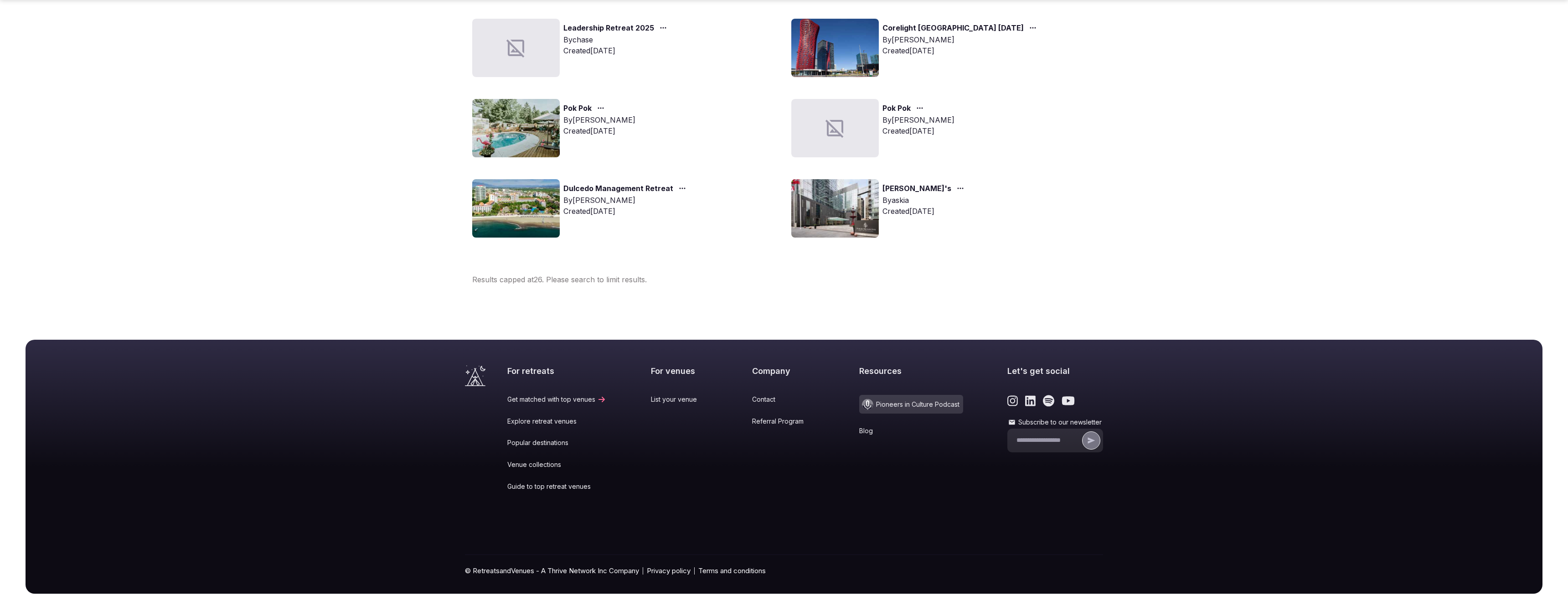
scroll to position [925, 0]
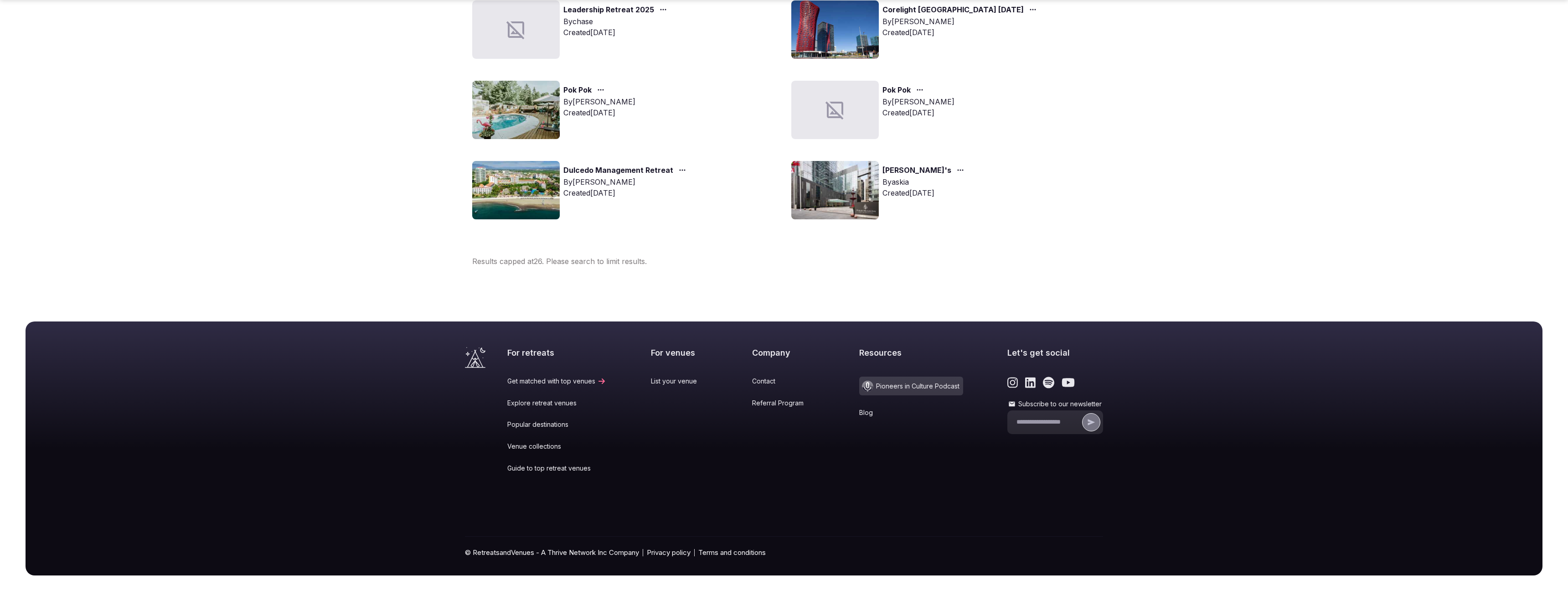
click at [639, 261] on div "Results capped at 26 . Please search to limit results." at bounding box center [784, 261] width 623 height 11
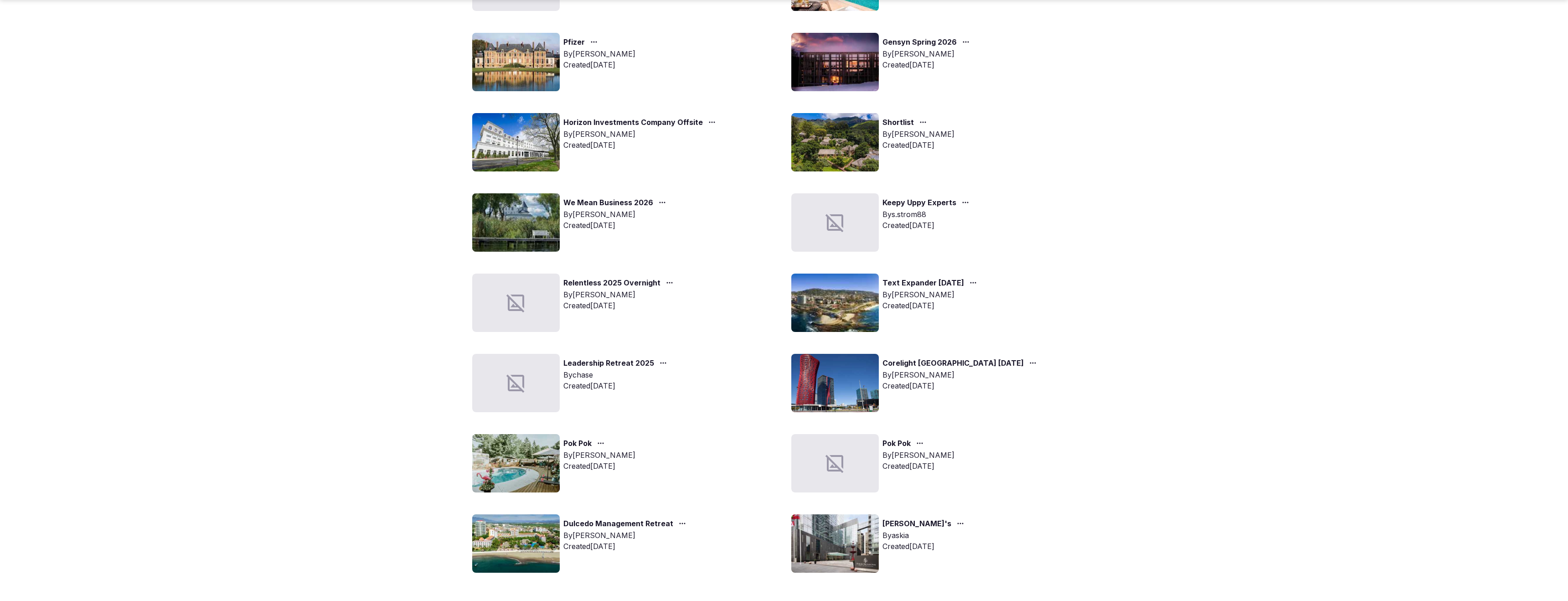
scroll to position [690, 0]
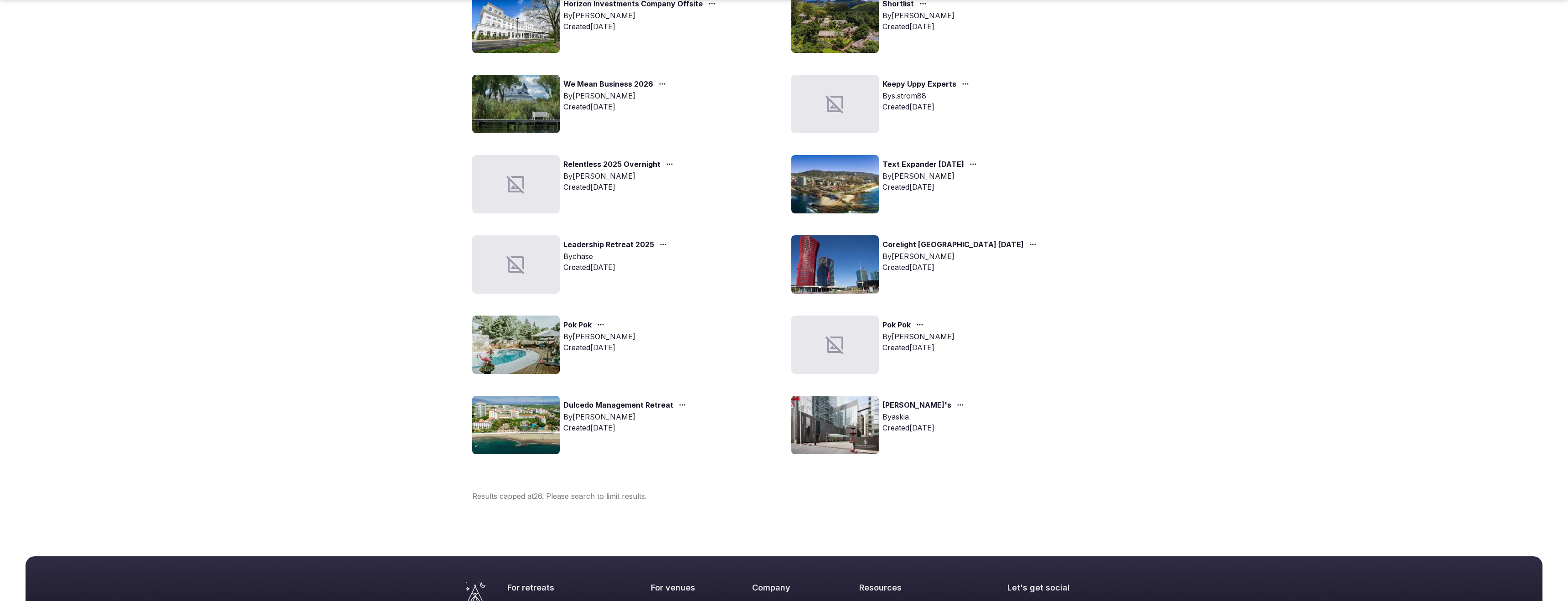
click at [894, 491] on div "Results capped at 26 . Please search to limit results." at bounding box center [784, 496] width 623 height 11
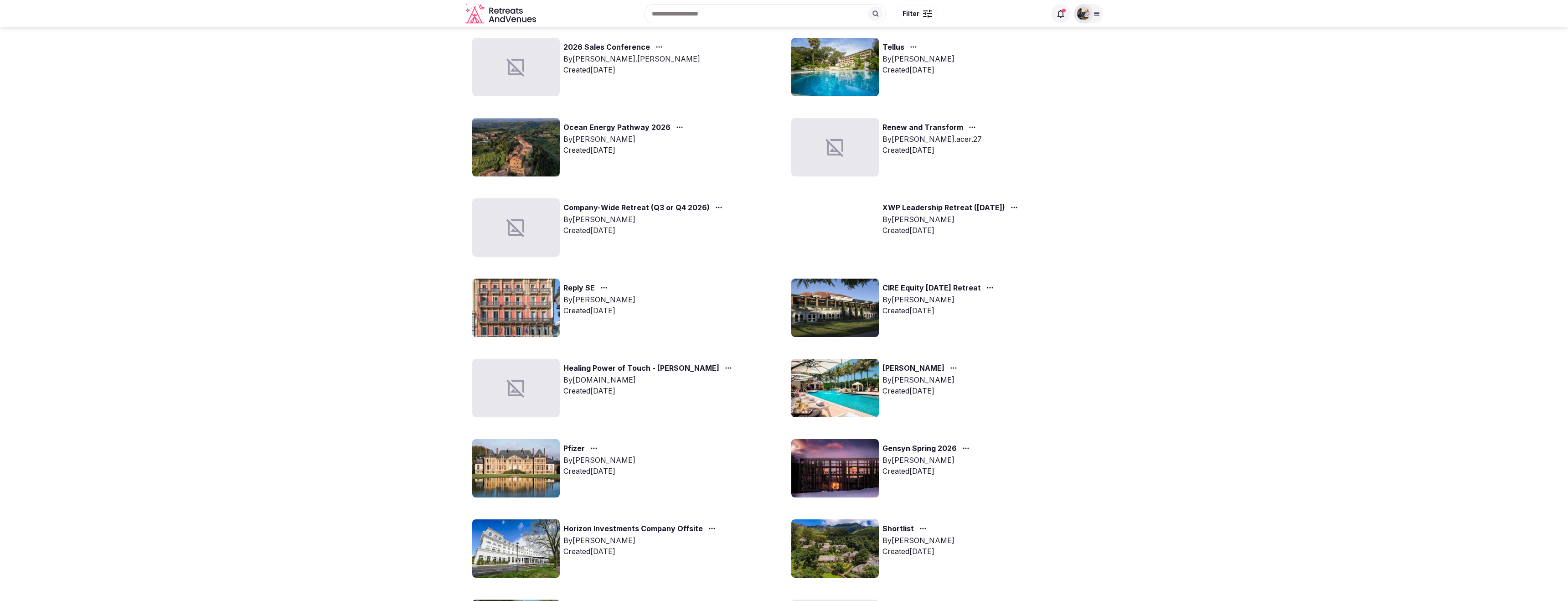
scroll to position [0, 0]
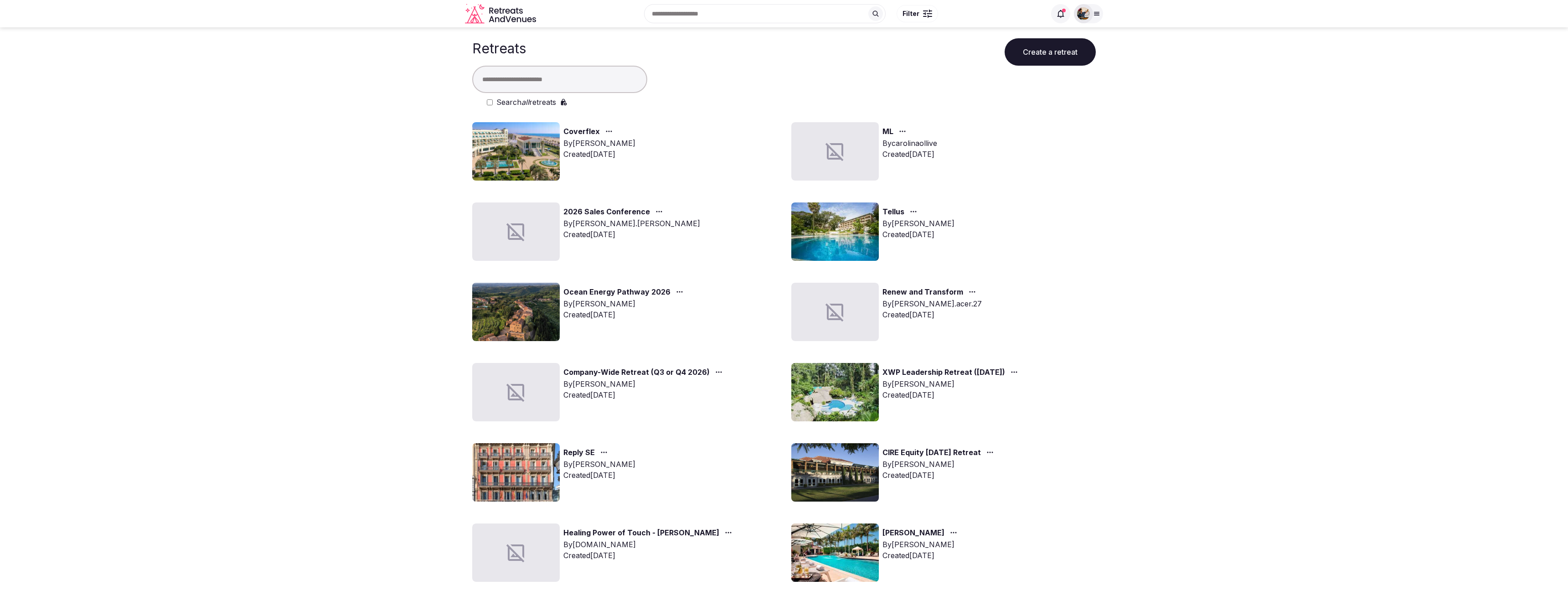
click at [565, 75] on input "text" at bounding box center [560, 79] width 175 height 27
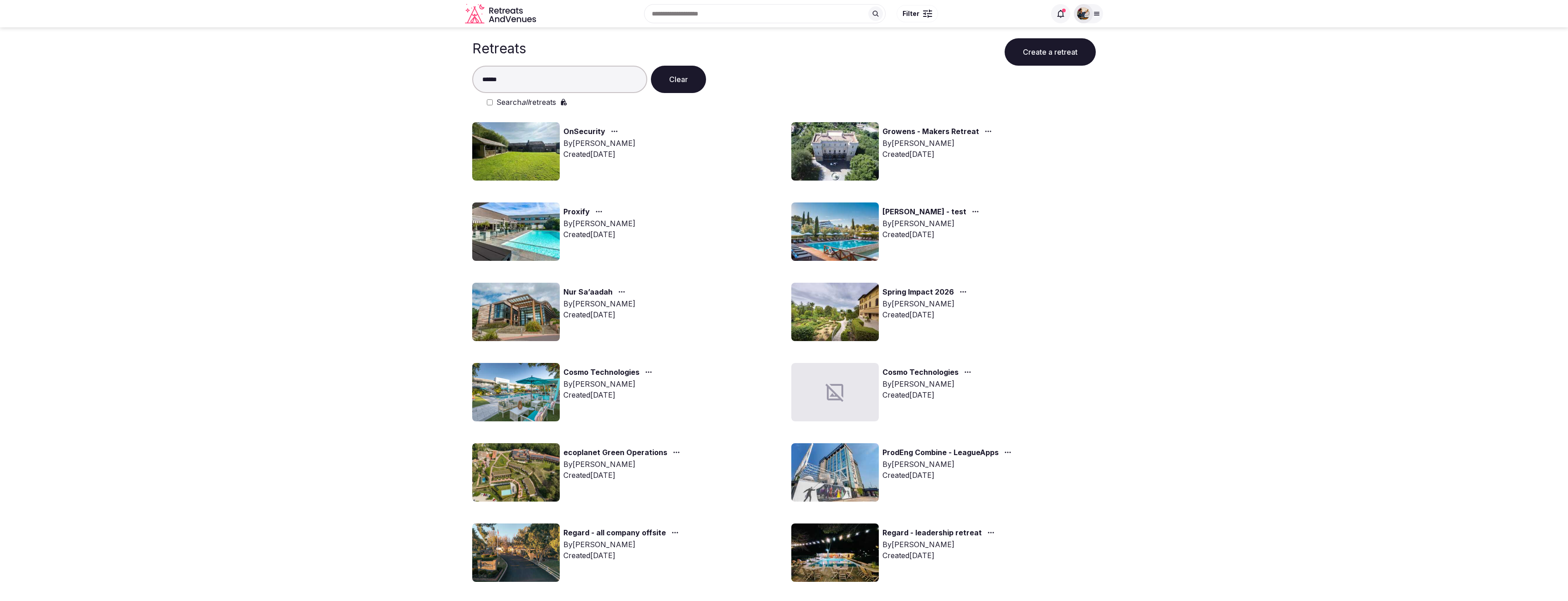
type input "******"
click at [939, 291] on link "Spring Impact 2026" at bounding box center [919, 293] width 72 height 12
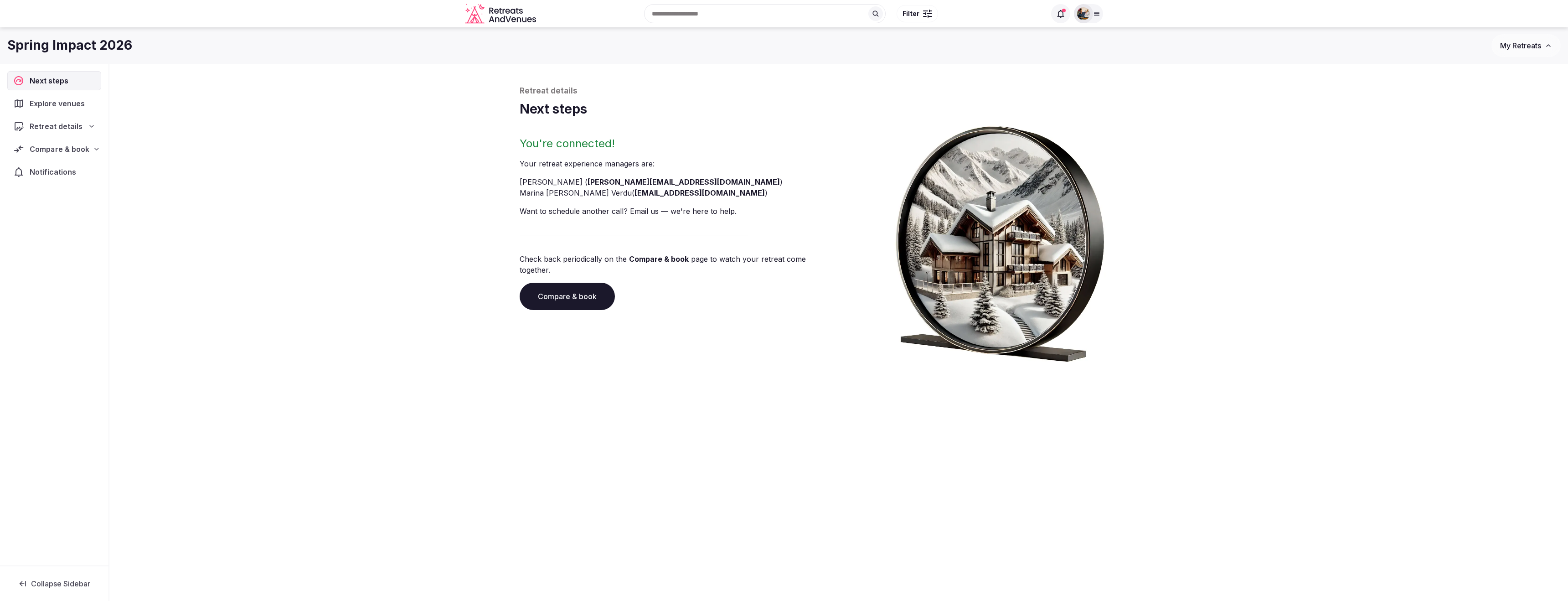
click at [53, 149] on span "Compare & book" at bounding box center [59, 149] width 59 height 11
click at [48, 222] on span "Contracts (1)" at bounding box center [42, 225] width 40 height 9
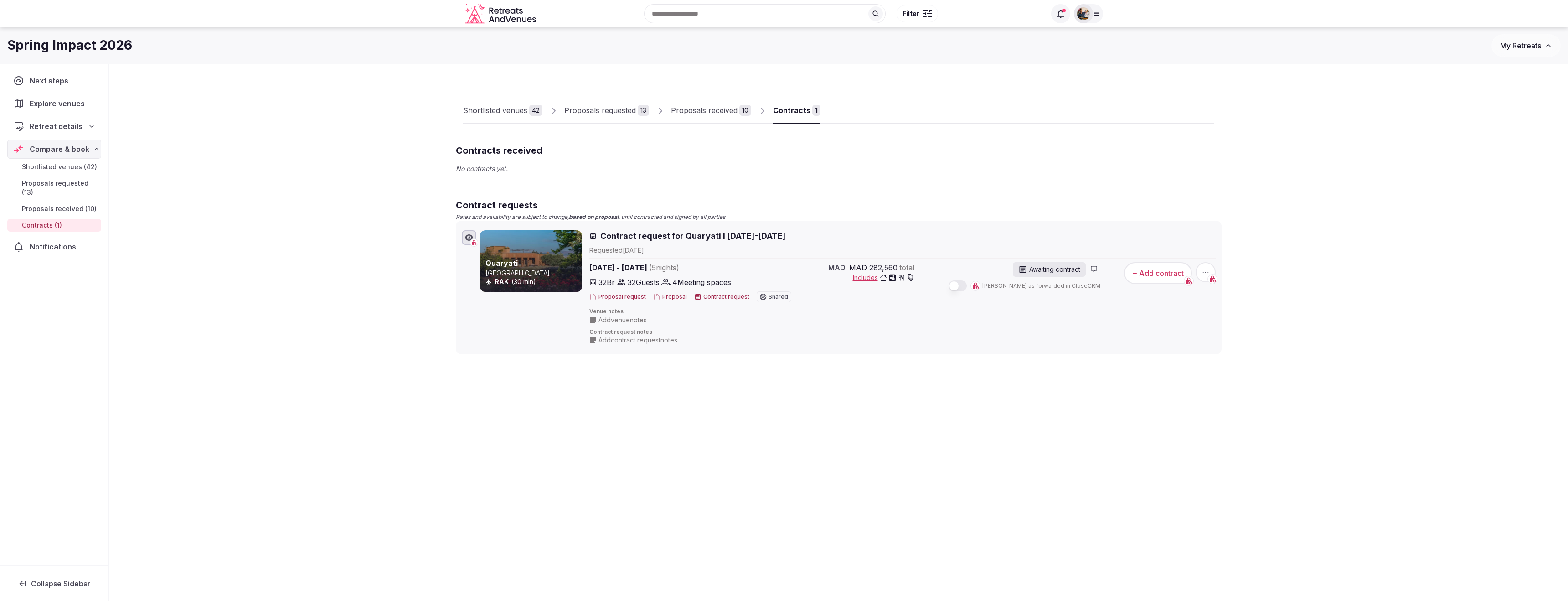
click at [1088, 15] on img at bounding box center [1083, 14] width 13 height 13
click at [1047, 128] on link "Retreats" at bounding box center [1043, 130] width 105 height 14
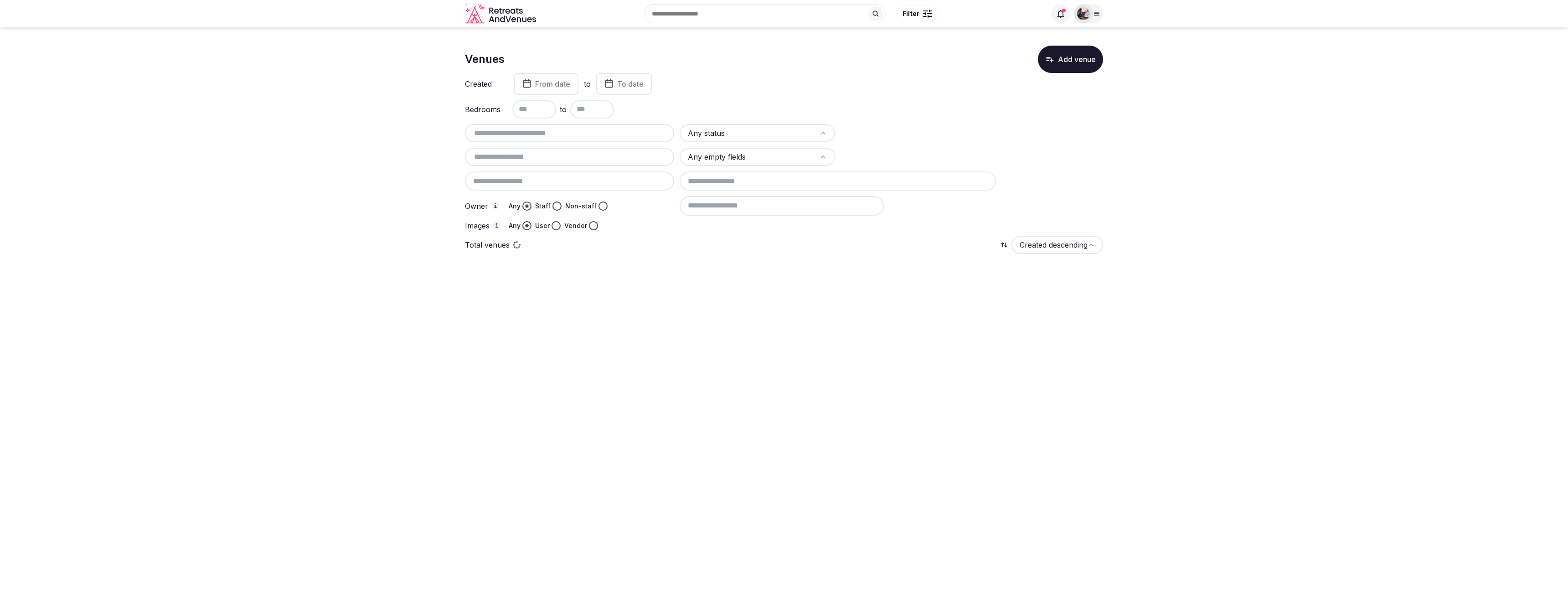
click at [1095, 11] on icon at bounding box center [1097, 14] width 8 height 8
click at [1092, 81] on icon at bounding box center [1092, 82] width 4 height 2
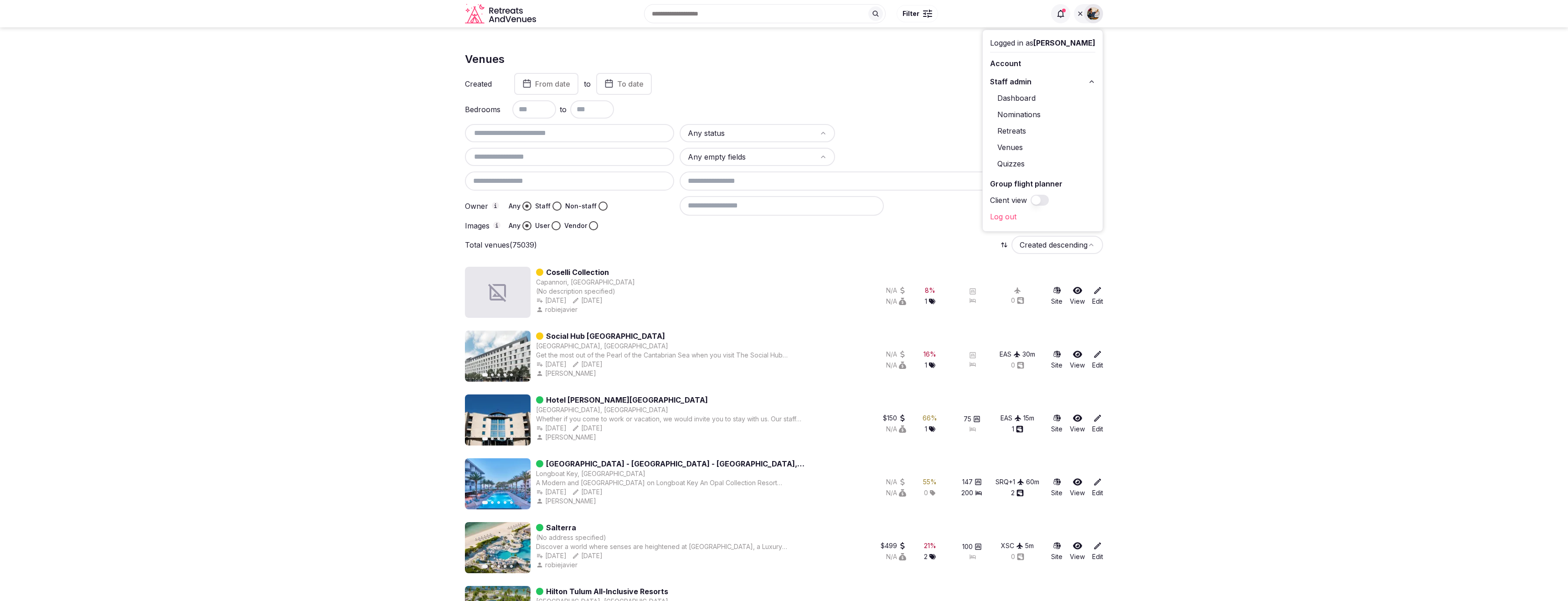
click at [900, 111] on div "Bedrooms to" at bounding box center [784, 110] width 639 height 18
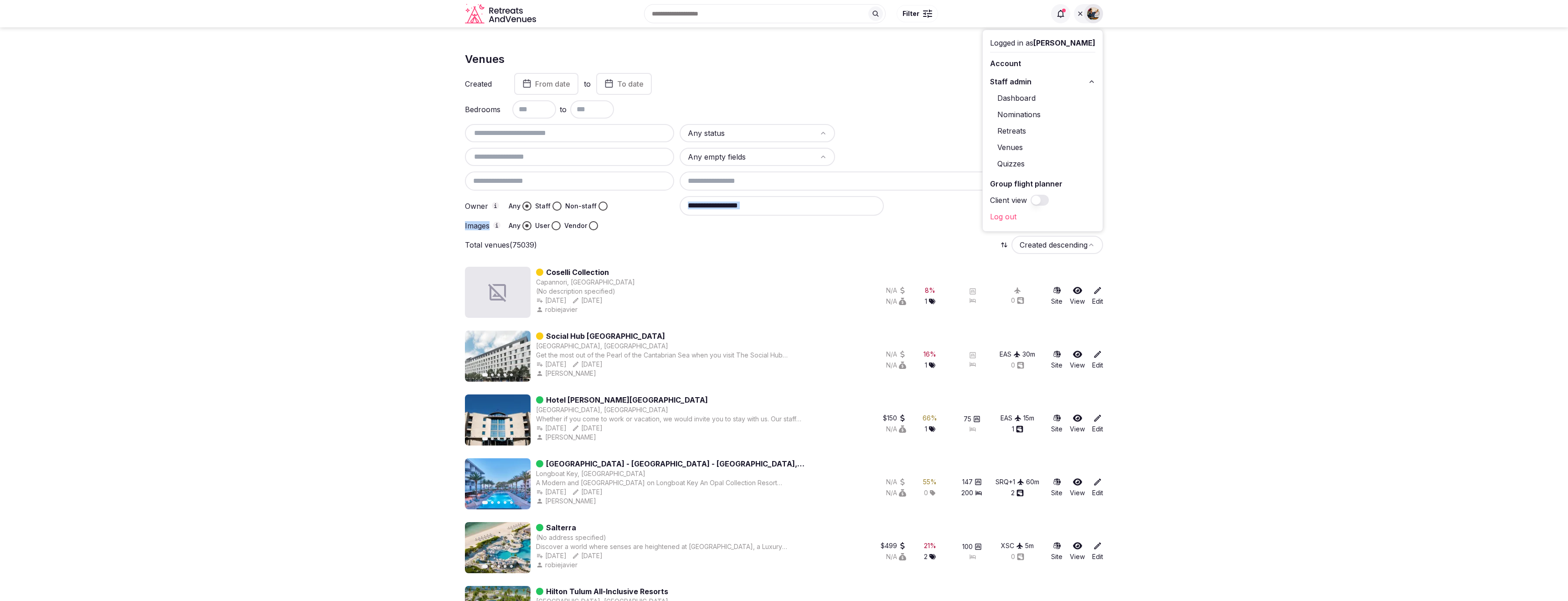
click at [1092, 4] on div at bounding box center [1093, 13] width 19 height 19
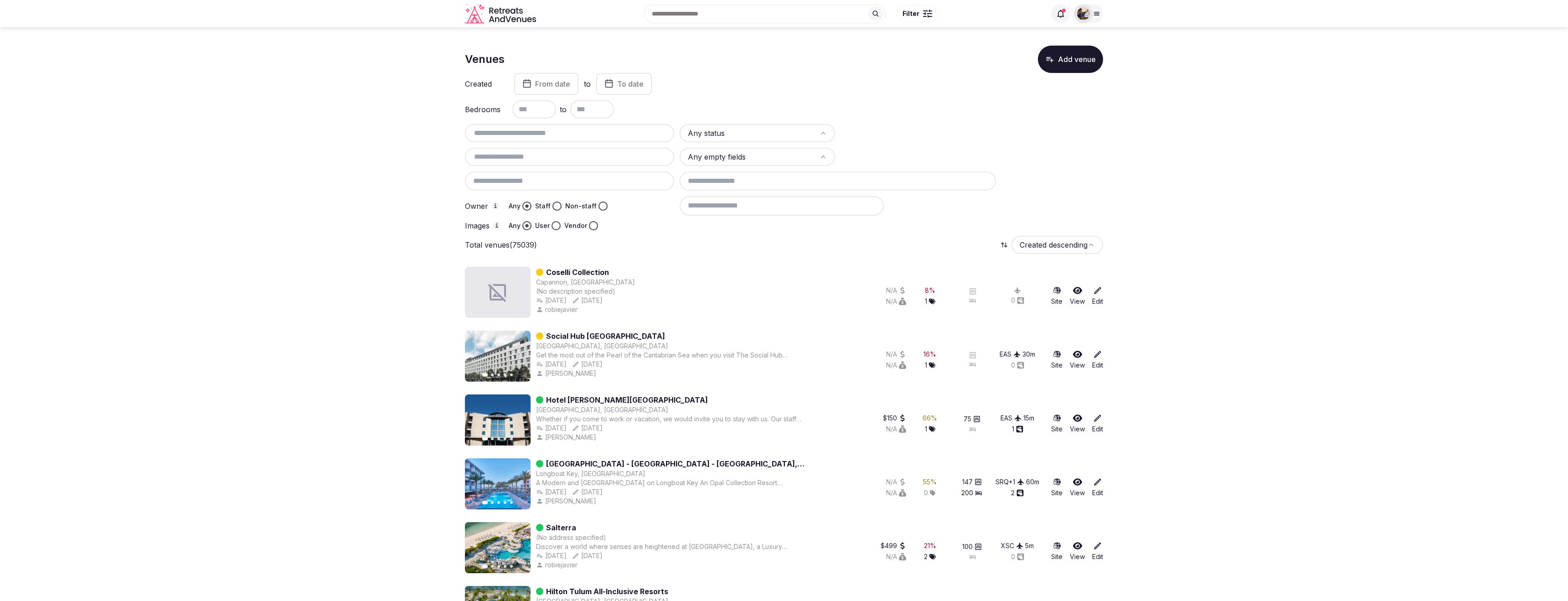
click at [1077, 57] on button "Add venue" at bounding box center [1071, 59] width 65 height 27
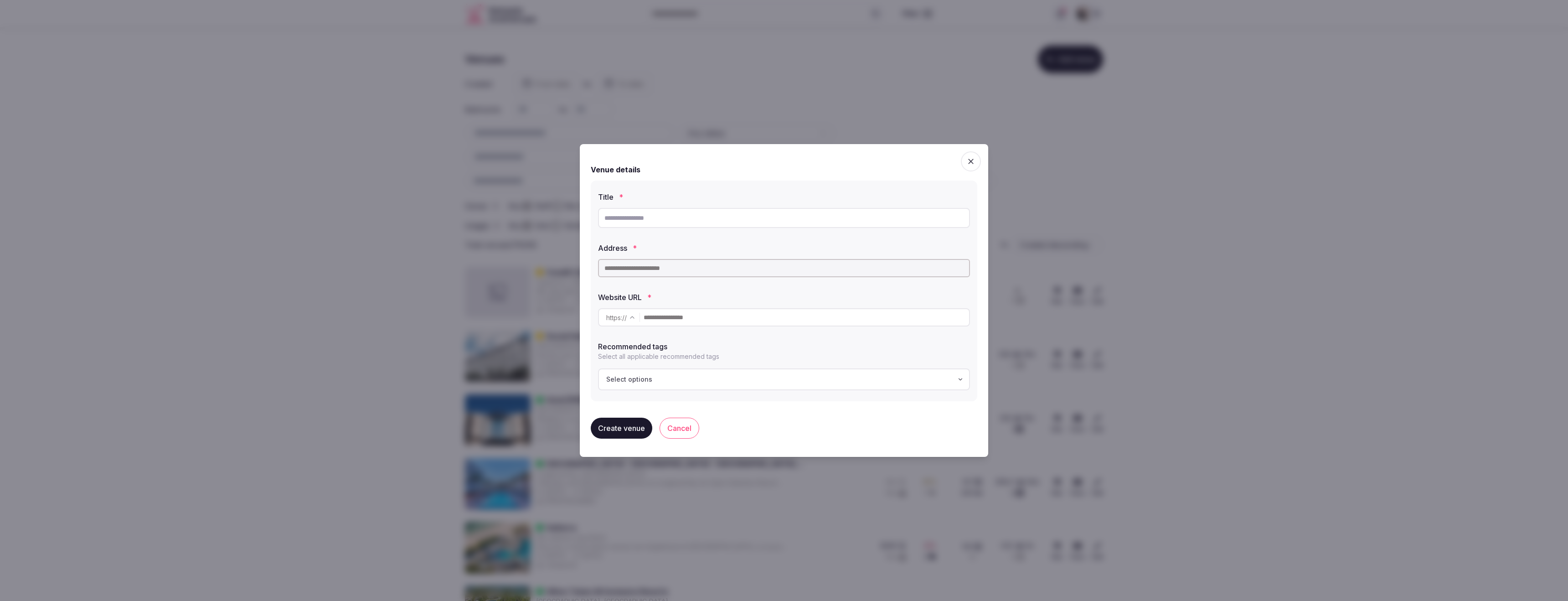
click at [970, 165] on icon "button" at bounding box center [971, 161] width 9 height 9
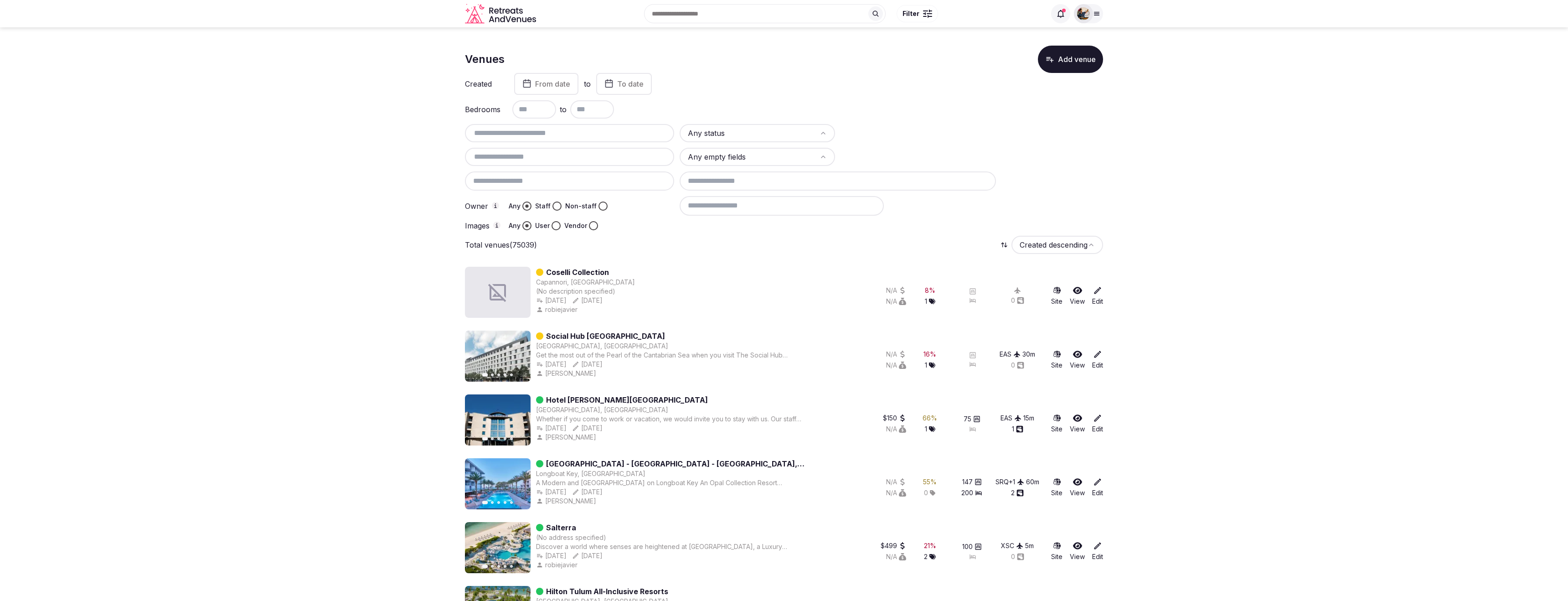
click at [1101, 13] on div at bounding box center [1097, 14] width 13 height 8
click at [1042, 127] on link "Retreats" at bounding box center [1043, 130] width 105 height 14
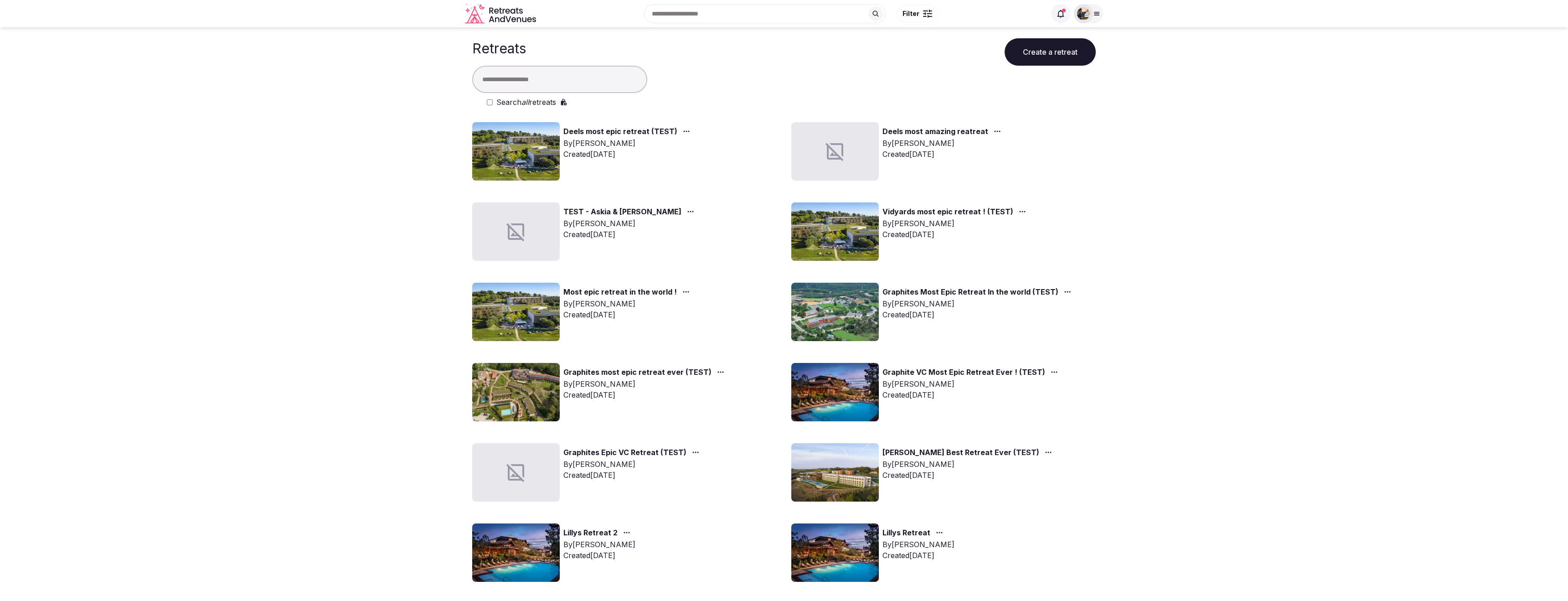
click at [1090, 15] on img at bounding box center [1083, 14] width 13 height 13
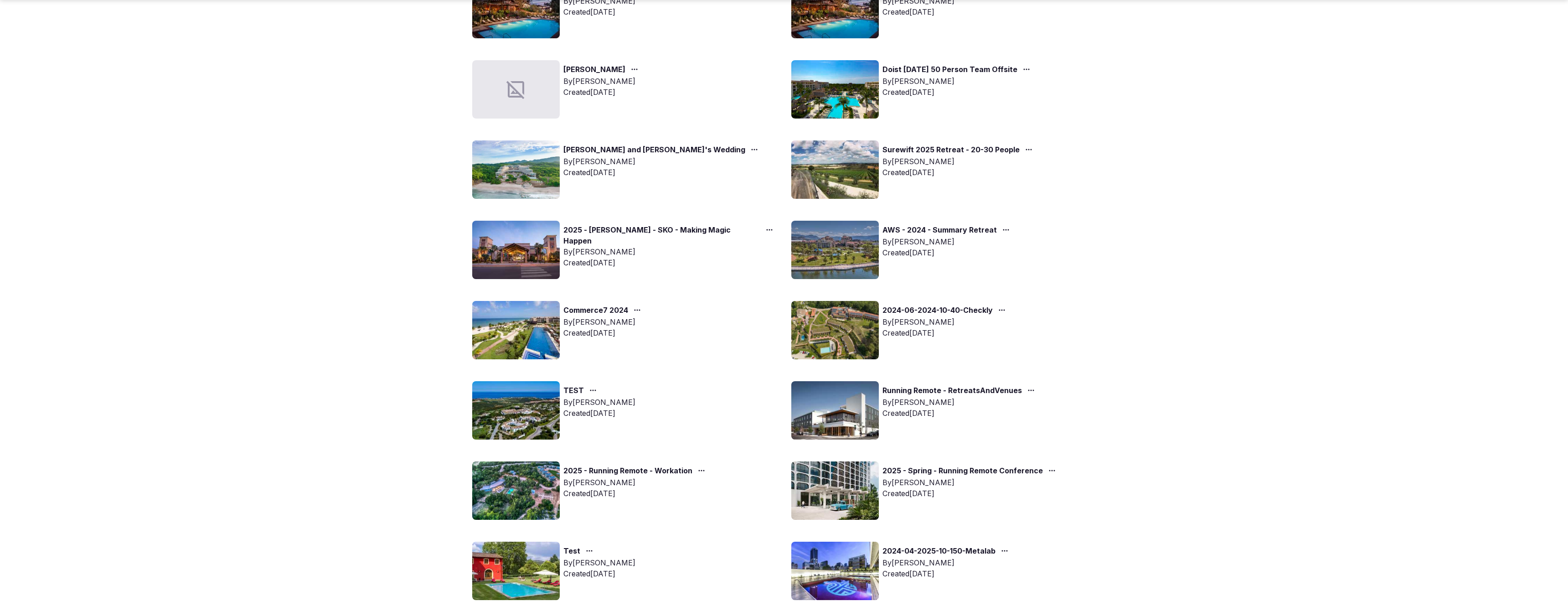
scroll to position [634, 0]
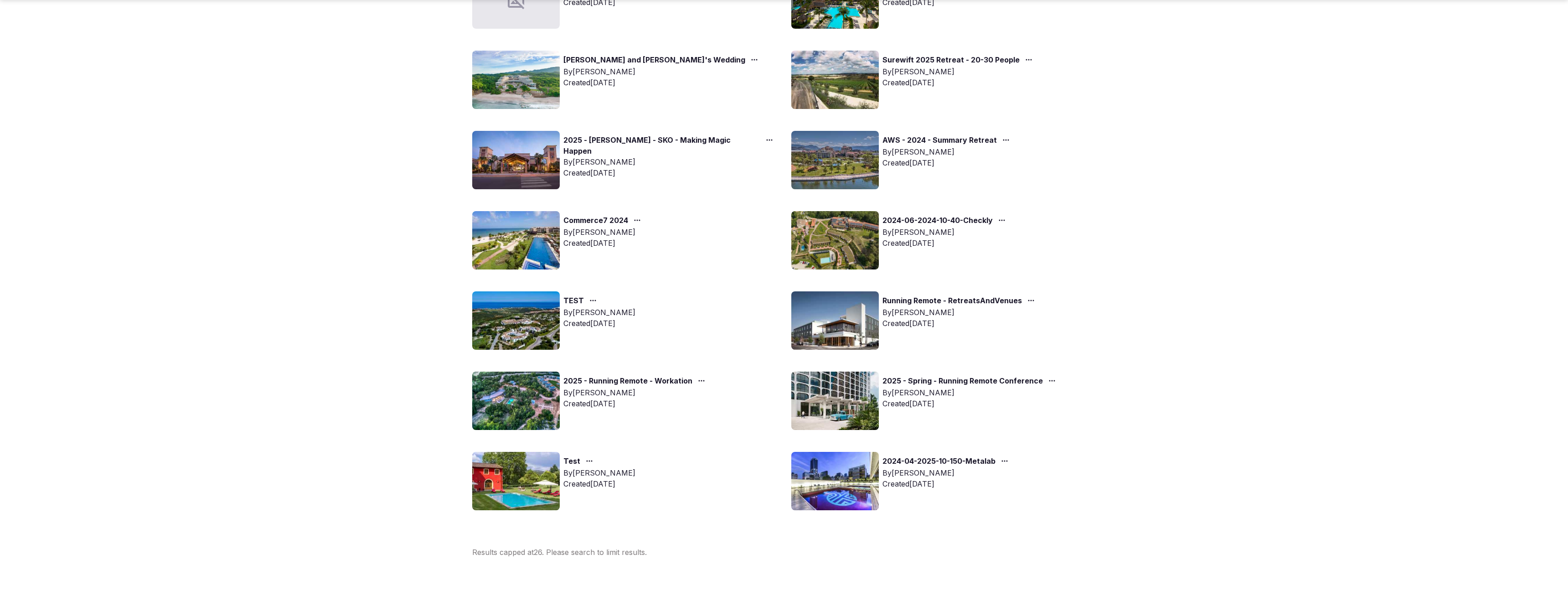
click at [894, 460] on link "2024-04-2025-10-150-Metalab" at bounding box center [939, 462] width 113 height 12
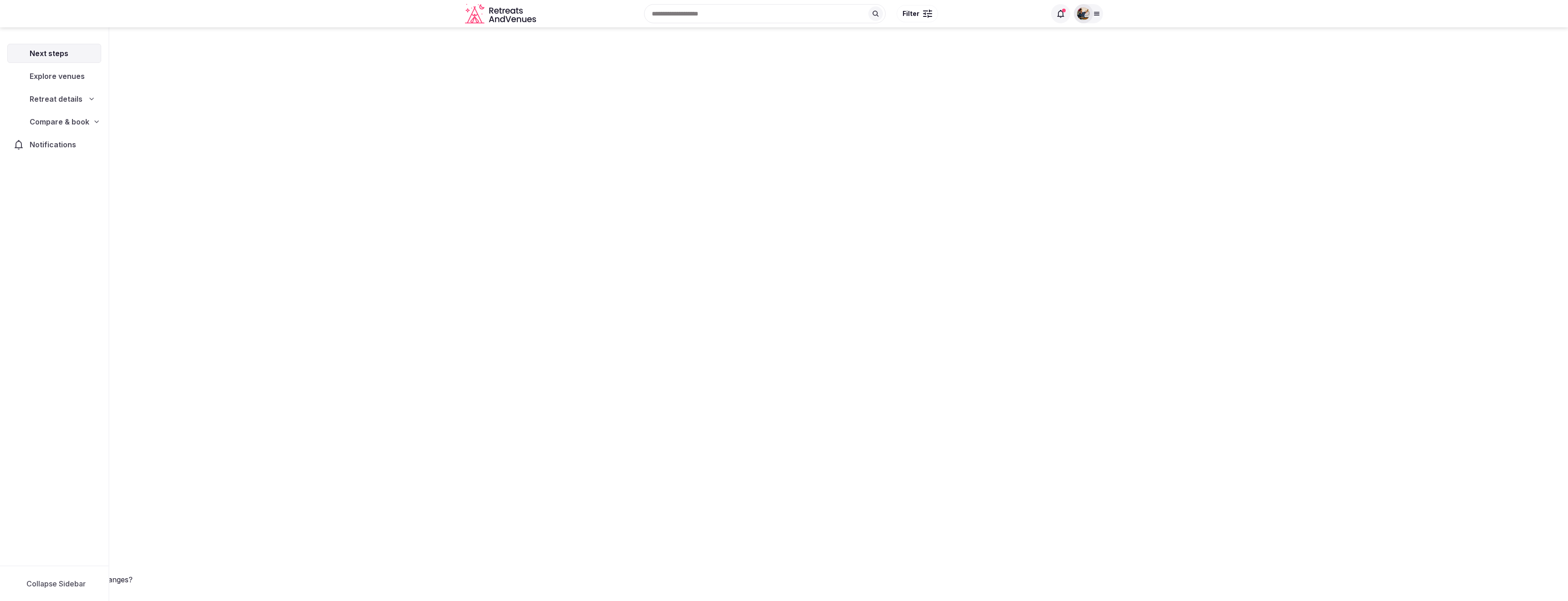
scroll to position [31, 0]
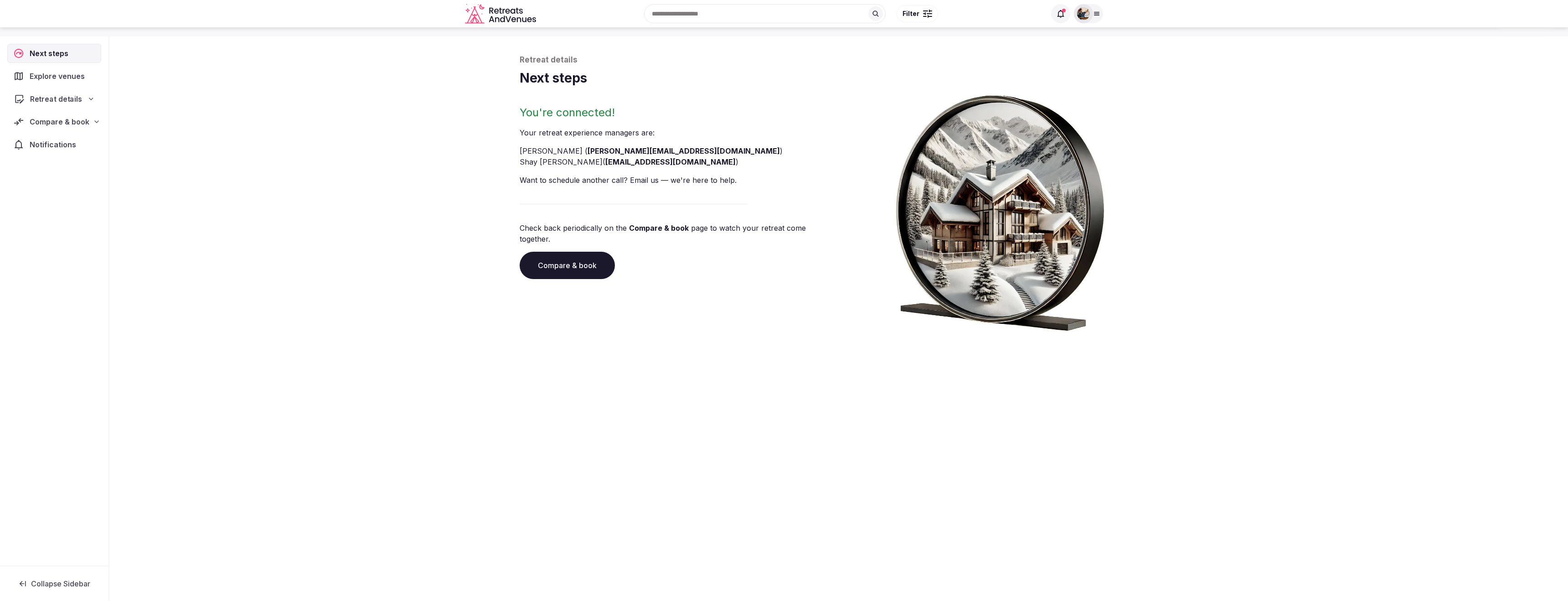
click at [62, 95] on span "Retreat details" at bounding box center [56, 99] width 52 height 11
click at [42, 203] on span "Compare & book" at bounding box center [59, 204] width 59 height 11
click at [54, 218] on span "Shortlisted venues (20)" at bounding box center [59, 222] width 75 height 9
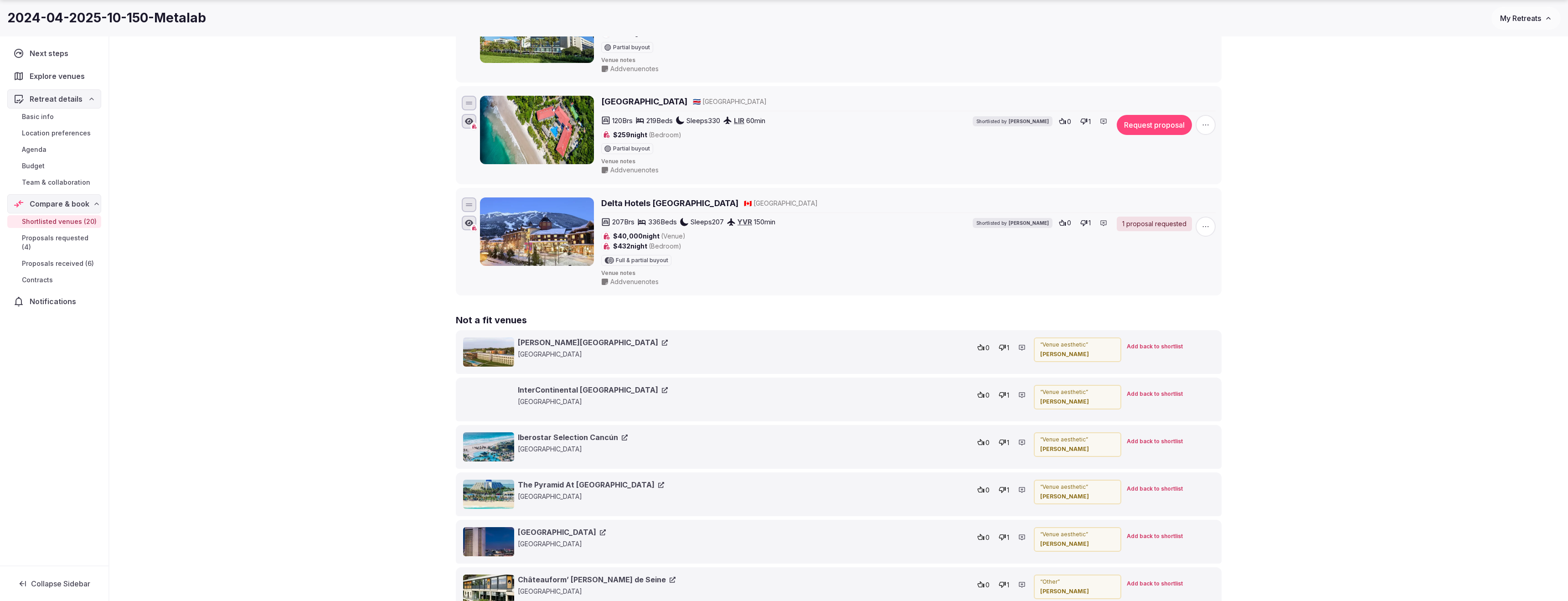
scroll to position [2021, 0]
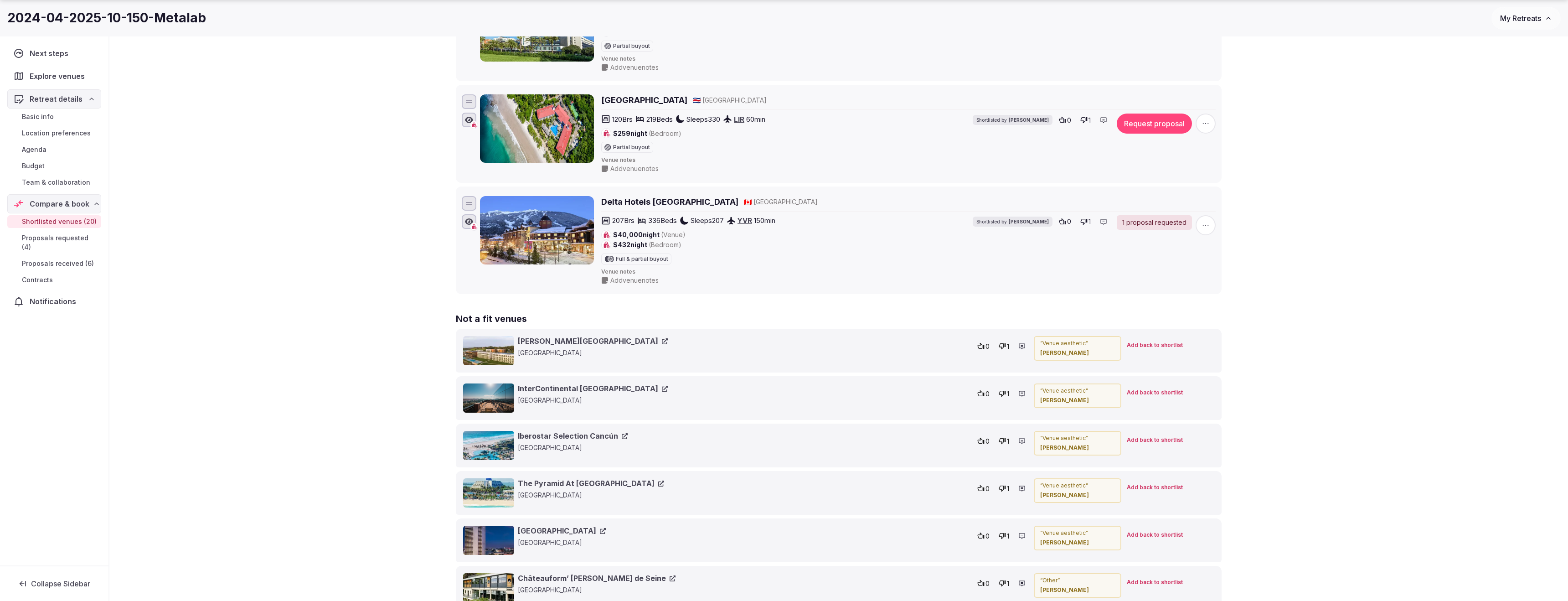
click at [1105, 222] on icon at bounding box center [1104, 222] width 8 height 8
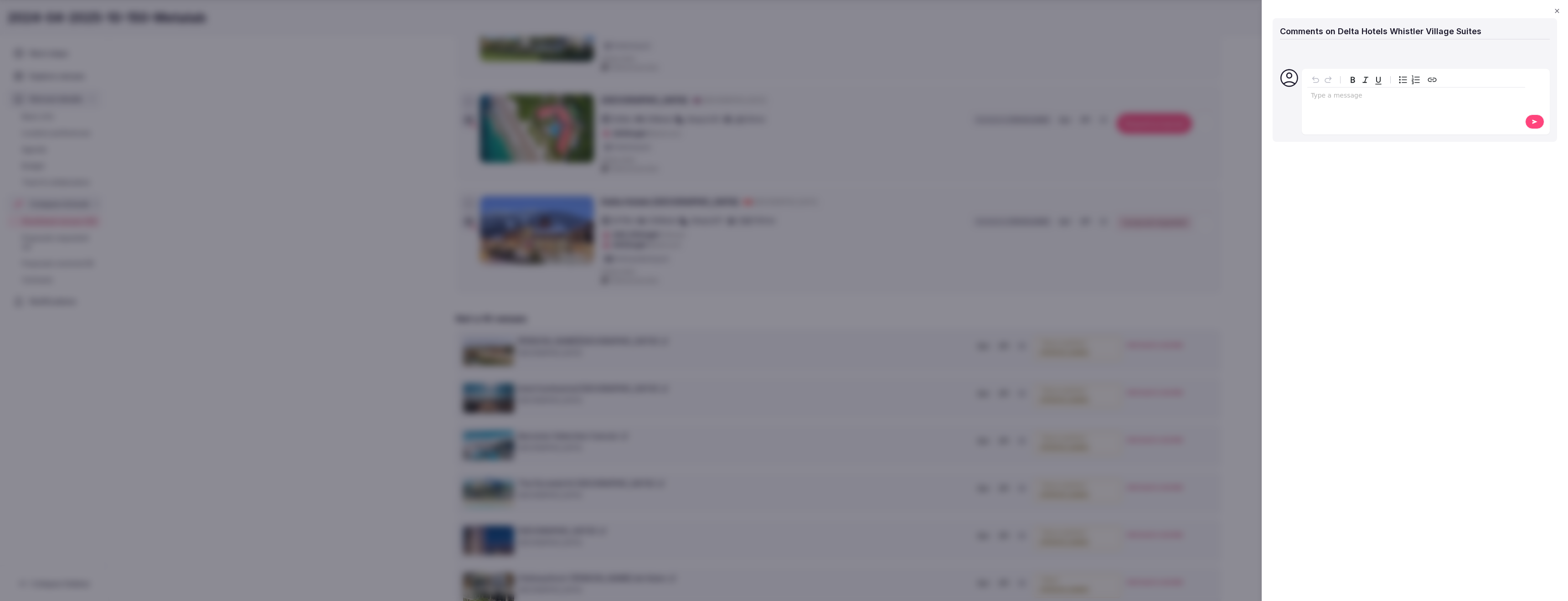
click at [1557, 12] on icon "button" at bounding box center [1557, 11] width 8 height 8
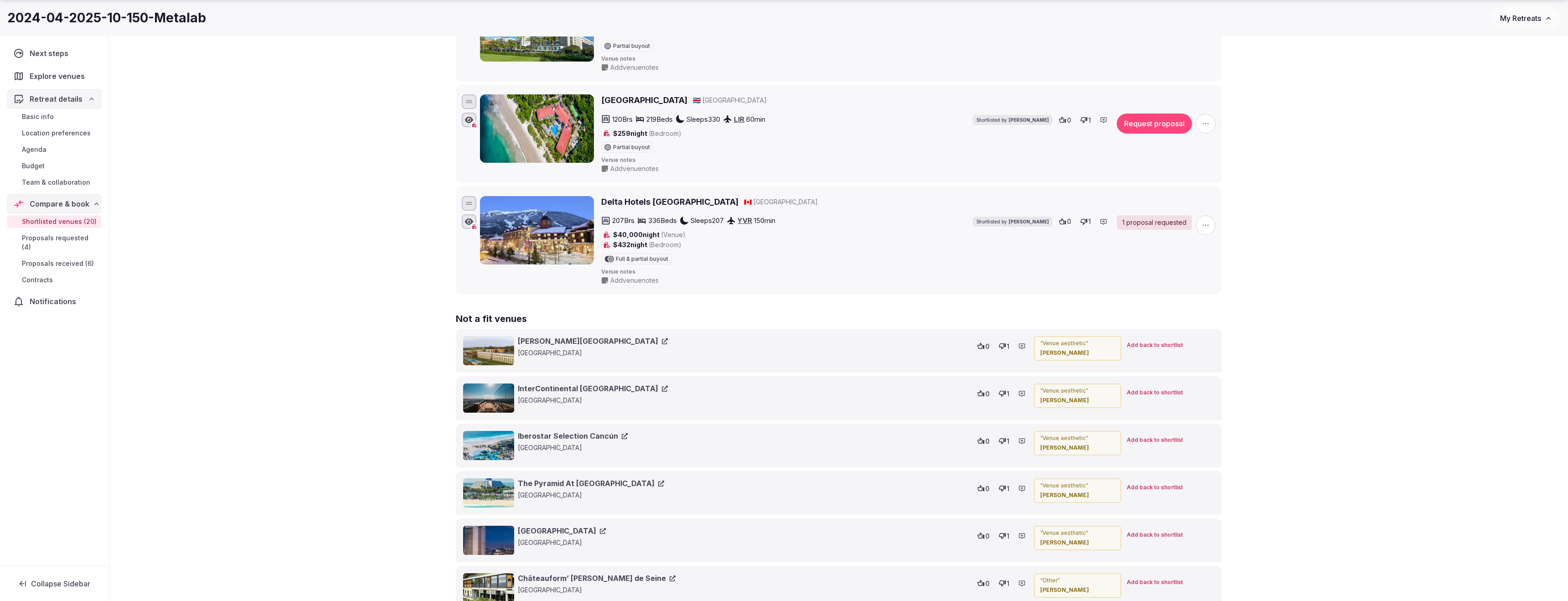
click at [1106, 219] on icon at bounding box center [1104, 222] width 8 height 8
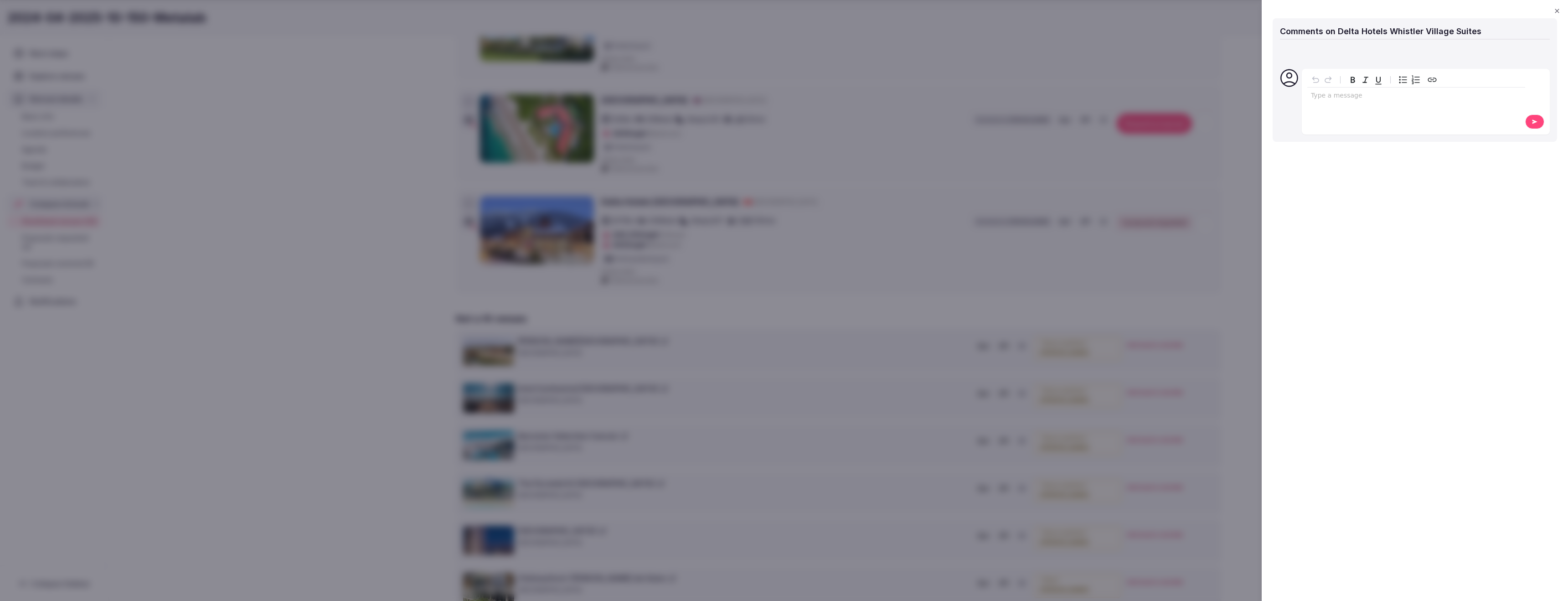
click at [1556, 11] on icon "button" at bounding box center [1557, 11] width 8 height 8
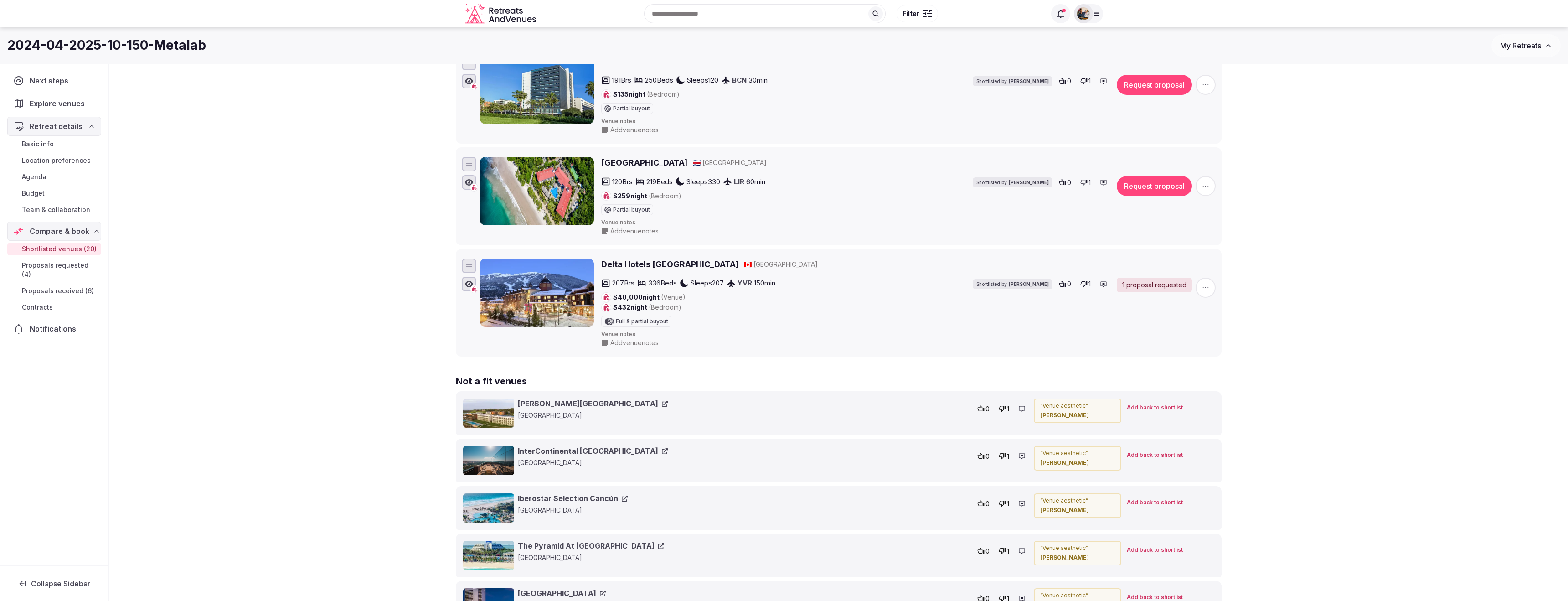
scroll to position [1956, 0]
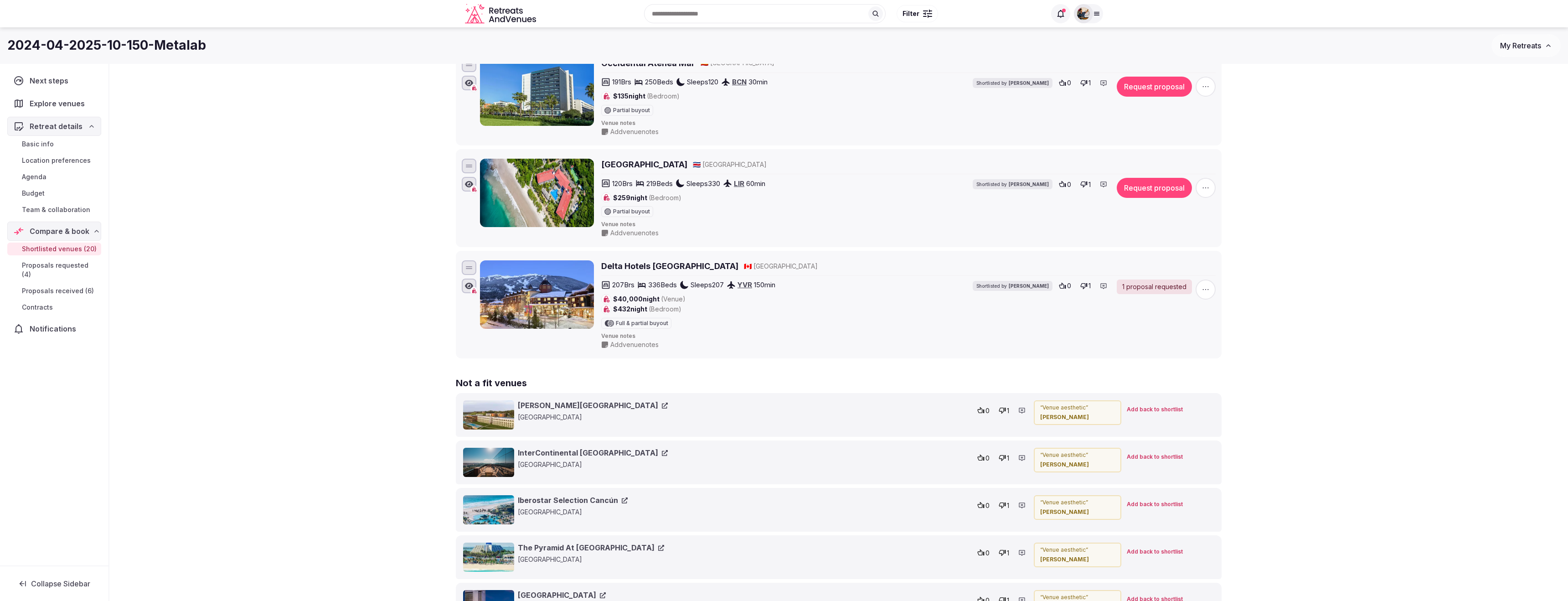
click at [1102, 187] on icon at bounding box center [1104, 184] width 8 height 8
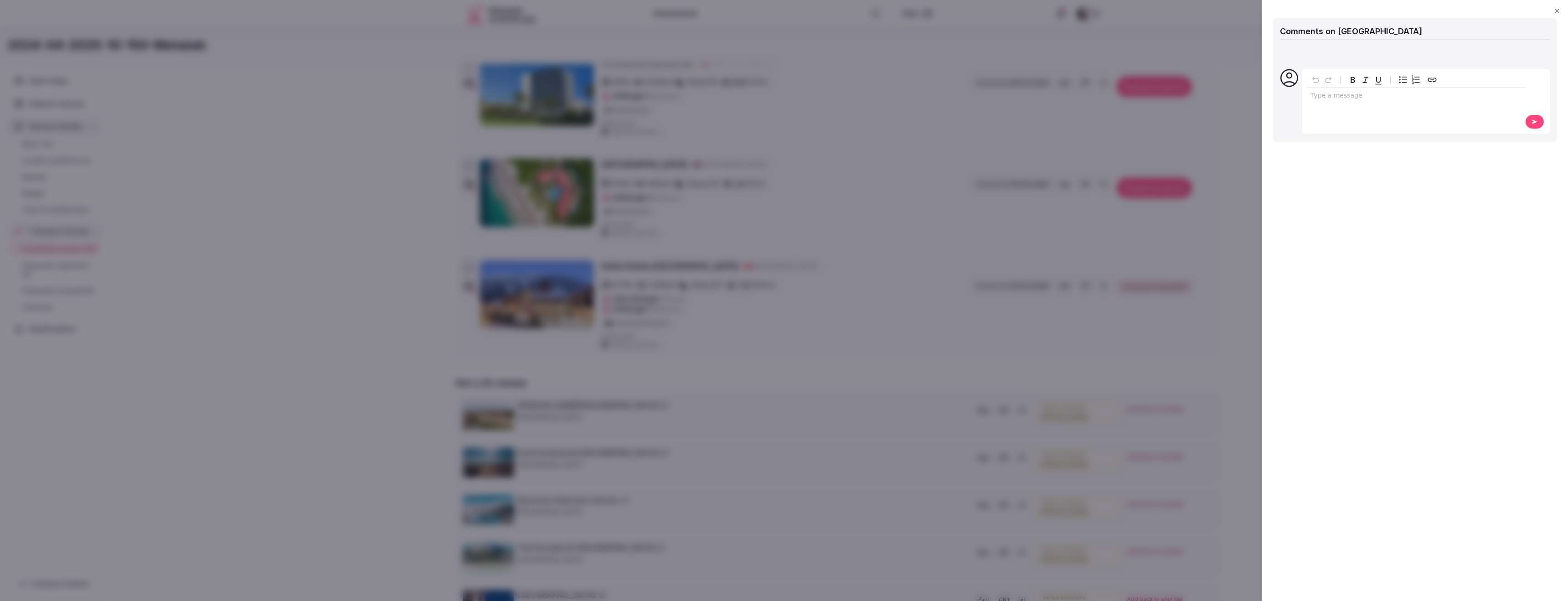
click at [1558, 12] on icon "button" at bounding box center [1557, 10] width 4 height 4
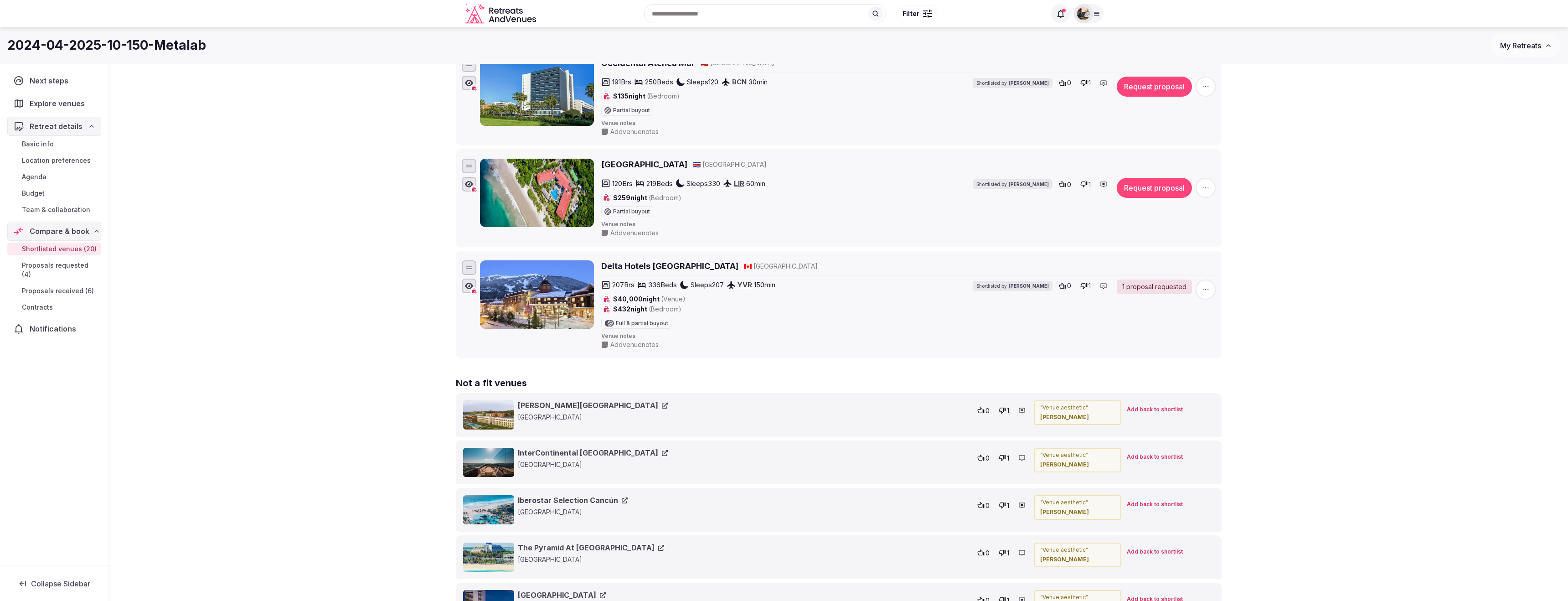
click at [1064, 18] on icon at bounding box center [1061, 14] width 9 height 9
click at [1061, 14] on icon at bounding box center [1061, 14] width 9 height 9
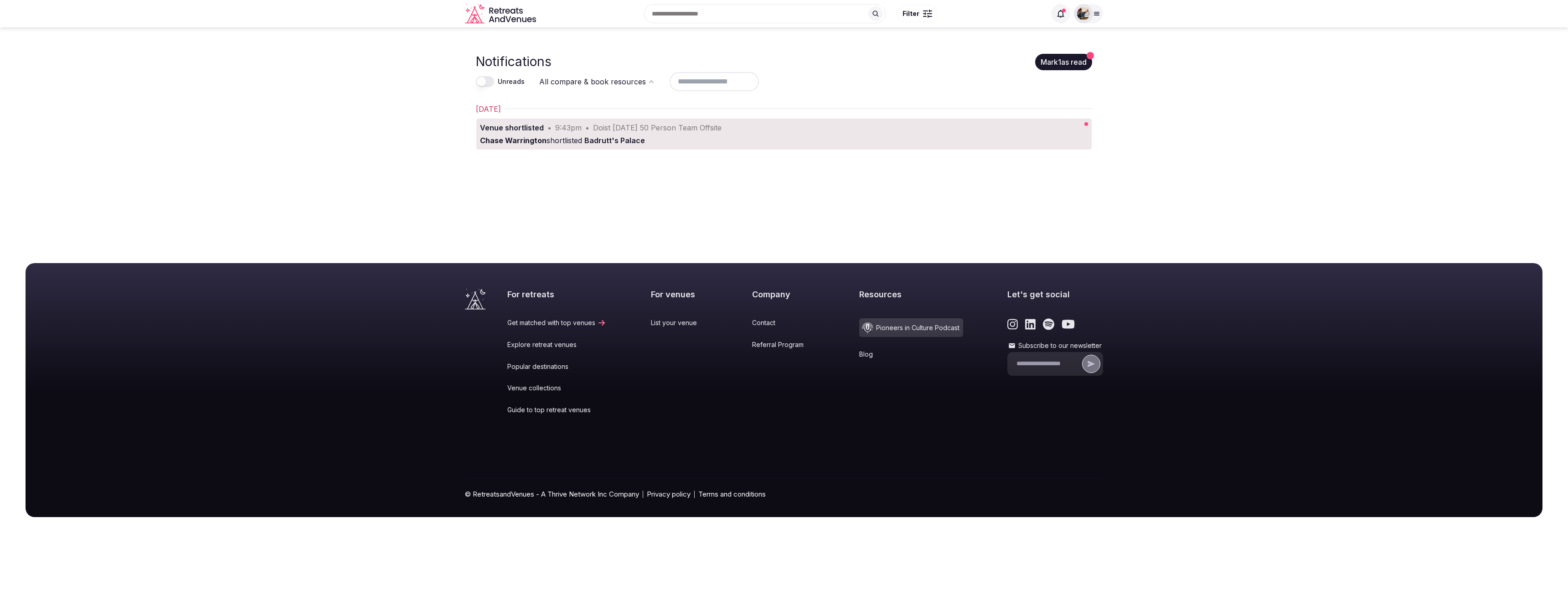
click at [701, 133] on link "Venue shortlisted • 9:43pm • Doist Feb 2025 50 Person Team Offsite Chase Warrin…" at bounding box center [754, 134] width 556 height 31
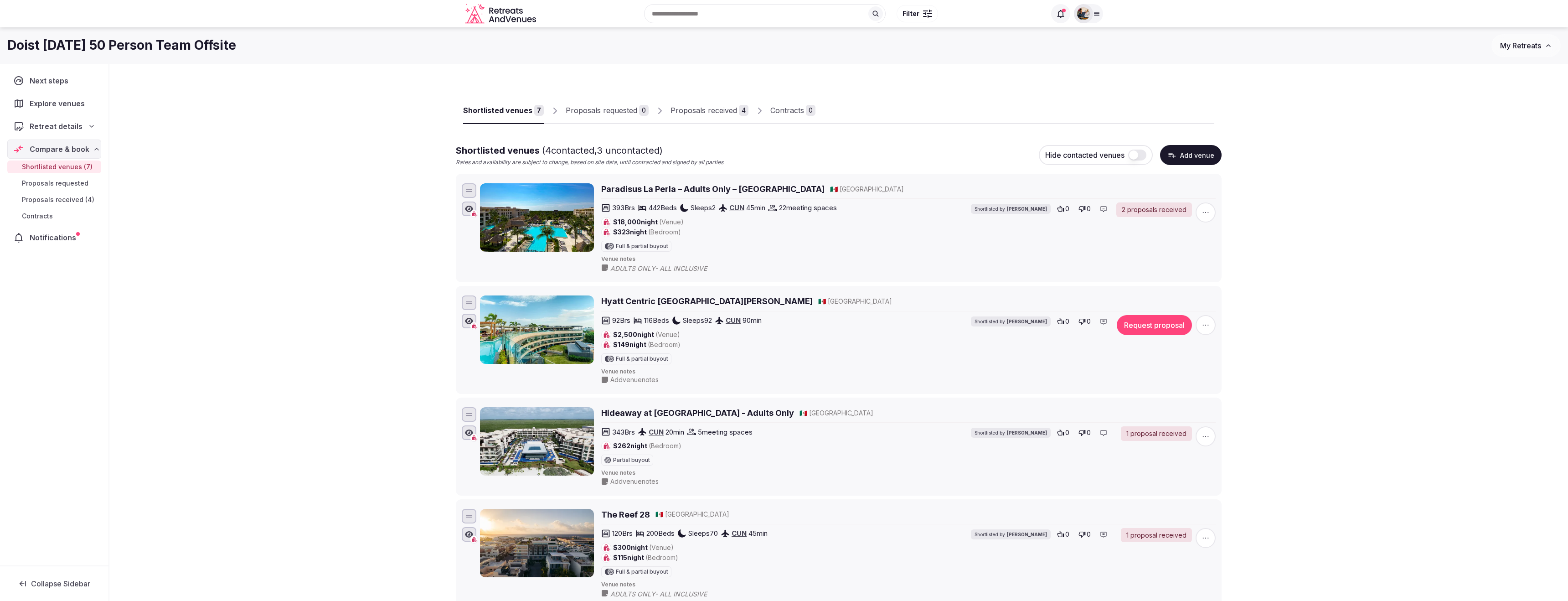
click at [1059, 9] on icon at bounding box center [1061, 14] width 9 height 9
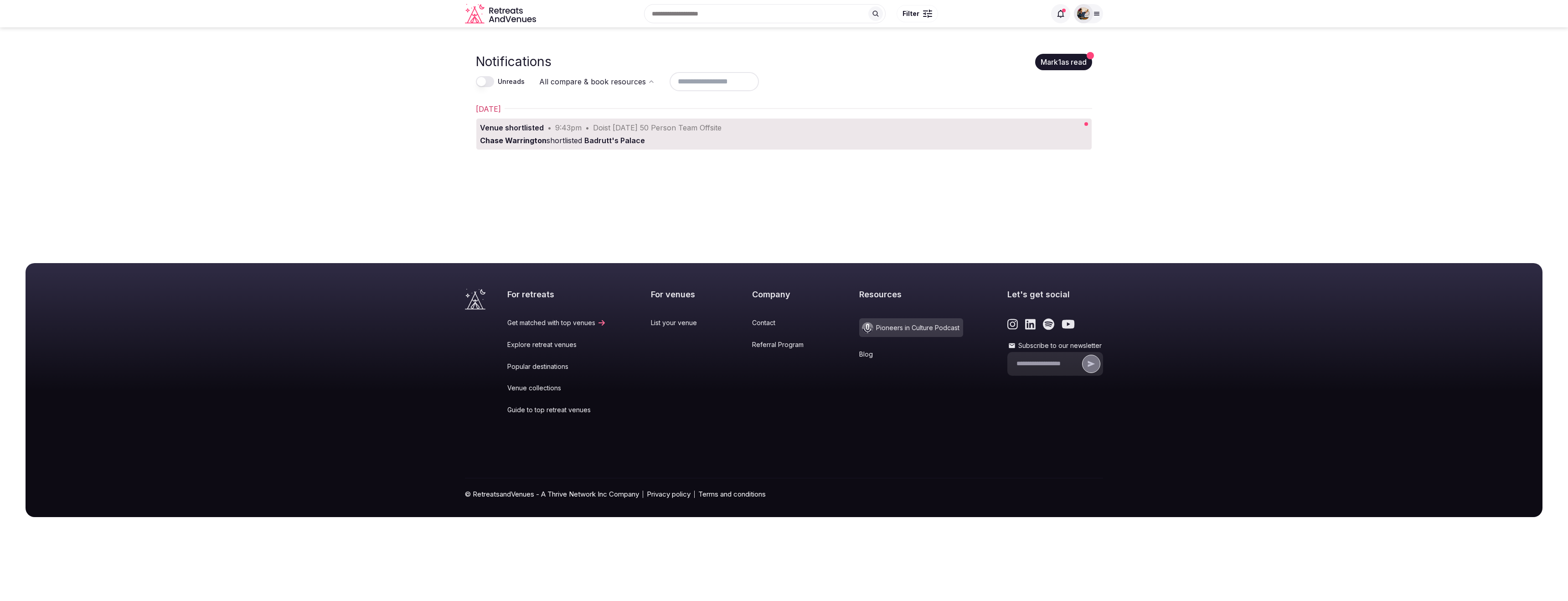
click at [1061, 14] on icon at bounding box center [1061, 14] width 9 height 9
click at [512, 23] on icon "Retreats and Venues company logo" at bounding box center [502, 14] width 73 height 21
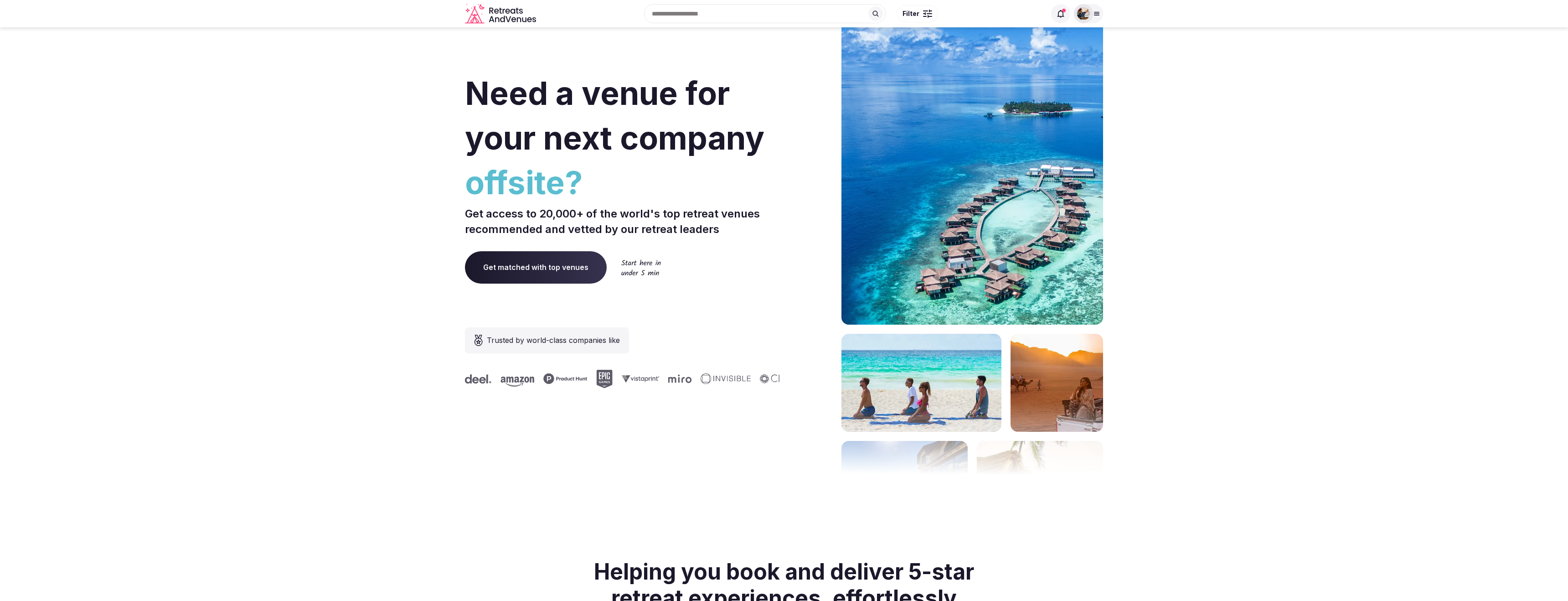
click at [509, 21] on icon "Retreats and Venues company logo" at bounding box center [502, 14] width 73 height 21
click at [1100, 14] on icon at bounding box center [1097, 14] width 8 height 8
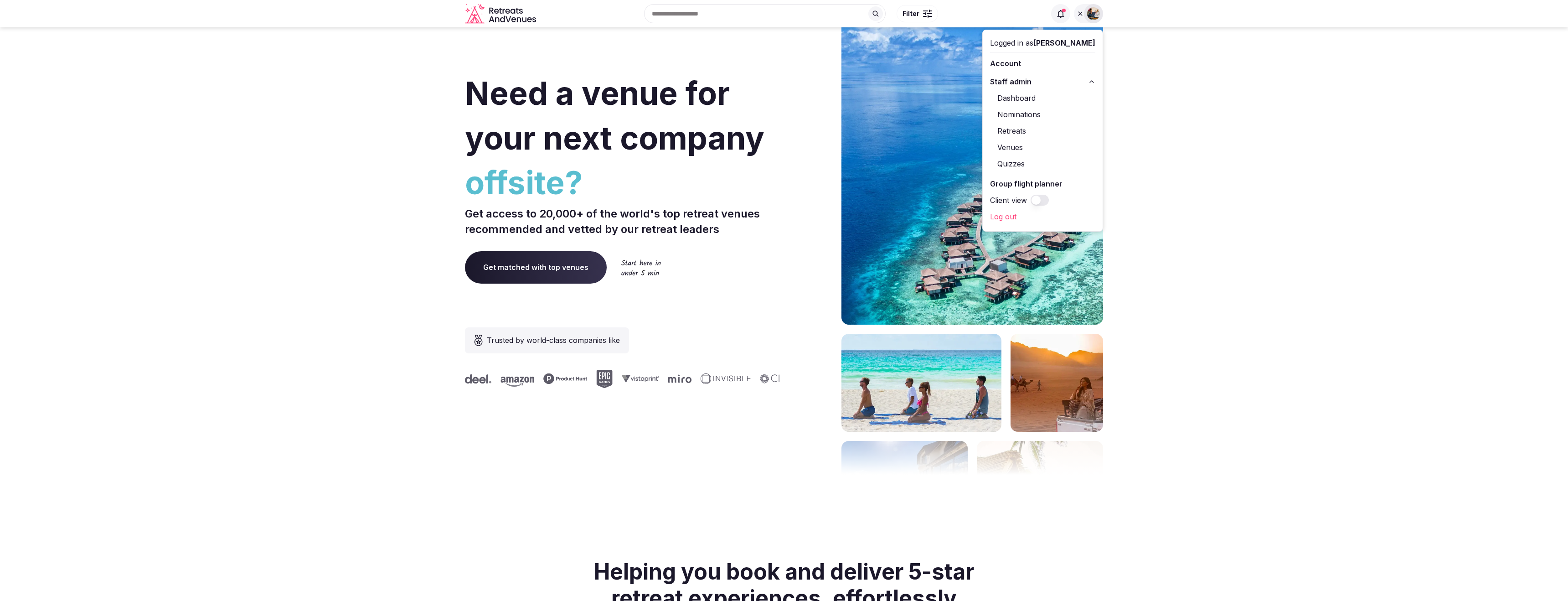
click at [1051, 93] on link "Dashboard" at bounding box center [1043, 98] width 105 height 14
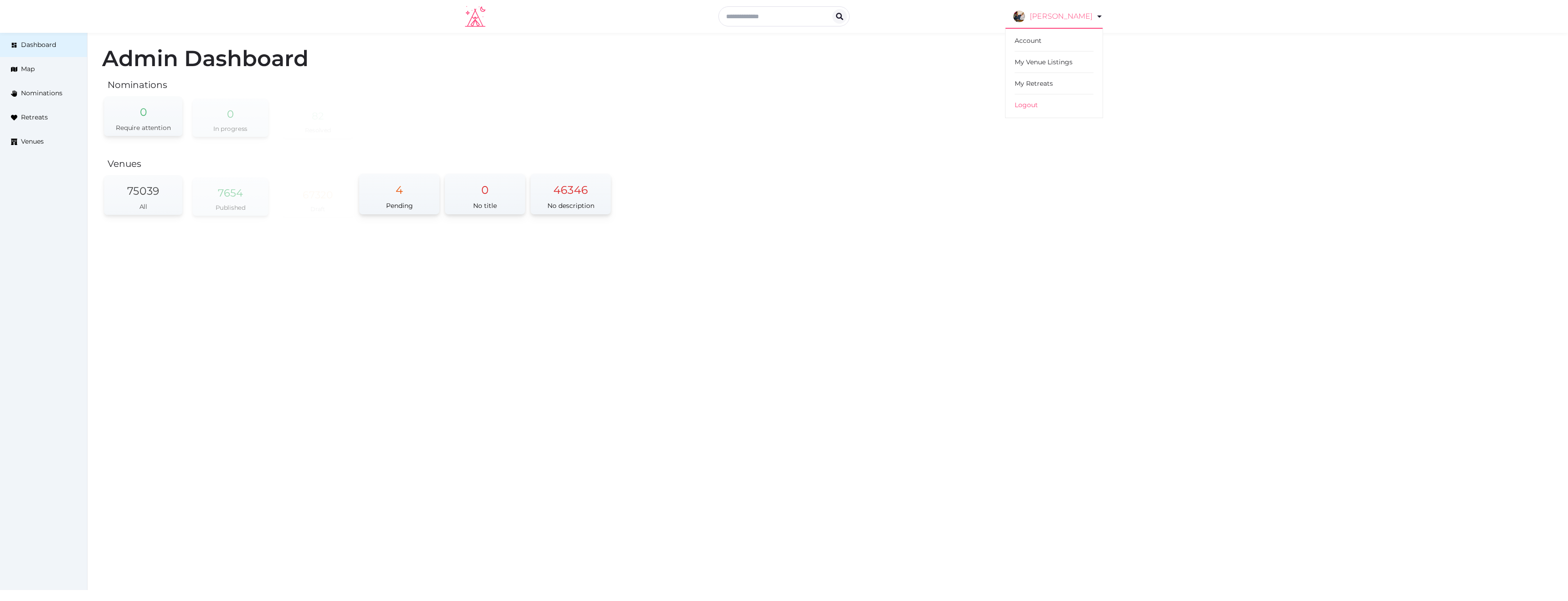
click at [1081, 13] on link "[PERSON_NAME]" at bounding box center [1059, 17] width 90 height 26
click at [1100, 15] on icon at bounding box center [1100, 16] width 11 height 11
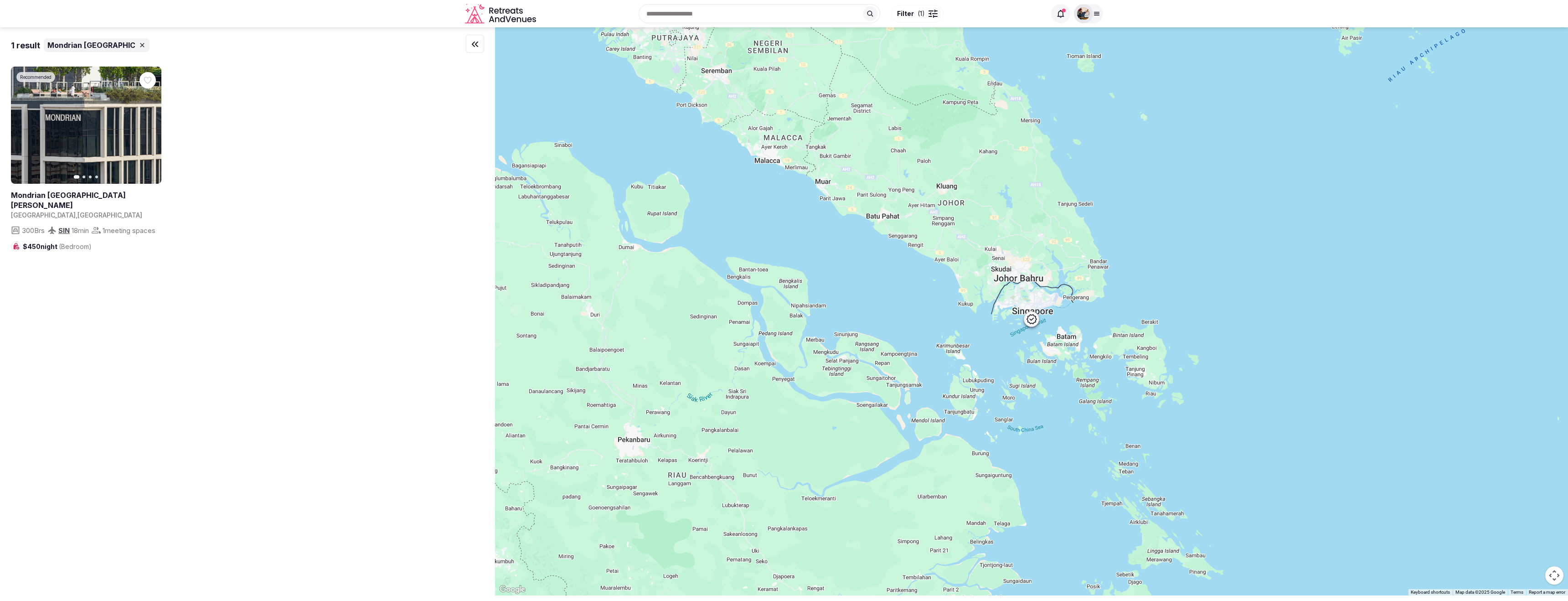
click at [1090, 15] on div at bounding box center [1083, 13] width 19 height 19
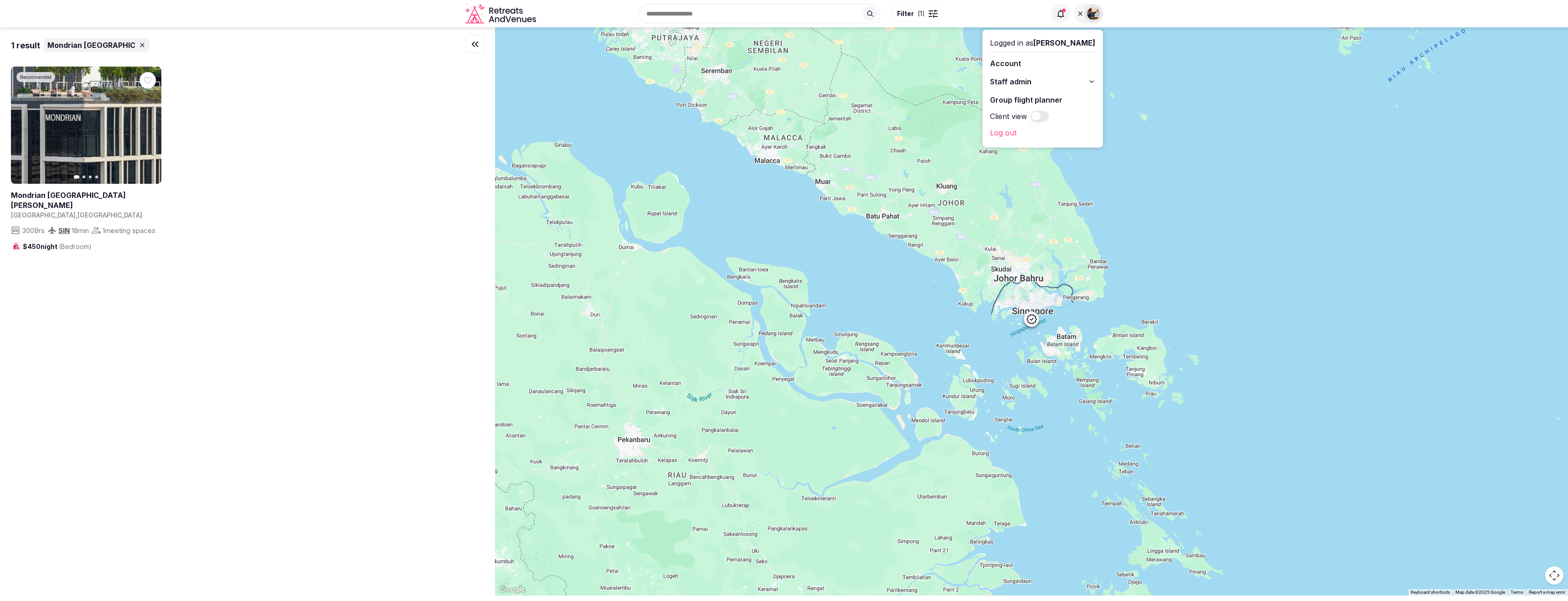
click at [1089, 80] on button "Staff admin" at bounding box center [1043, 82] width 105 height 14
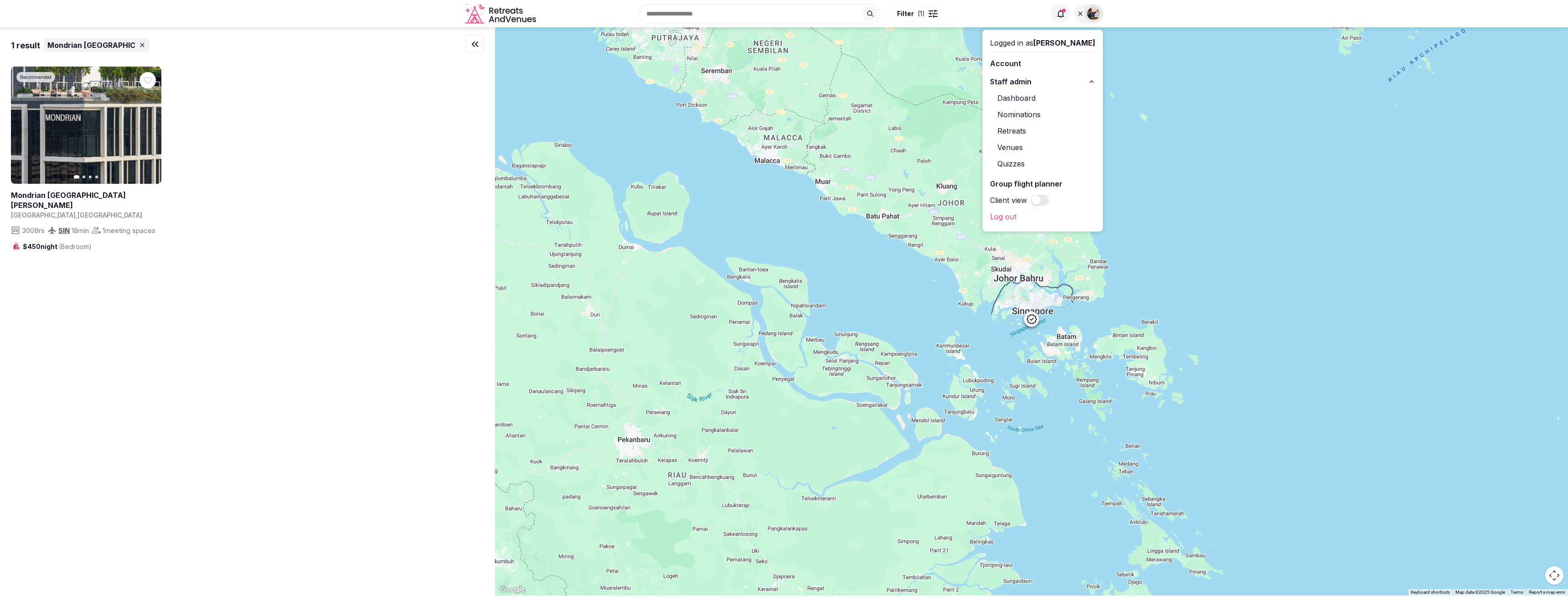
click at [1038, 98] on link "Dashboard" at bounding box center [1043, 98] width 105 height 14
